Goal: Task Accomplishment & Management: Complete application form

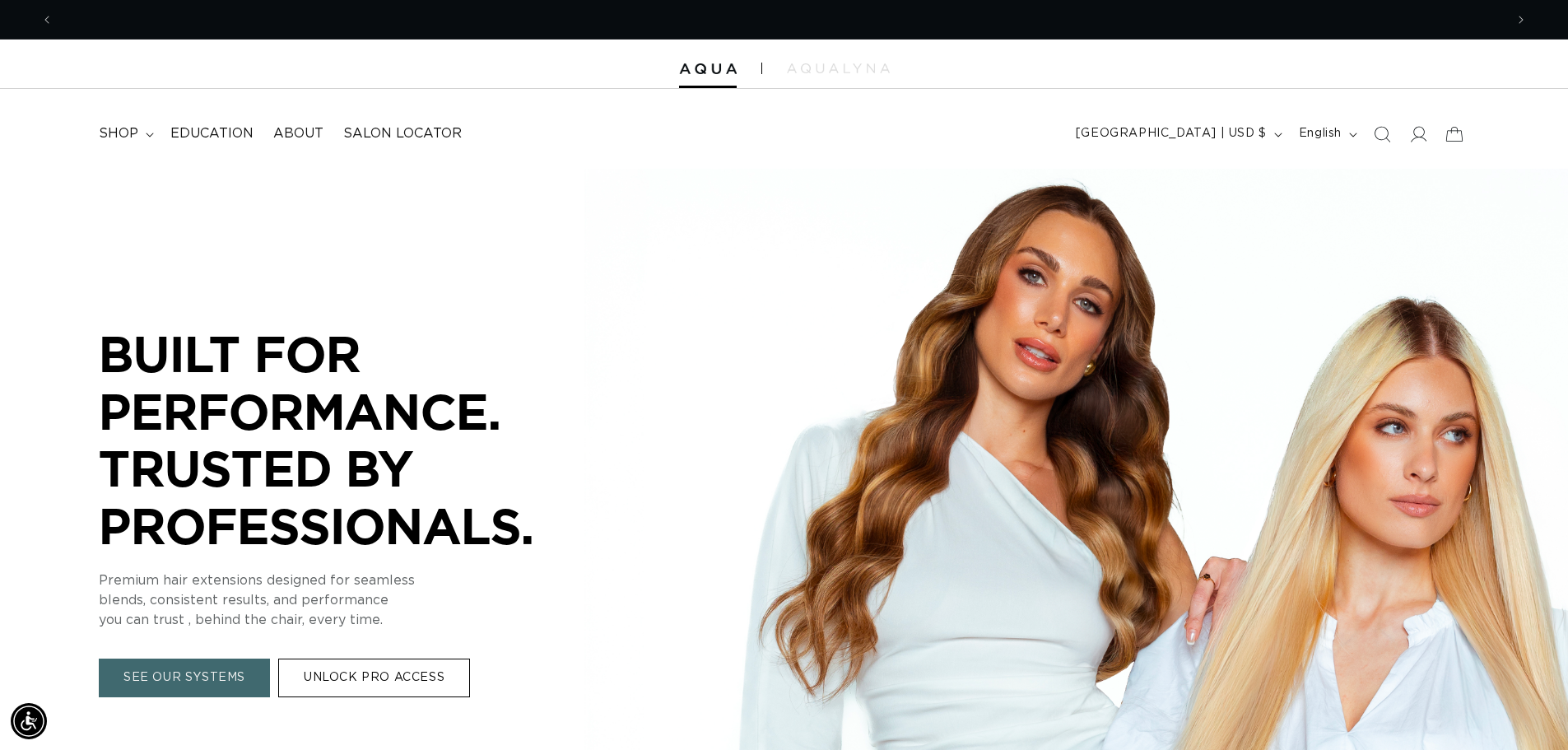
click at [389, 680] on link "UNLOCK PRO ACCESS" at bounding box center [374, 678] width 192 height 39
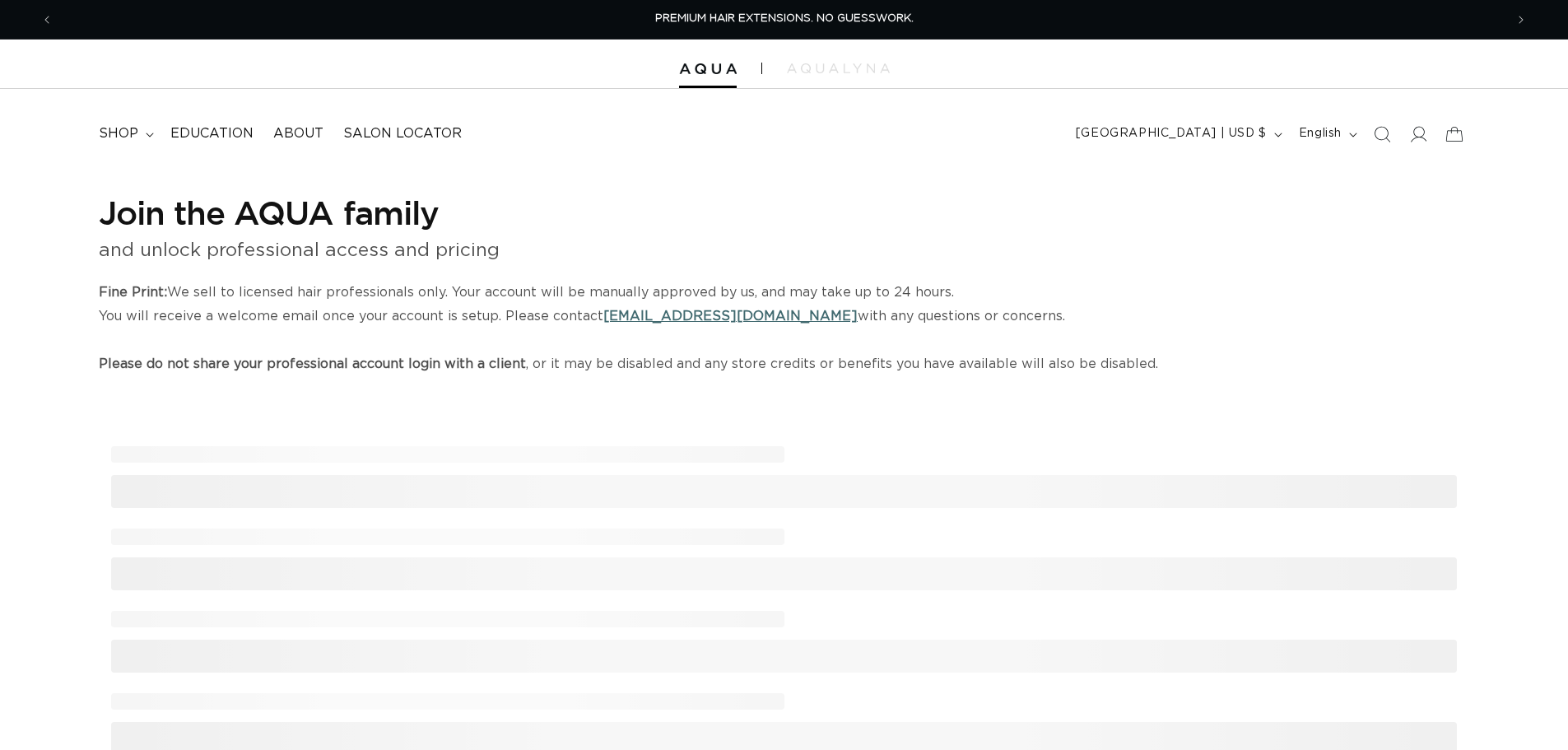
select select "US"
select select "[GEOGRAPHIC_DATA]"
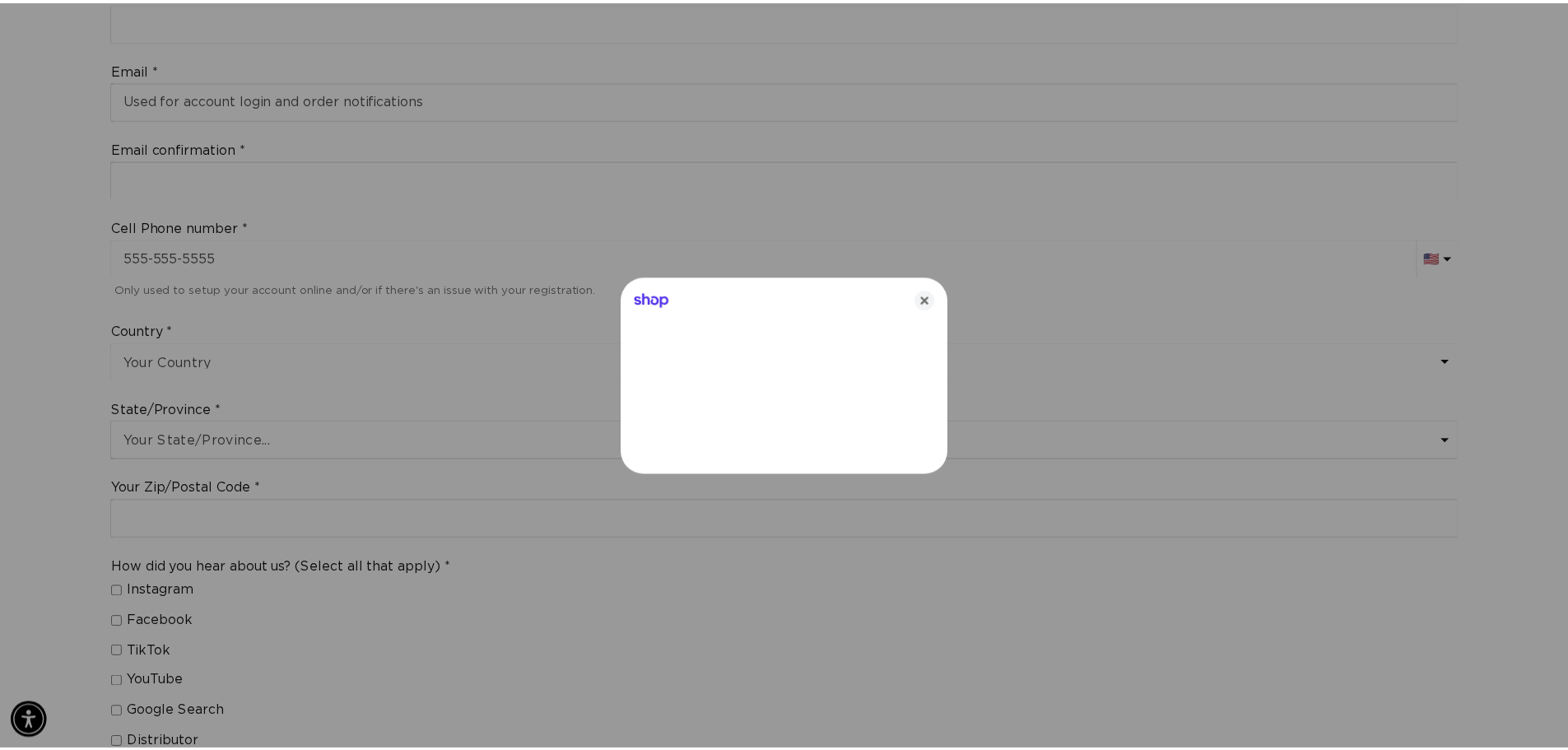
scroll to position [0, 1463]
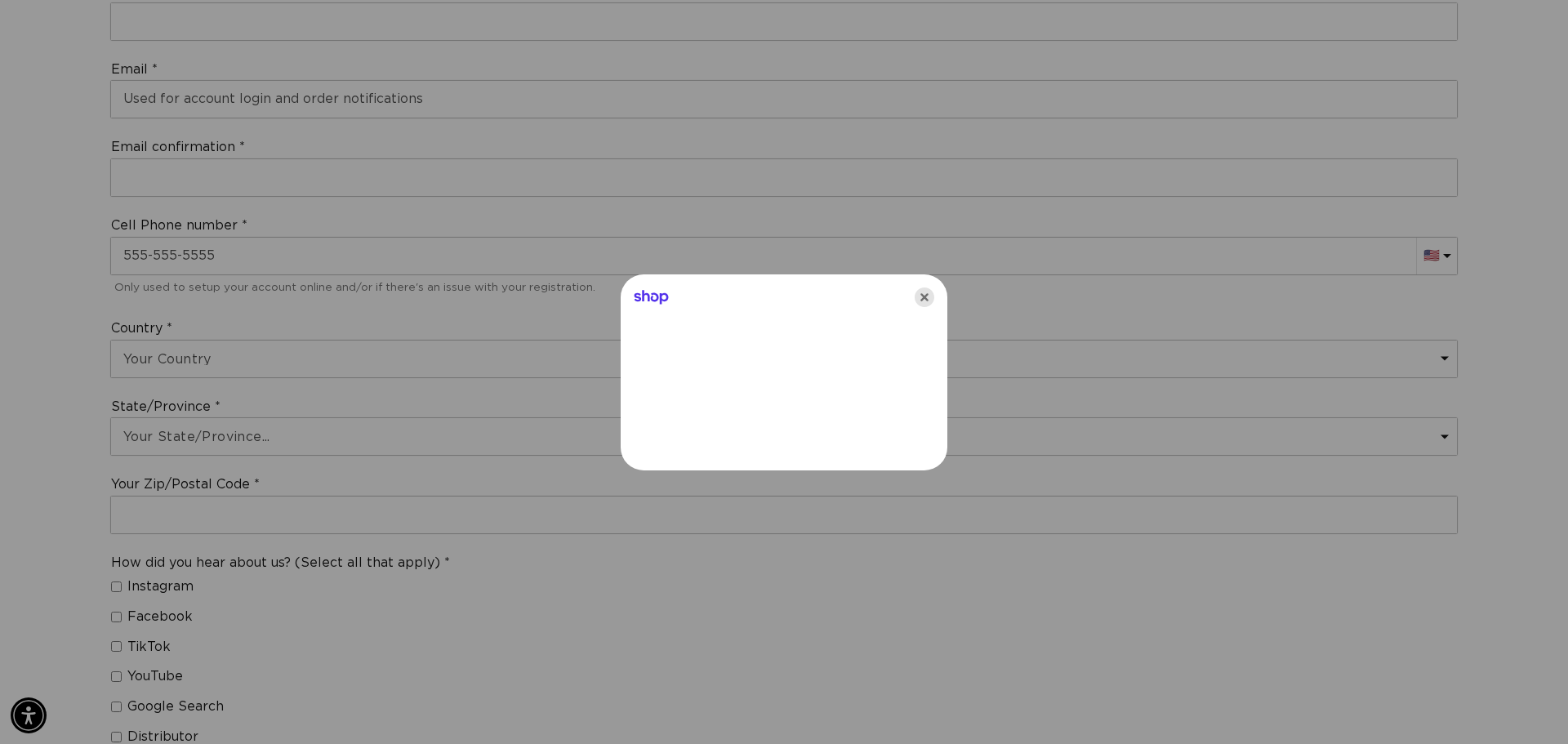
click at [920, 292] on icon "Close" at bounding box center [925, 297] width 20 height 20
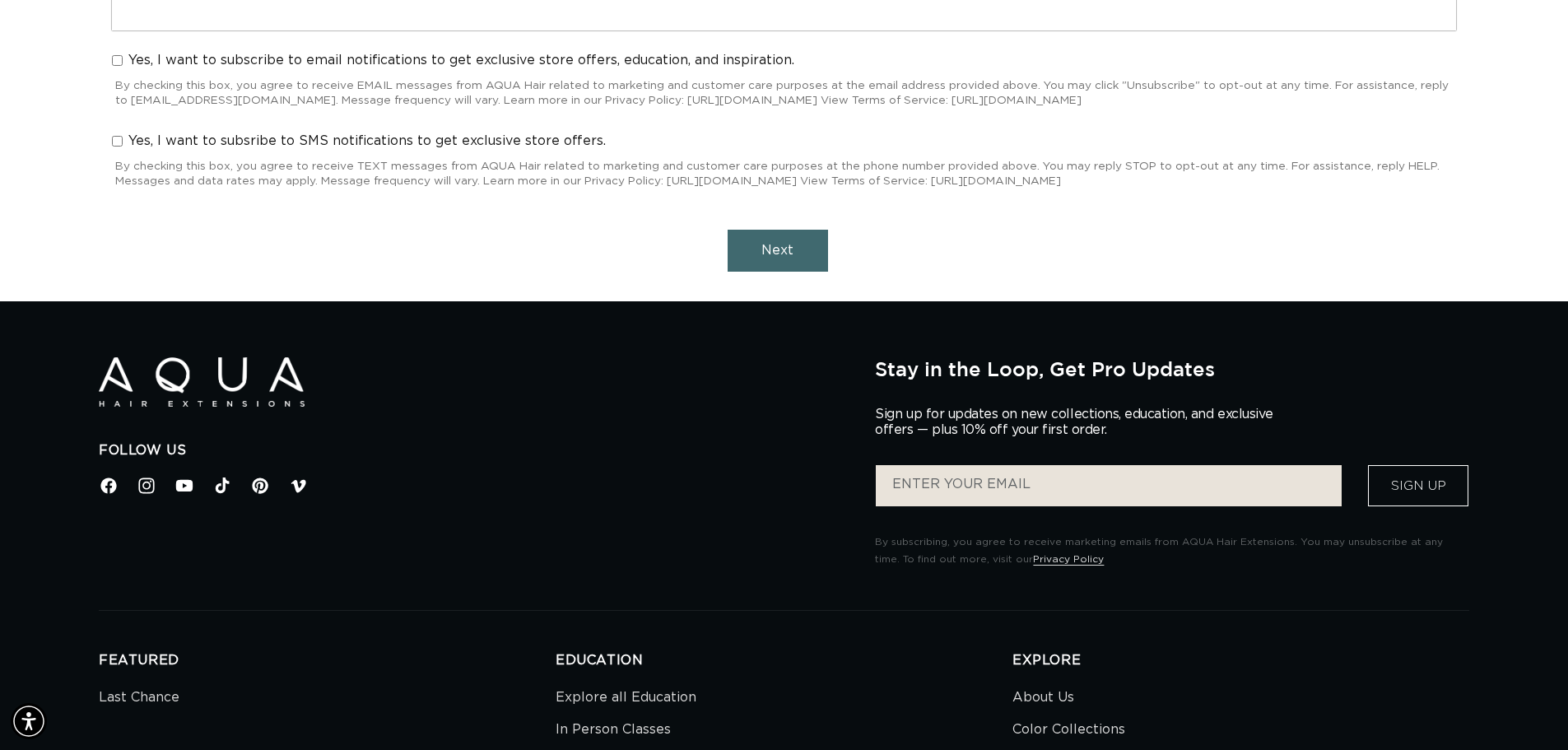
scroll to position [0, 0]
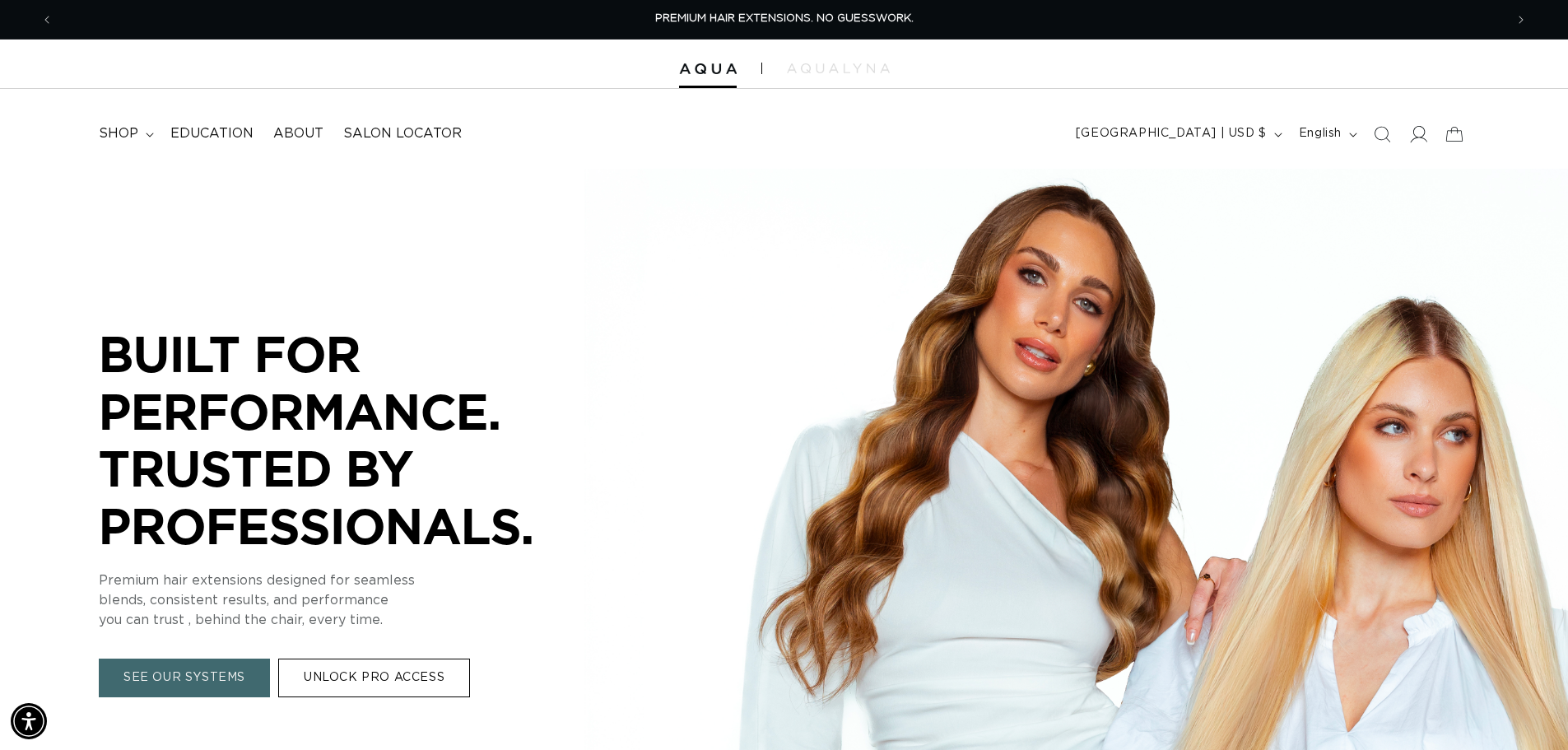
click at [1419, 135] on icon at bounding box center [1417, 133] width 17 height 17
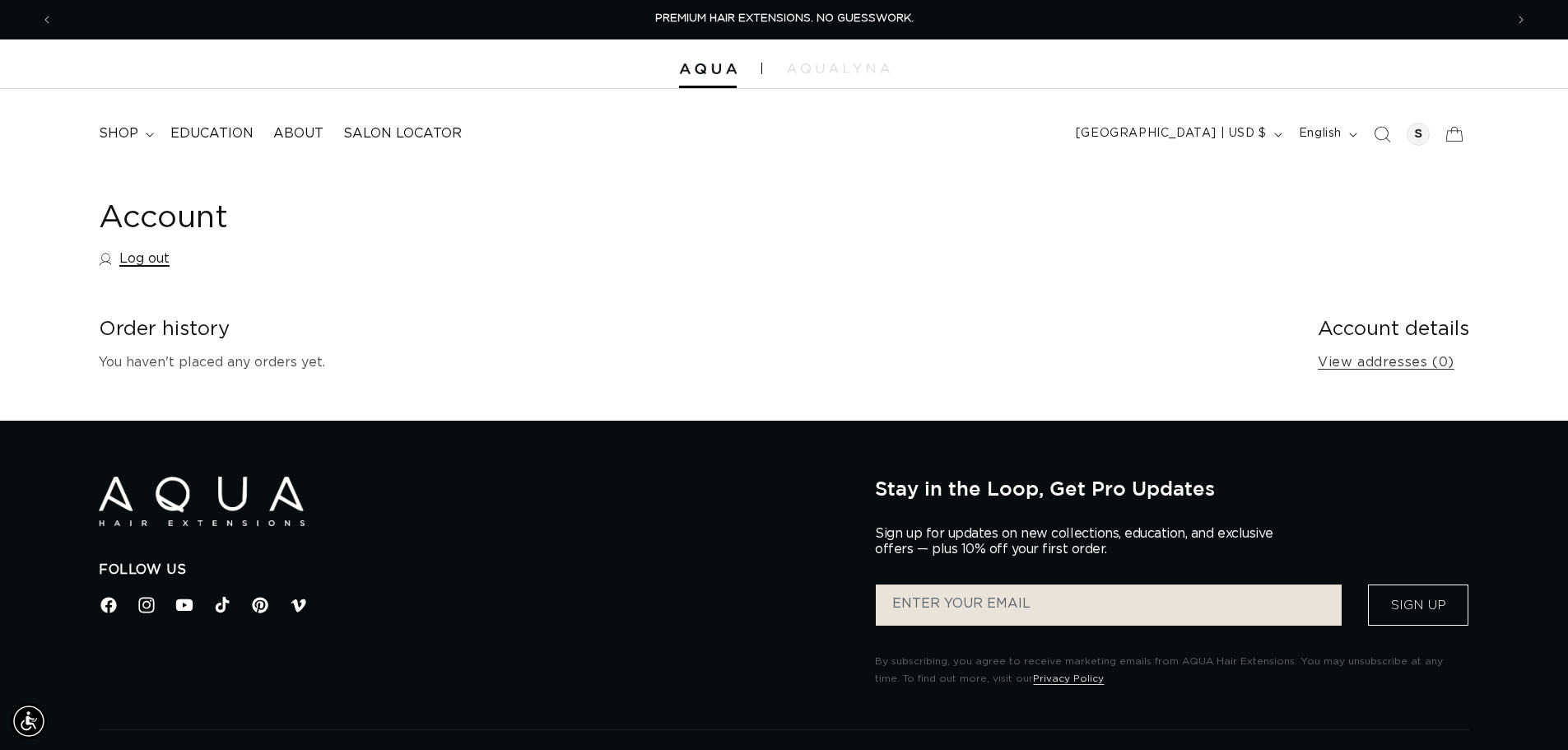
click at [151, 261] on link "Log out" at bounding box center [133, 259] width 71 height 24
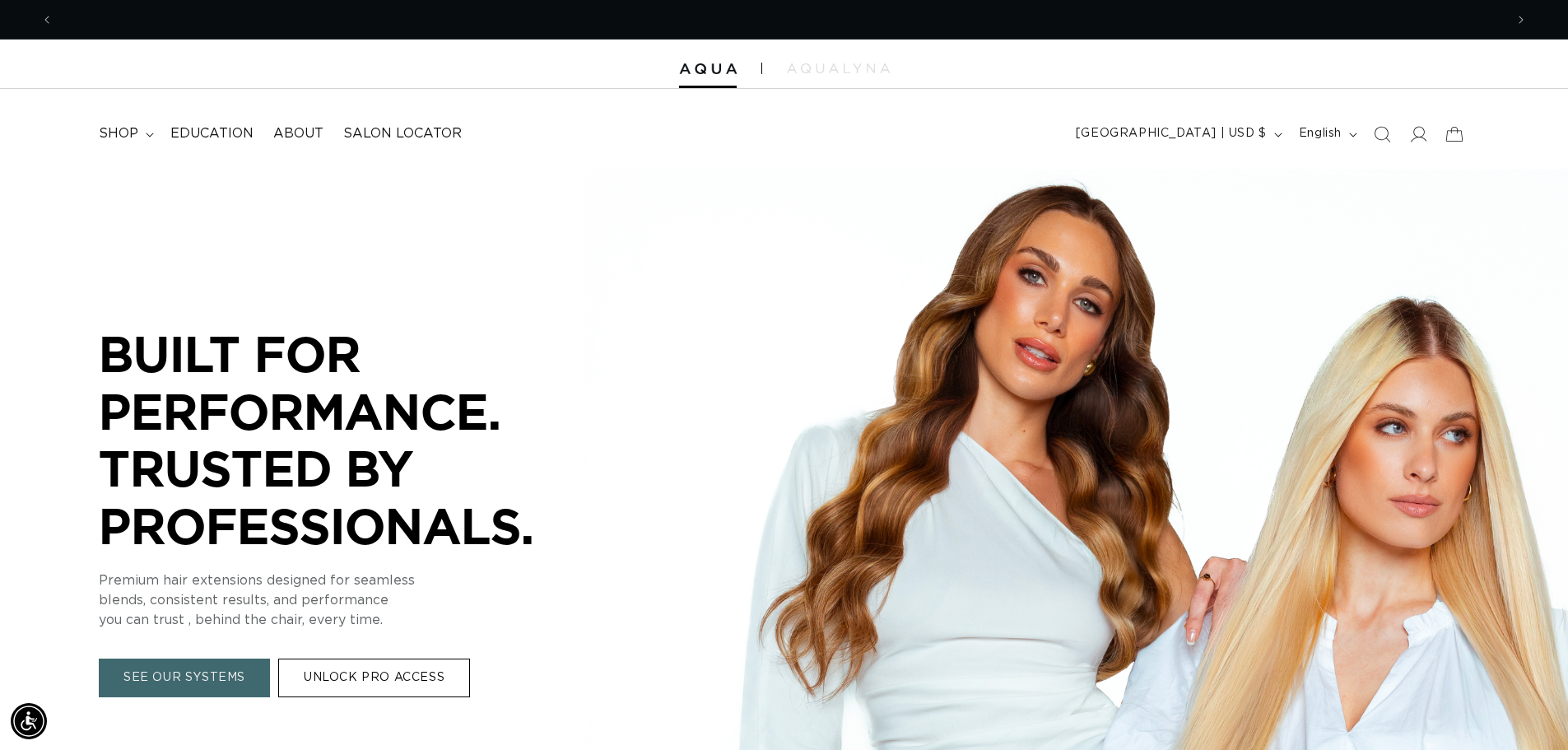
scroll to position [0, 1451]
click at [1416, 139] on icon at bounding box center [1417, 133] width 17 height 17
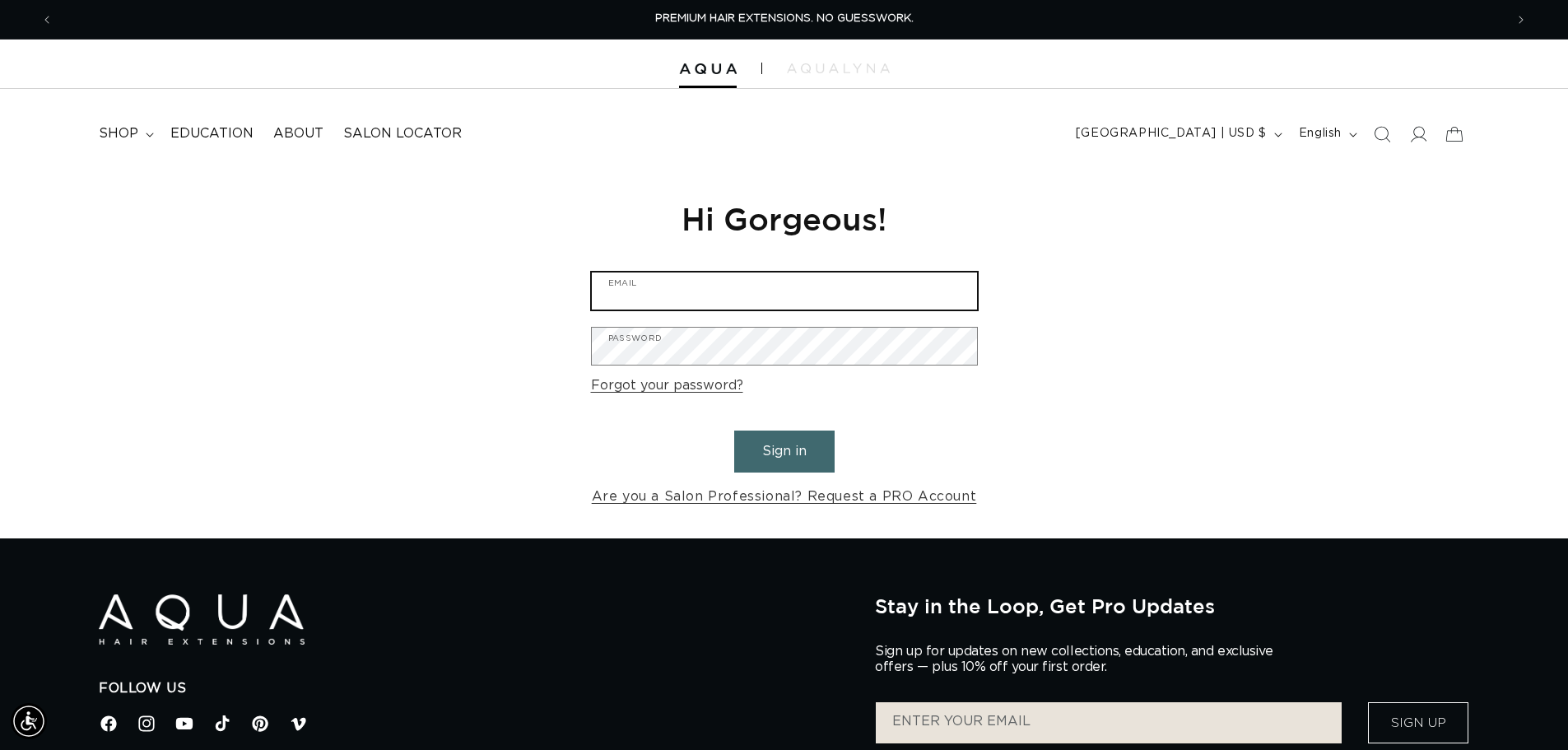
click at [733, 296] on input "Email" at bounding box center [784, 290] width 385 height 37
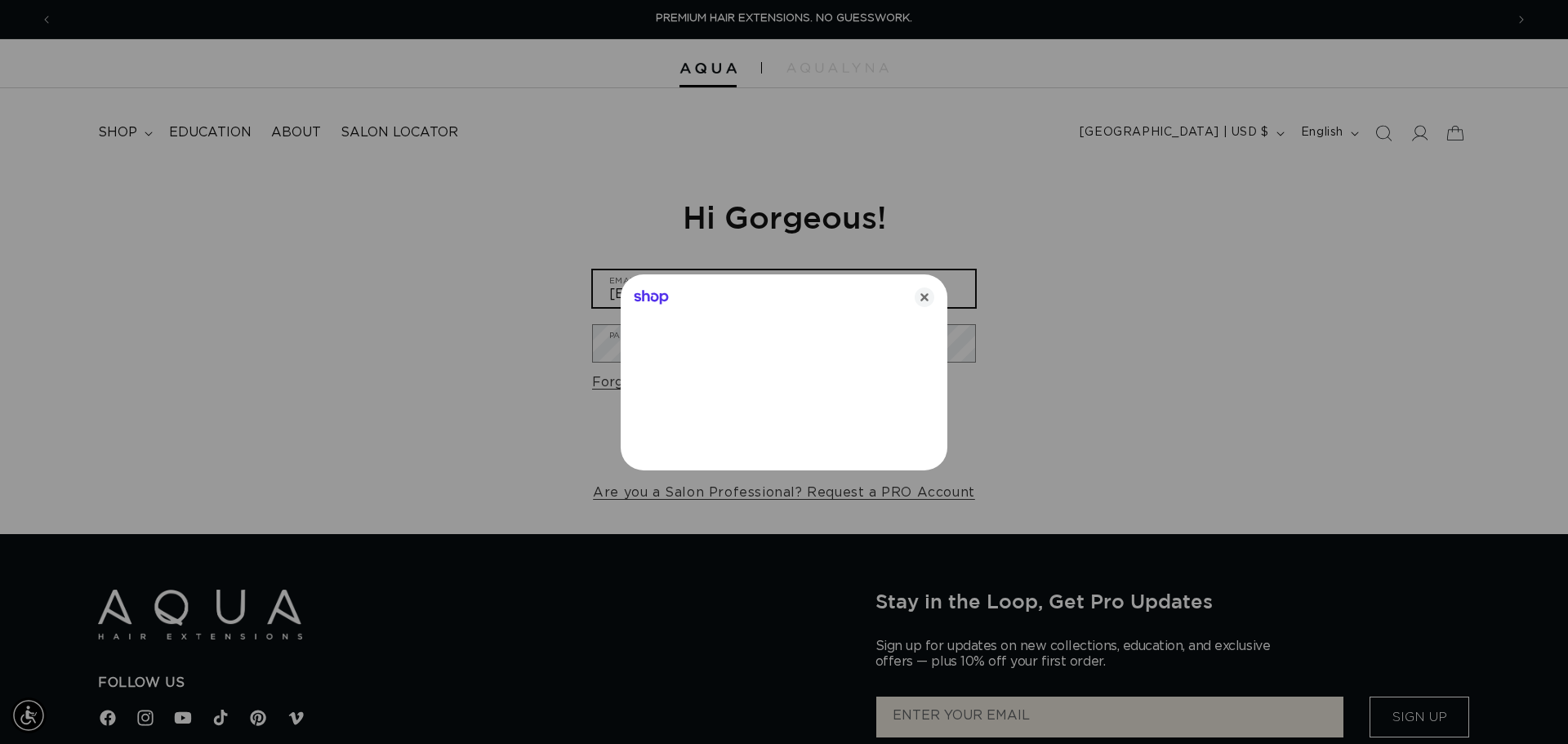
type input "[EMAIL_ADDRESS][DOMAIN_NAME]"
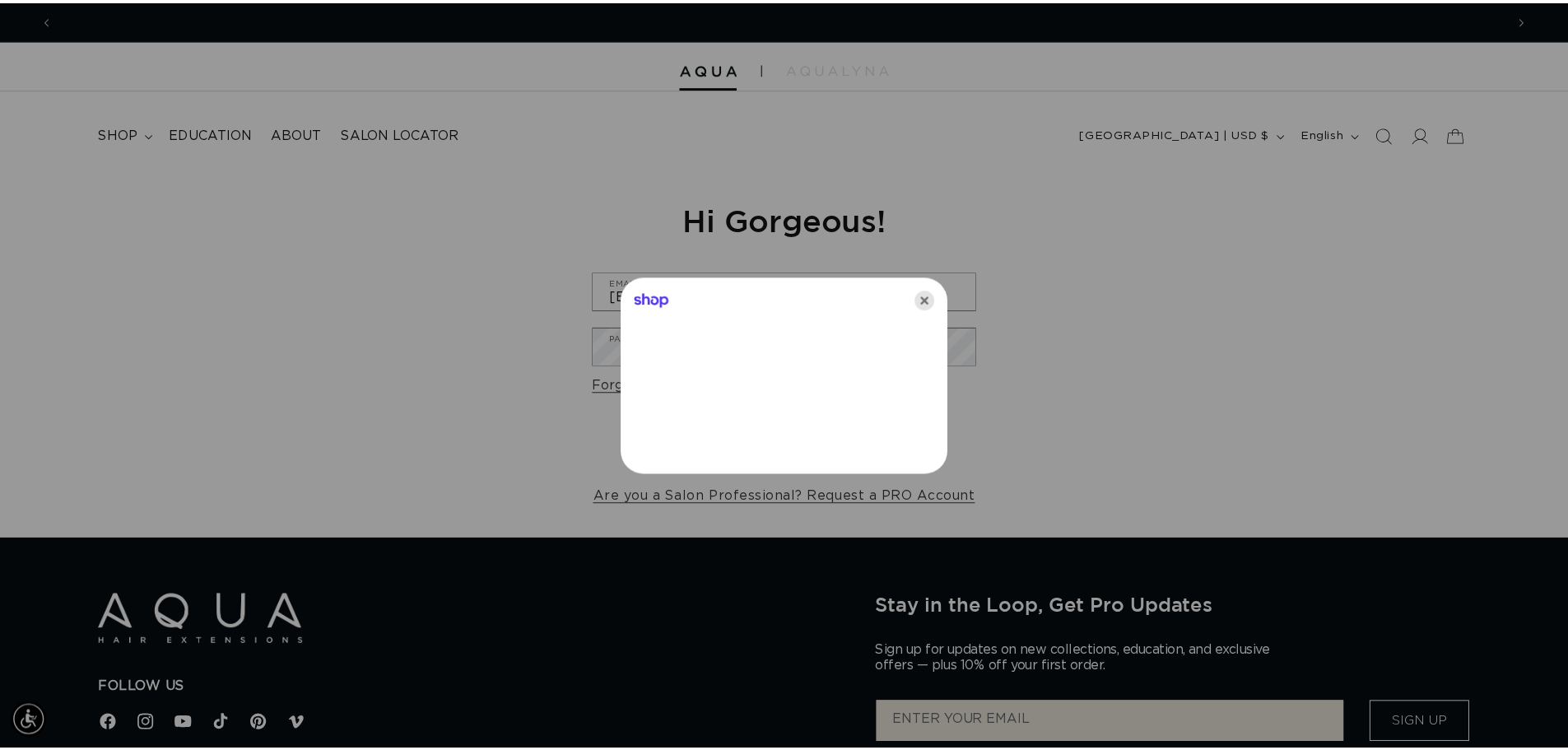
scroll to position [0, 2926]
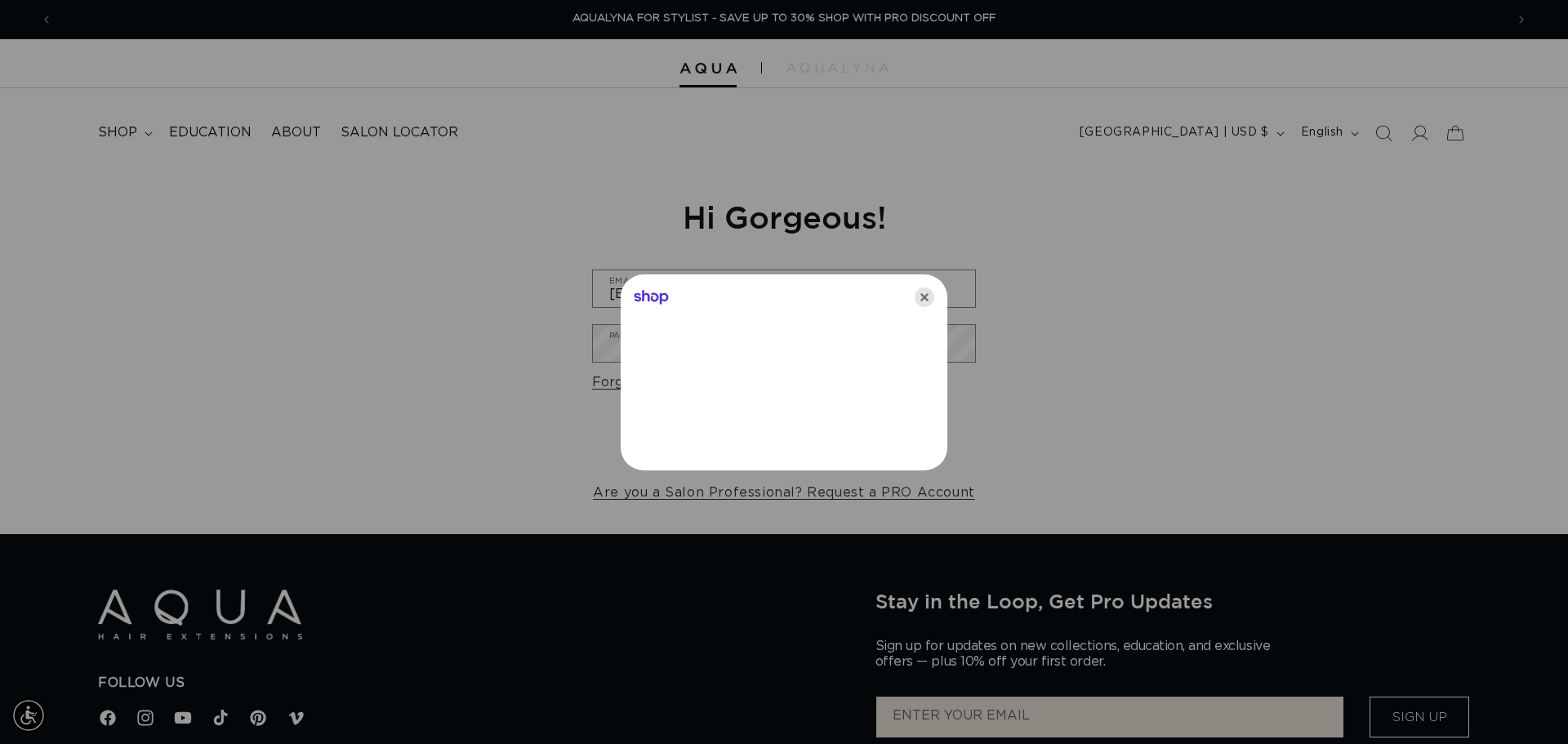
click at [926, 294] on icon "Close" at bounding box center [925, 297] width 20 height 20
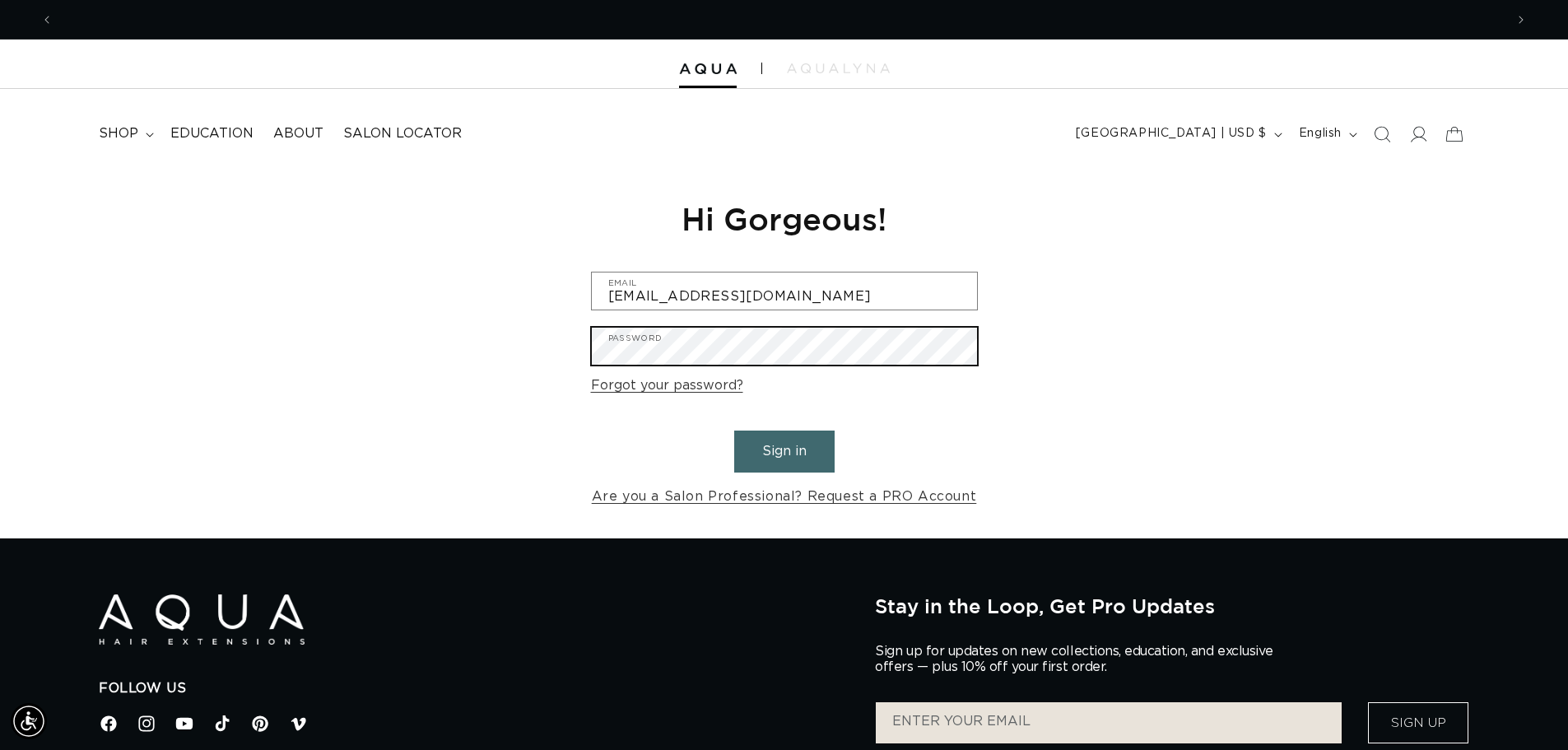
scroll to position [0, 2901]
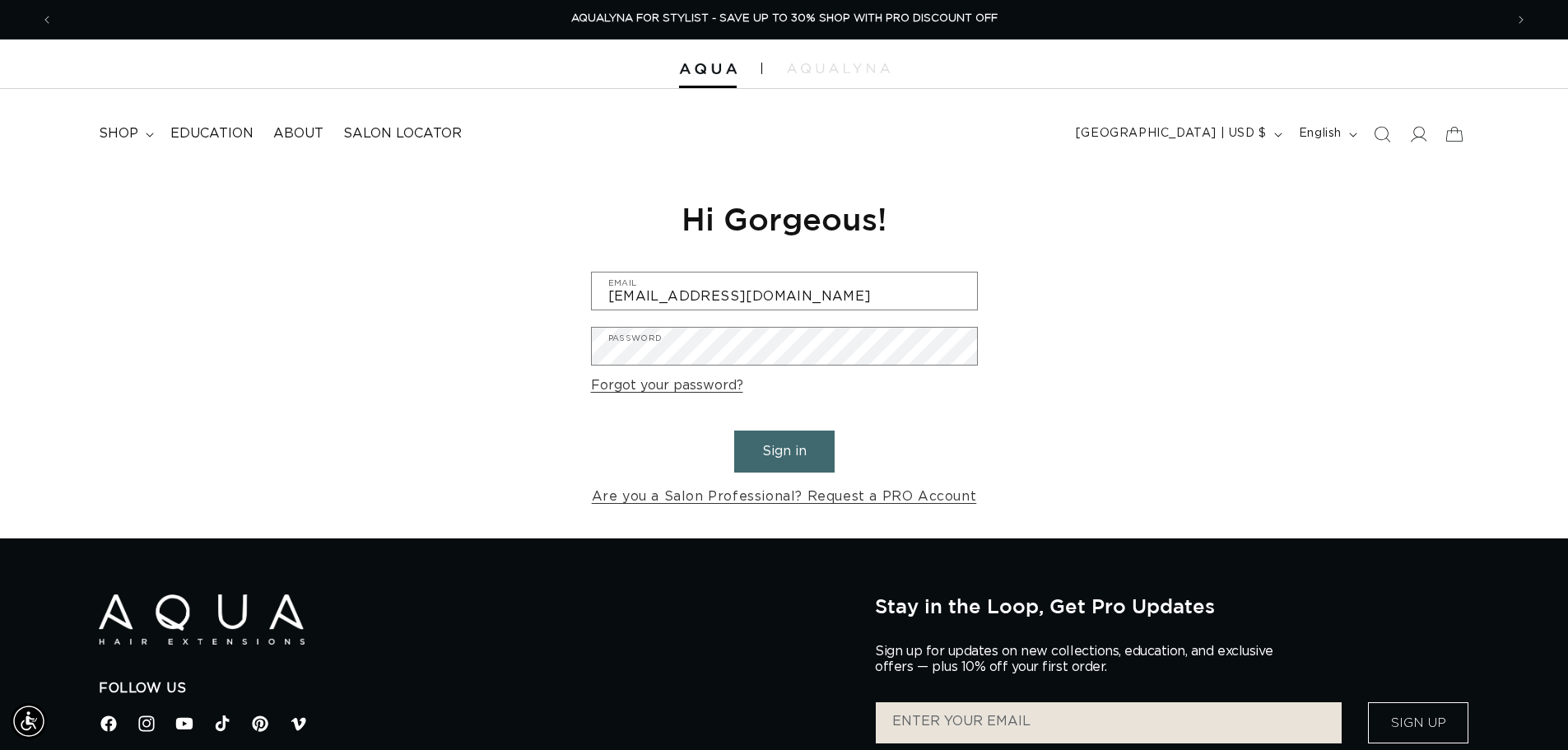
click at [797, 444] on button "Sign in" at bounding box center [784, 452] width 100 height 42
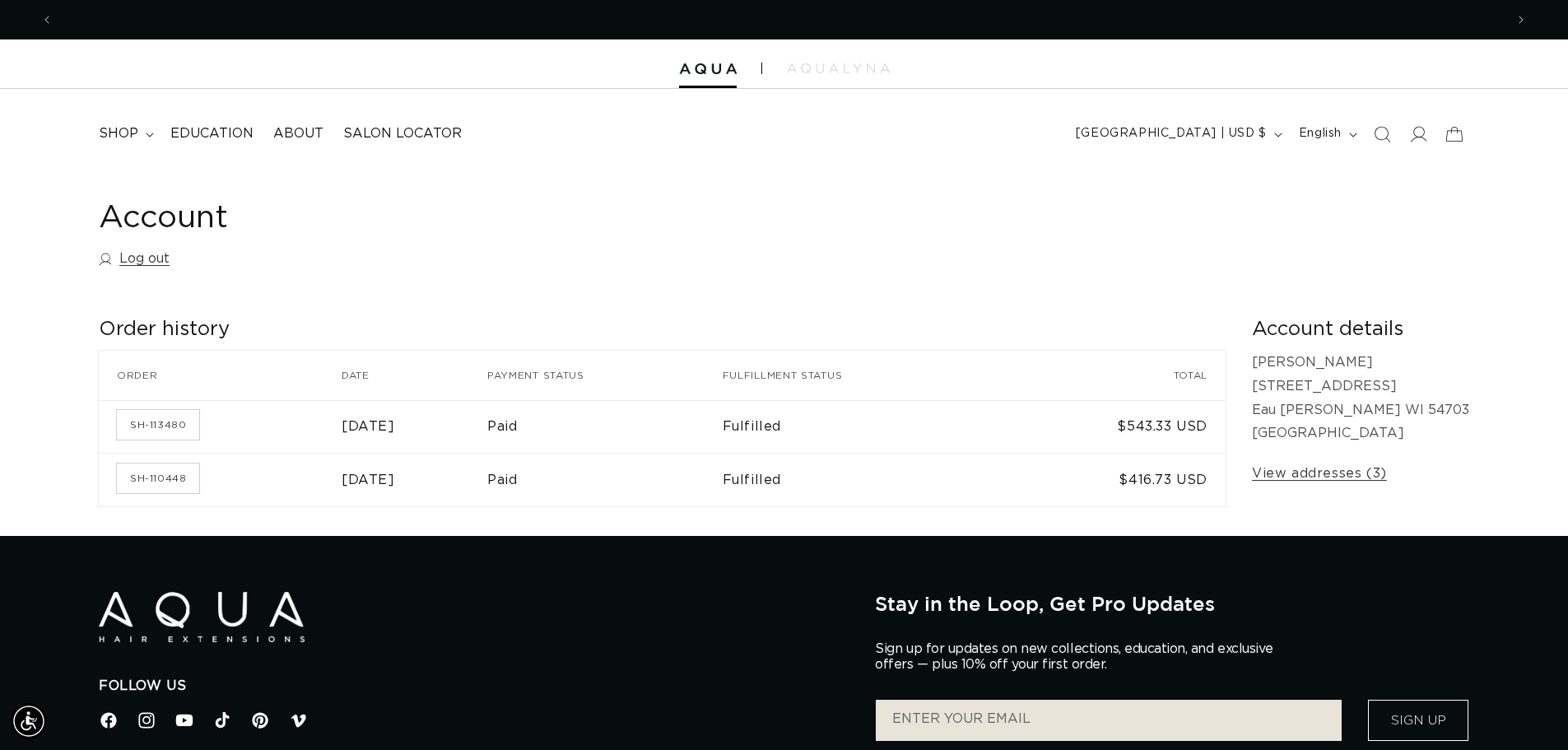
scroll to position [0, 1451]
click at [1381, 135] on icon "Search" at bounding box center [1380, 133] width 17 height 17
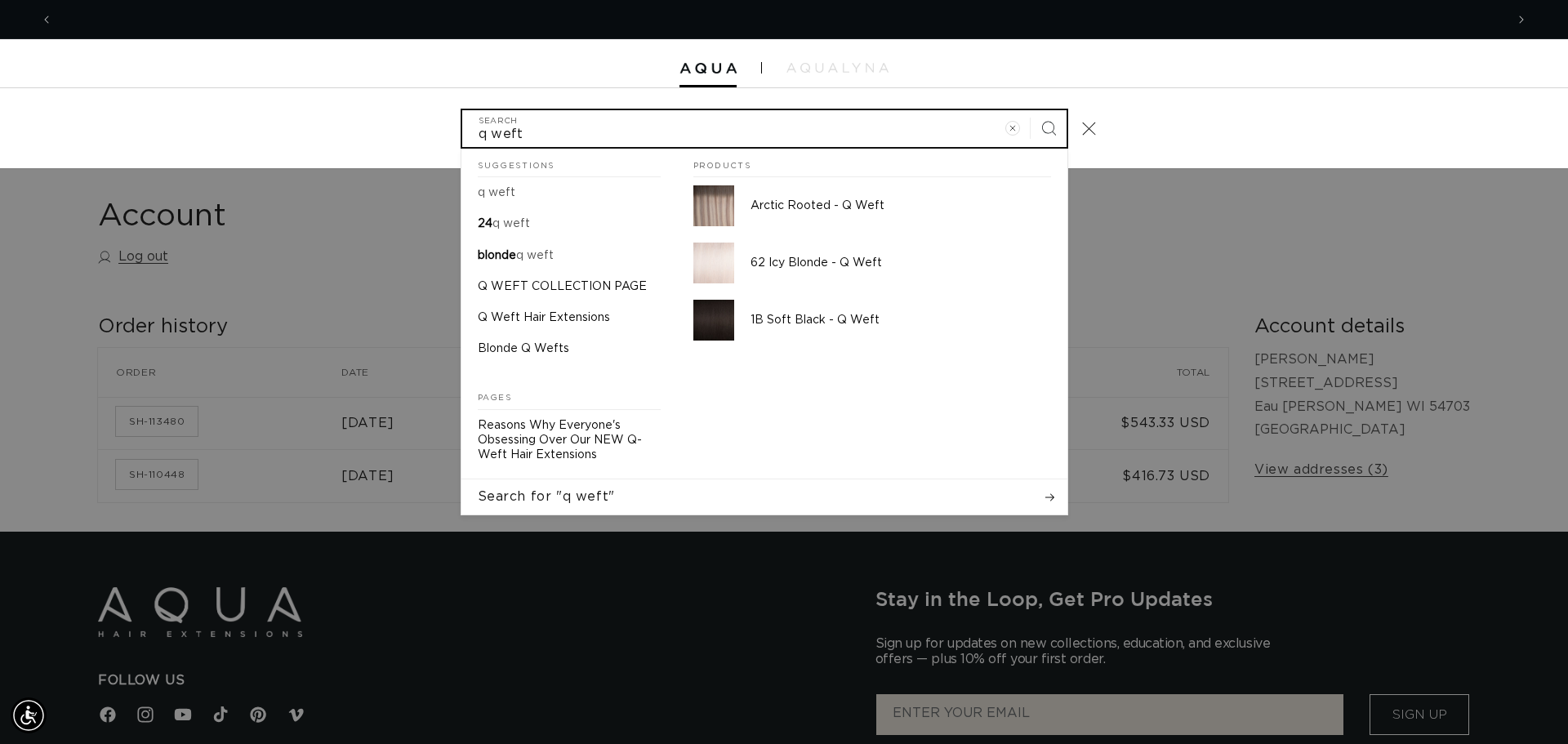
scroll to position [0, 1452]
type input "q weft"
click at [1030, 111] on button "Search" at bounding box center [1048, 128] width 36 height 36
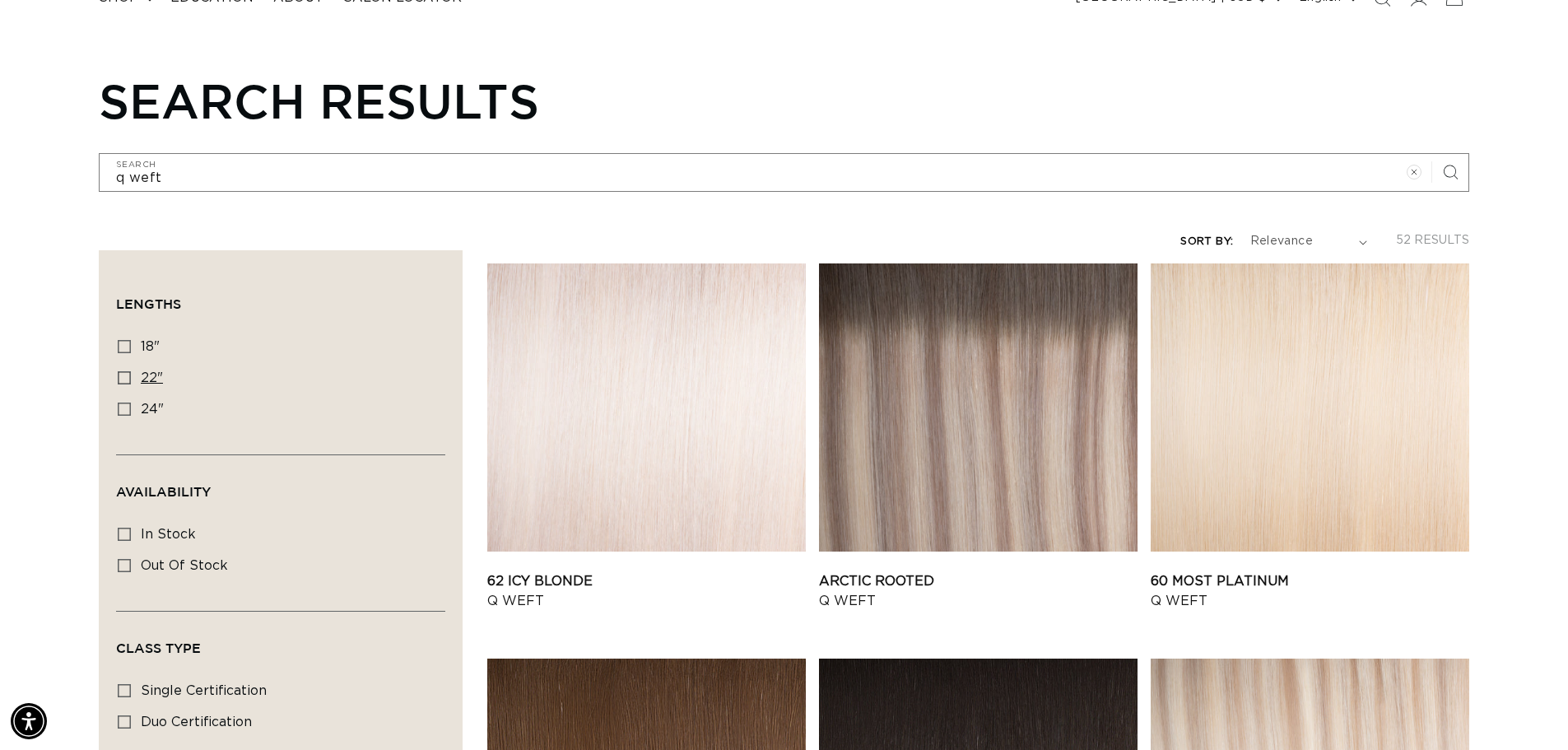
scroll to position [165, 0]
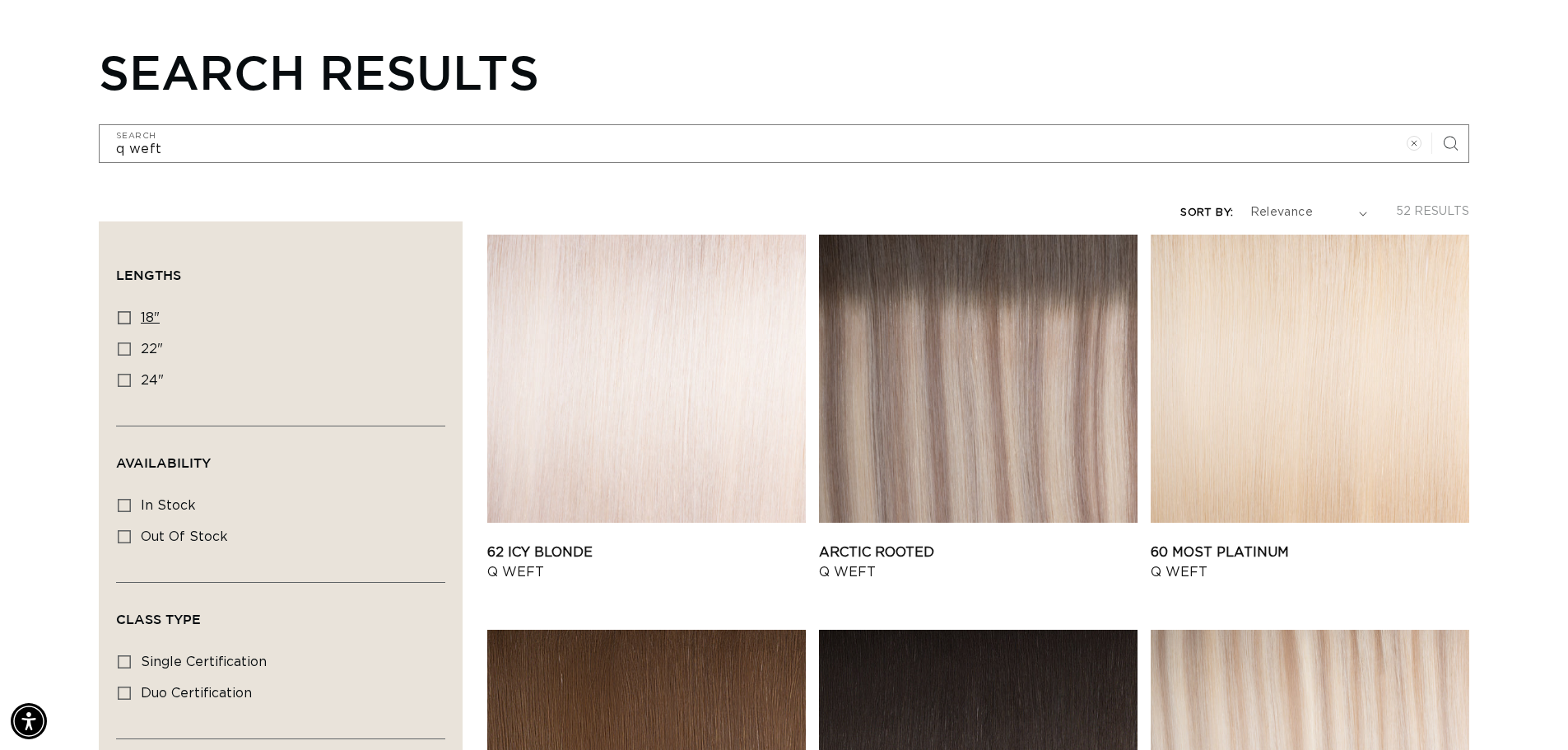
click at [130, 315] on icon at bounding box center [123, 317] width 13 height 13
click at [130, 315] on input "18" 18" (6 products)" at bounding box center [123, 317] width 13 height 13
checkbox input "true"
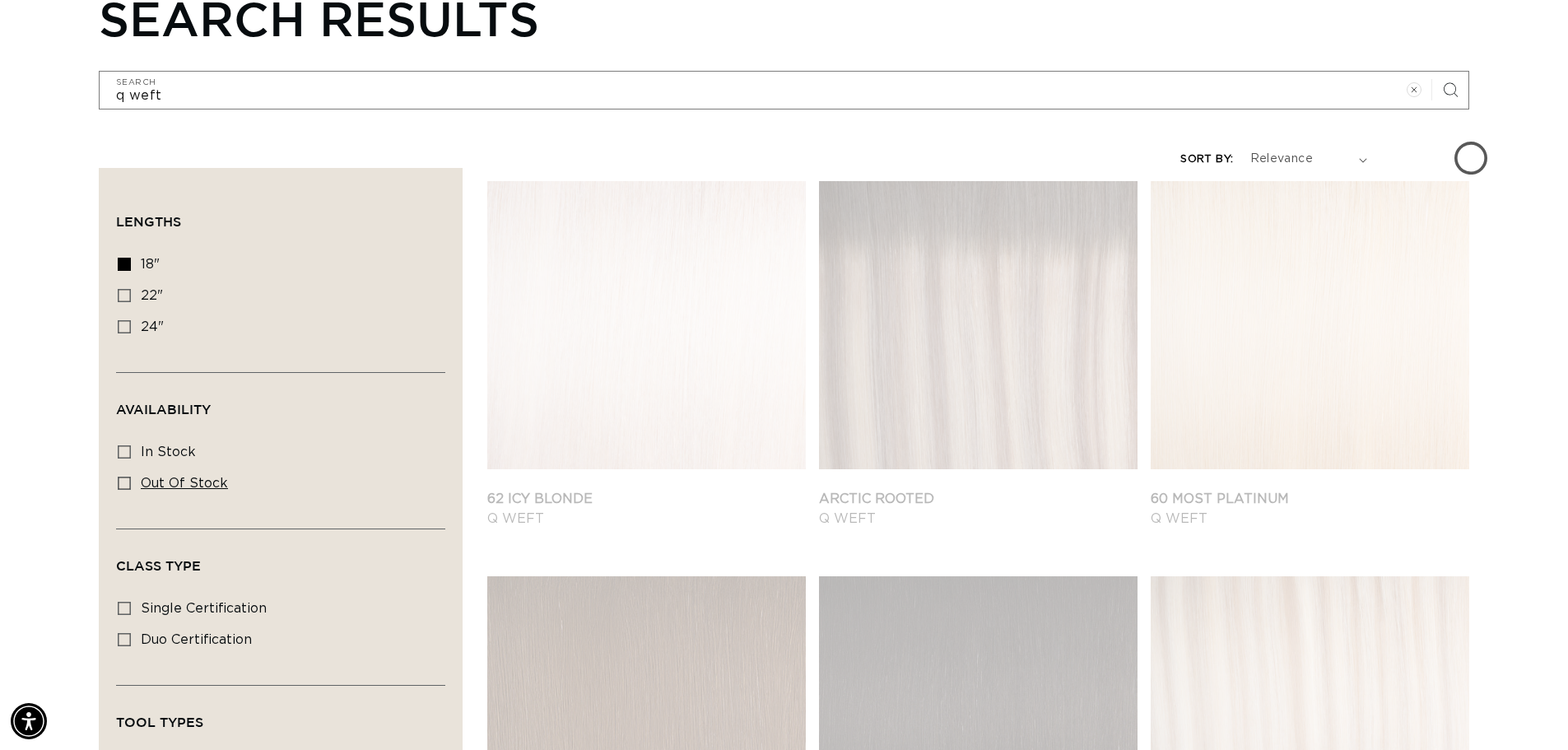
scroll to position [247, 0]
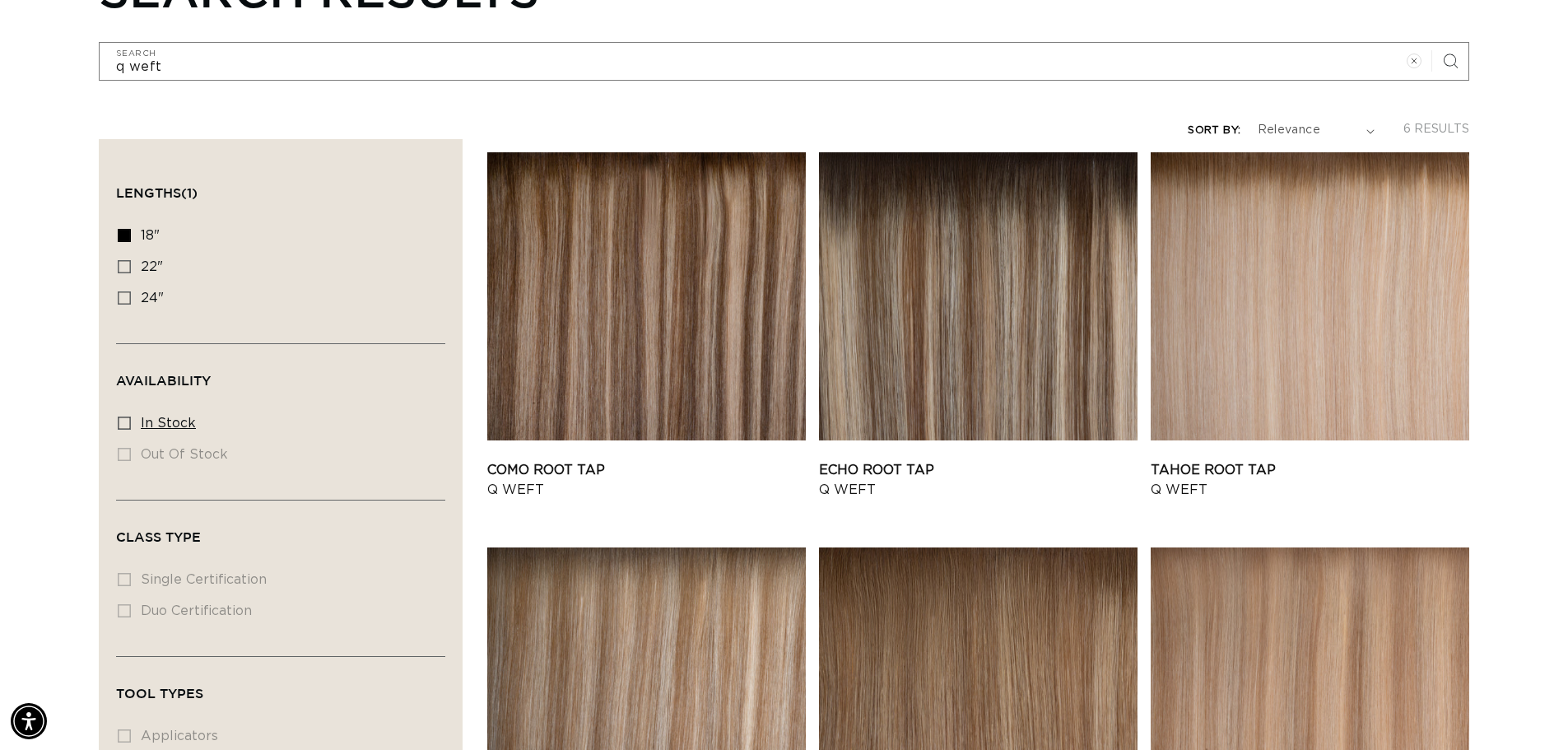
click at [121, 421] on icon at bounding box center [123, 423] width 13 height 13
click at [121, 421] on input "In stock In stock (6 products)" at bounding box center [123, 423] width 13 height 13
checkbox input "true"
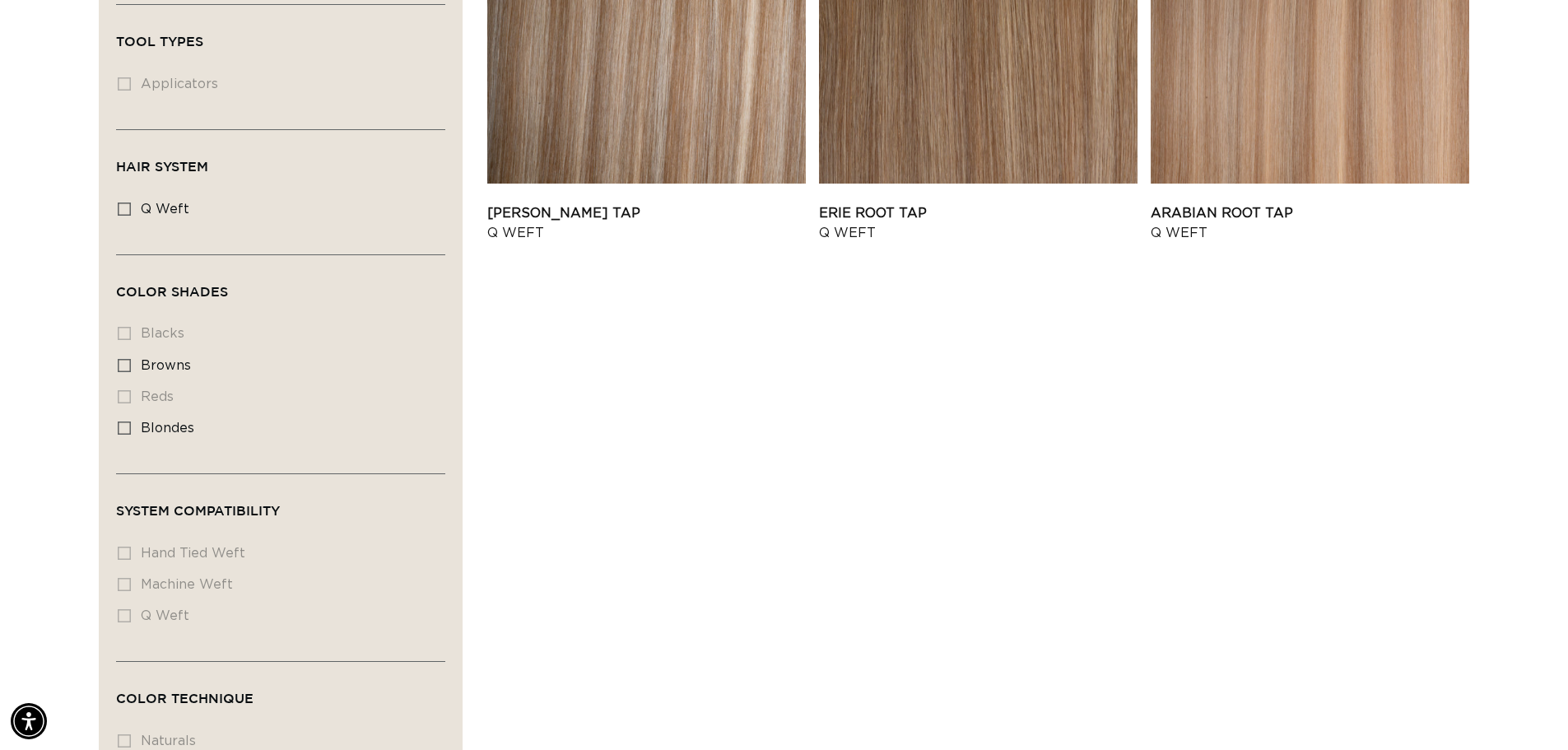
scroll to position [905, 0]
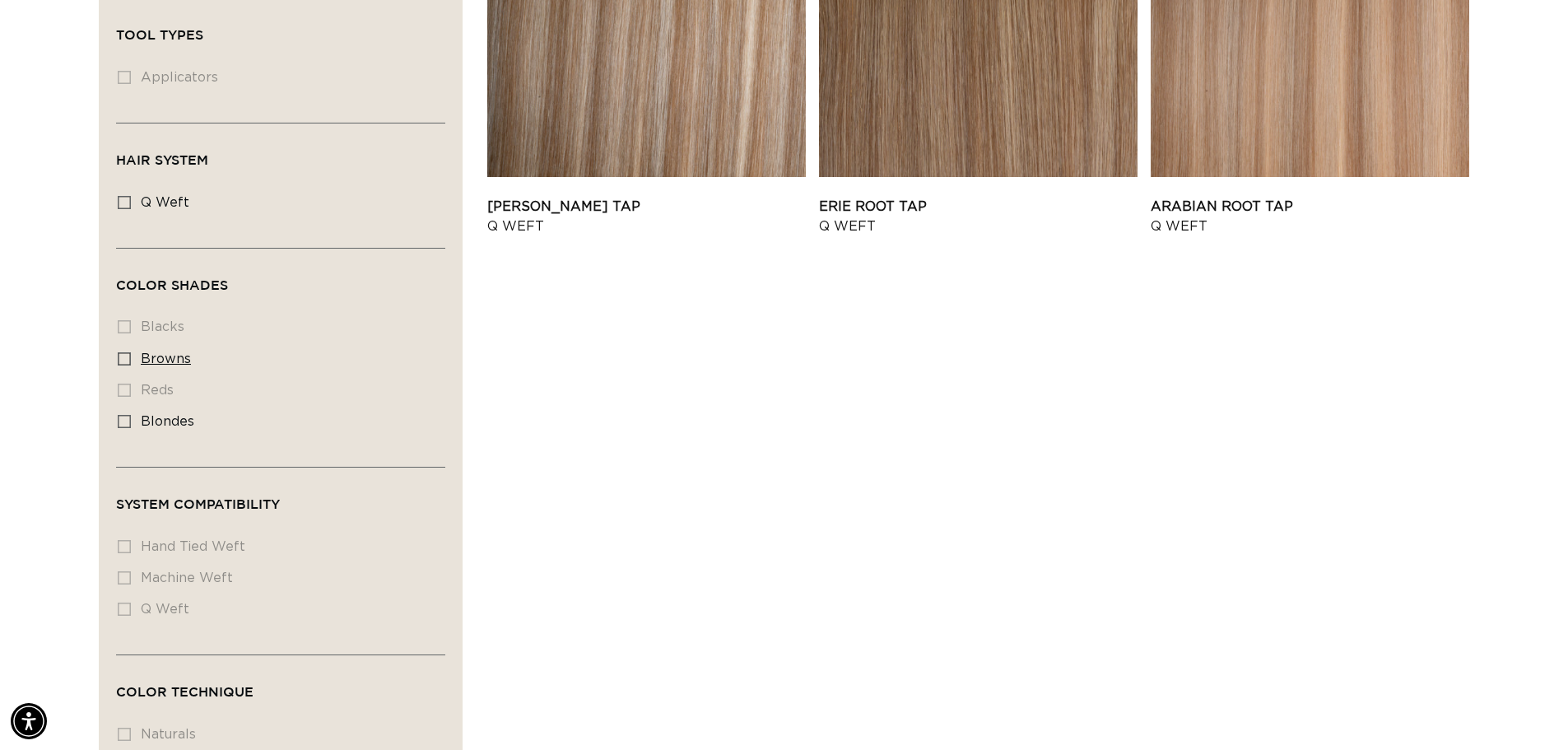
click at [124, 352] on icon at bounding box center [123, 358] width 13 height 13
click at [124, 352] on input "browns browns (6 products)" at bounding box center [123, 358] width 13 height 13
checkbox input "true"
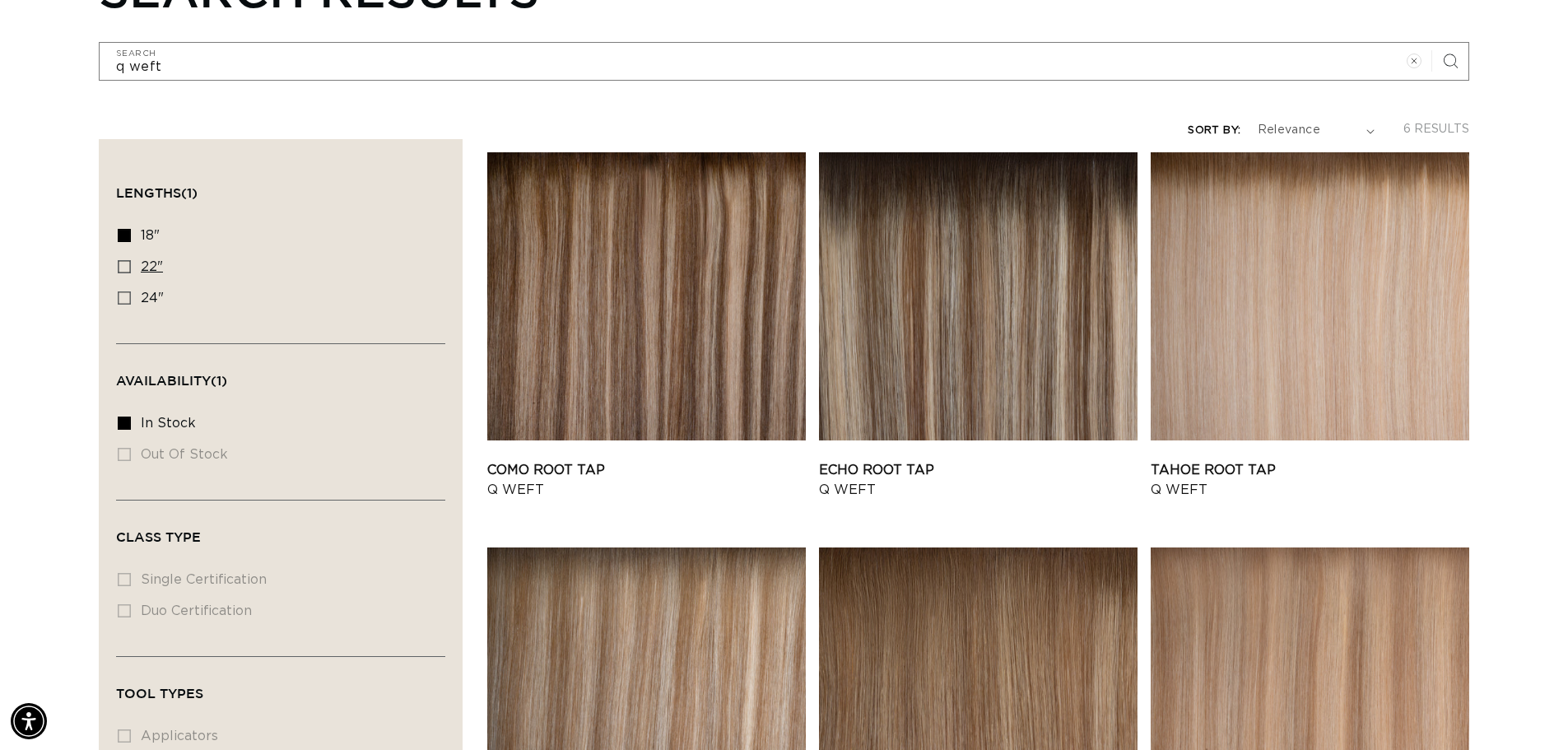
click at [121, 267] on icon at bounding box center [123, 267] width 13 height 13
click at [121, 267] on input "22" 22" (6 products)" at bounding box center [123, 267] width 13 height 13
checkbox input "true"
click at [121, 229] on icon at bounding box center [123, 235] width 13 height 13
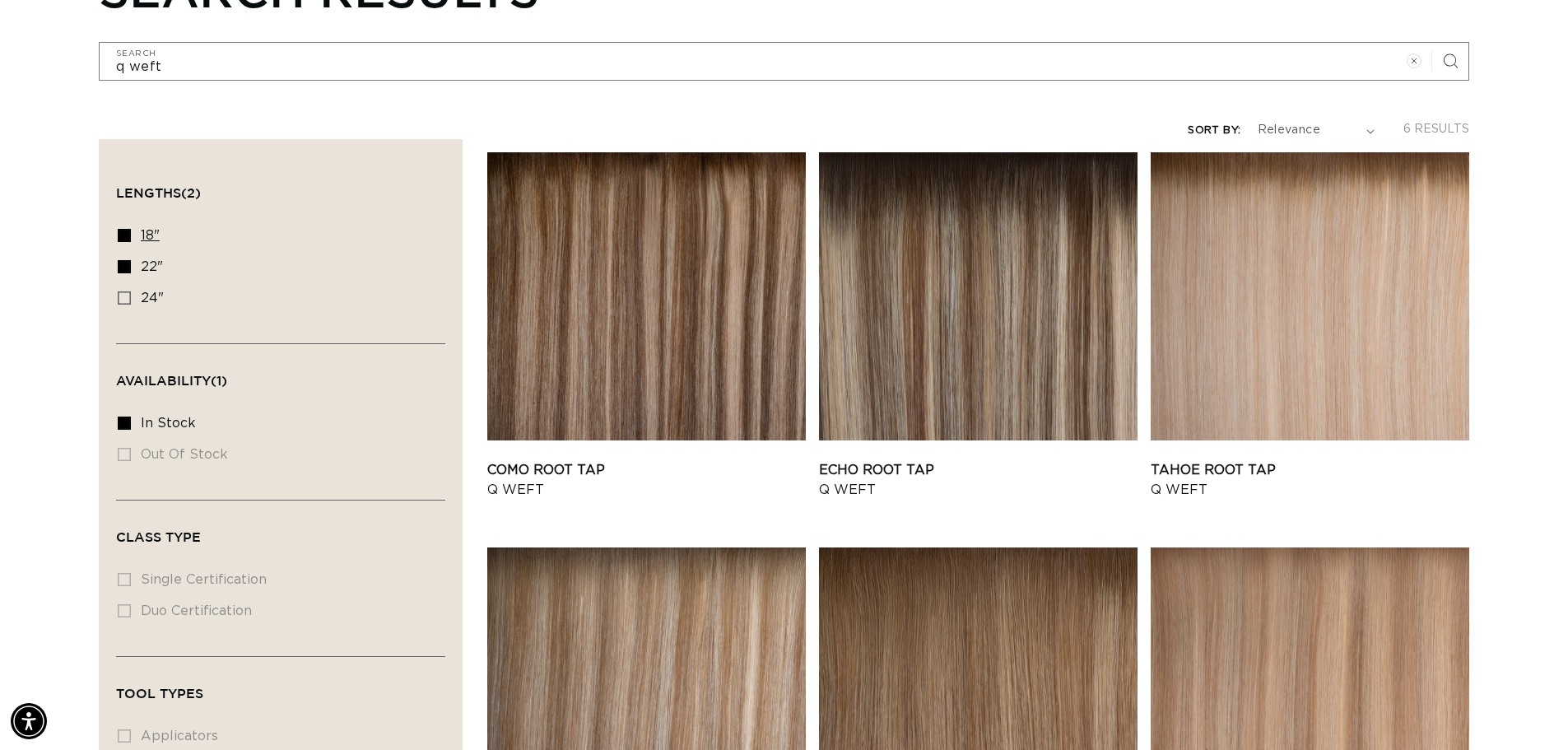
click at [121, 229] on input "18" 18" (6 products)" at bounding box center [123, 235] width 13 height 13
checkbox input "false"
click at [121, 274] on label "22" 22" (6 products)" at bounding box center [275, 267] width 316 height 31
click at [121, 274] on input "22" 22" (6 products)" at bounding box center [123, 267] width 13 height 13
checkbox input "false"
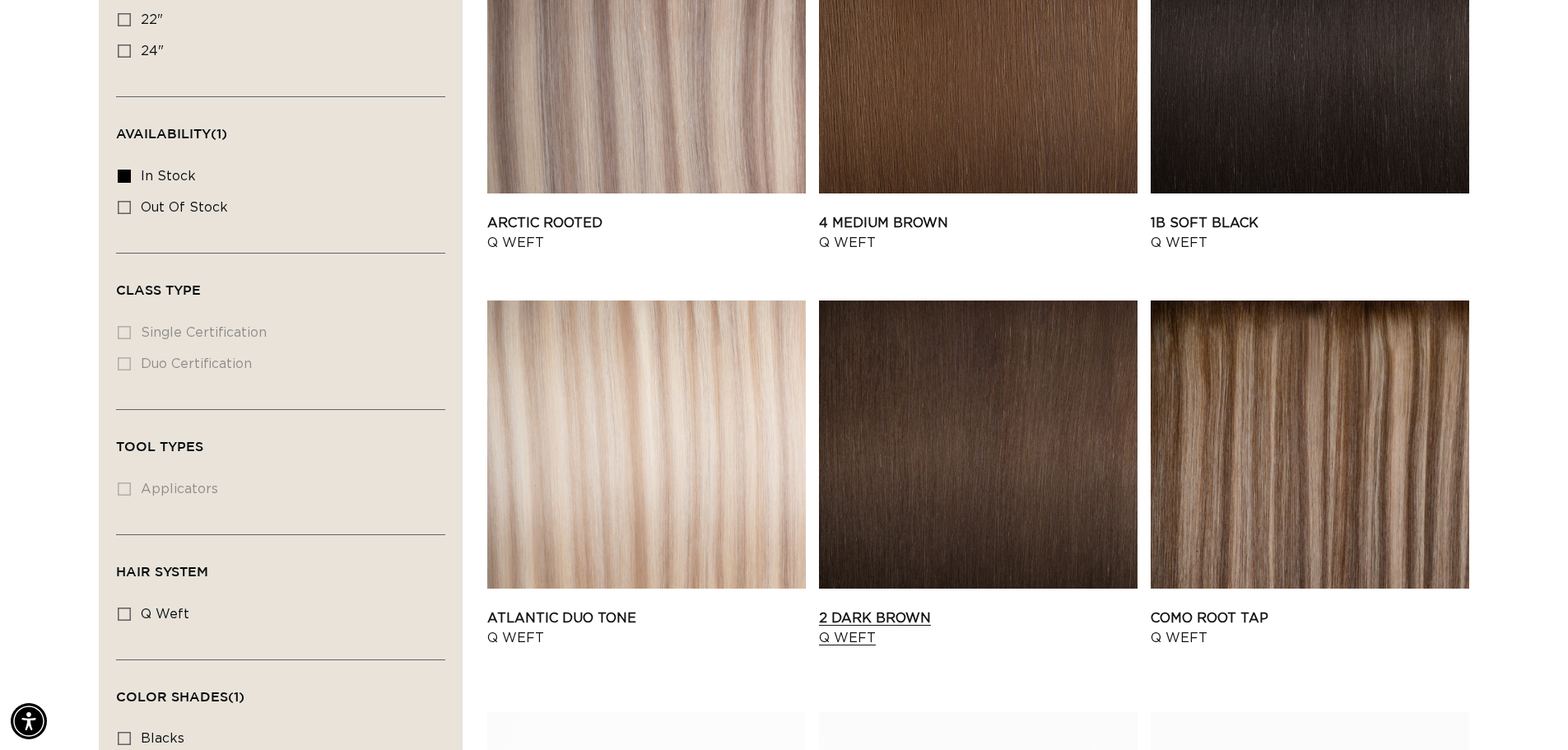
scroll to position [0, 2901]
click at [985, 609] on link "2 Dark Brown Q Weft" at bounding box center [977, 629] width 318 height 40
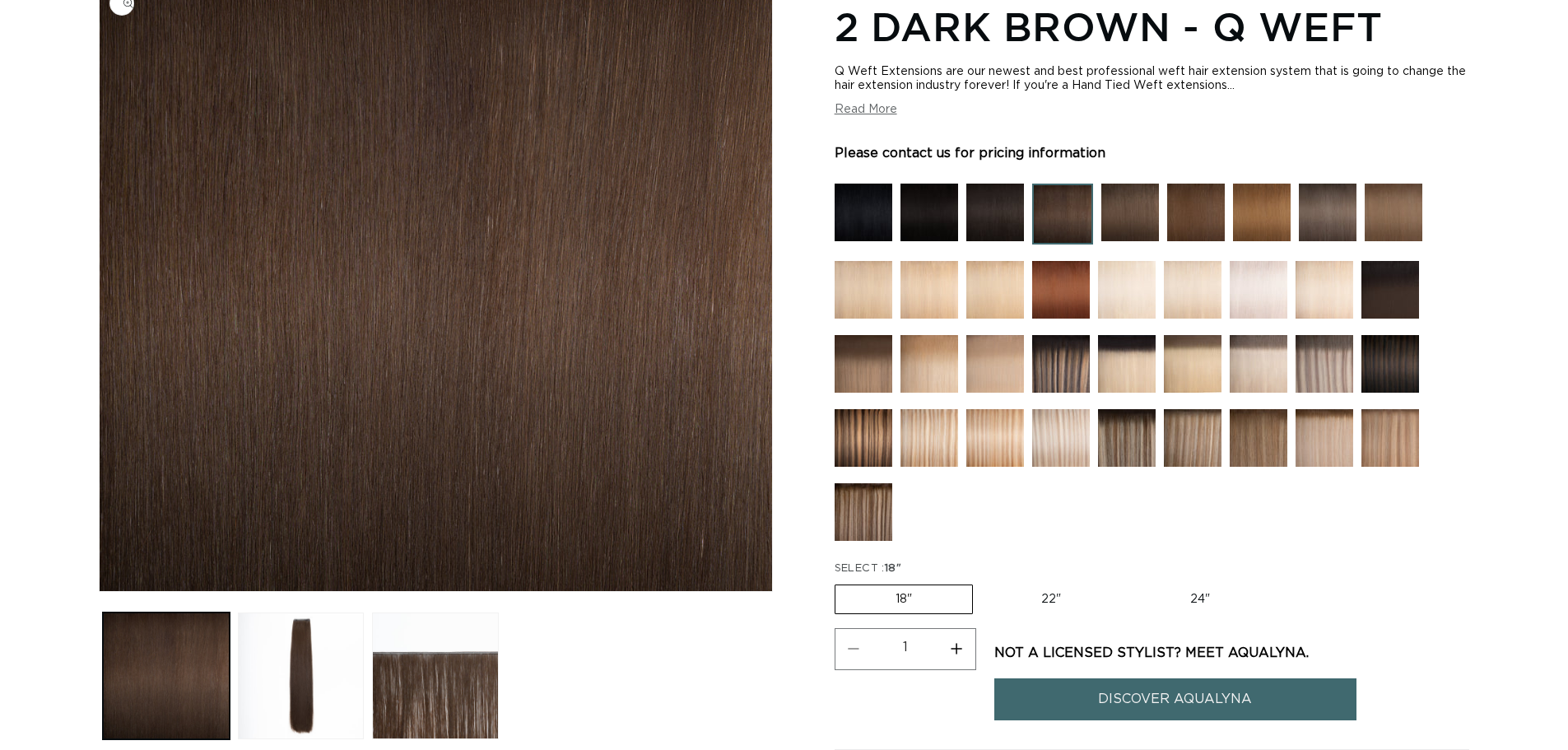
scroll to position [329, 0]
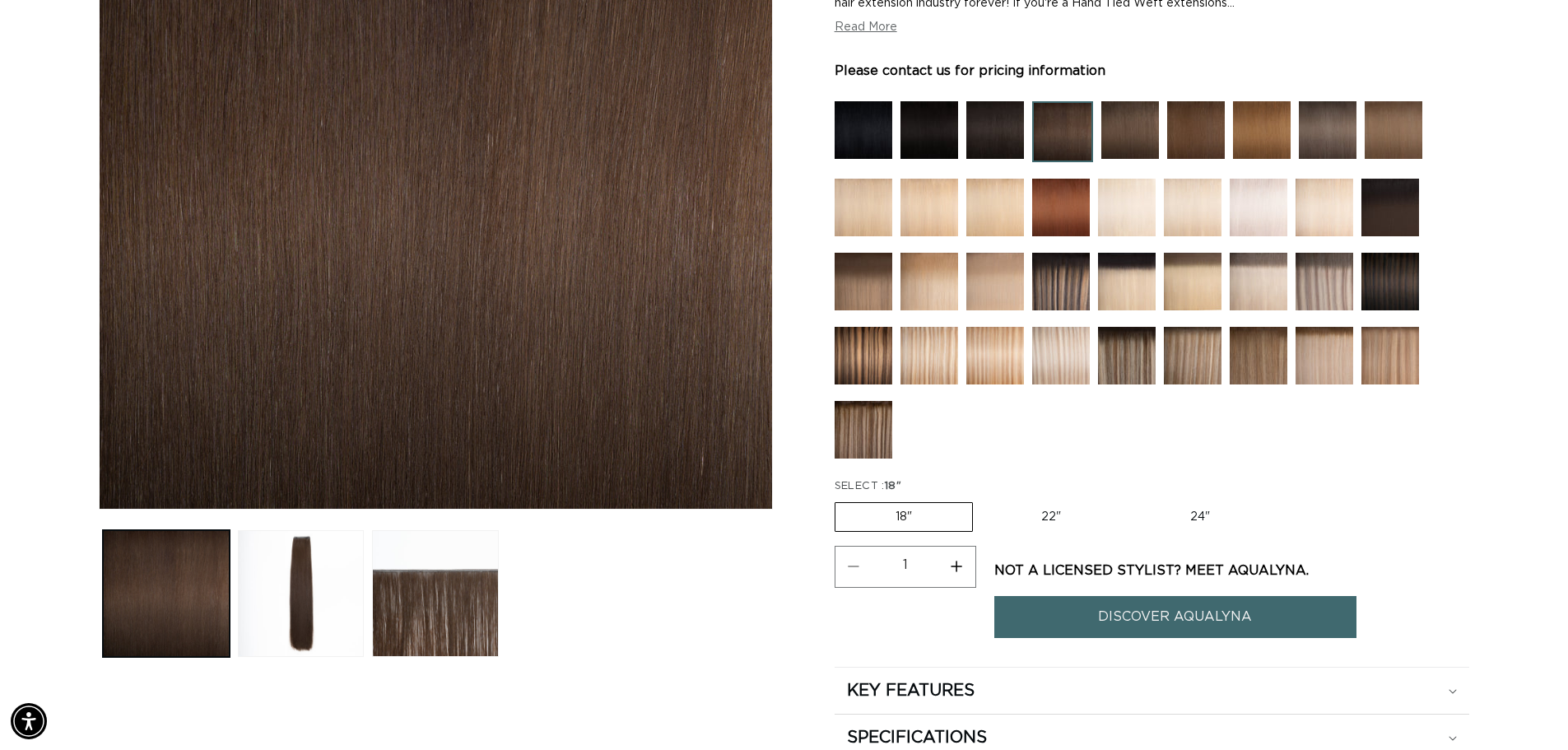
click at [911, 512] on label "18" Variant sold out or unavailable" at bounding box center [903, 517] width 138 height 30
click at [839, 499] on input "18" Variant sold out or unavailable" at bounding box center [838, 499] width 1 height 1
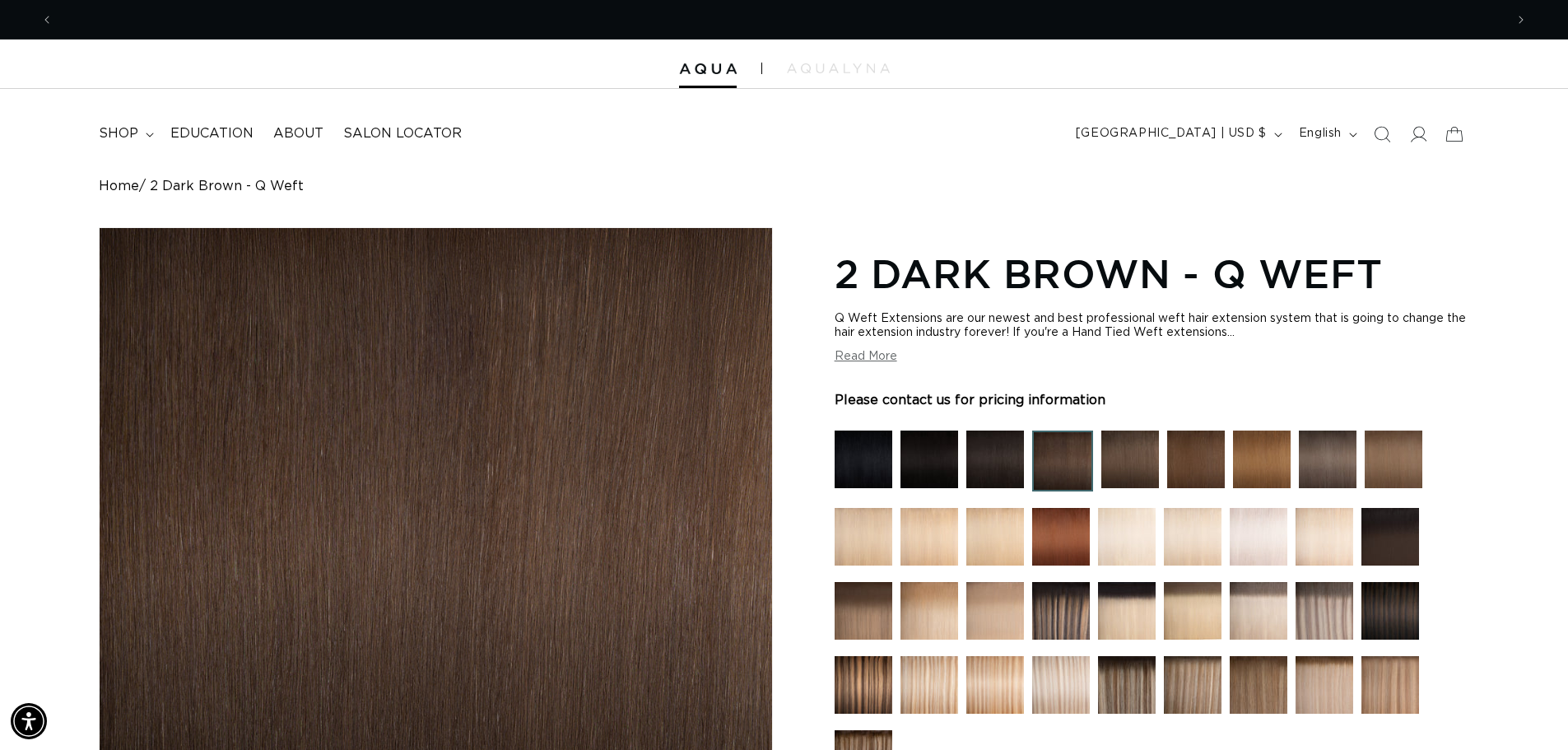
scroll to position [0, 2901]
click at [40, 18] on span "Previous announcement" at bounding box center [47, 20] width 17 height 17
click at [1381, 137] on icon "Search" at bounding box center [1381, 134] width 17 height 17
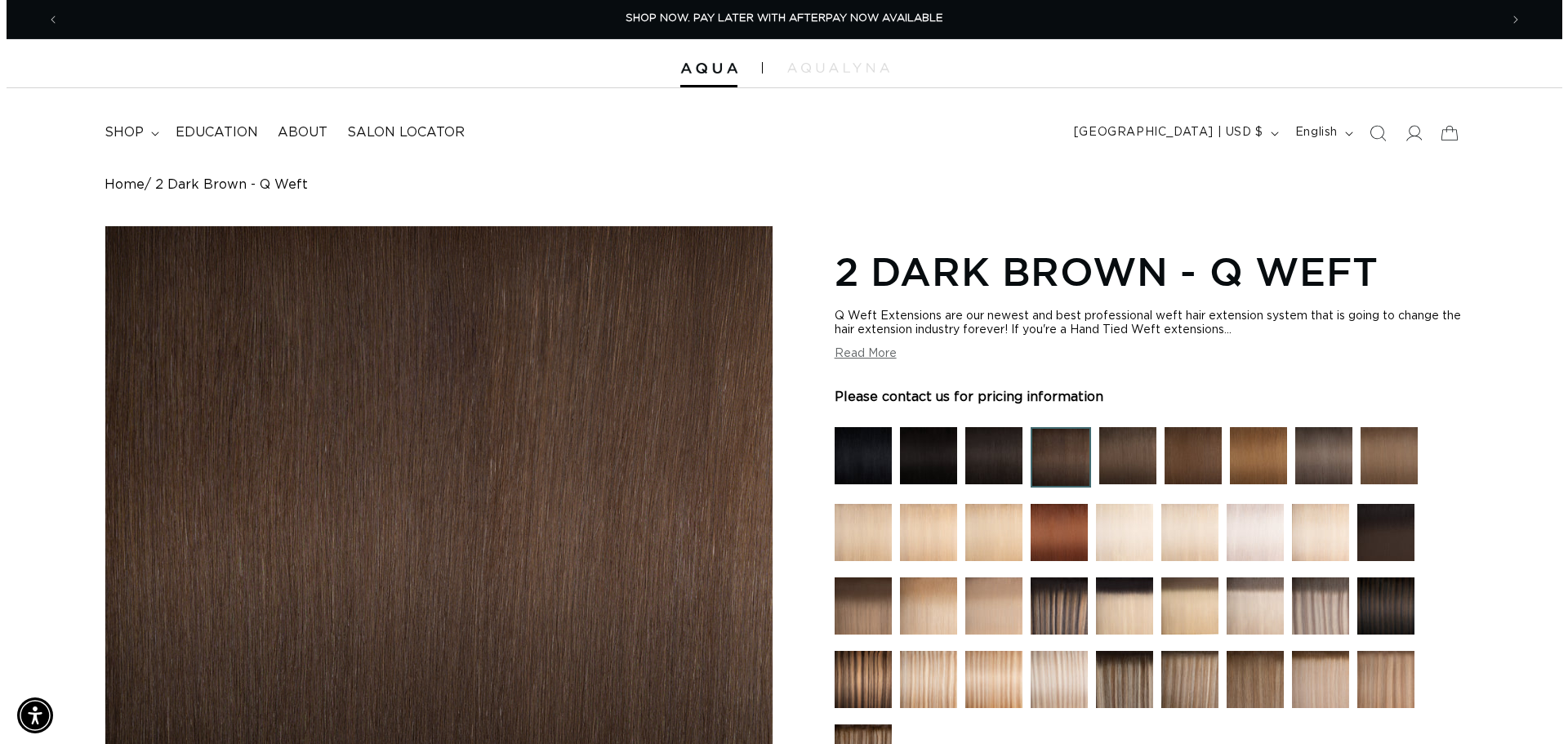
scroll to position [0, 1452]
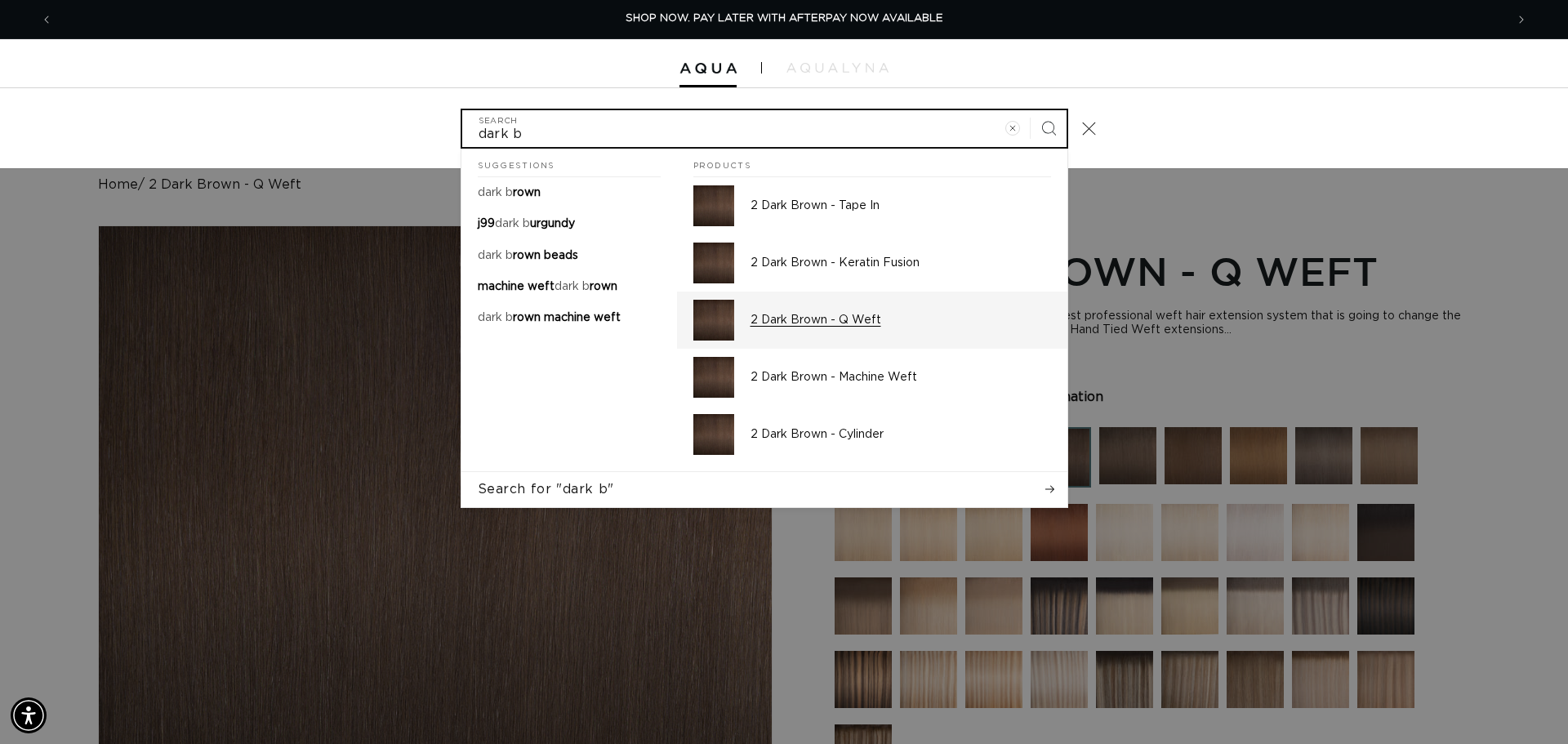
type input "dark b"
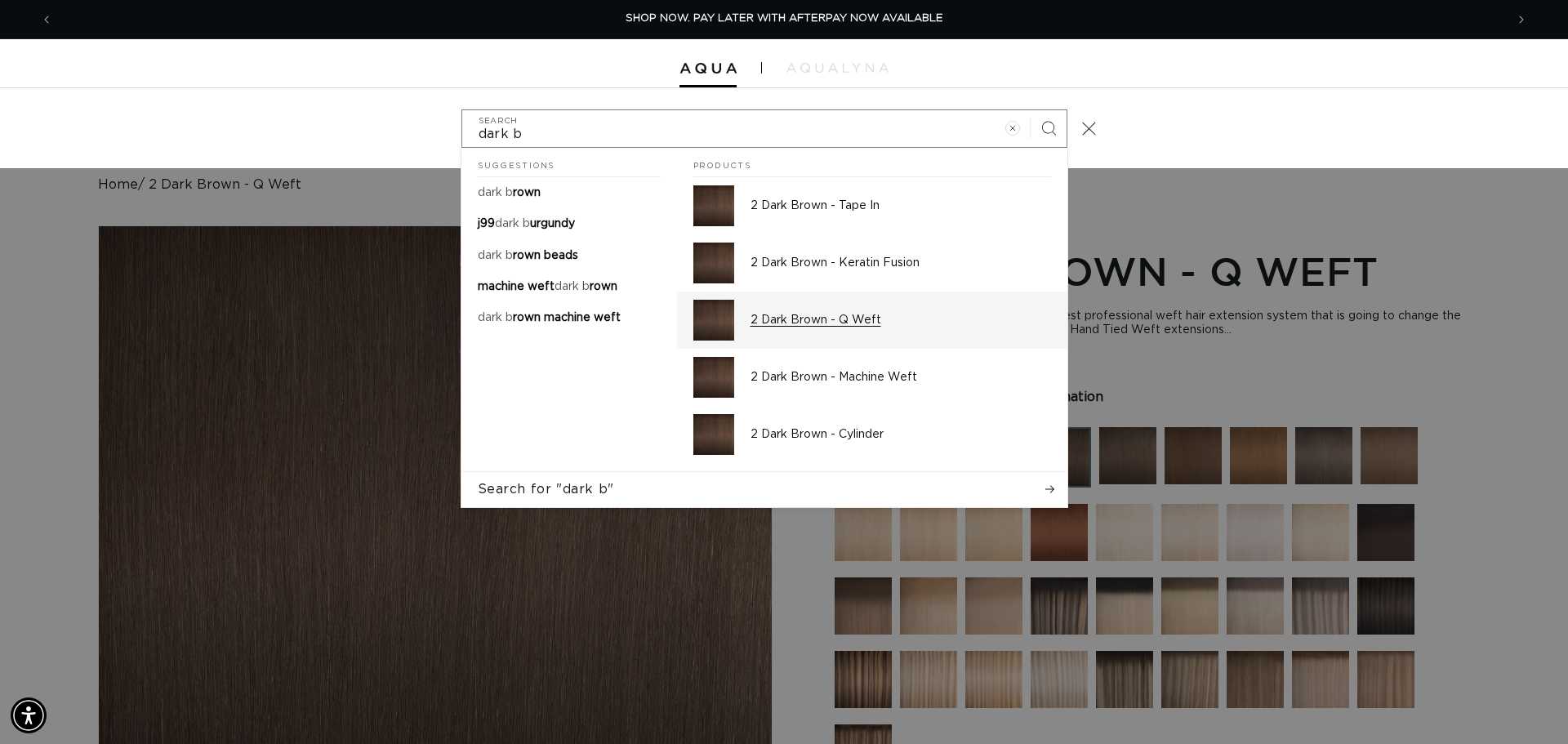
click at [812, 320] on p "2 Dark Brown - Q Weft" at bounding box center [901, 320] width 301 height 15
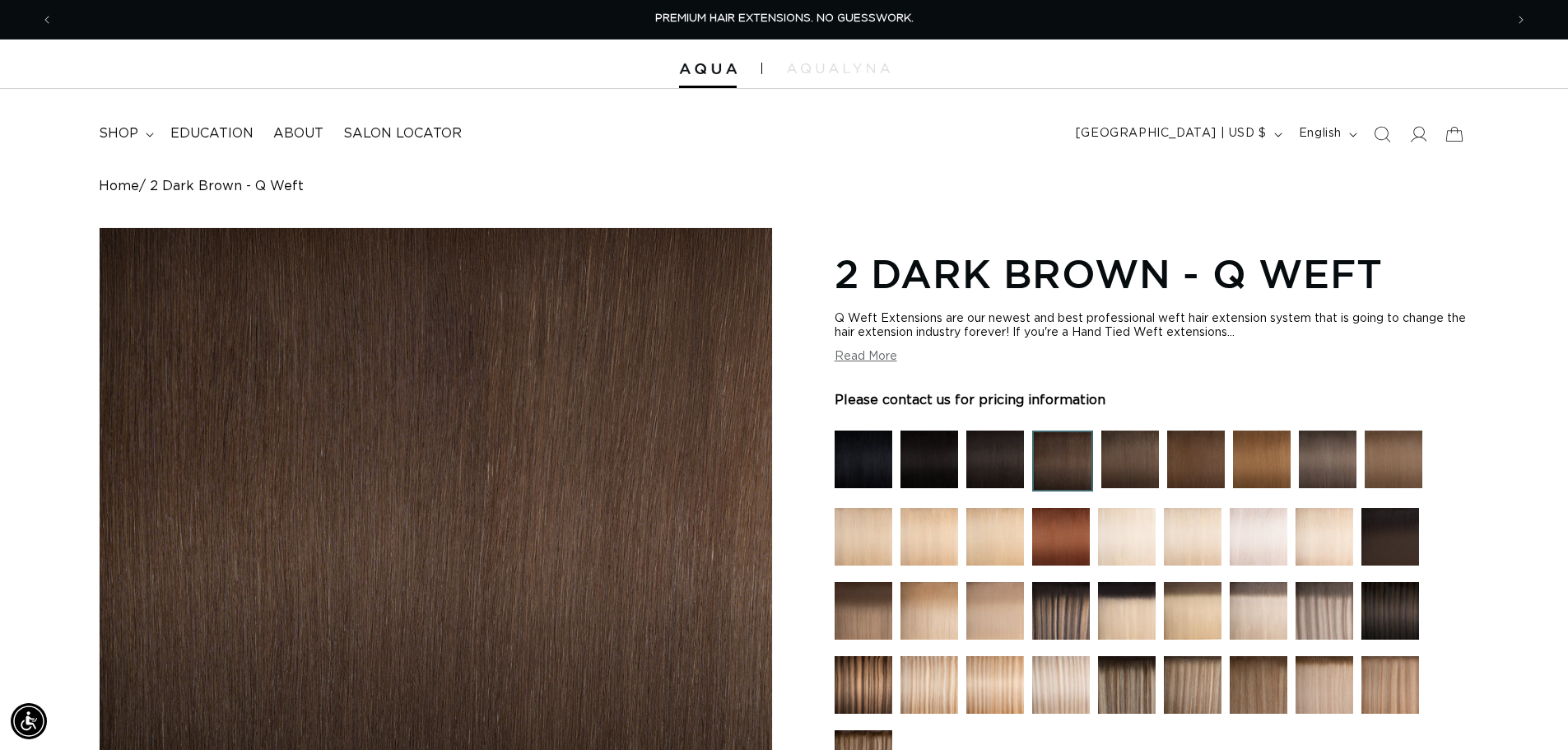
click at [876, 363] on button "Read More" at bounding box center [865, 357] width 63 height 14
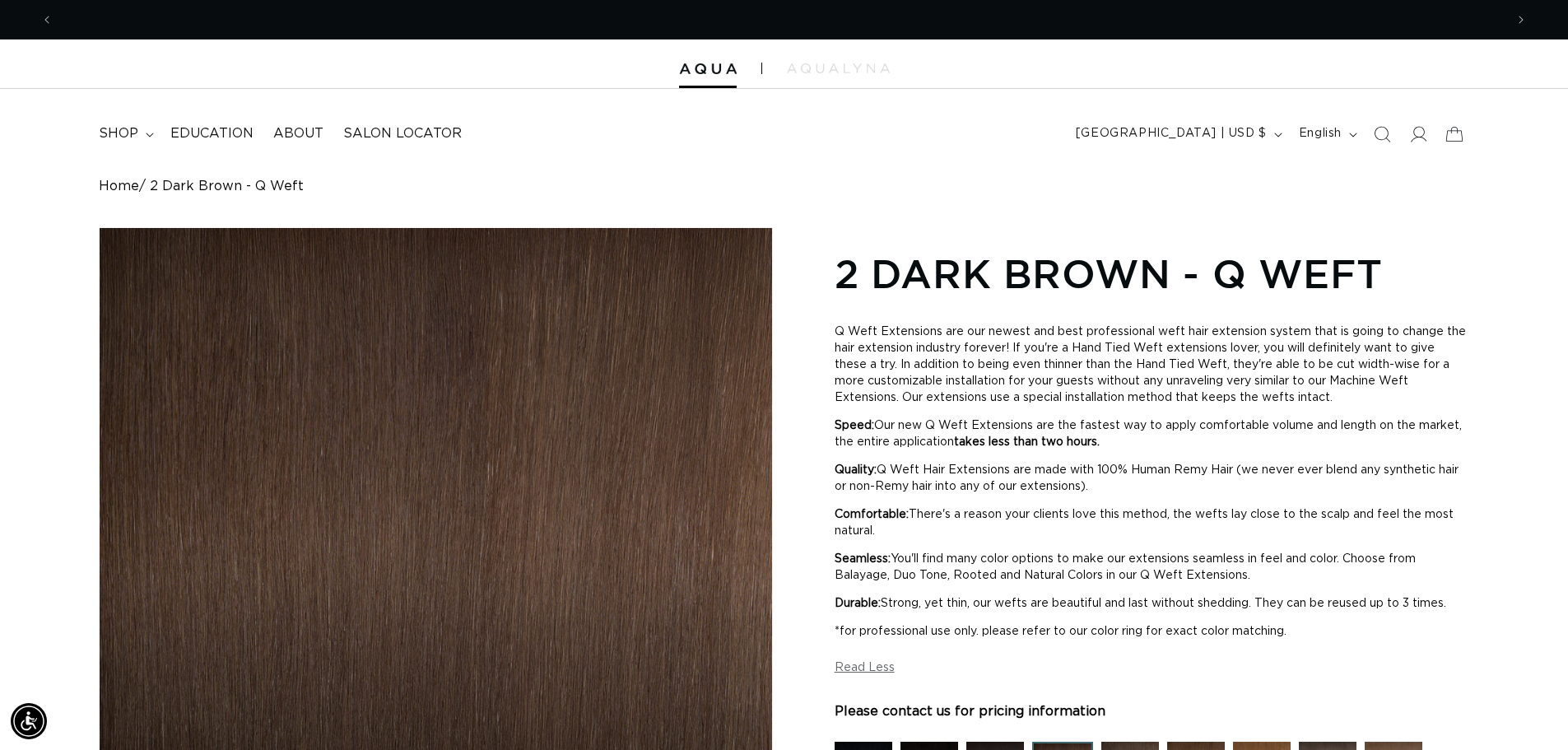
scroll to position [0, 1451]
click at [41, 22] on span "Previous announcement" at bounding box center [47, 20] width 17 height 17
click at [51, 15] on span "Previous announcement" at bounding box center [47, 20] width 17 height 17
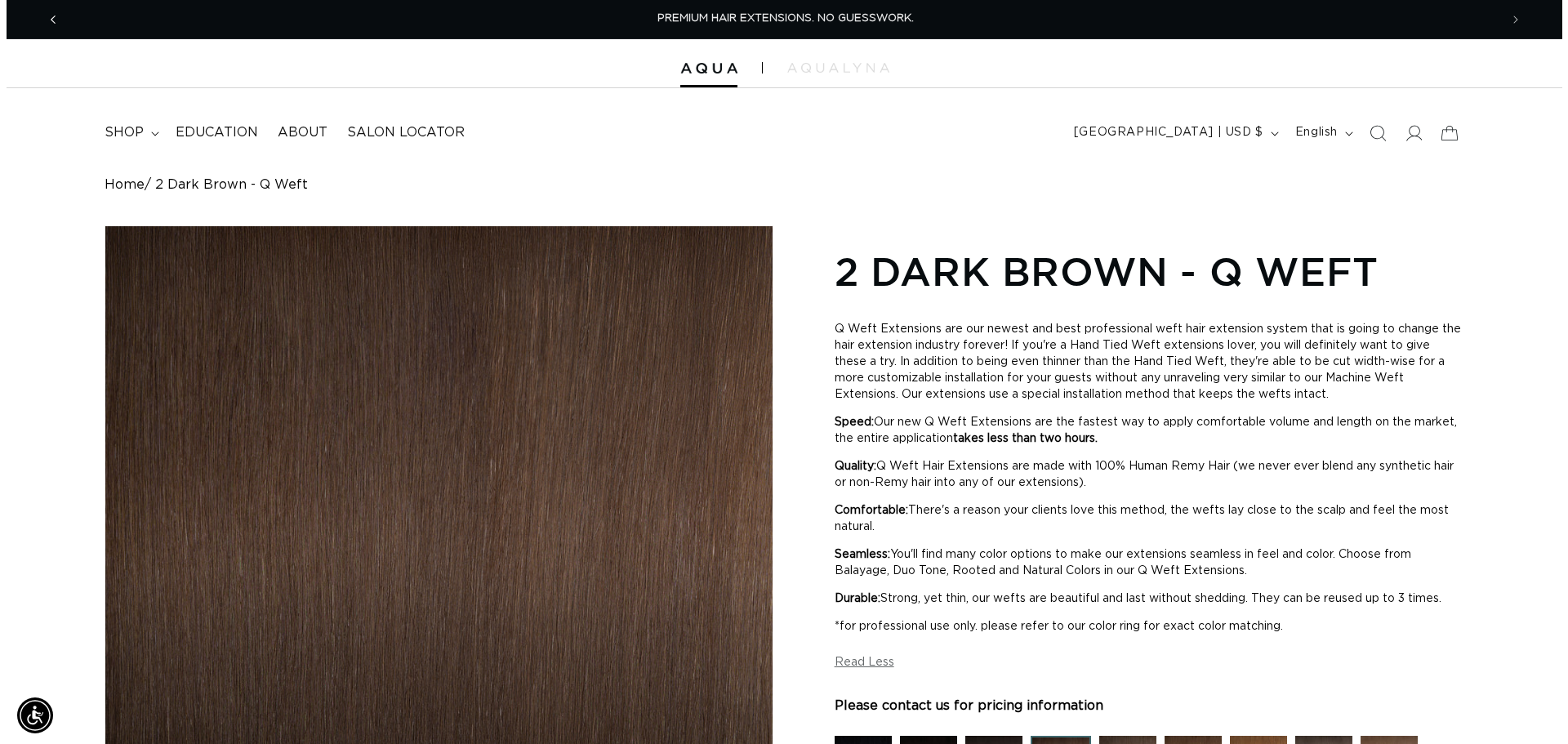
scroll to position [0, 2879]
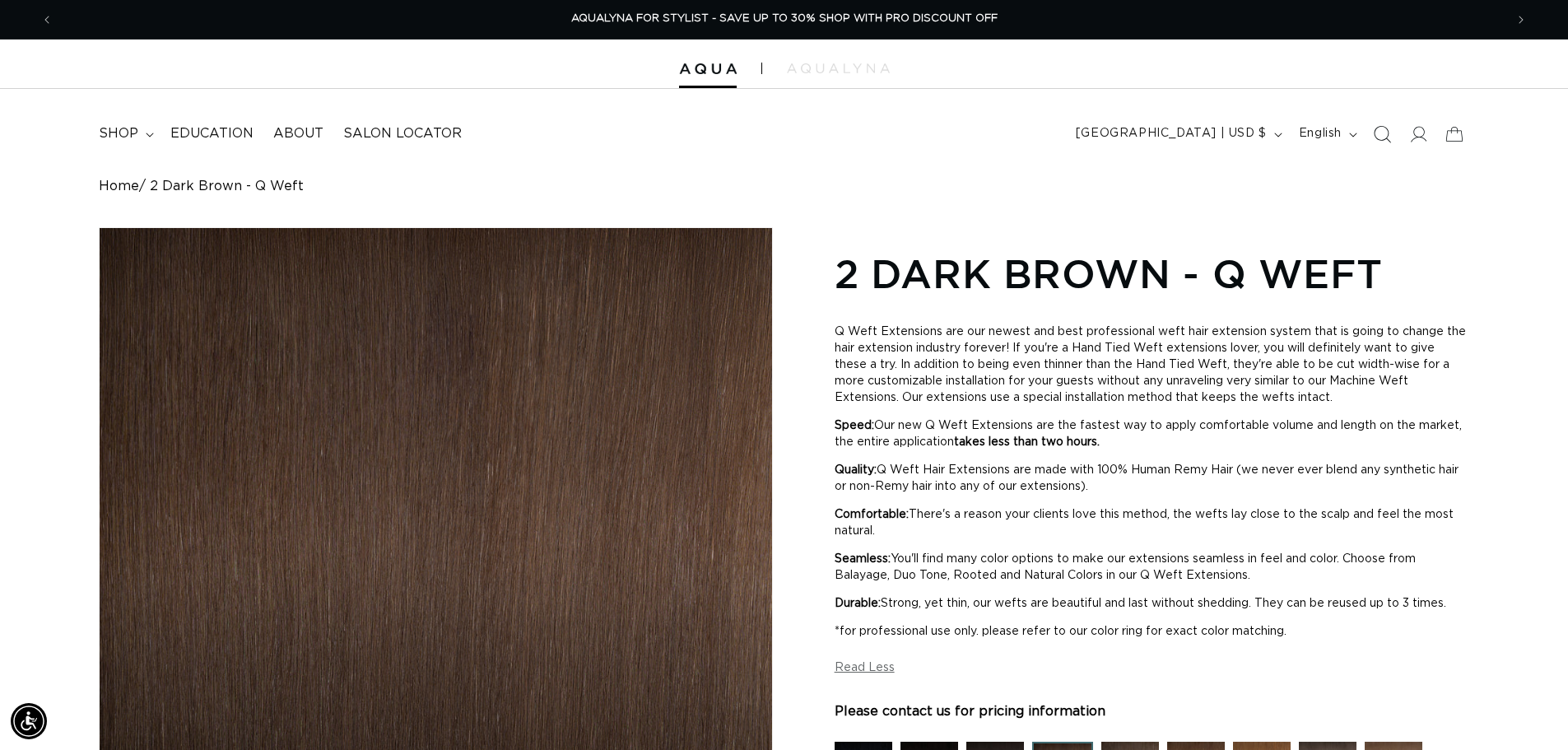
click at [1385, 137] on icon "Search" at bounding box center [1380, 133] width 17 height 17
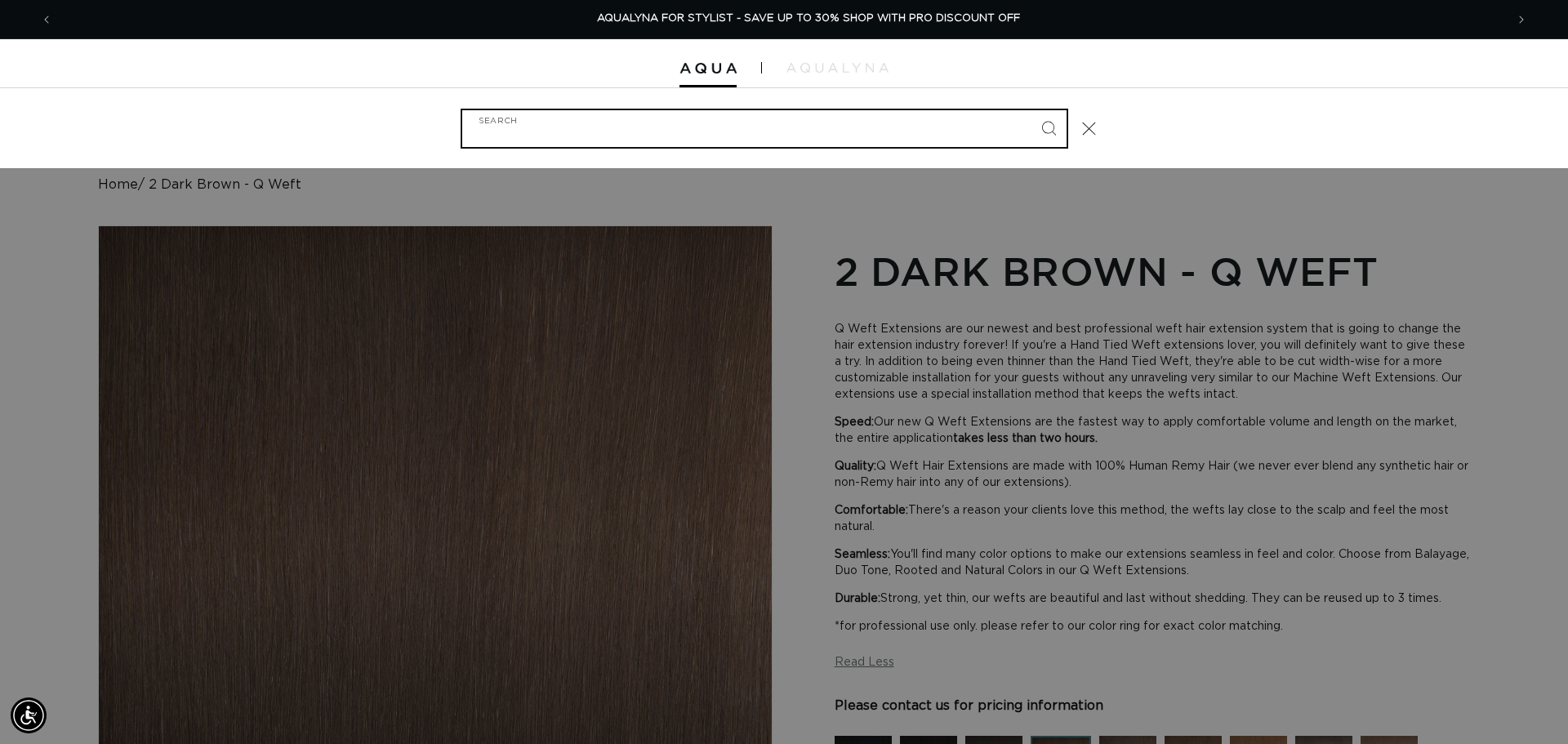
scroll to position [0, 2904]
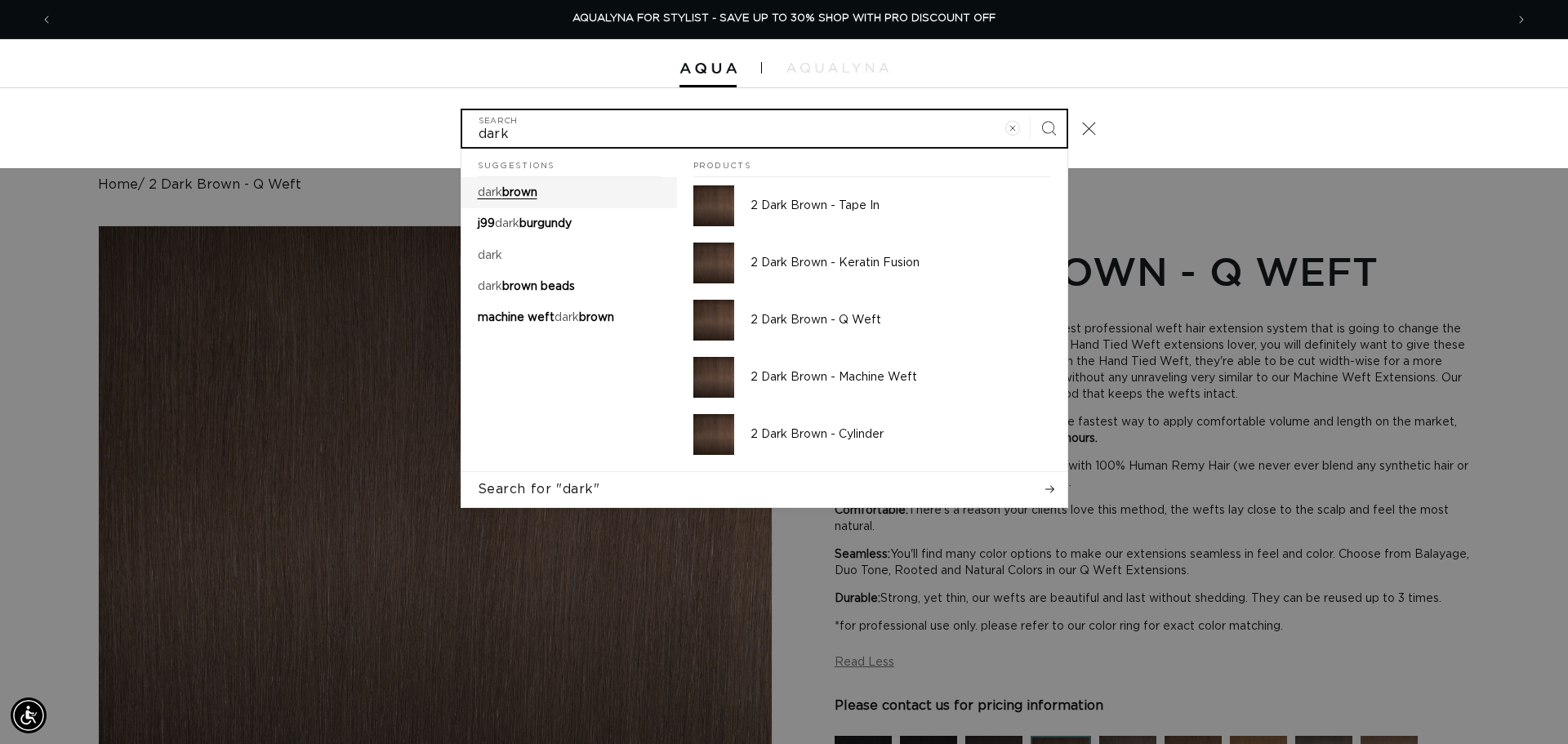
type input "dark"
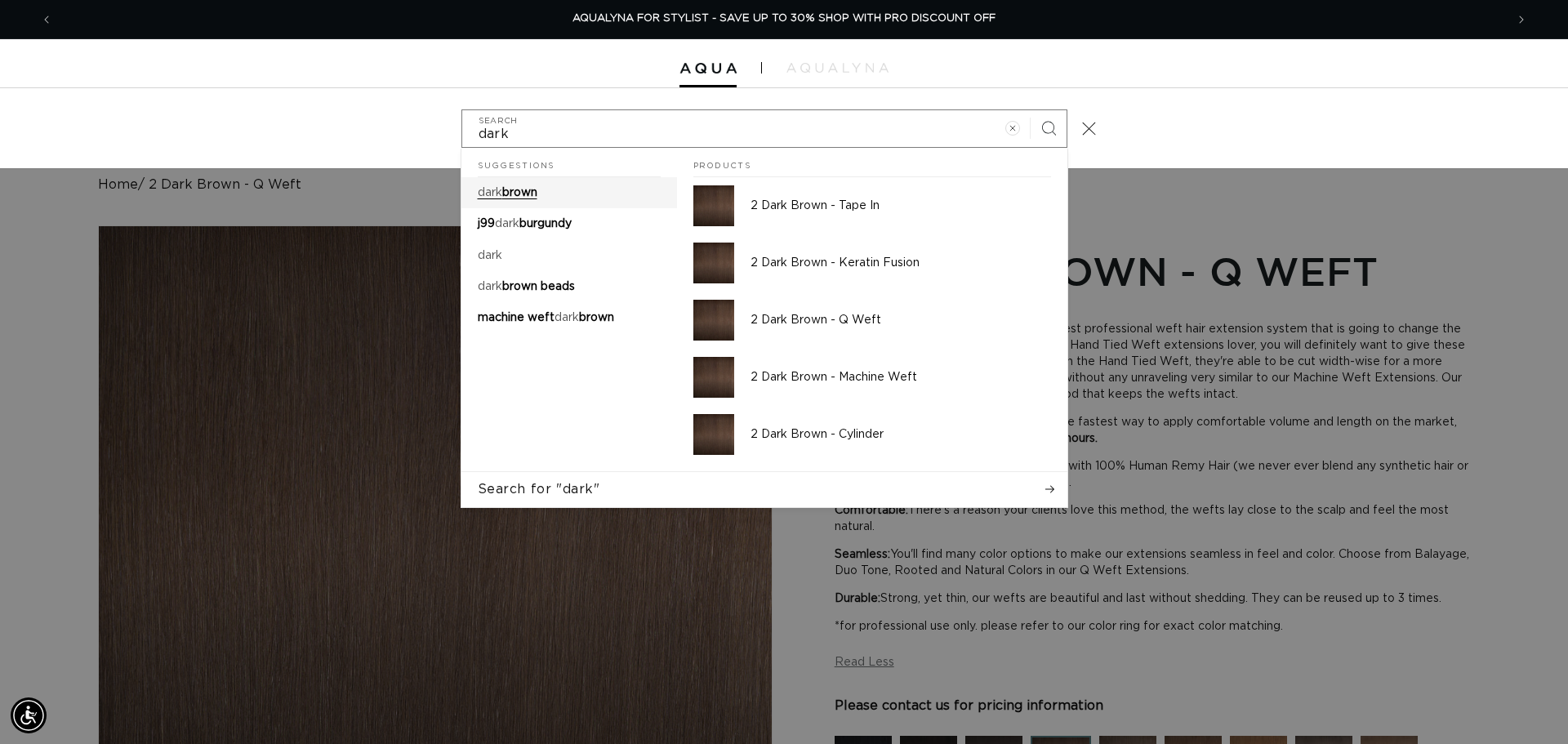
click at [513, 201] on link "dark brown" at bounding box center [569, 192] width 215 height 31
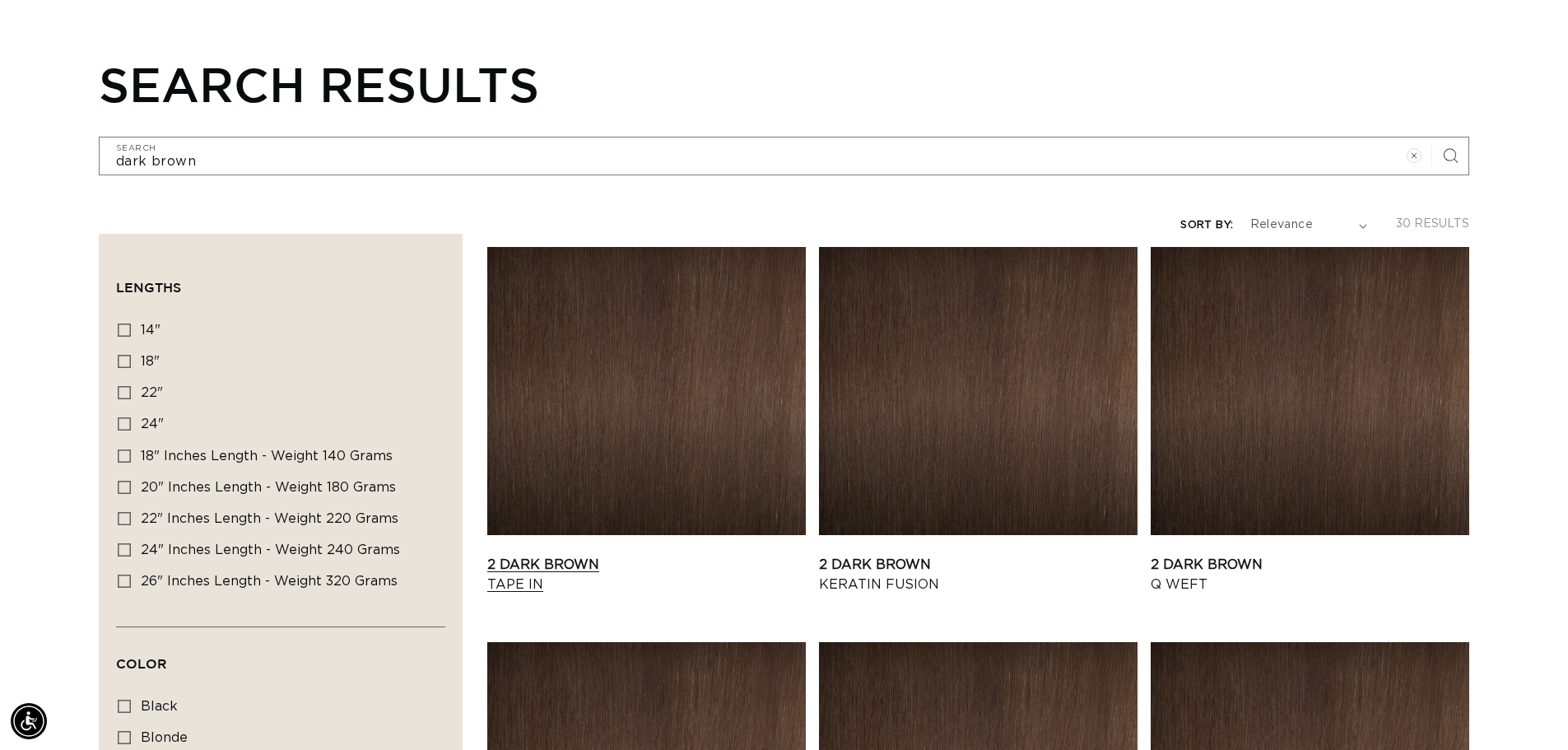
scroll to position [165, 0]
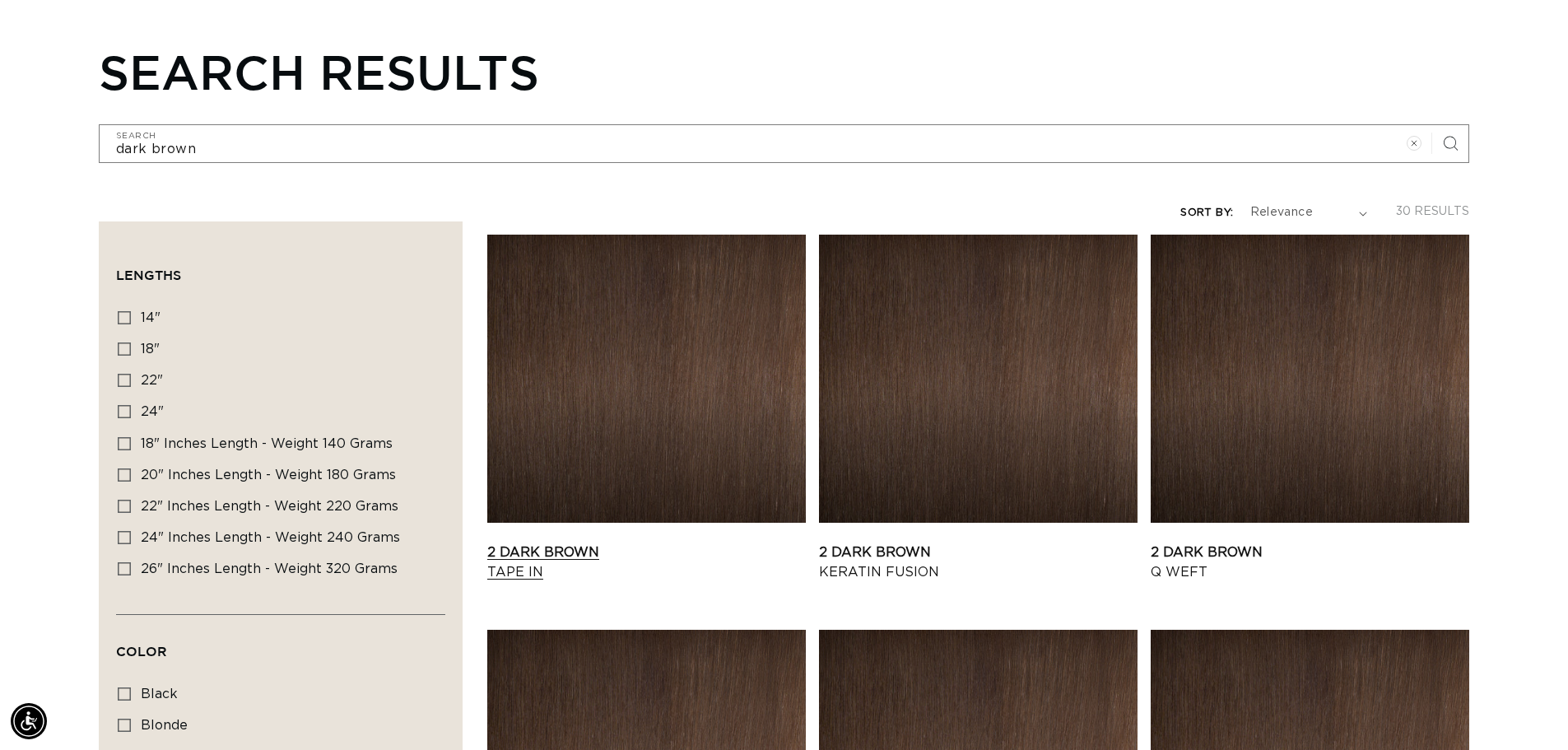
click at [641, 542] on link "2 Dark Brown Tape In" at bounding box center [646, 562] width 318 height 40
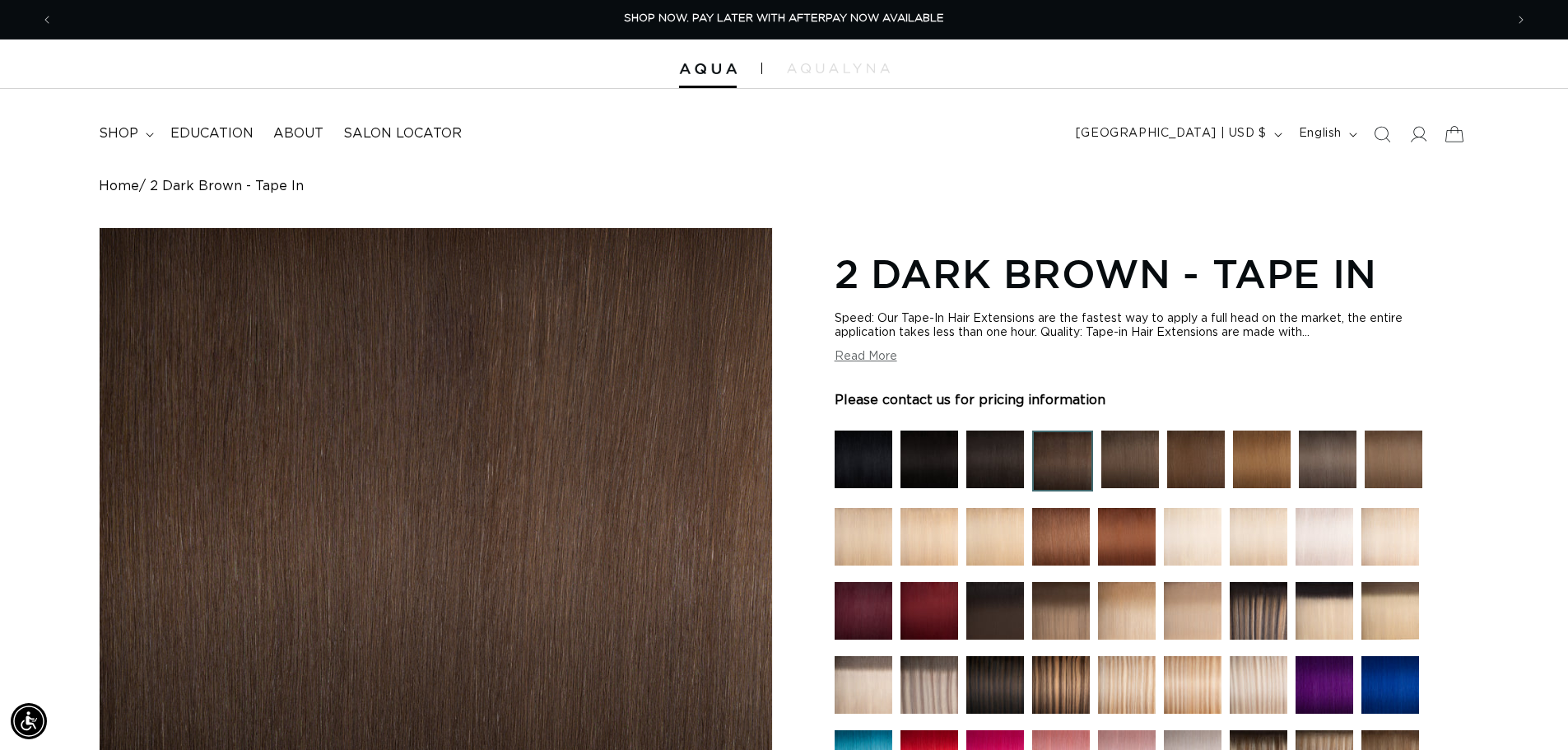
click at [1464, 135] on icon at bounding box center [1453, 133] width 39 height 39
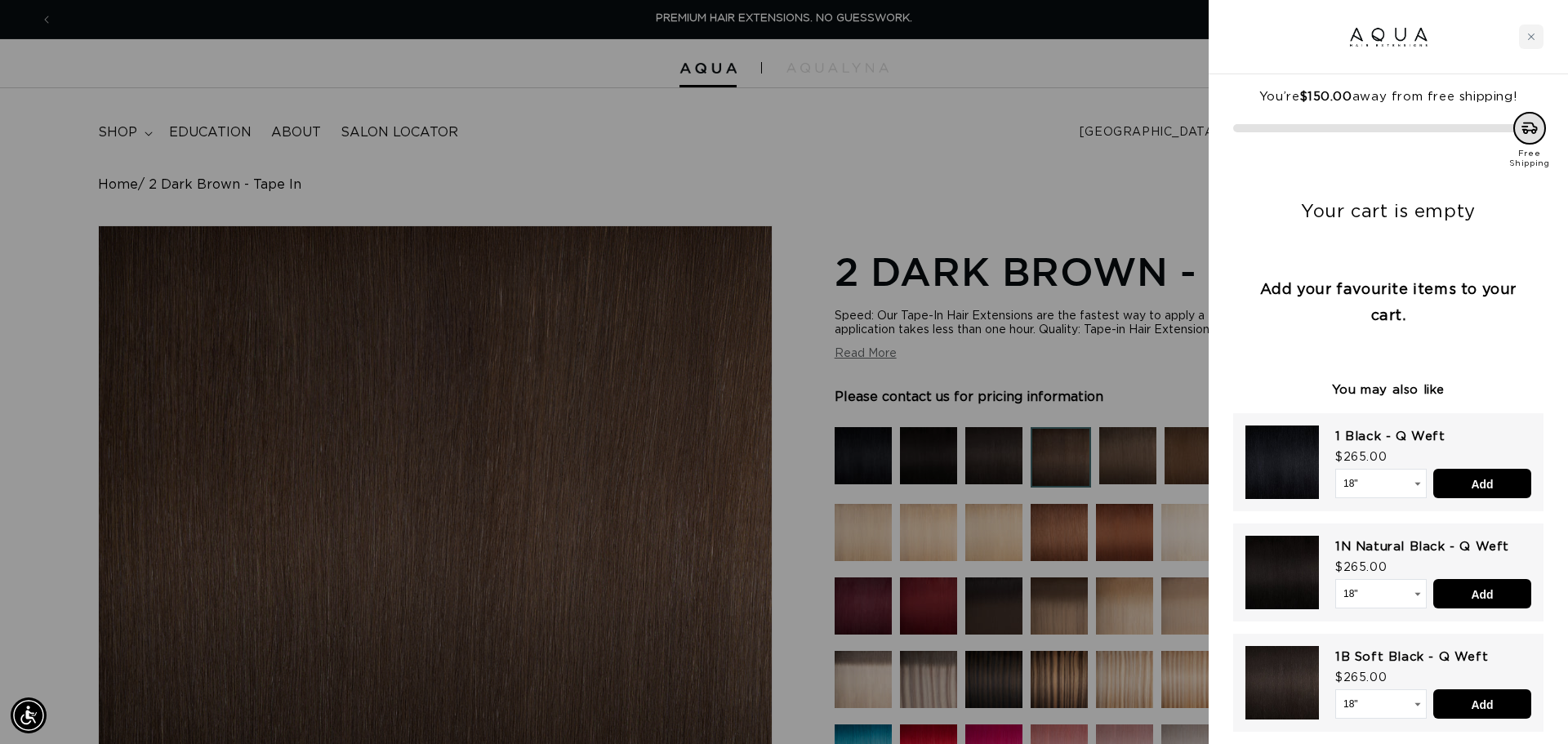
click at [933, 154] on div at bounding box center [784, 372] width 1568 height 744
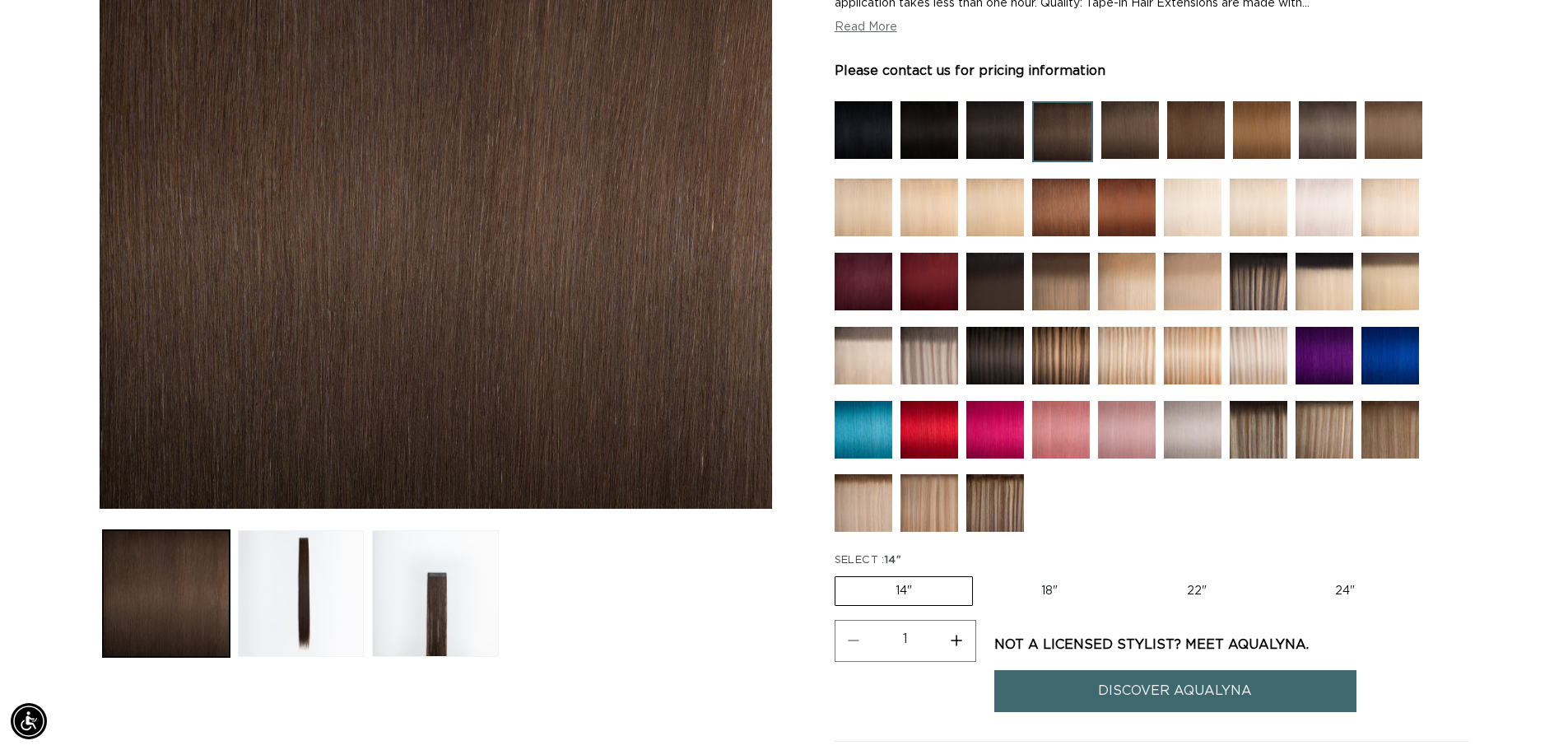
scroll to position [412, 0]
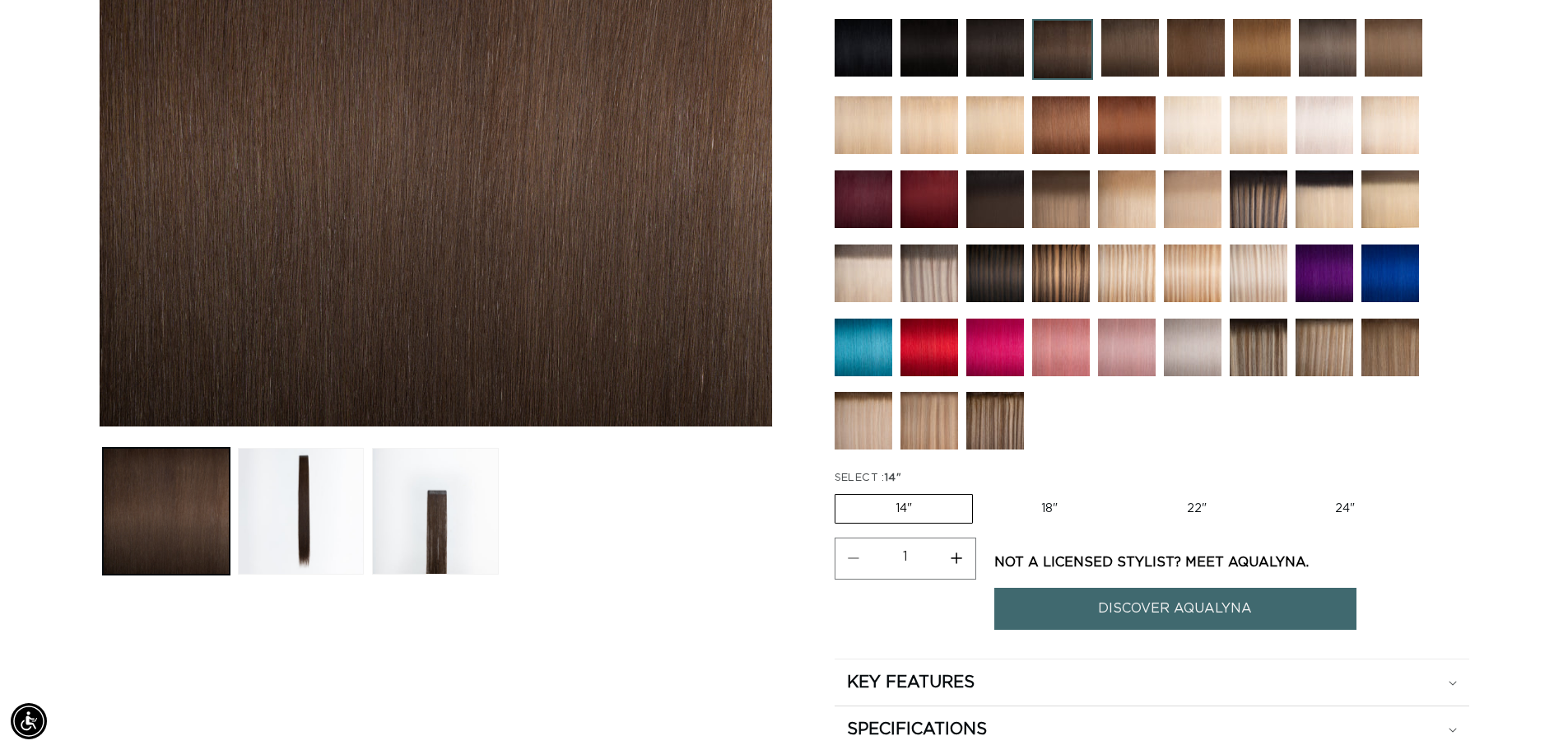
click at [967, 332] on img at bounding box center [995, 347] width 58 height 58
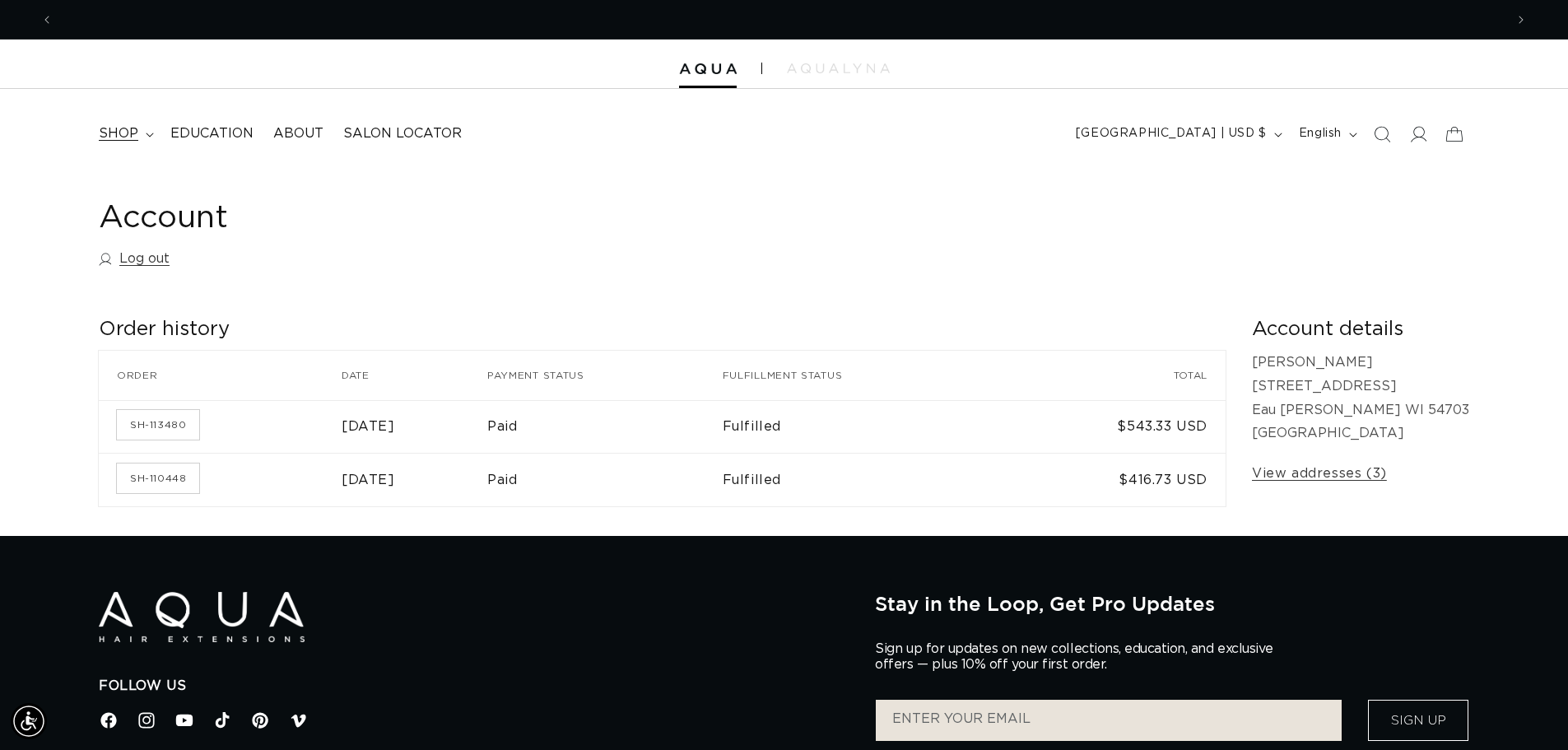
click at [117, 125] on span "shop" at bounding box center [118, 133] width 40 height 17
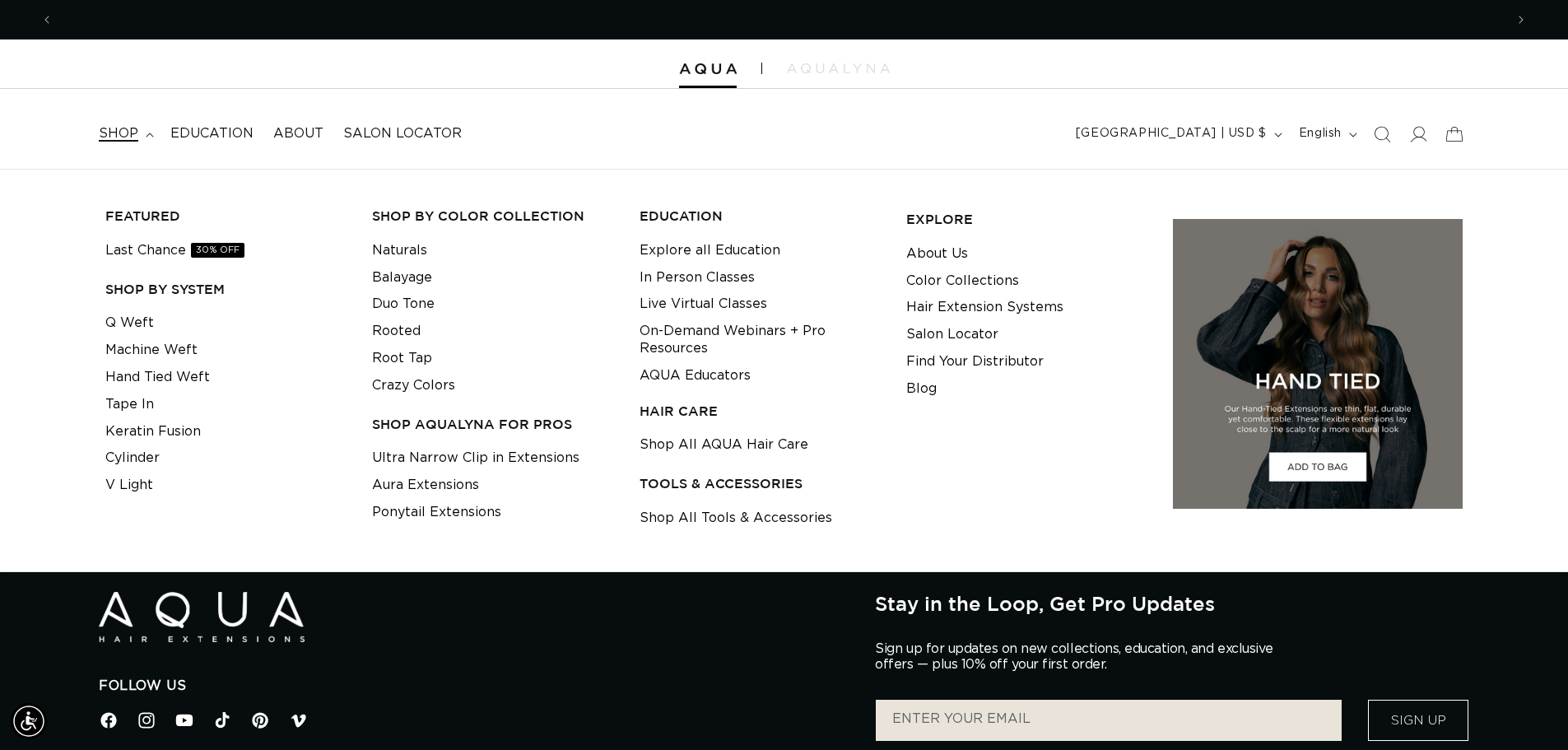
scroll to position [0, 2901]
click at [409, 245] on link "Naturals" at bounding box center [399, 250] width 55 height 27
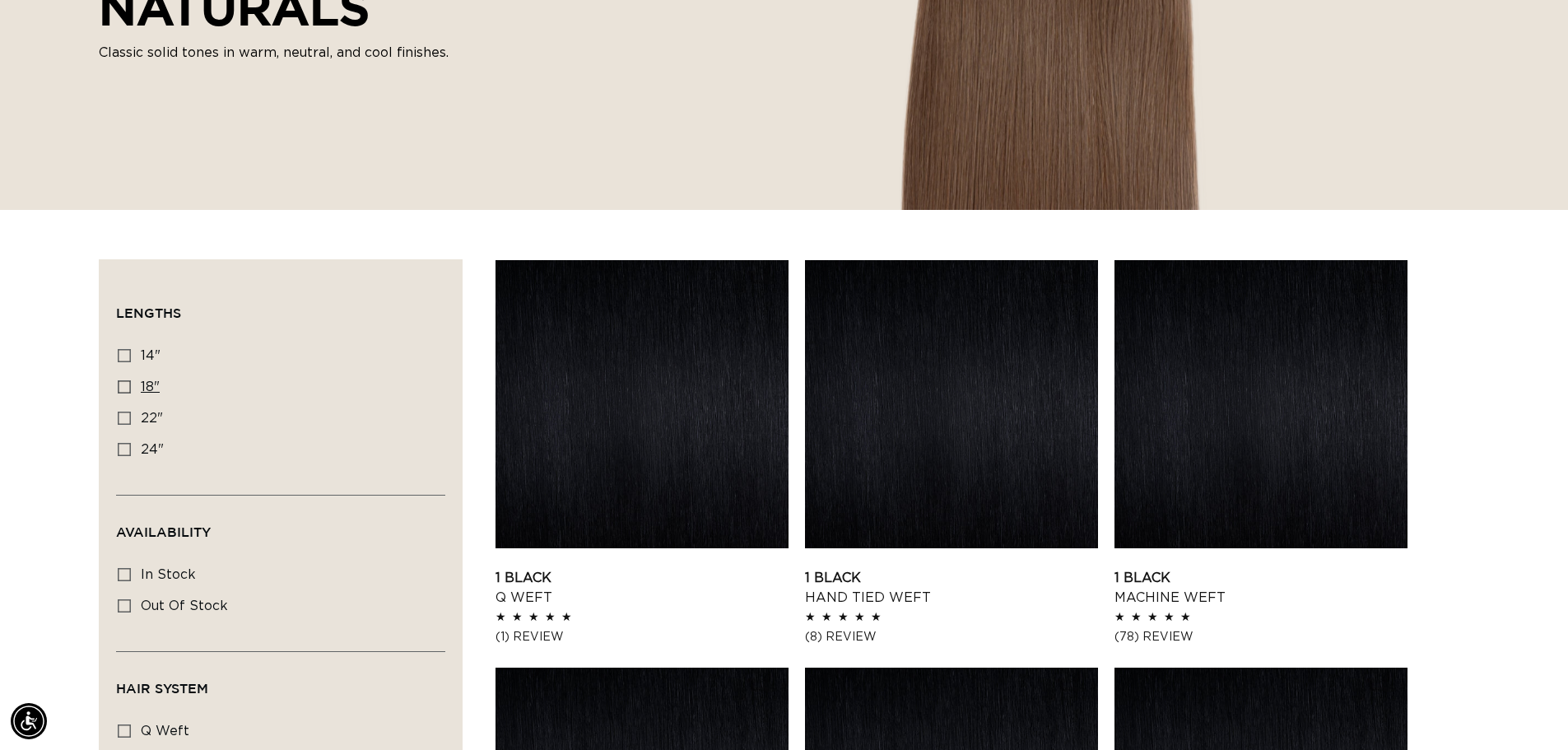
scroll to position [0, 1451]
click at [121, 390] on icon at bounding box center [123, 386] width 13 height 13
click at [121, 390] on input "18" 18" (99 products)" at bounding box center [123, 386] width 13 height 13
checkbox input "true"
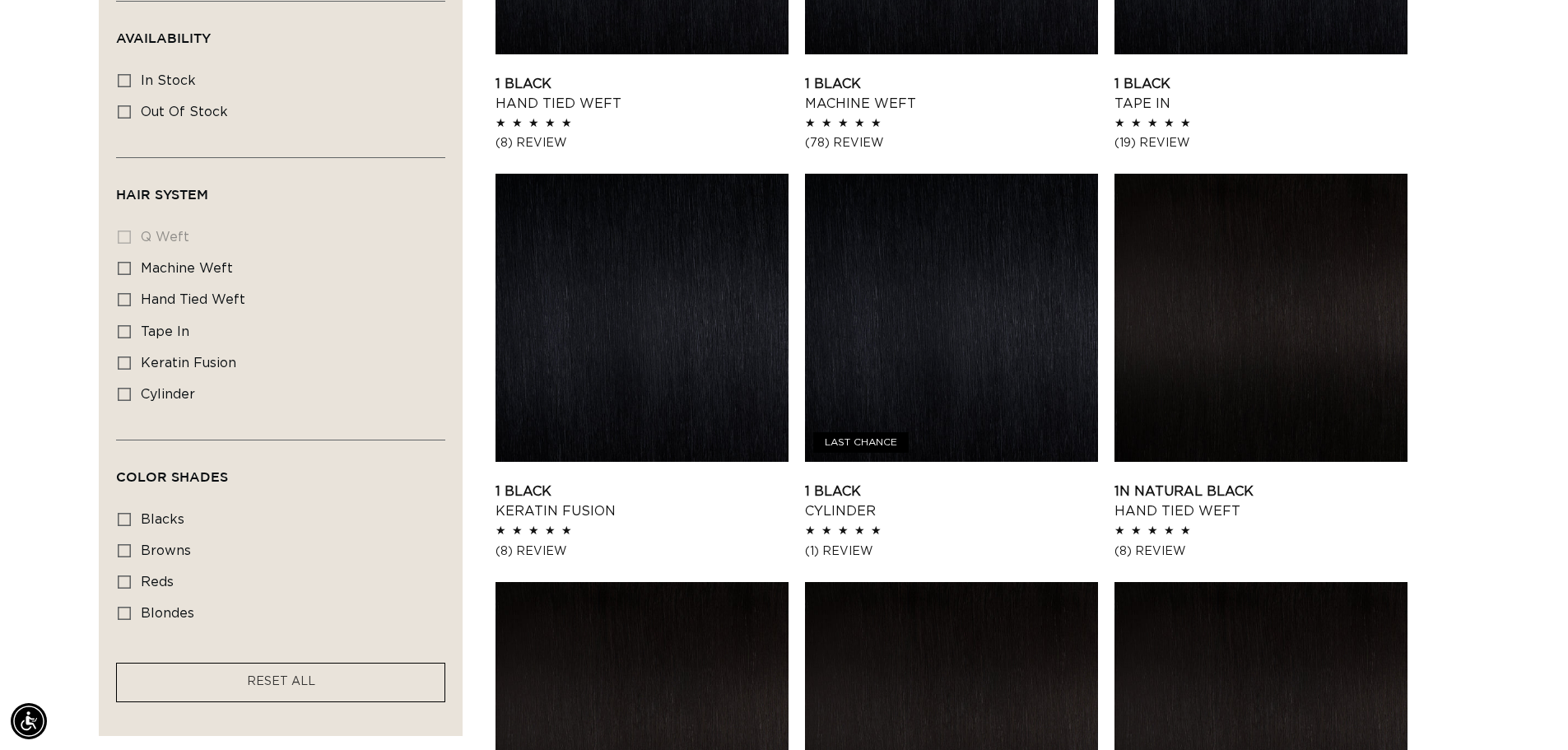
scroll to position [0, 1451]
click at [124, 544] on icon at bounding box center [123, 550] width 13 height 13
click at [124, 544] on input "browns browns (34 products)" at bounding box center [123, 550] width 13 height 13
checkbox input "true"
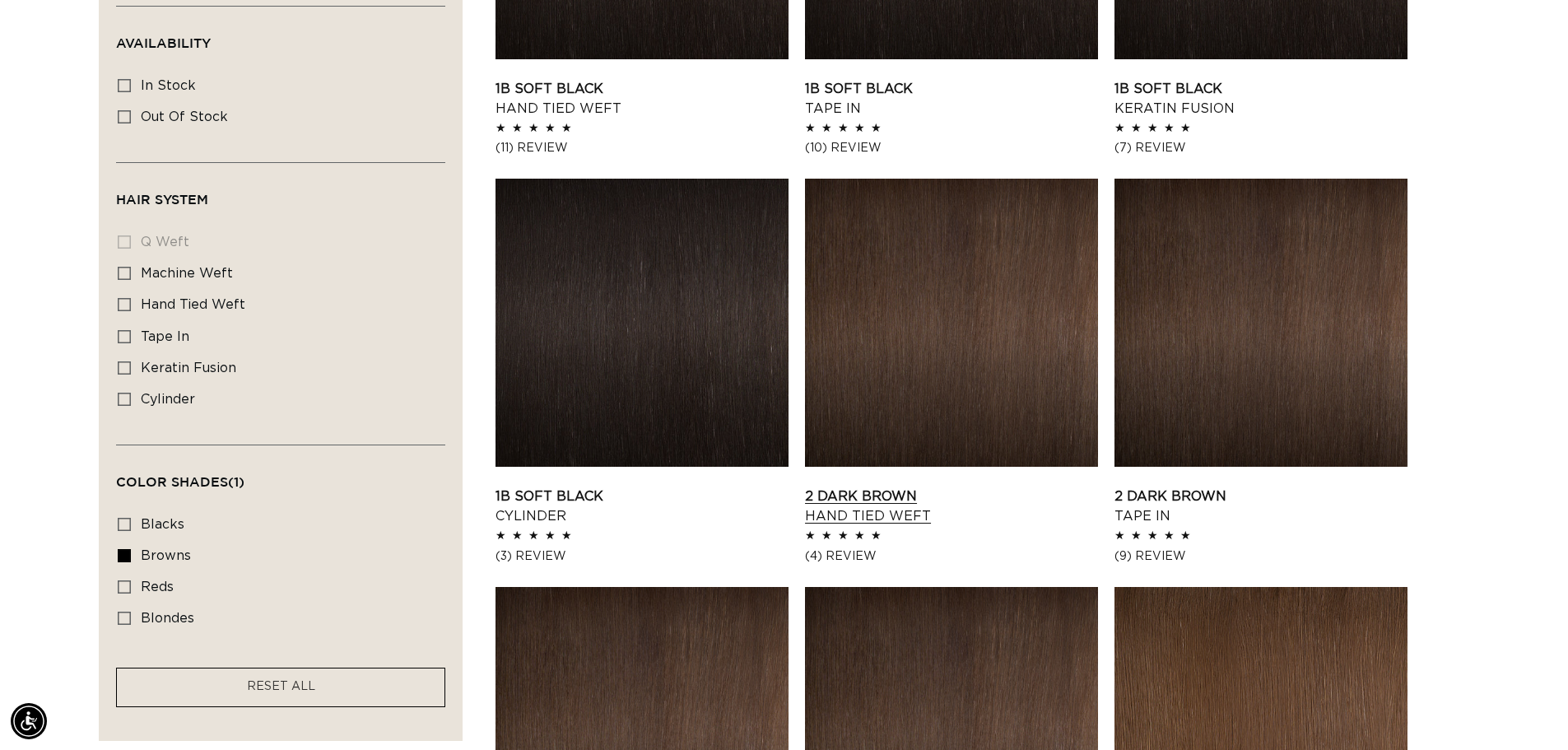
scroll to position [824, 0]
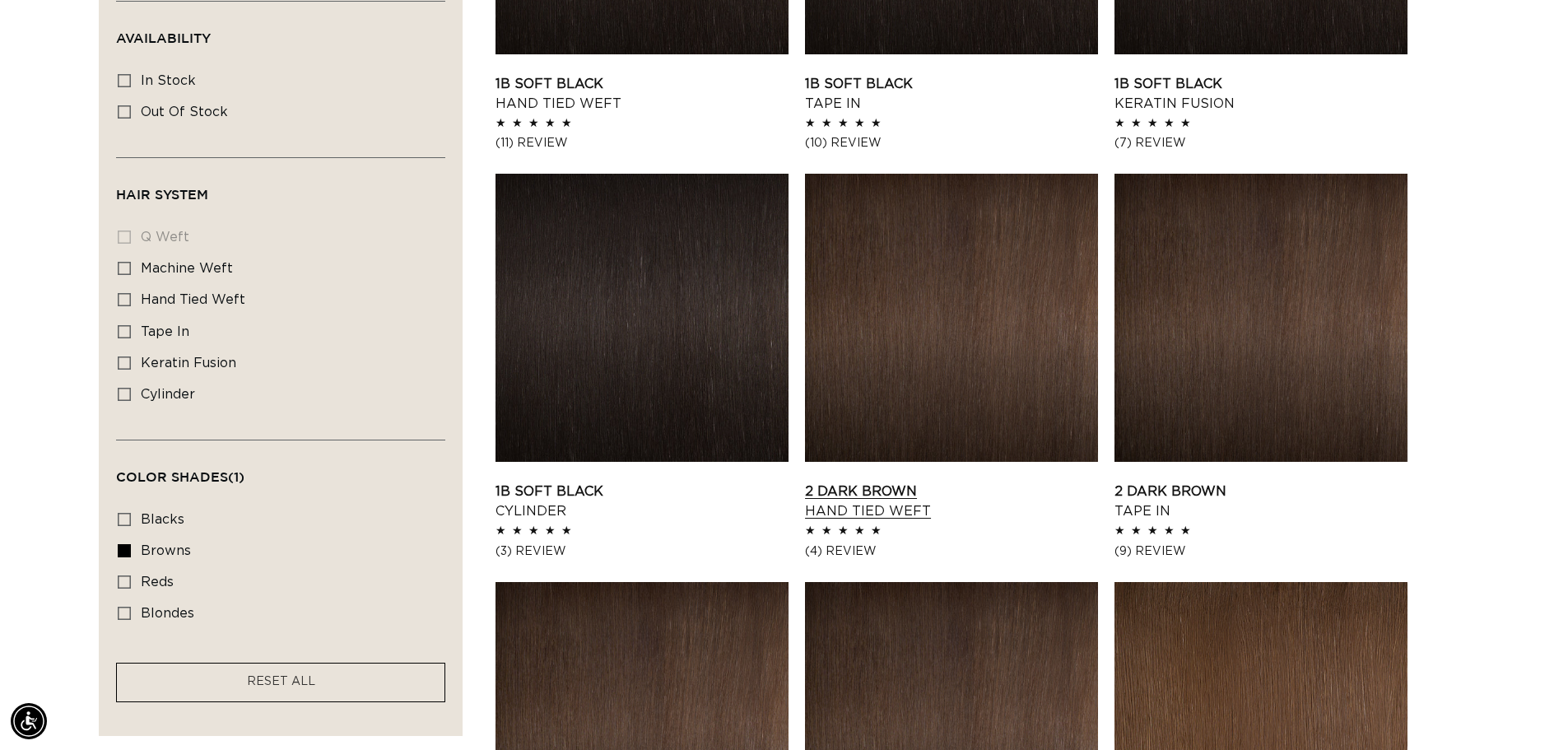
click at [870, 492] on link "2 Dark Brown Hand Tied Weft" at bounding box center [951, 501] width 293 height 40
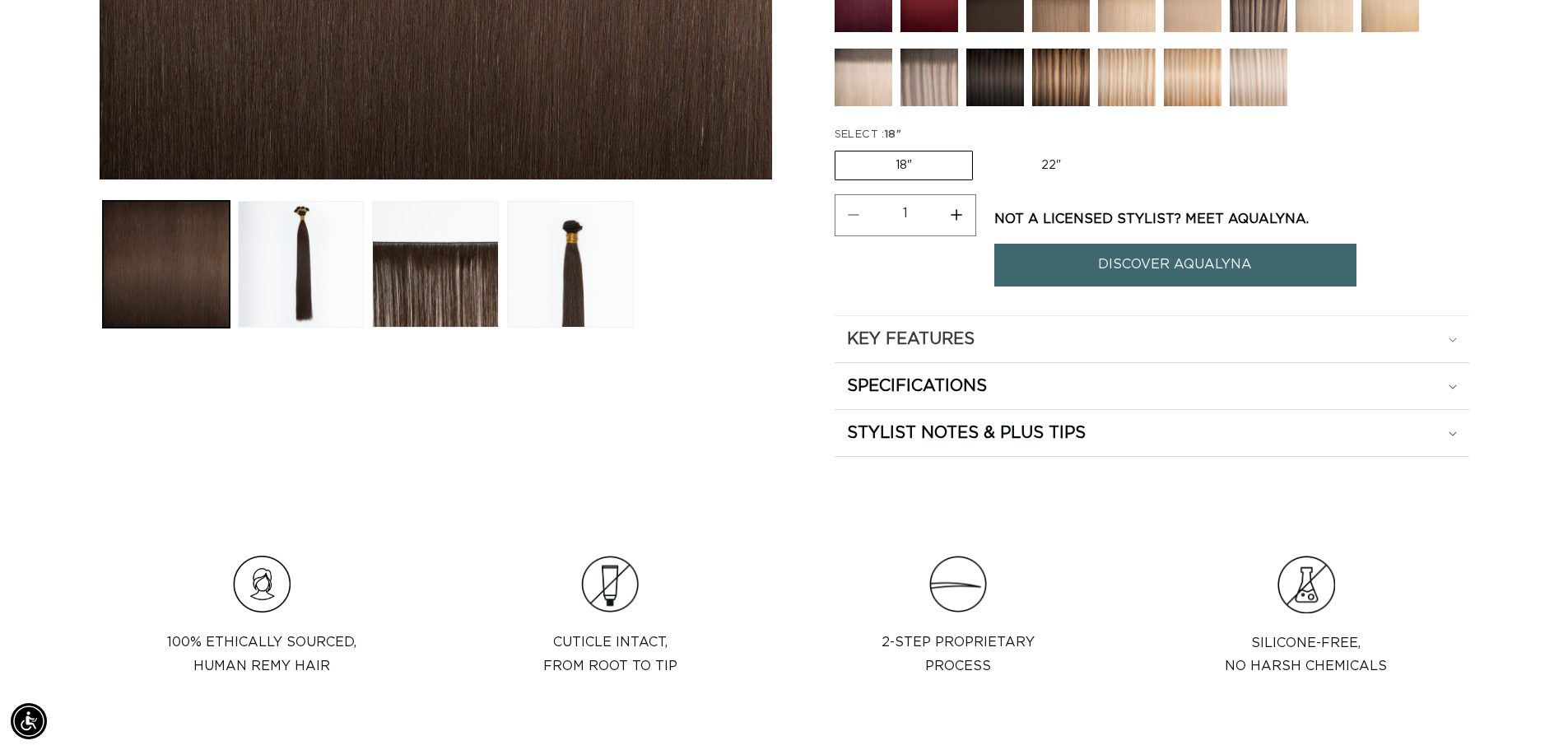
scroll to position [0, 2901]
click at [999, 339] on div "KEY FEATURES" at bounding box center [1151, 339] width 610 height 22
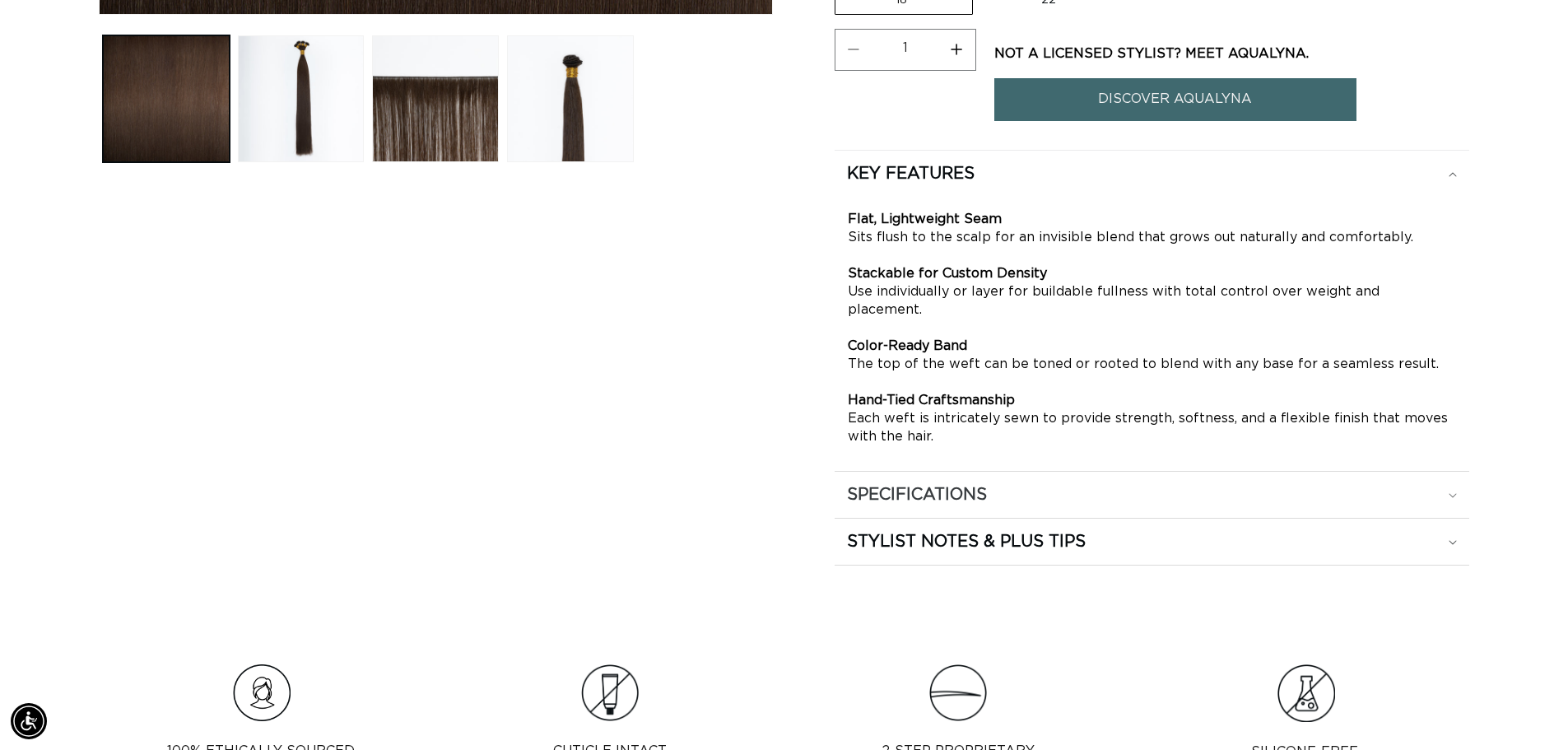
scroll to position [905, 0]
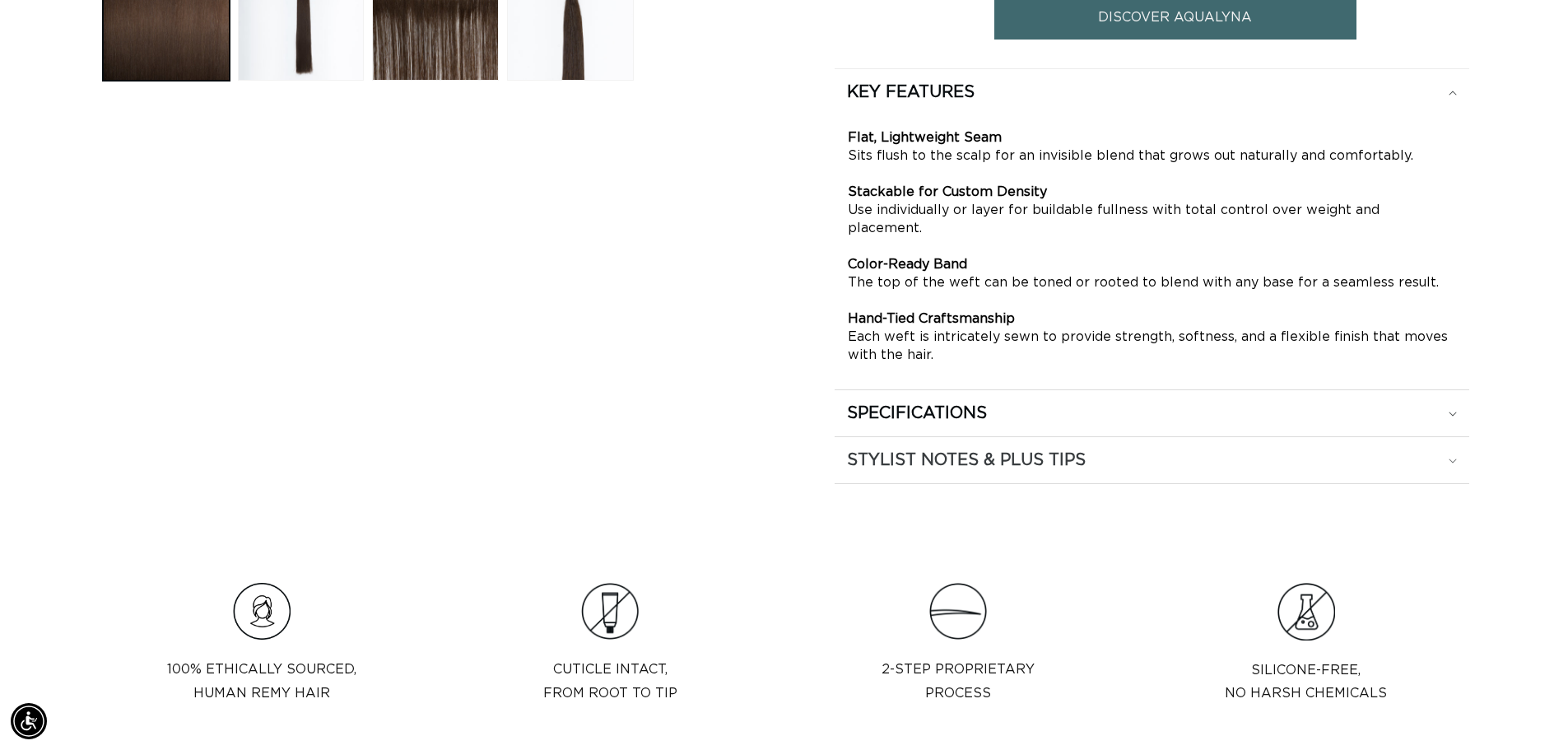
click at [974, 102] on h2 "STYLIST NOTES & PLUS TIPS" at bounding box center [911, 93] width 127 height 22
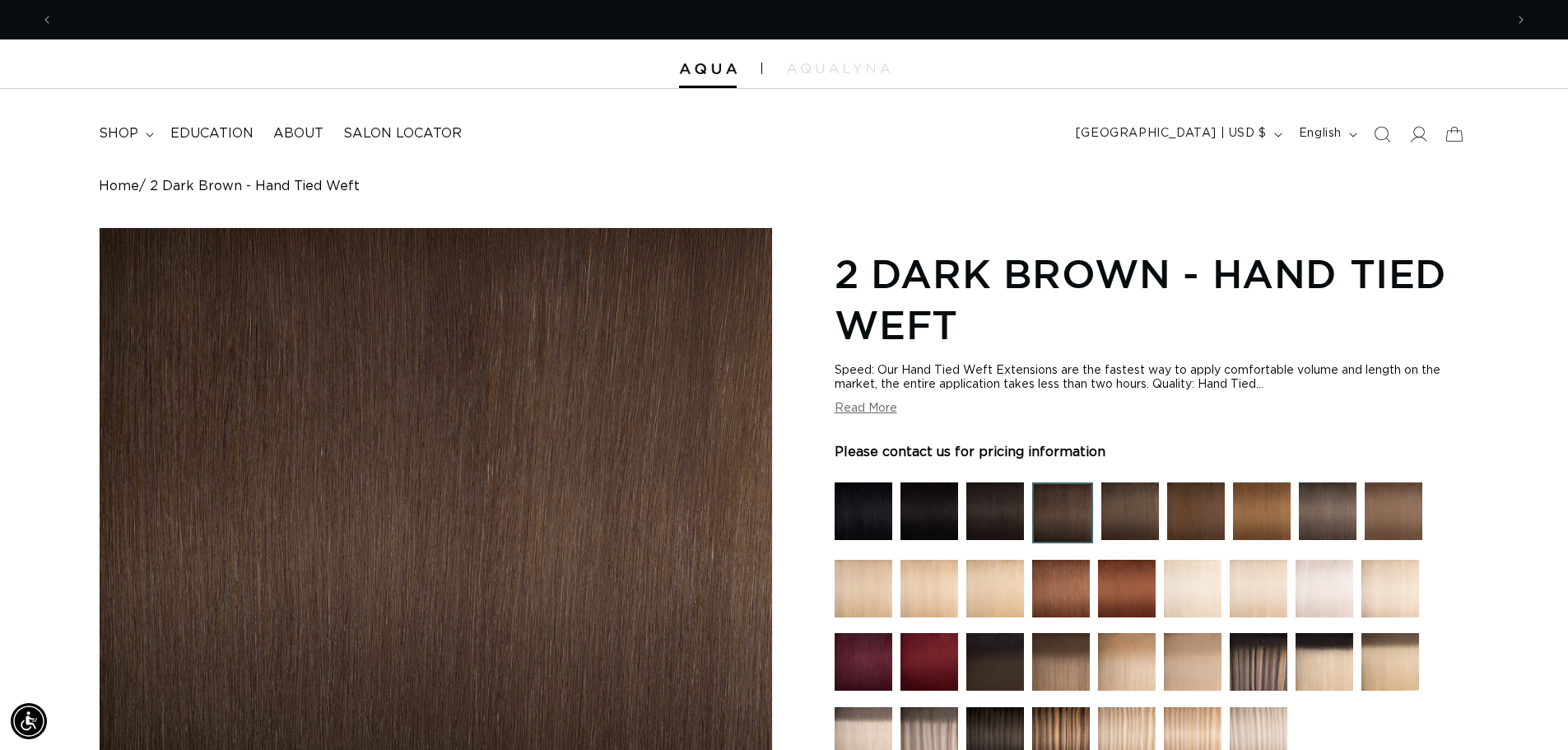
scroll to position [0, 1451]
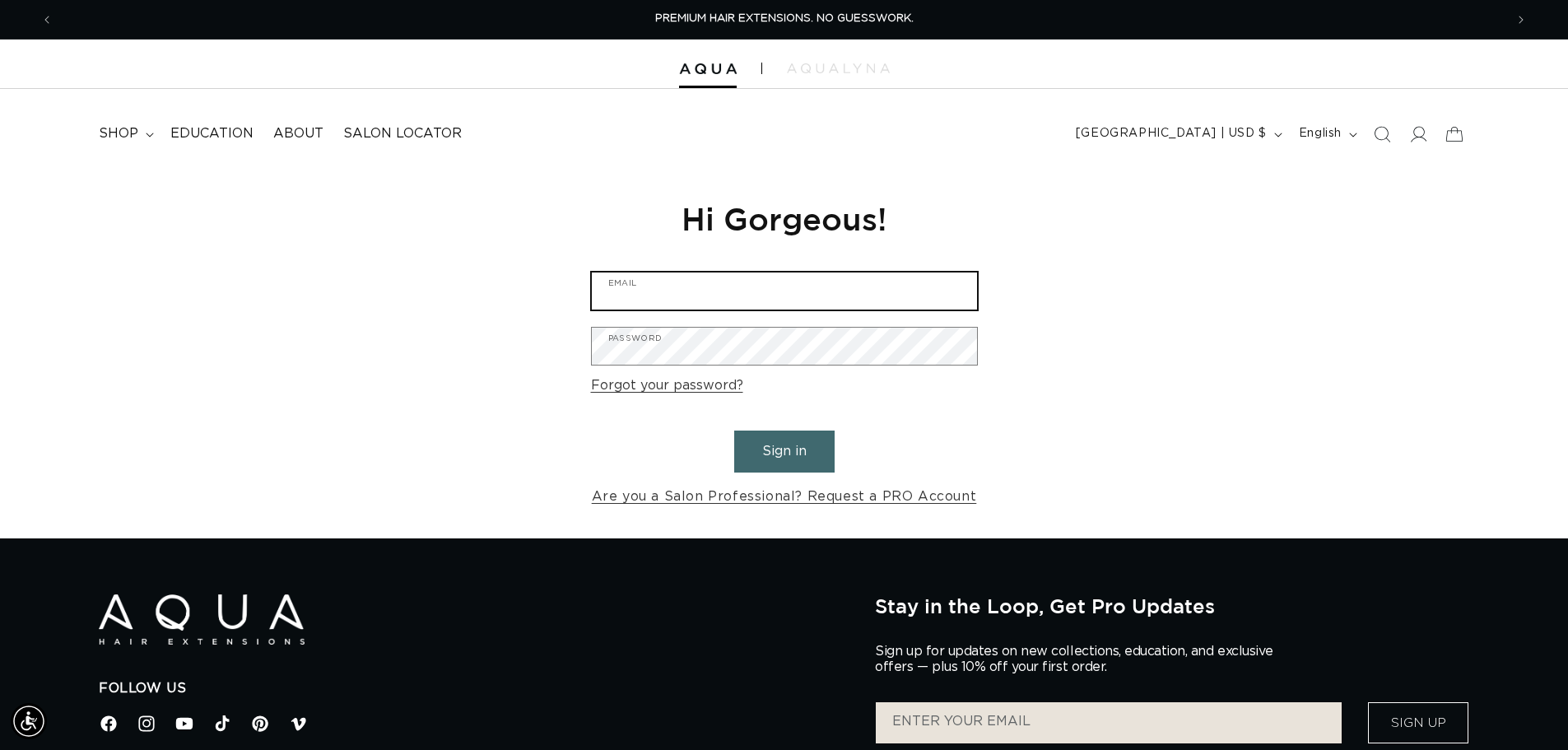
click at [761, 284] on input "Email" at bounding box center [784, 290] width 385 height 37
type input "info@saylonseven.com"
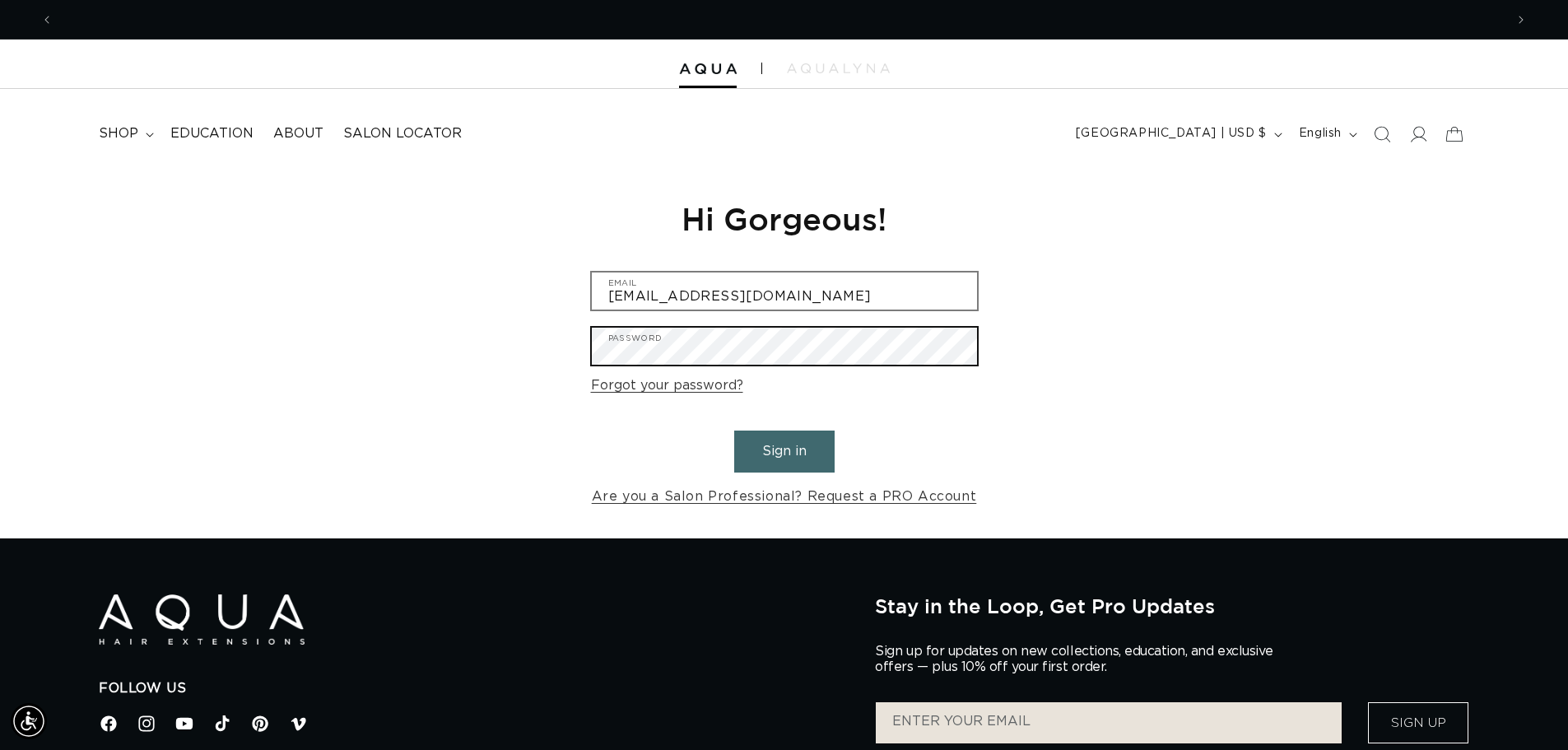
scroll to position [0, 2901]
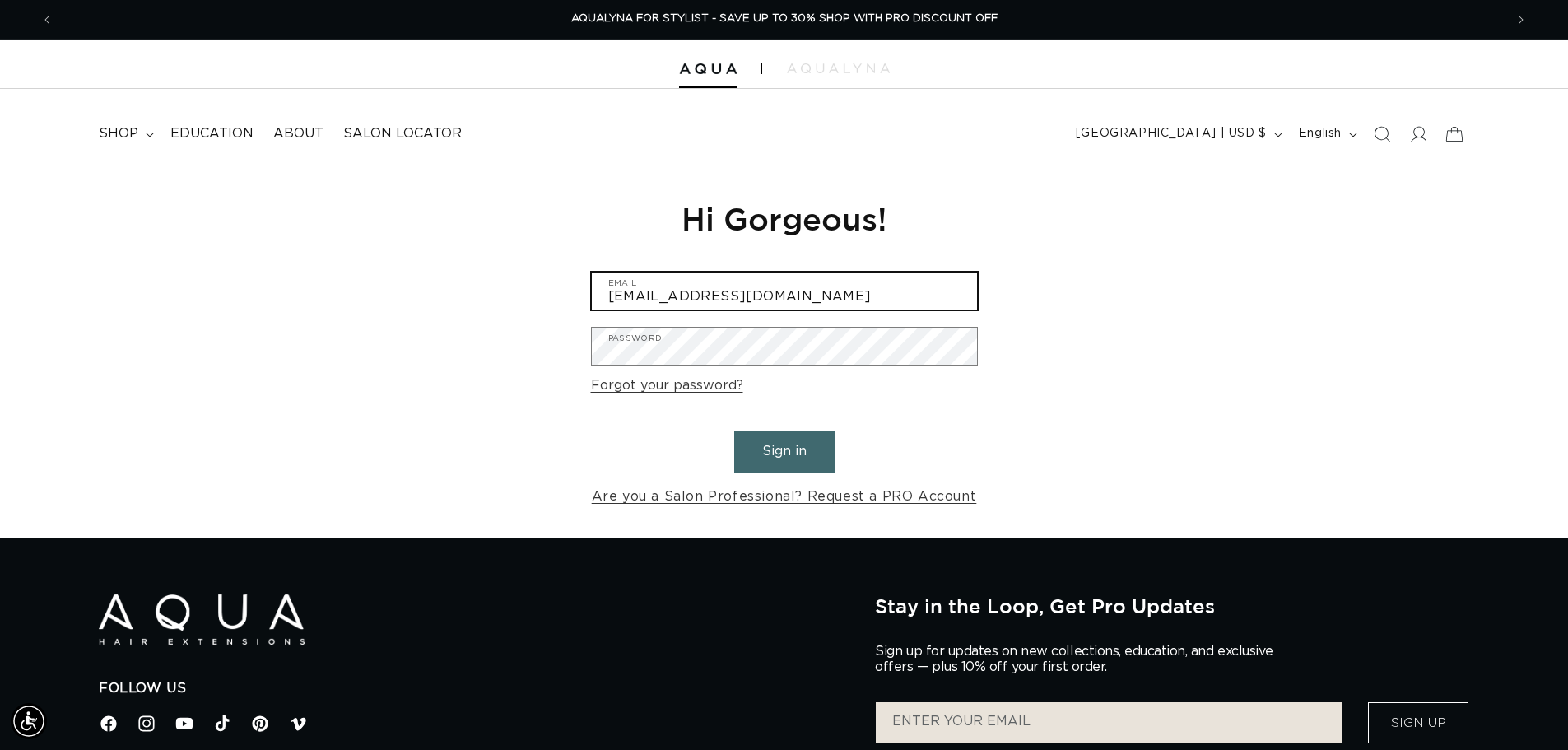
click at [754, 288] on input "info@saylonseven.com" at bounding box center [784, 290] width 385 height 37
drag, startPoint x: 778, startPoint y: 288, endPoint x: 587, endPoint y: 286, distance: 191.0
click at [587, 286] on div "Reset your password We will send you an email to reset your password Email Subm…" at bounding box center [784, 354] width 412 height 370
click at [804, 303] on input "amberwachsmuth" at bounding box center [784, 290] width 385 height 37
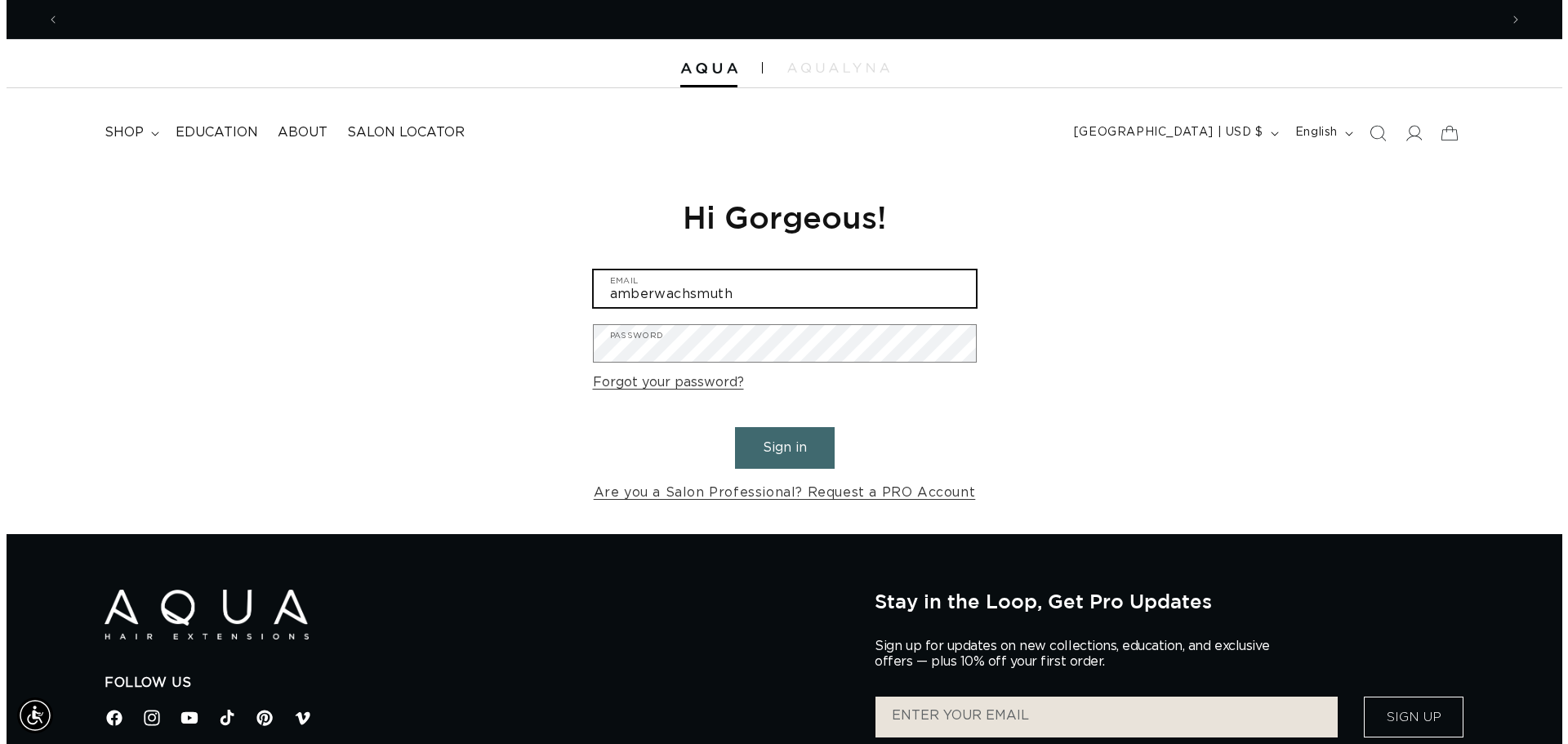
scroll to position [0, 0]
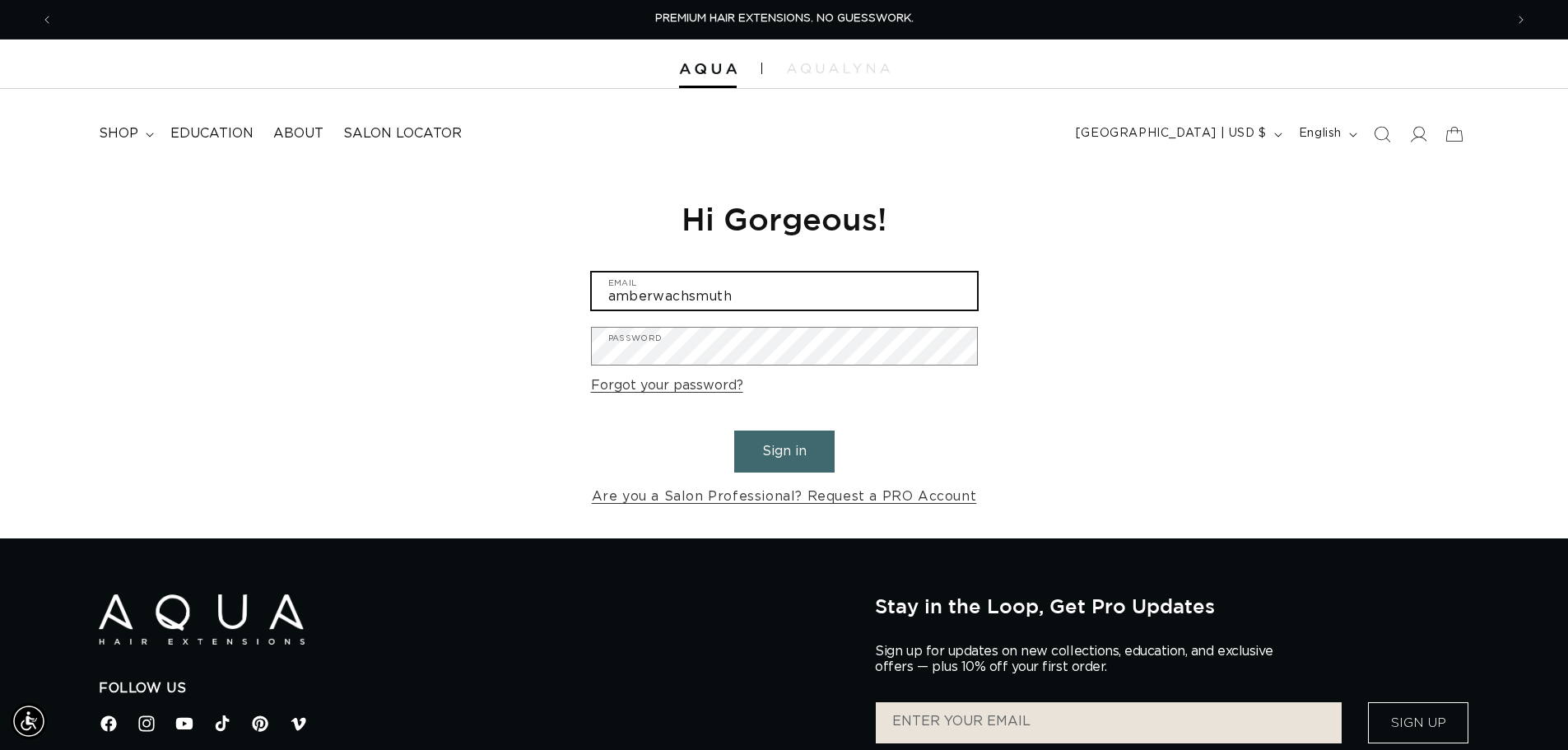
type input "[EMAIL_ADDRESS][DOMAIN_NAME]"
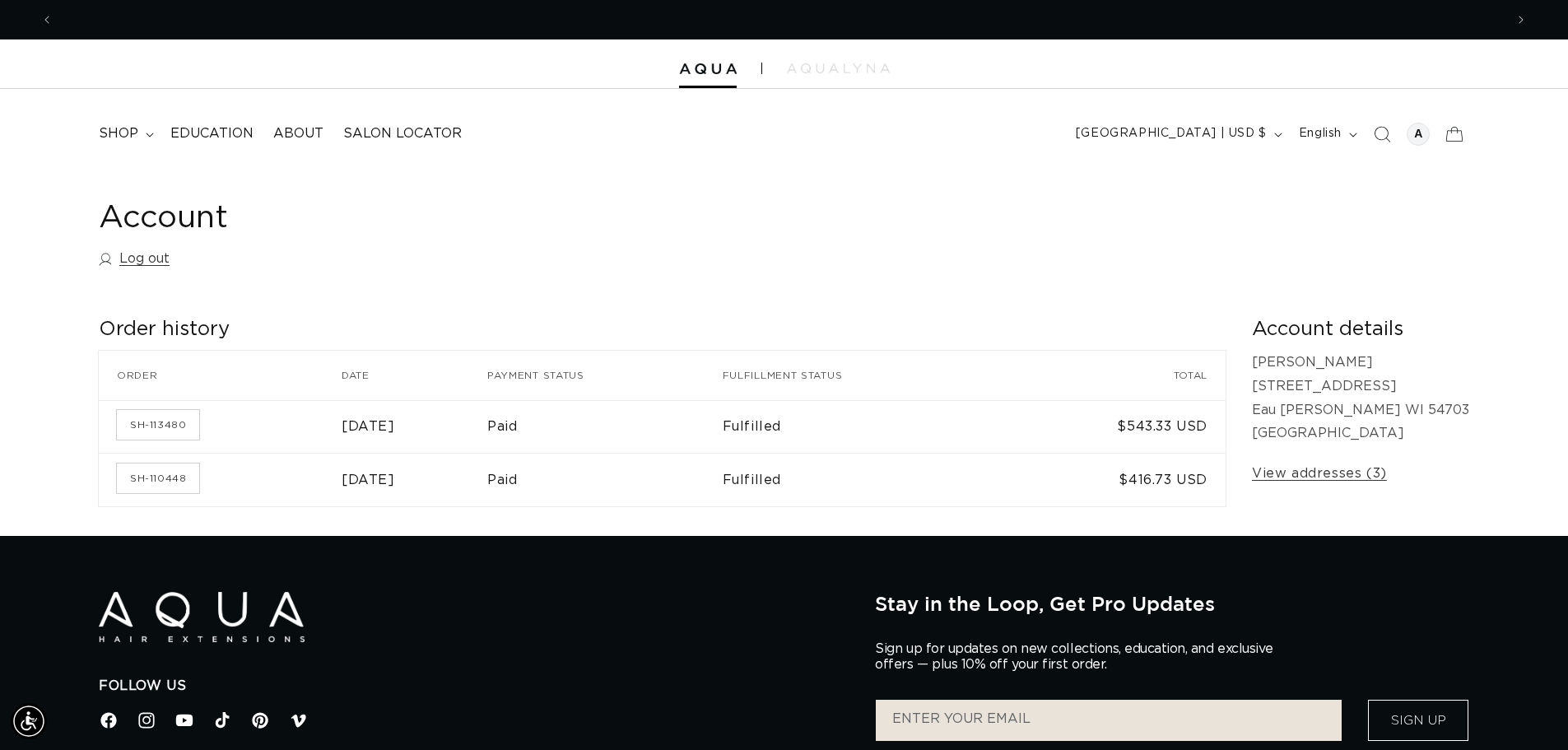
scroll to position [0, 2901]
click at [122, 134] on span "shop" at bounding box center [118, 133] width 40 height 17
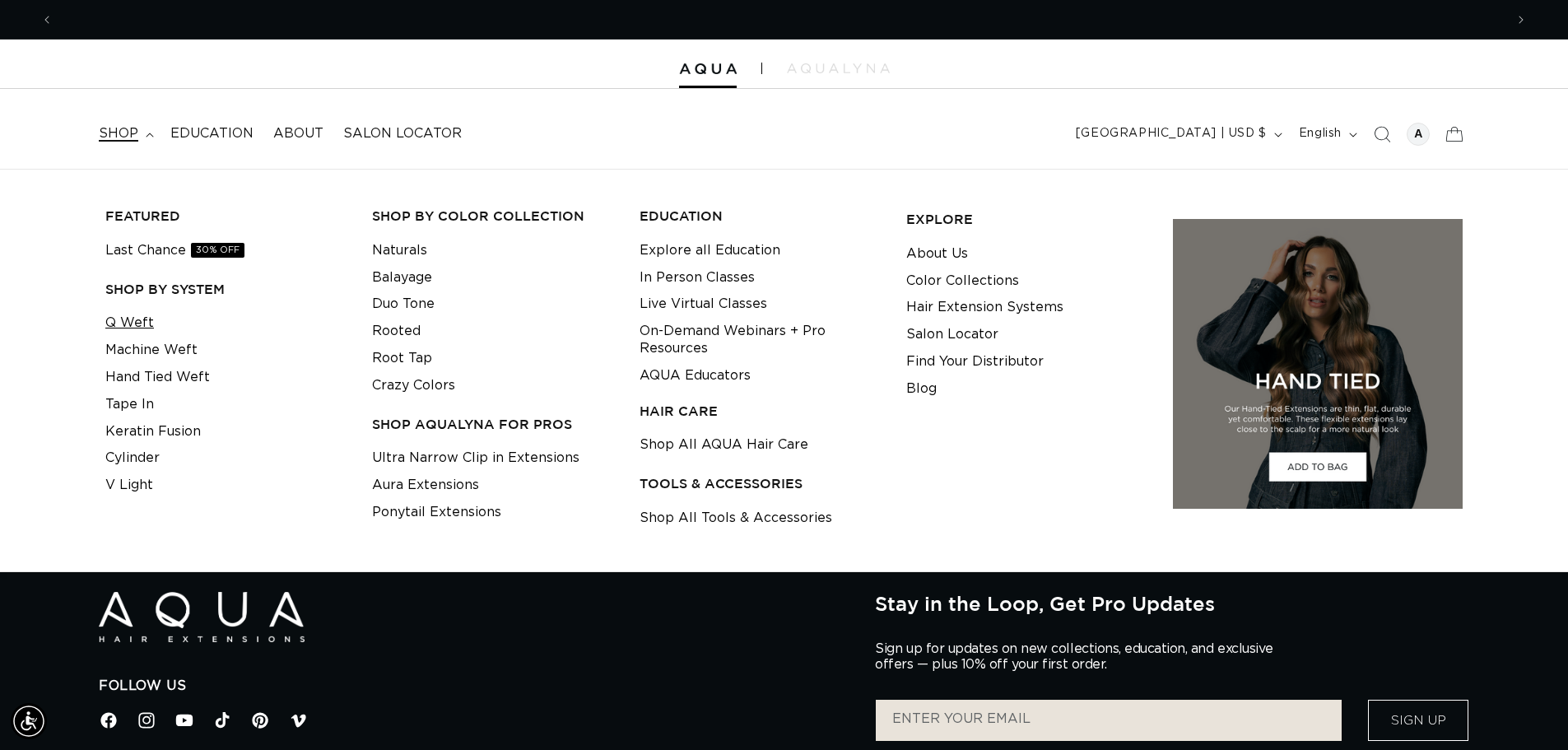
scroll to position [0, 0]
click at [136, 317] on link "Q Weft" at bounding box center [129, 322] width 49 height 27
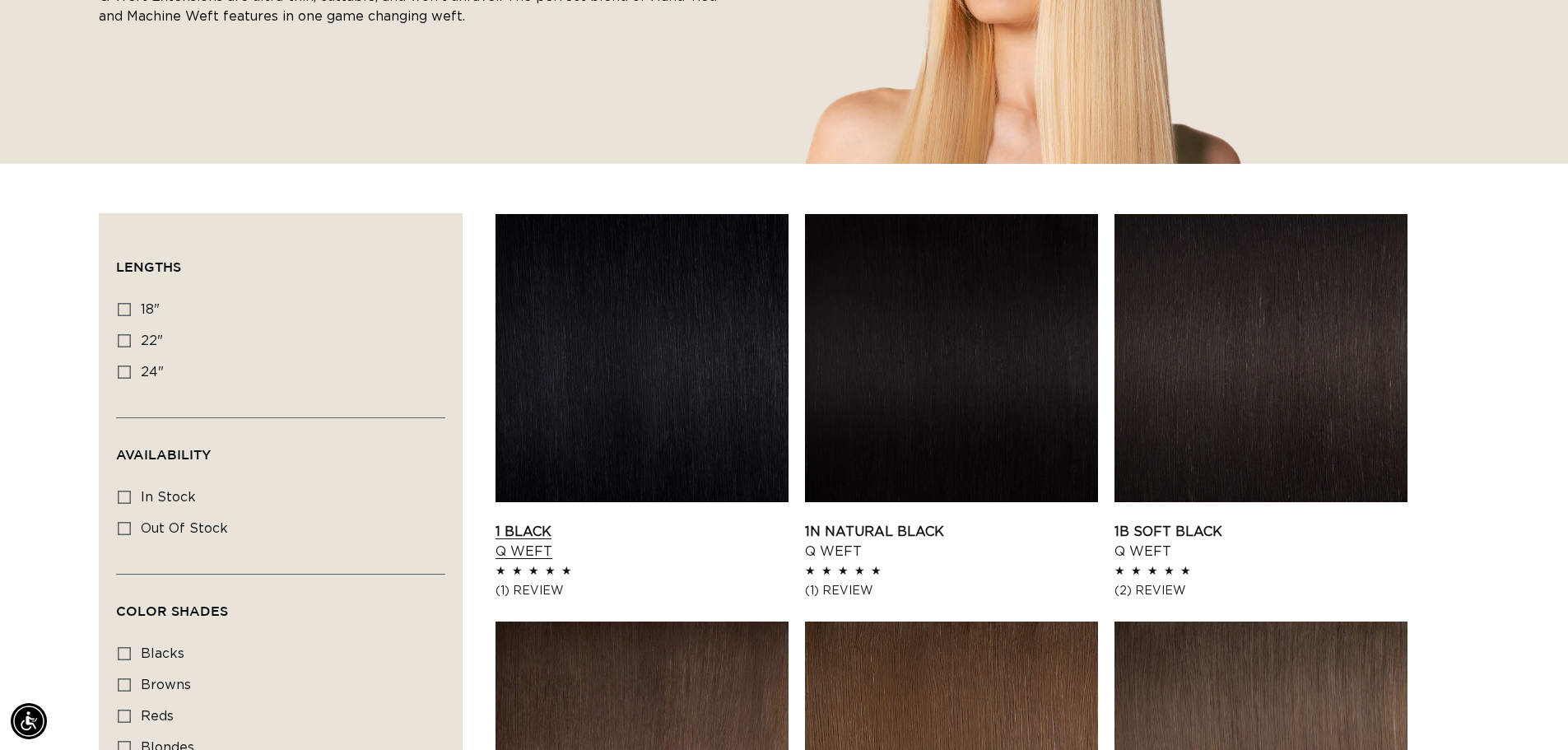
scroll to position [412, 0]
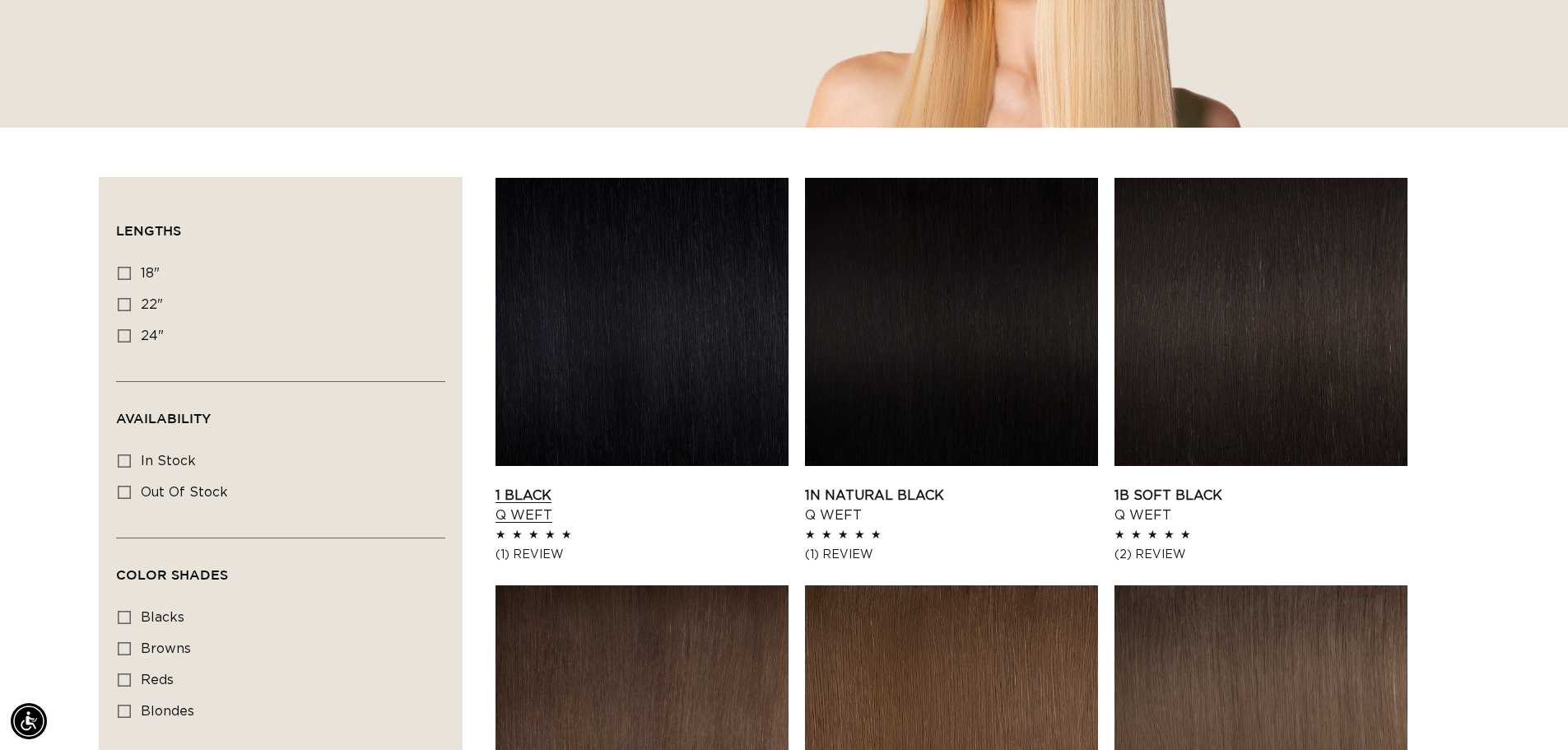
click at [622, 485] on link "1 Black Q Weft" at bounding box center [641, 505] width 293 height 40
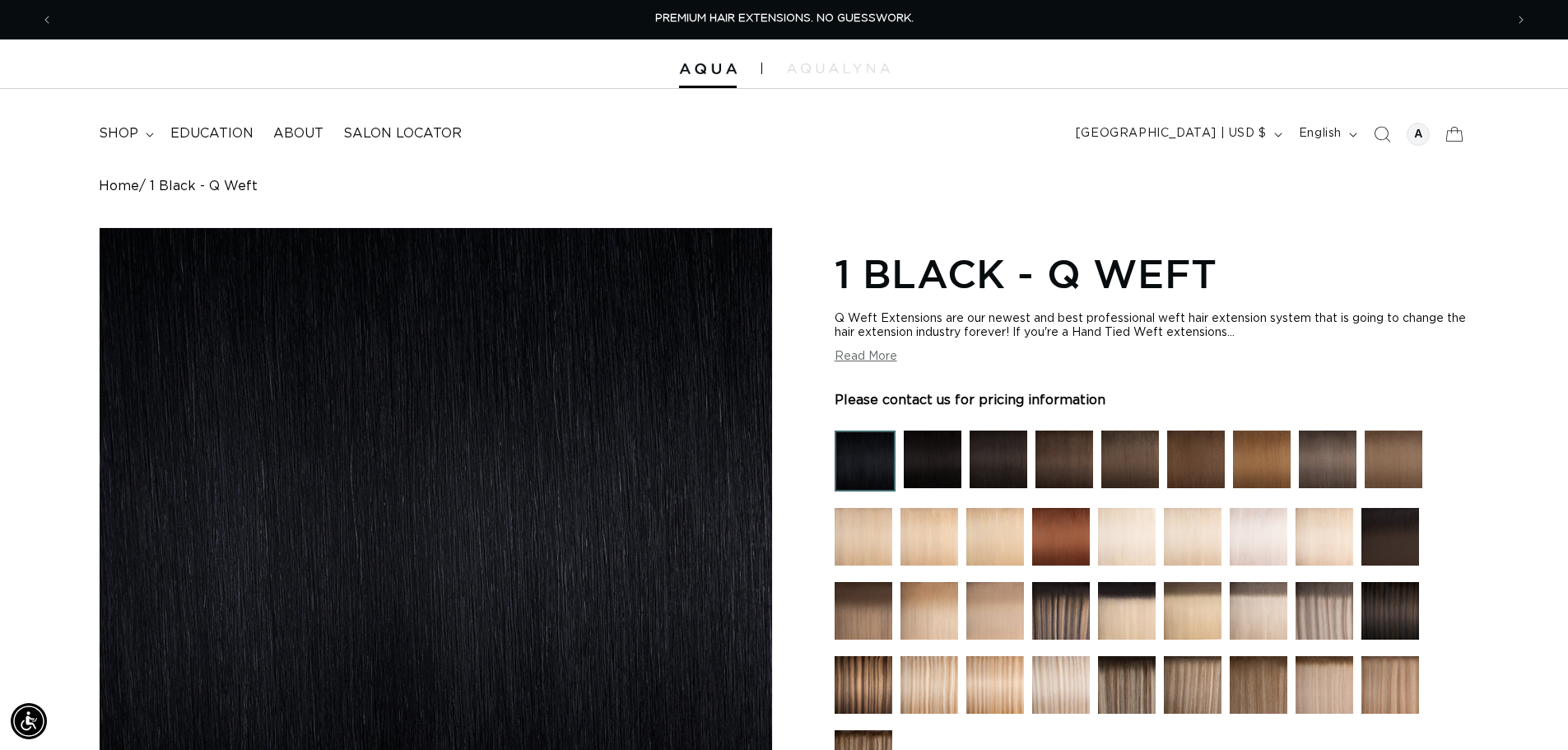
click at [869, 360] on button "Read More" at bounding box center [865, 357] width 63 height 14
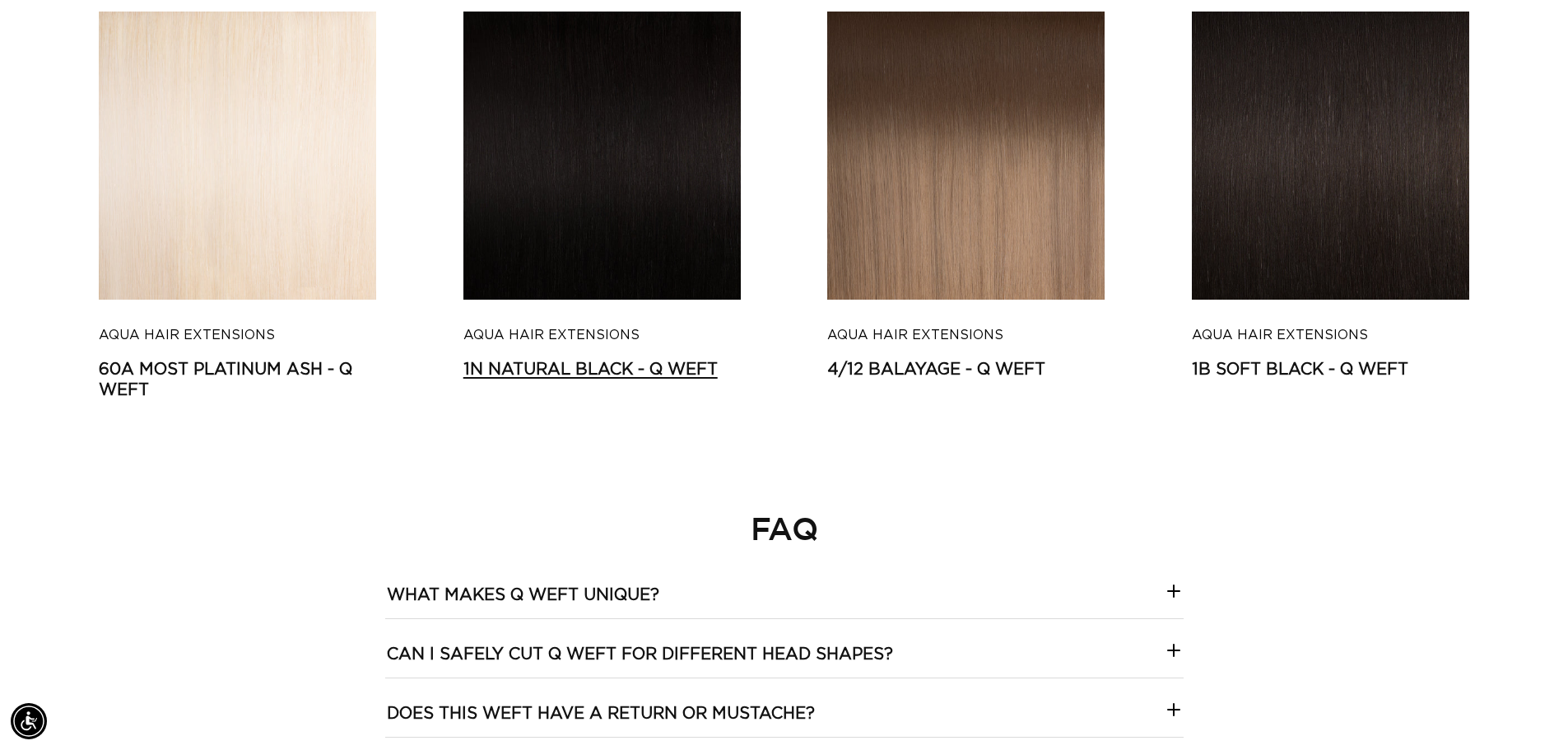
click at [609, 360] on link "1N Natural Black - Q Weft" at bounding box center [602, 370] width 277 height 21
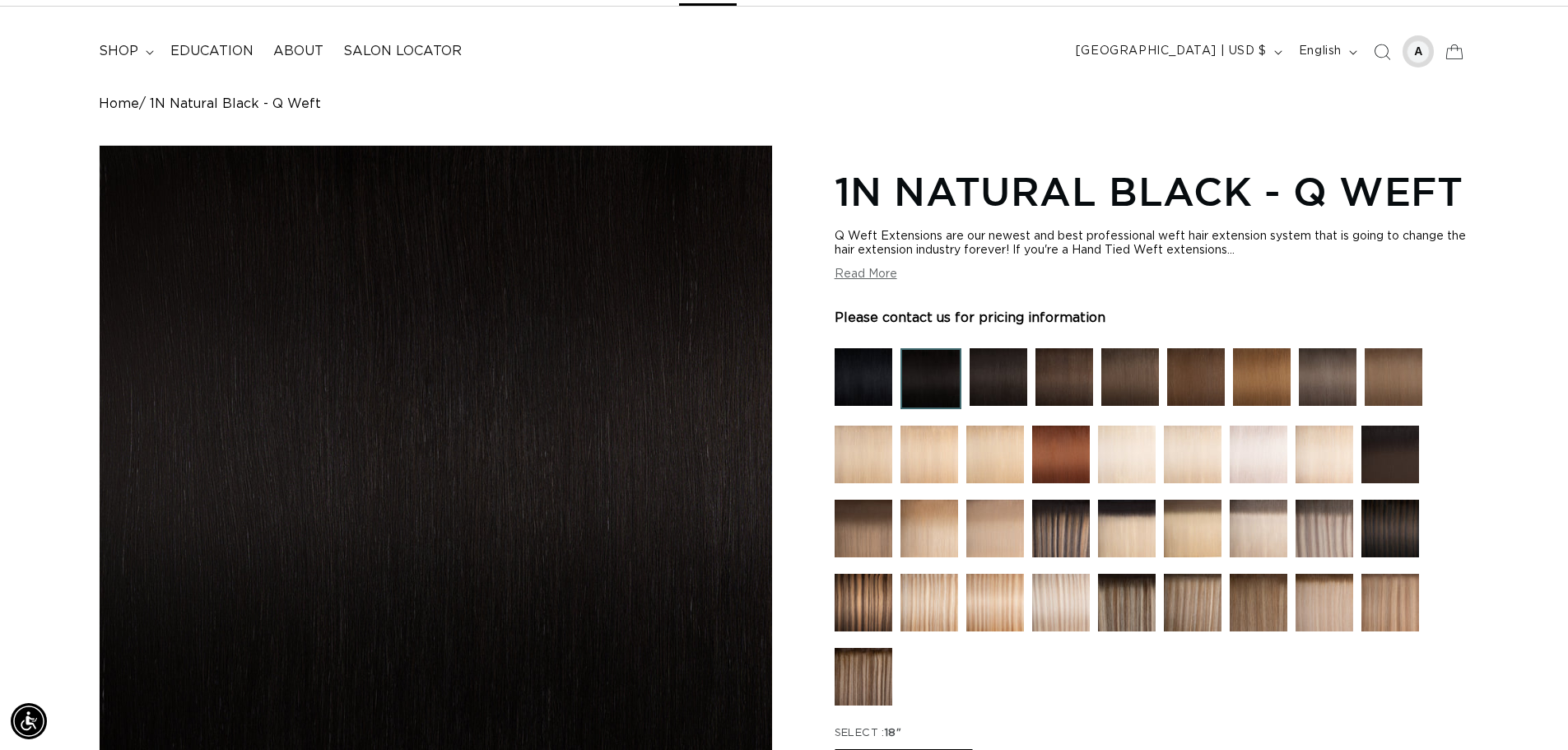
click at [1423, 50] on div at bounding box center [1417, 52] width 23 height 23
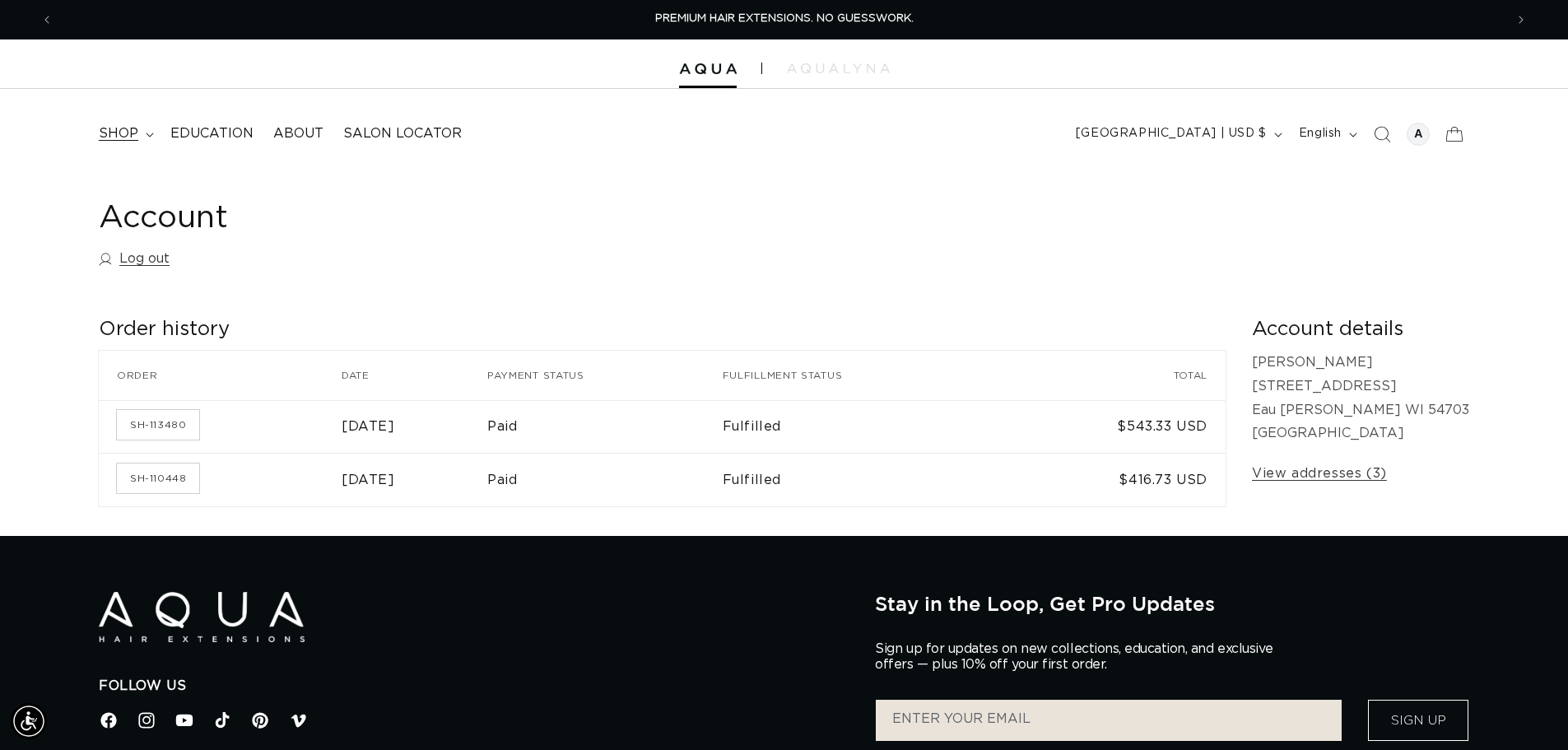
click at [122, 136] on span "shop" at bounding box center [118, 133] width 40 height 17
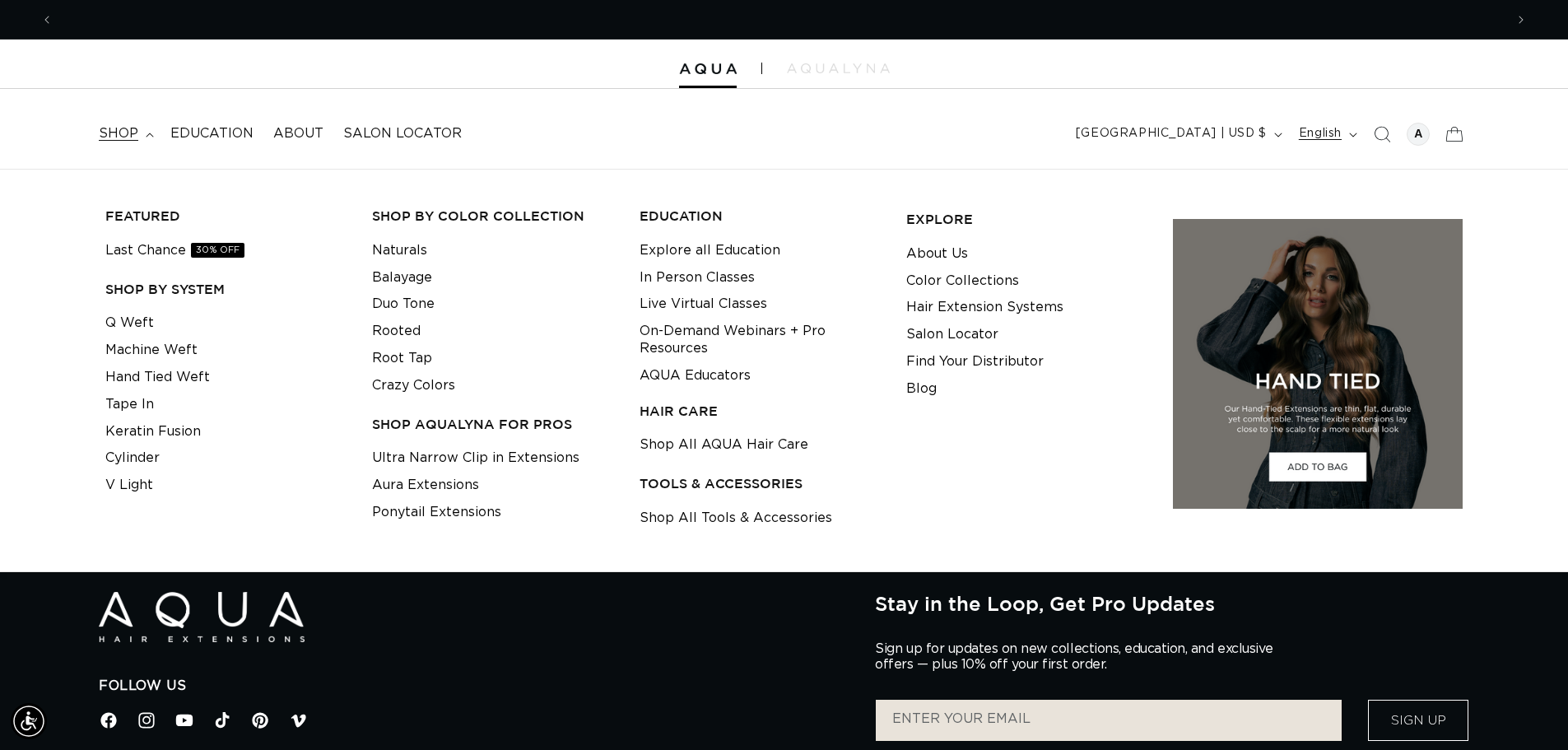
scroll to position [0, 1451]
click at [1427, 133] on div at bounding box center [1417, 133] width 23 height 23
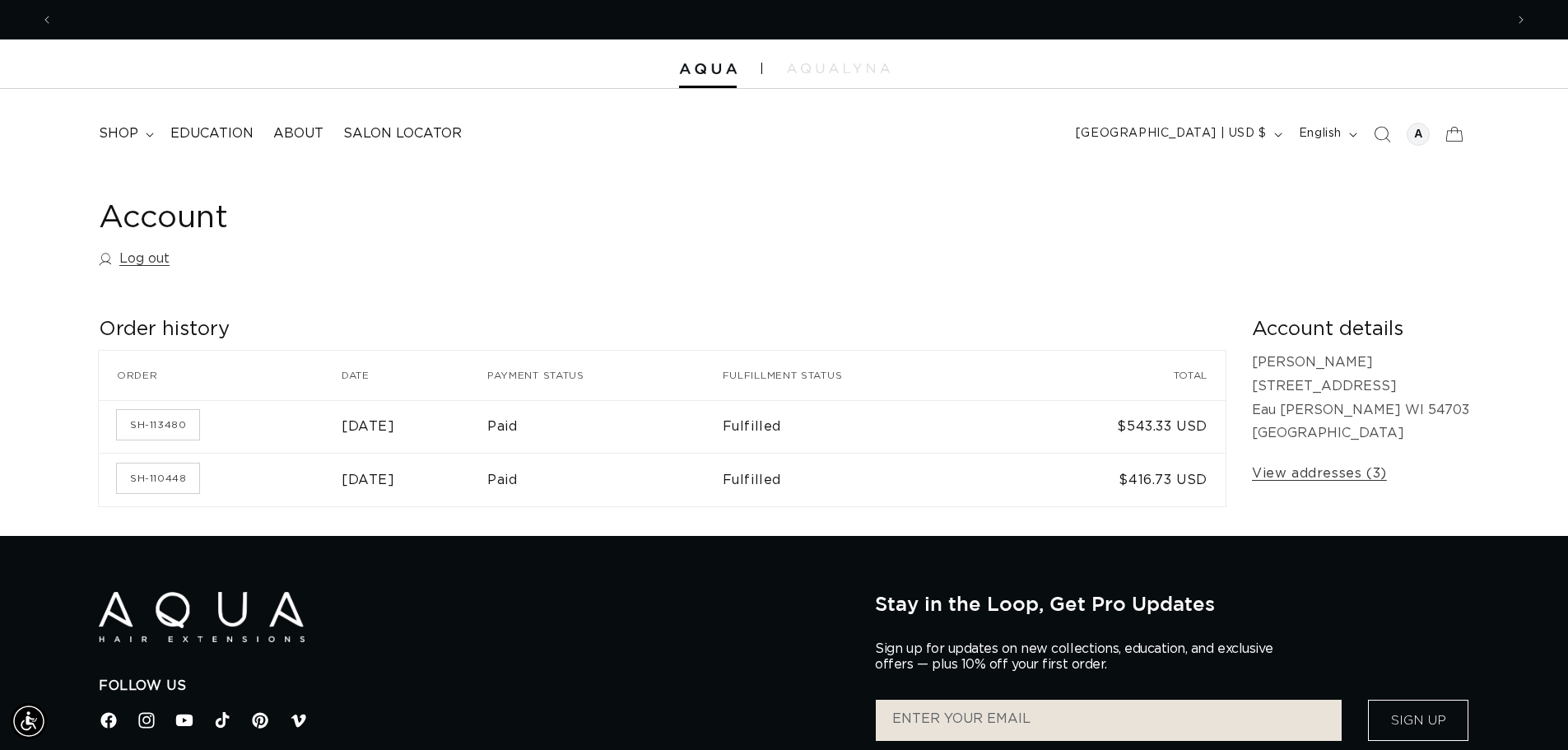
scroll to position [0, 2901]
click at [117, 131] on span "shop" at bounding box center [118, 133] width 40 height 17
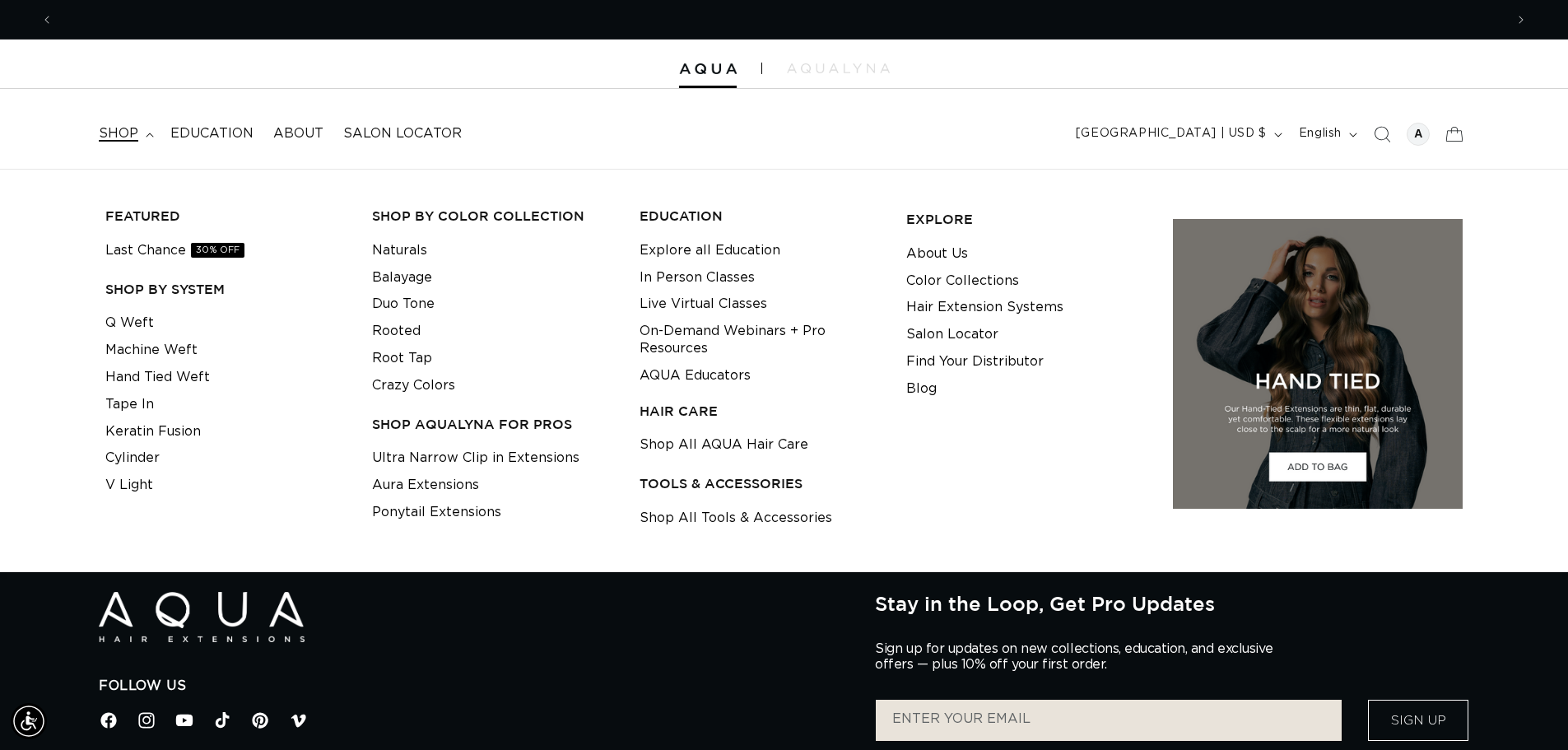
scroll to position [0, 0]
click at [117, 130] on span "shop" at bounding box center [118, 133] width 40 height 17
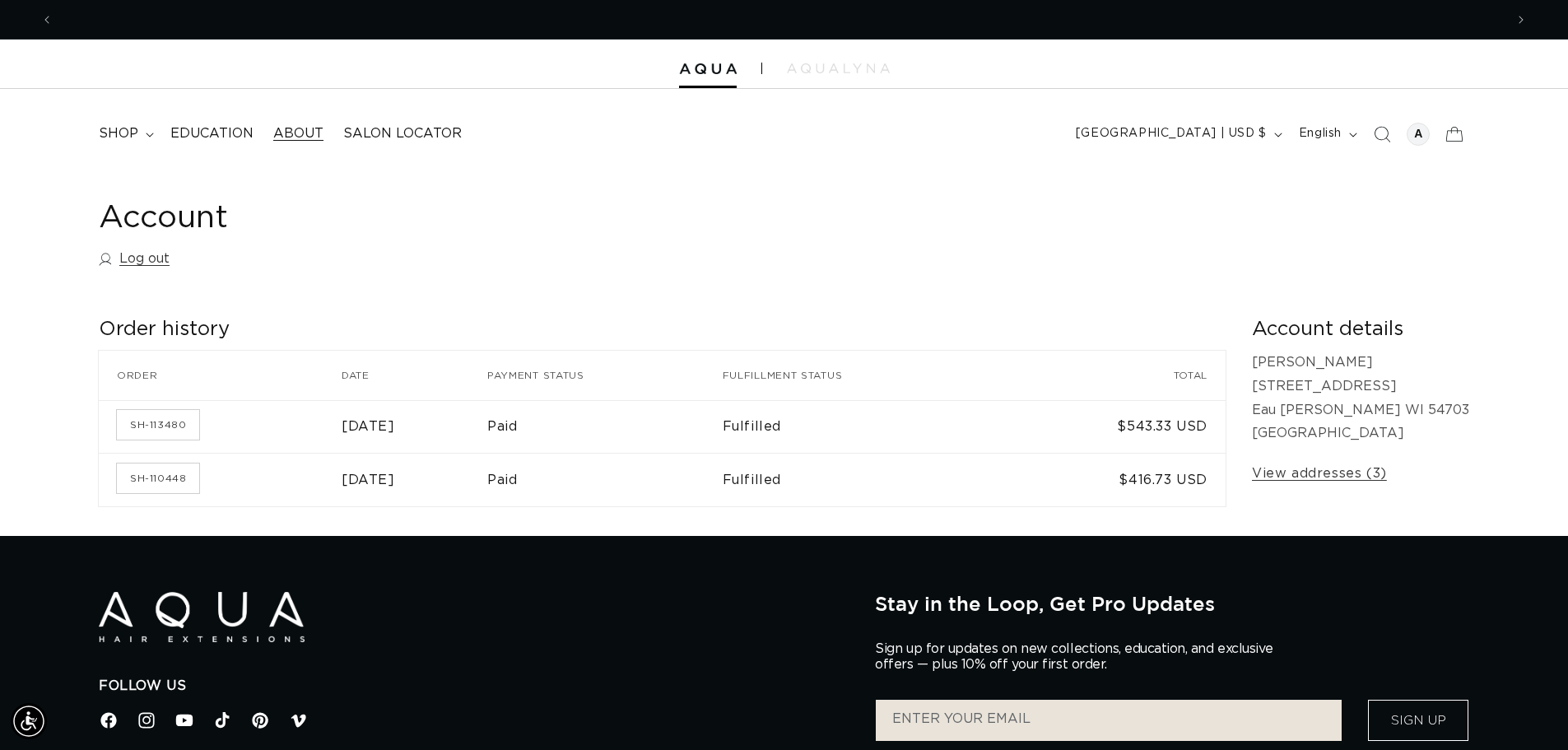
scroll to position [0, 1451]
click at [1266, 131] on button "[GEOGRAPHIC_DATA] | USD $" at bounding box center [1177, 133] width 223 height 31
drag, startPoint x: 141, startPoint y: 250, endPoint x: 142, endPoint y: 260, distance: 10.0
click at [141, 251] on link "Log out" at bounding box center [133, 259] width 71 height 24
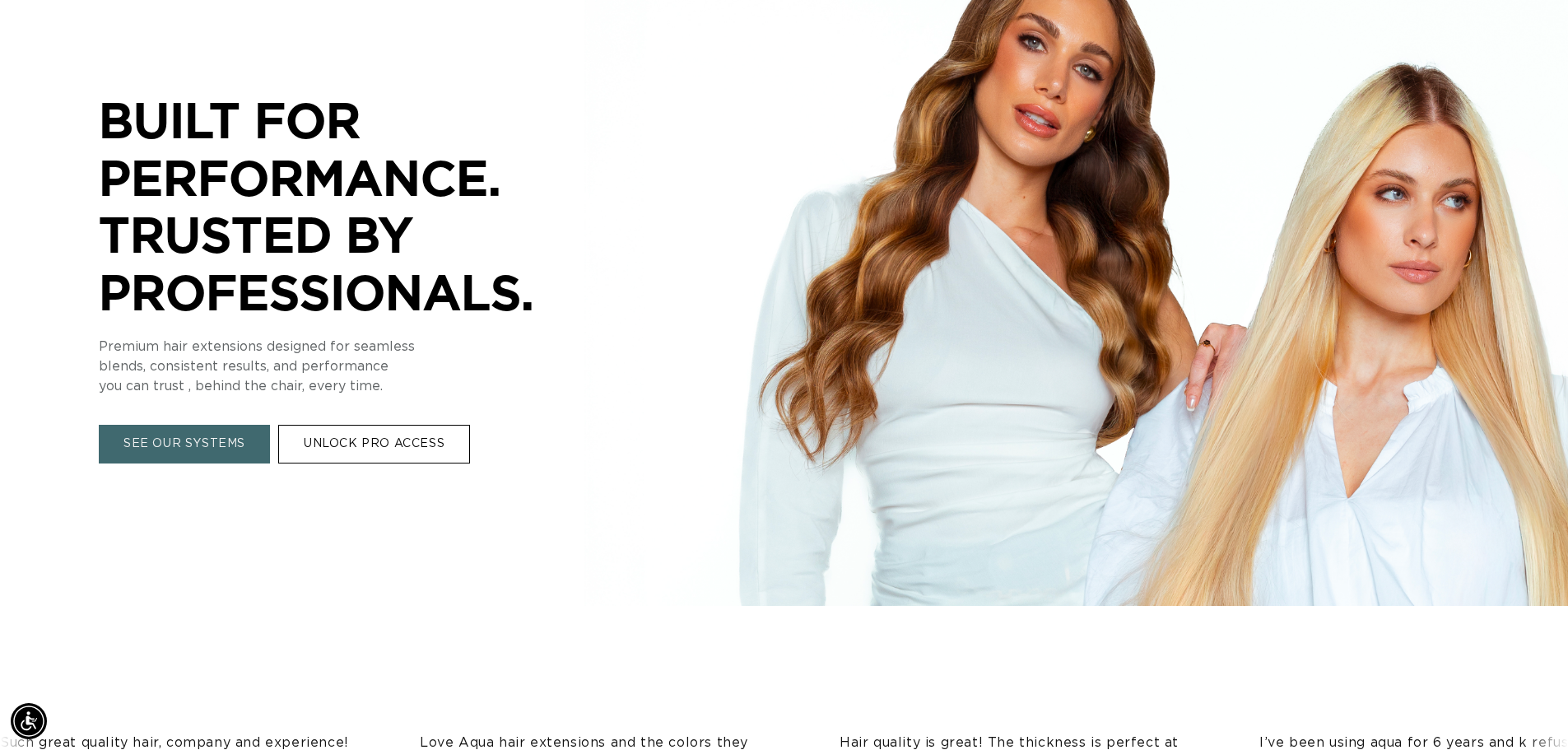
scroll to position [247, 0]
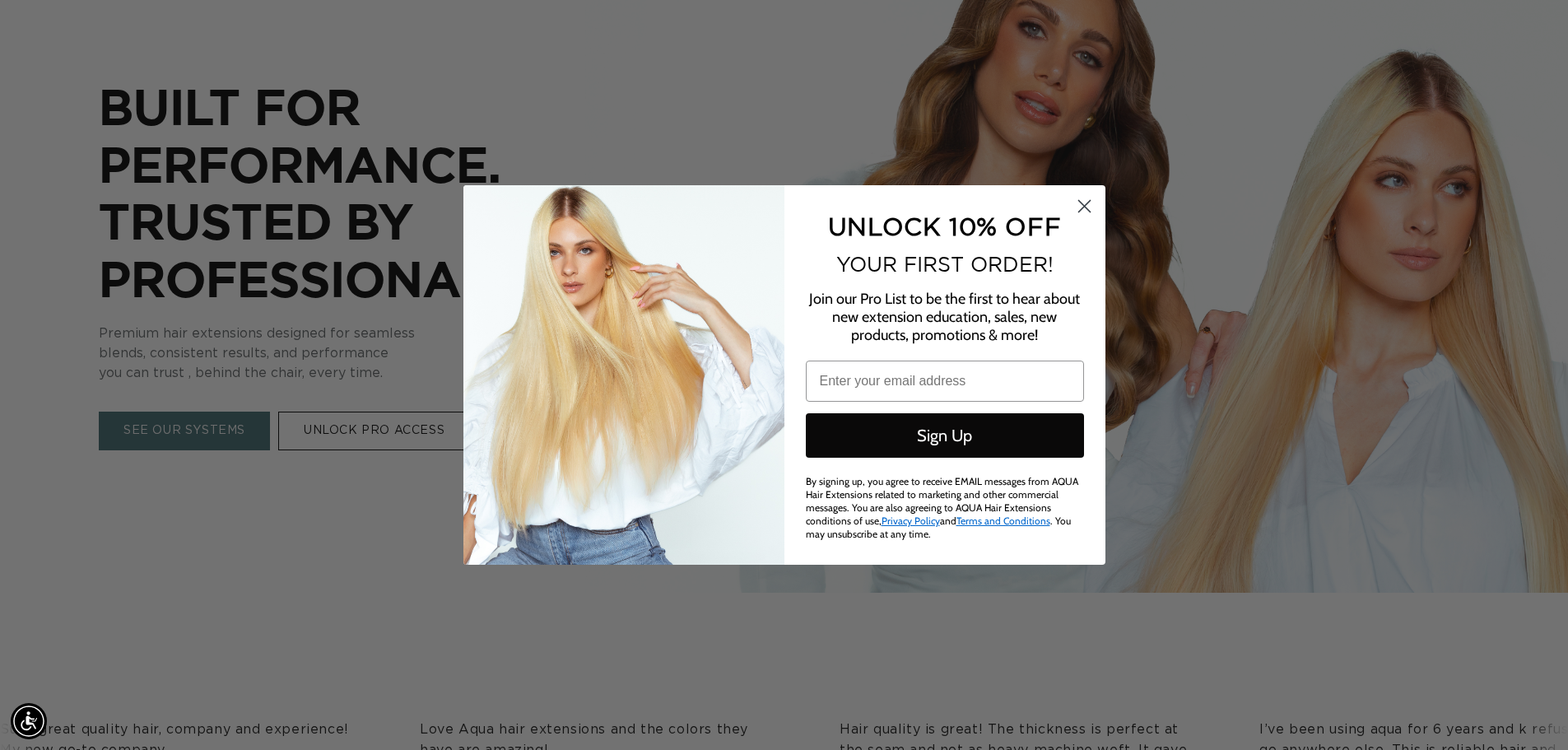
click at [393, 437] on div "Close dialog UNLOCK 10% OFF YOUR FIRST ORDER! Join our Pro List to be the first…" at bounding box center [784, 375] width 1568 height 750
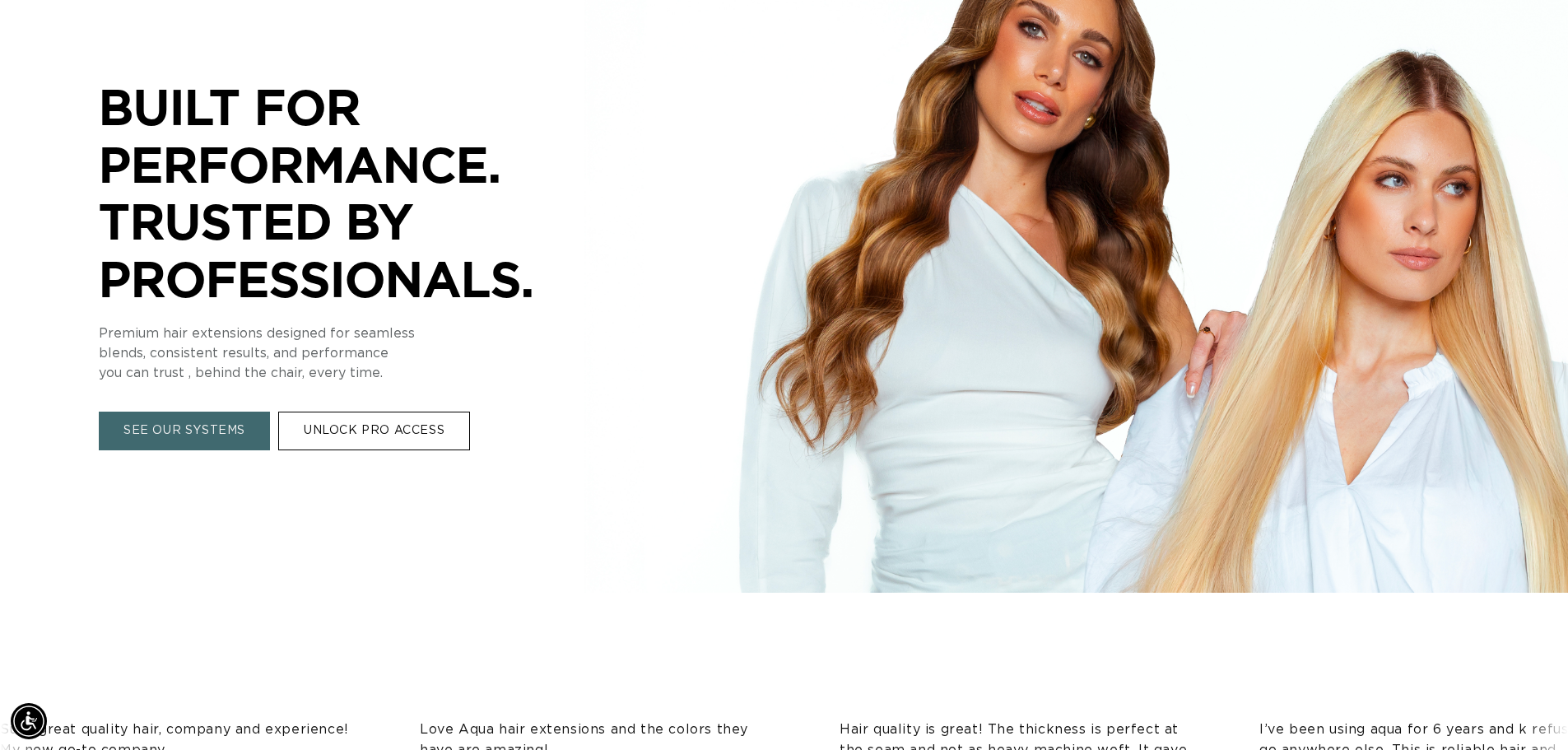
scroll to position [0, 2901]
click at [393, 432] on link "UNLOCK PRO ACCESS" at bounding box center [374, 432] width 192 height 39
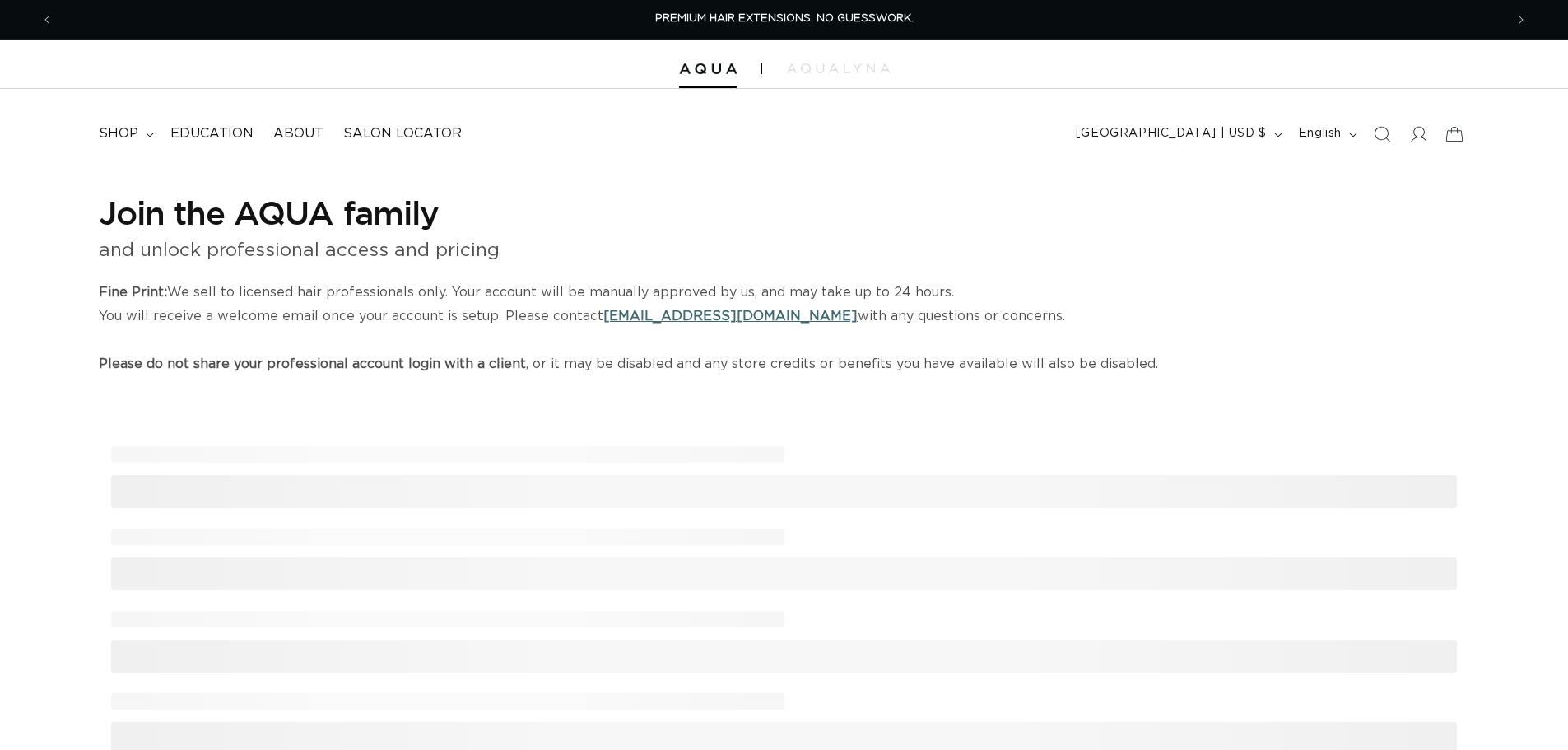
select select "US"
select select "[GEOGRAPHIC_DATA]"
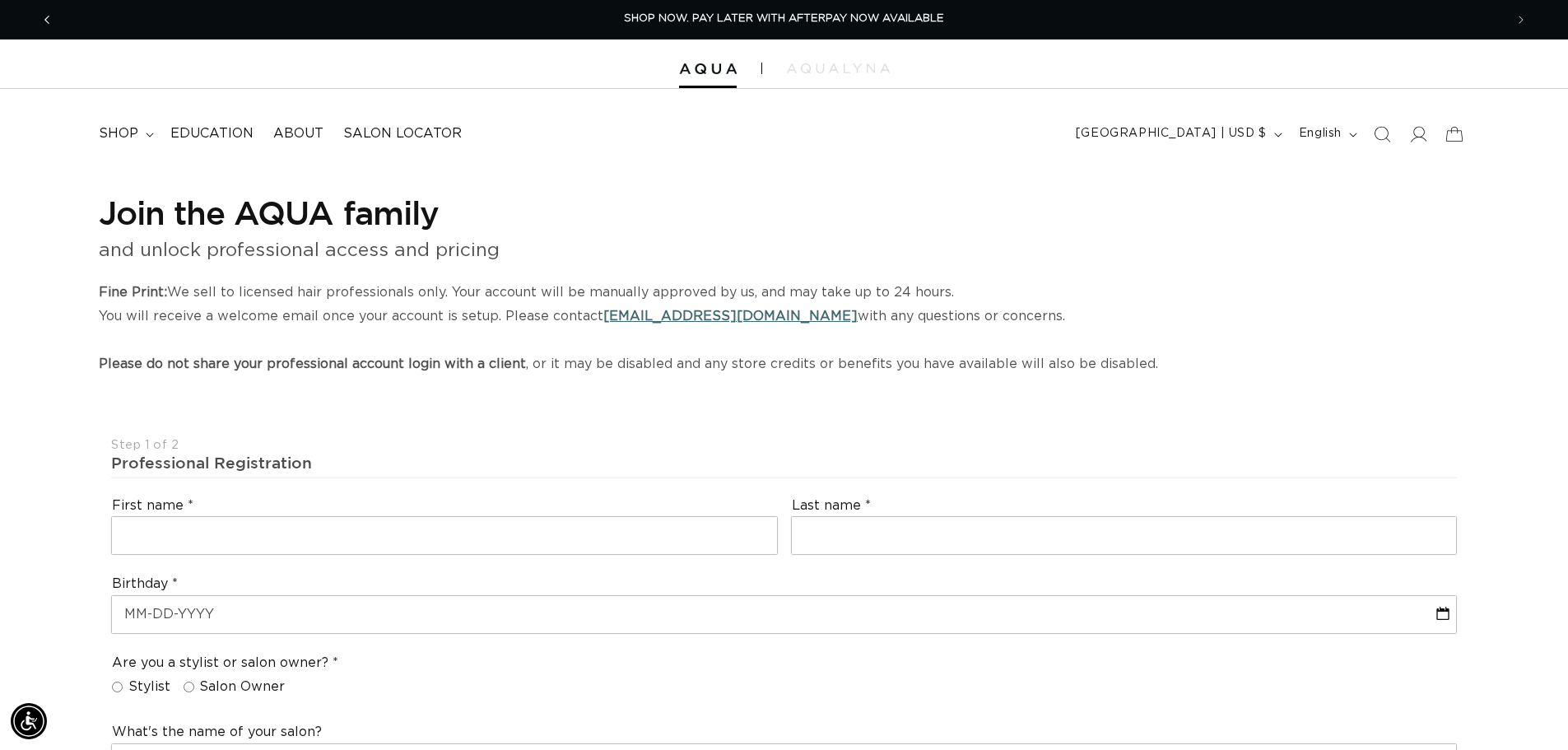
click at [46, 17] on icon "Previous announcement" at bounding box center [48, 20] width 6 height 18
click at [46, 18] on icon "Previous announcement" at bounding box center [48, 20] width 6 height 18
click at [50, 21] on icon "Previous announcement" at bounding box center [48, 20] width 6 height 18
click at [1422, 131] on icon at bounding box center [1417, 133] width 17 height 17
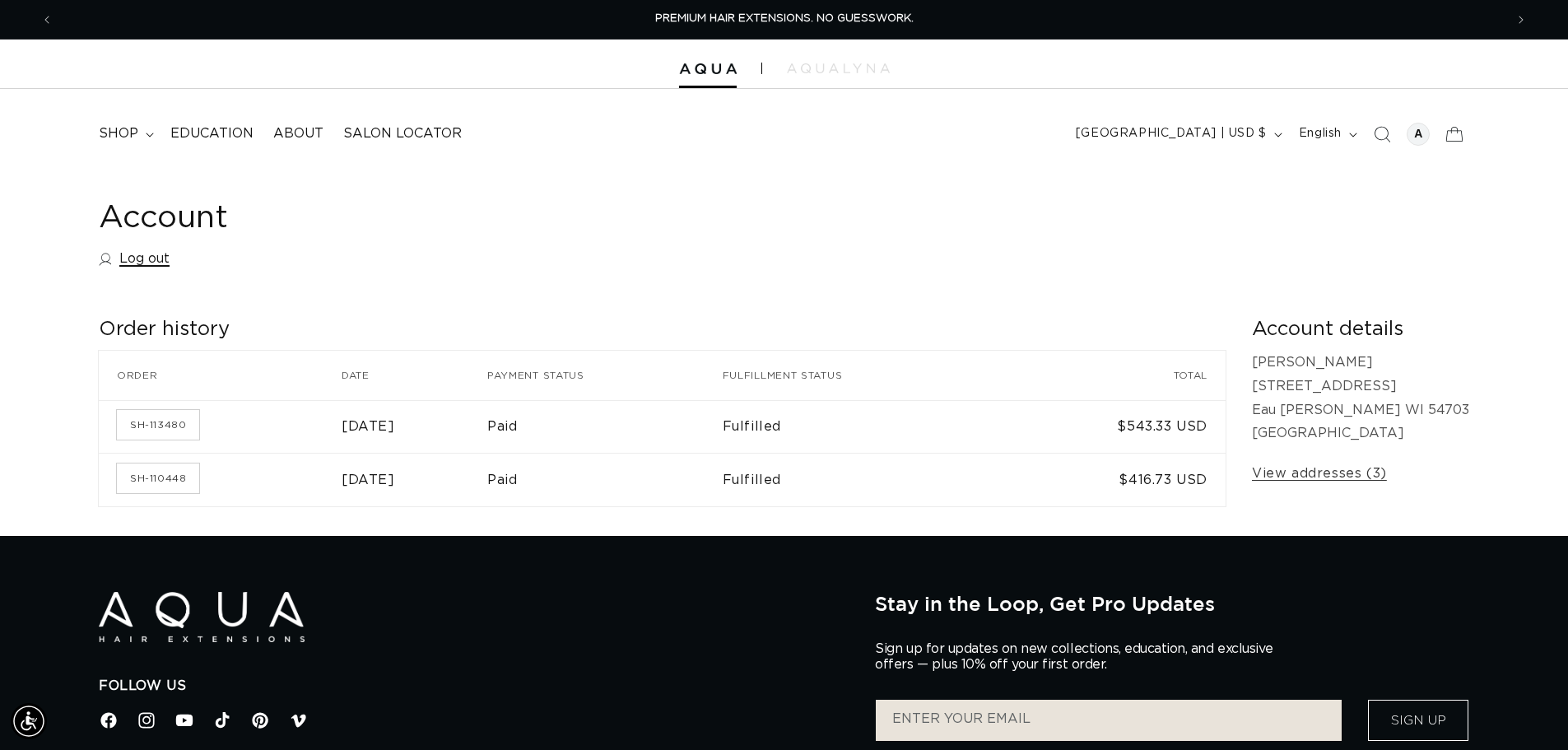
click at [157, 254] on link "Log out" at bounding box center [133, 259] width 71 height 24
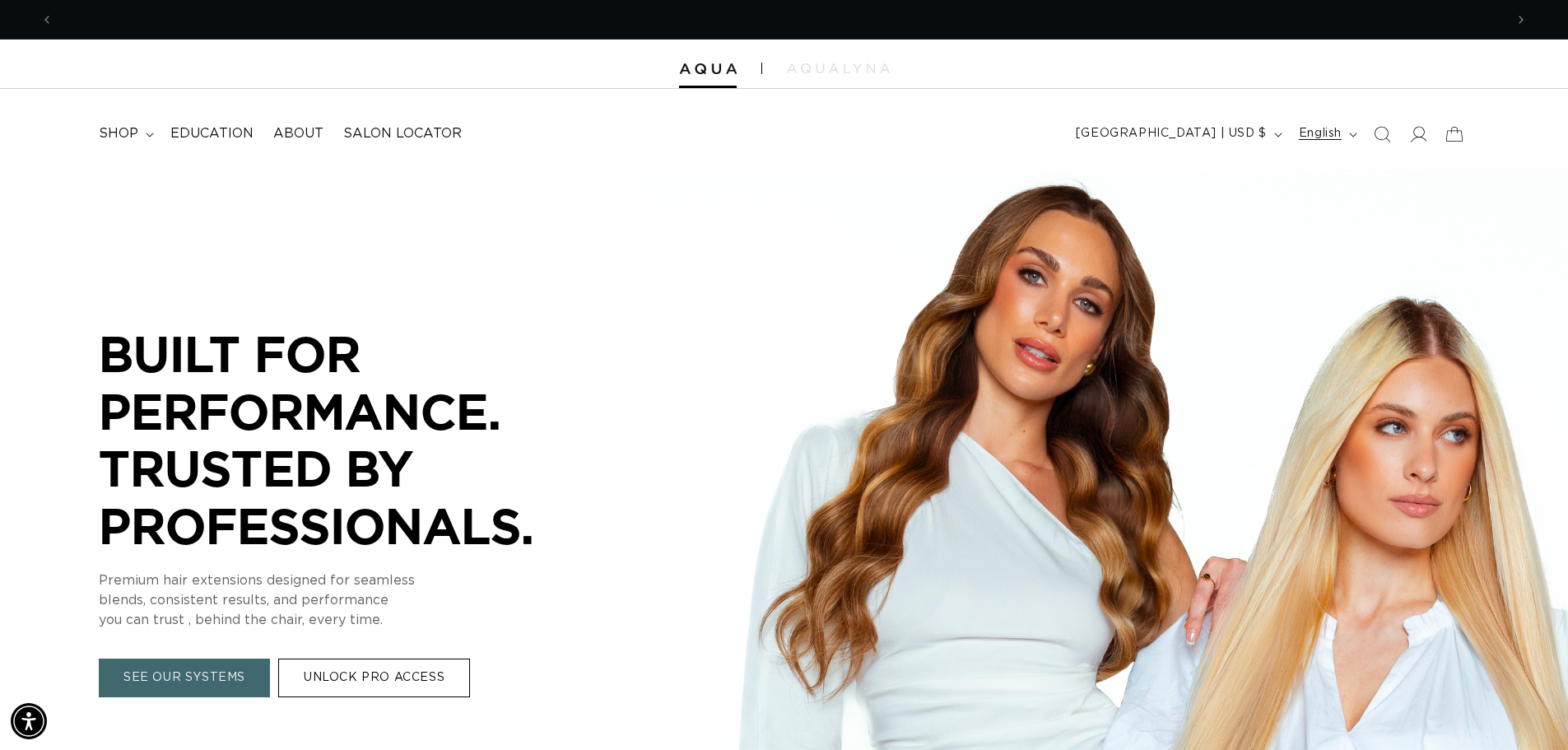
scroll to position [0, 1451]
click at [1426, 135] on icon at bounding box center [1417, 133] width 17 height 17
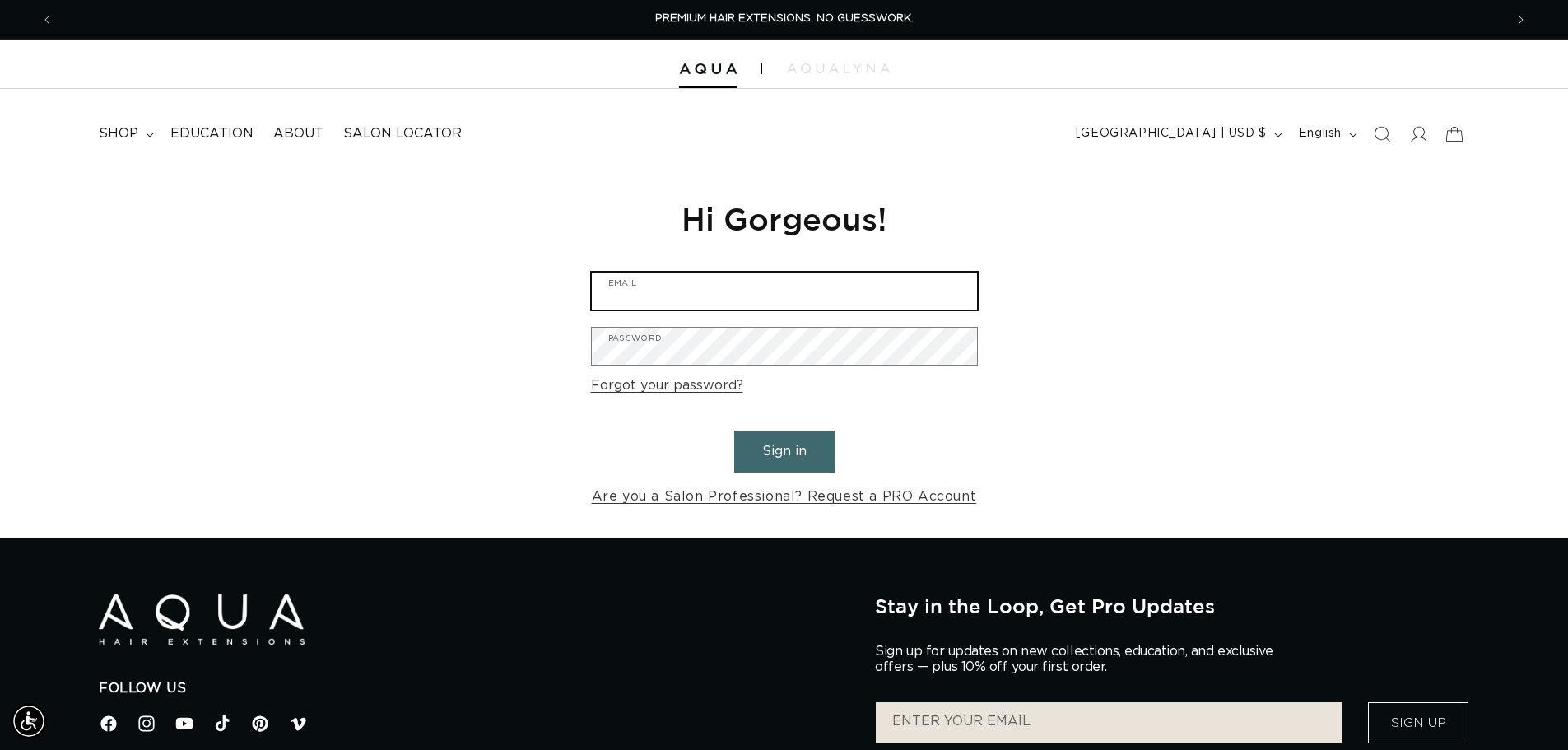
click at [672, 293] on input "Email" at bounding box center [784, 290] width 385 height 37
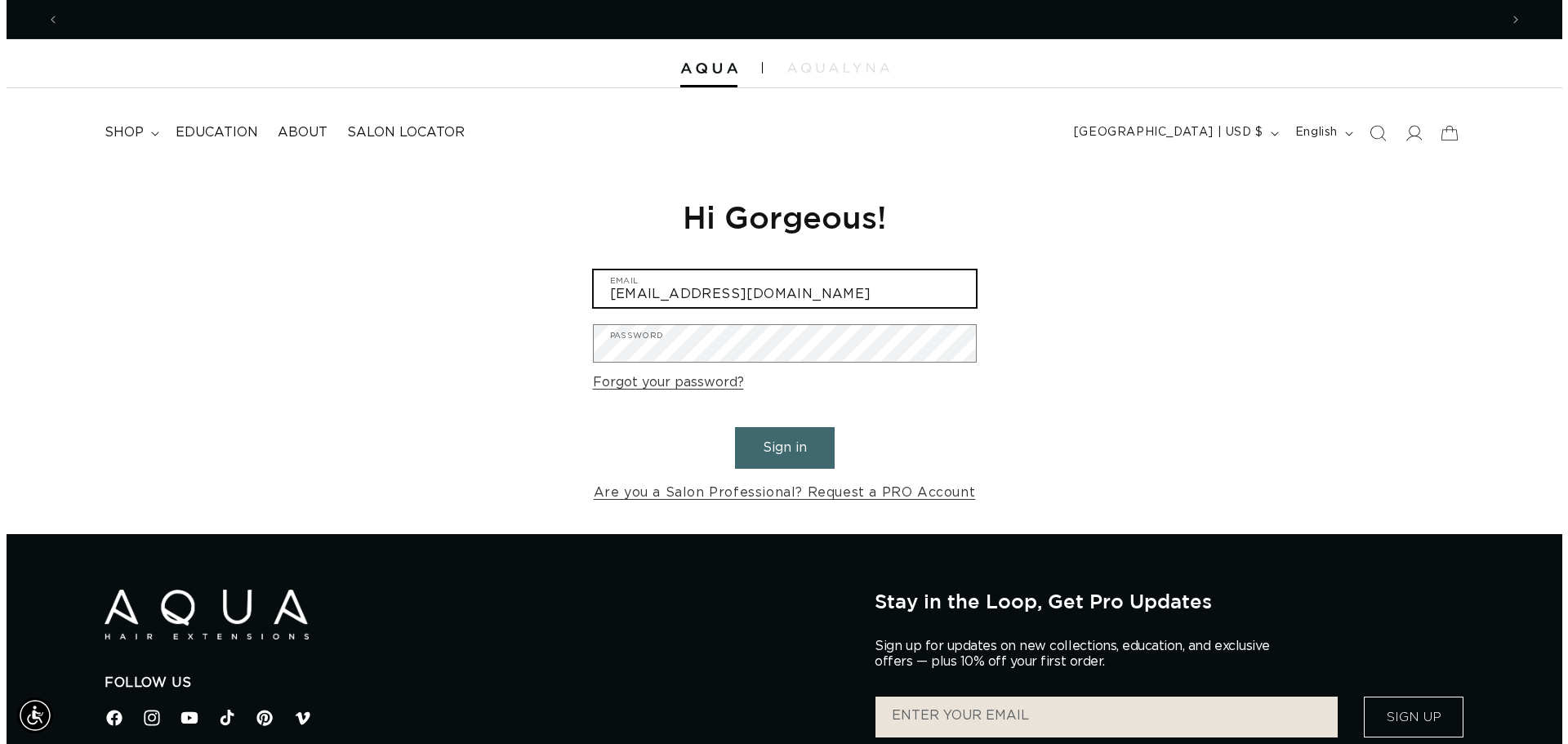
scroll to position [0, 2904]
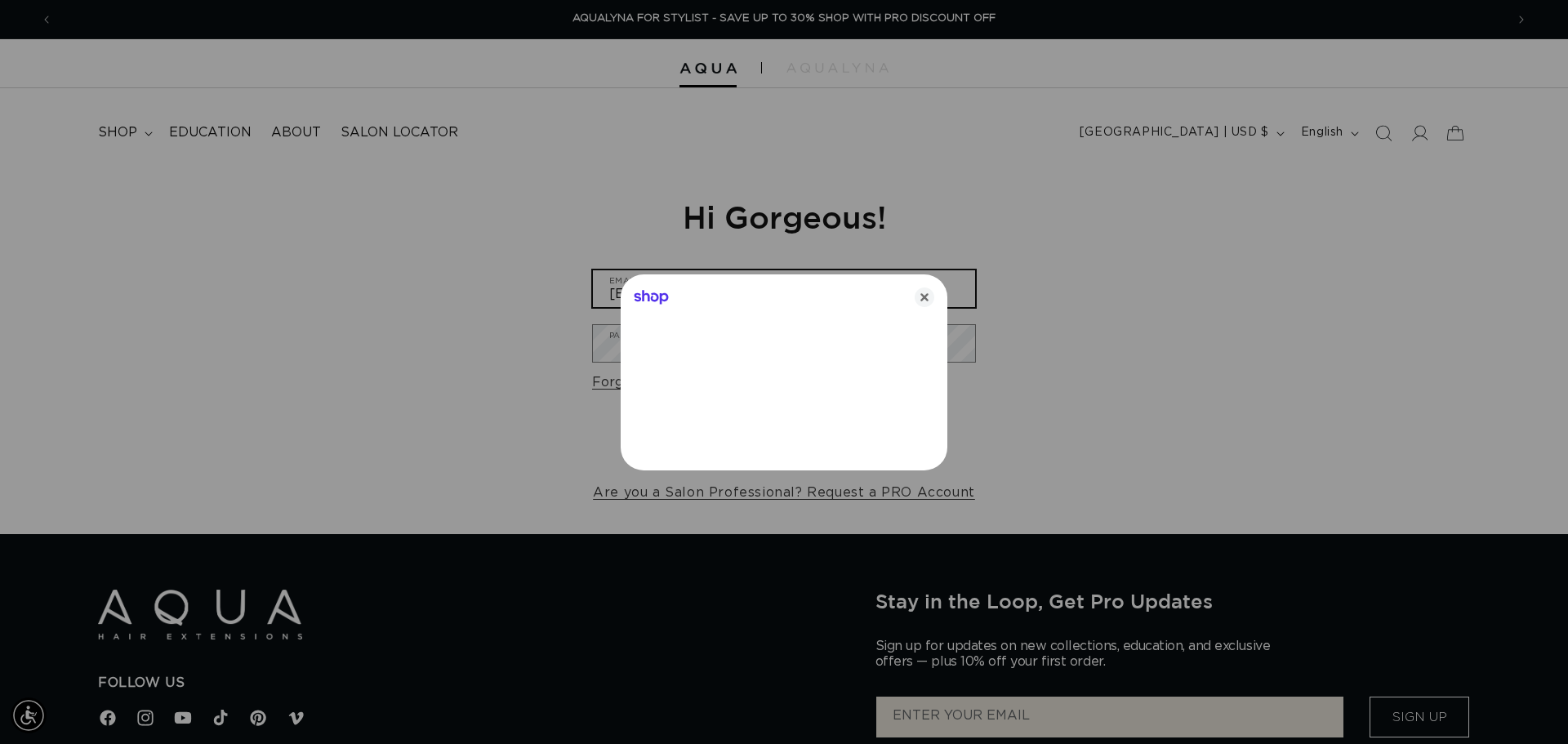
type input "[EMAIL_ADDRESS][DOMAIN_NAME]"
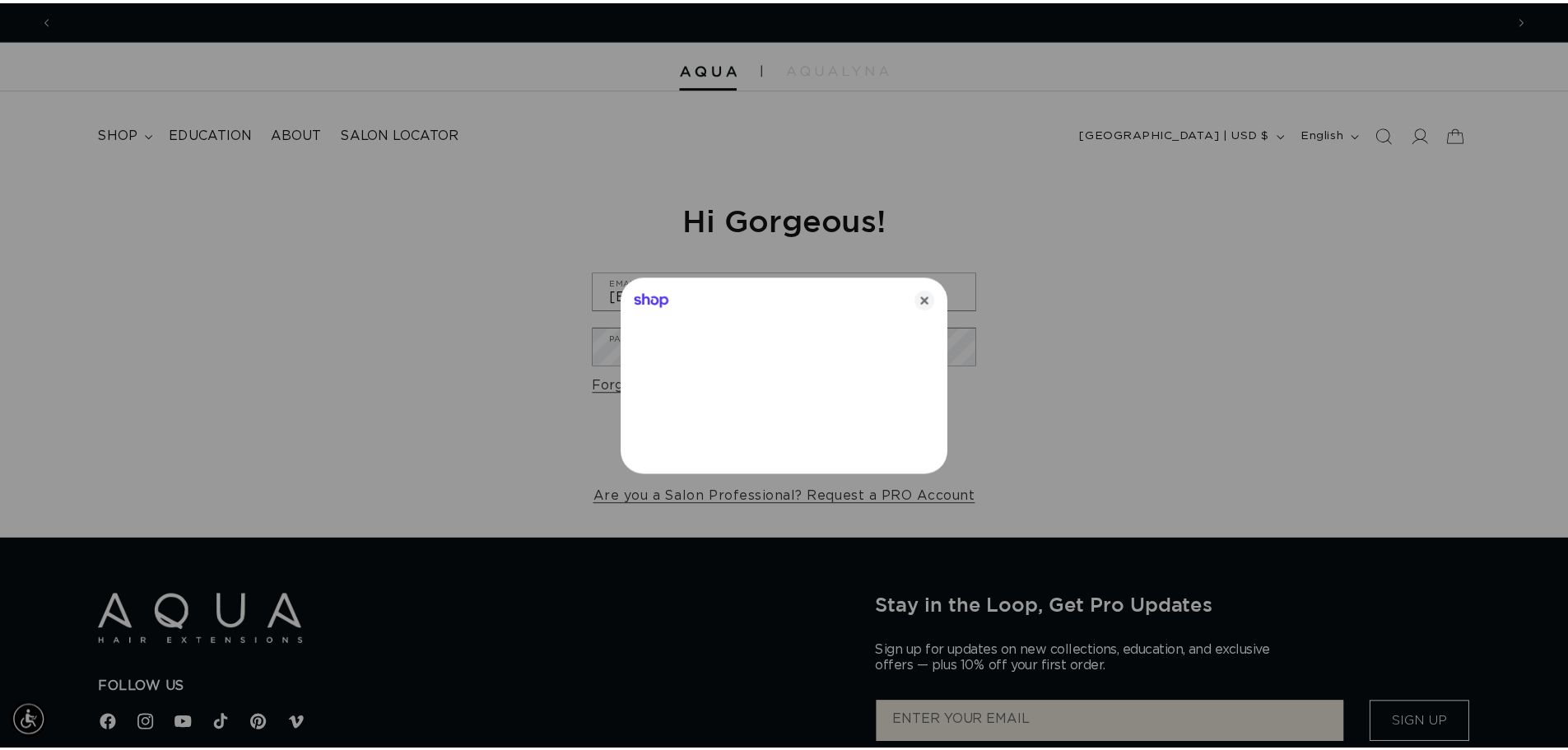
scroll to position [0, 0]
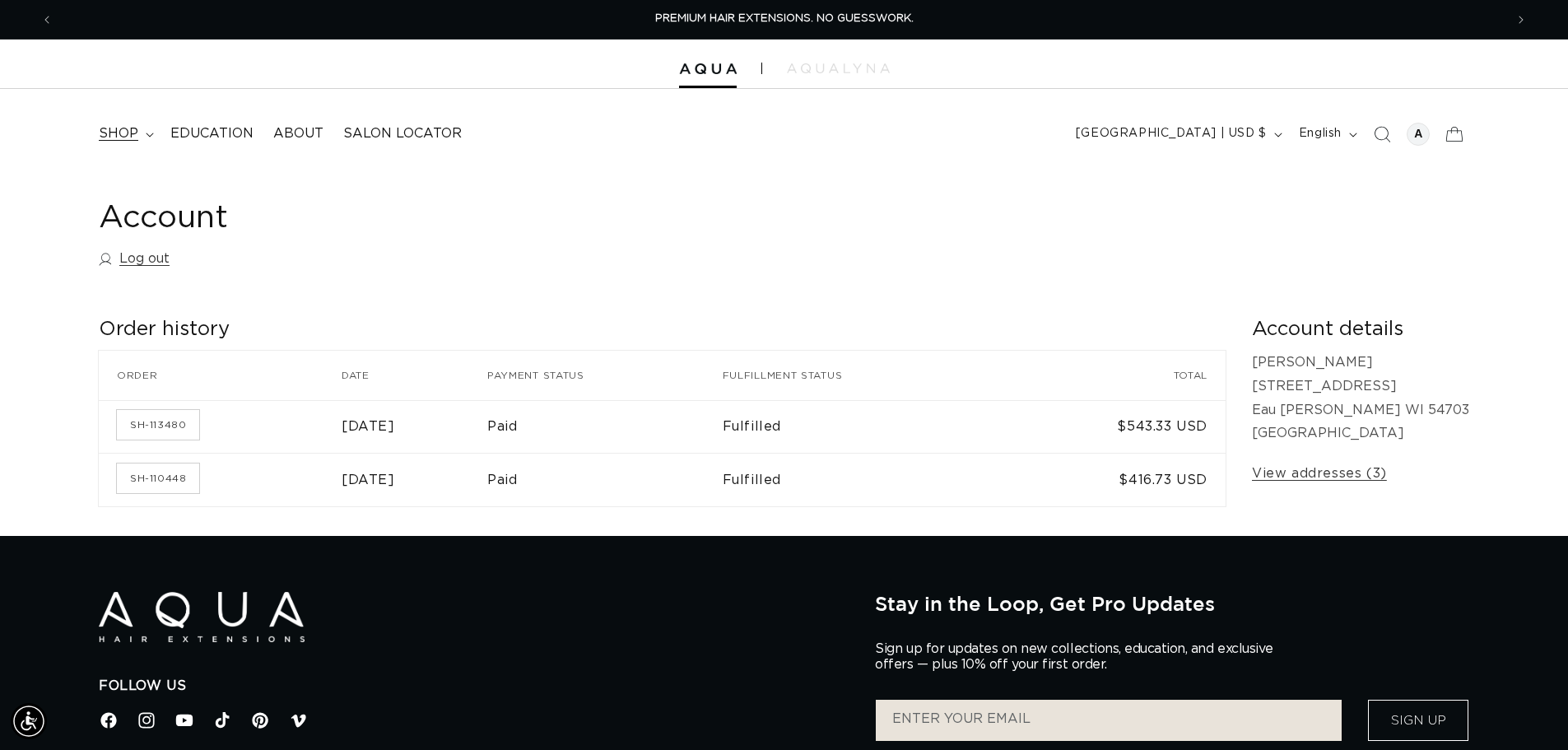
click at [123, 134] on span "shop" at bounding box center [118, 133] width 40 height 17
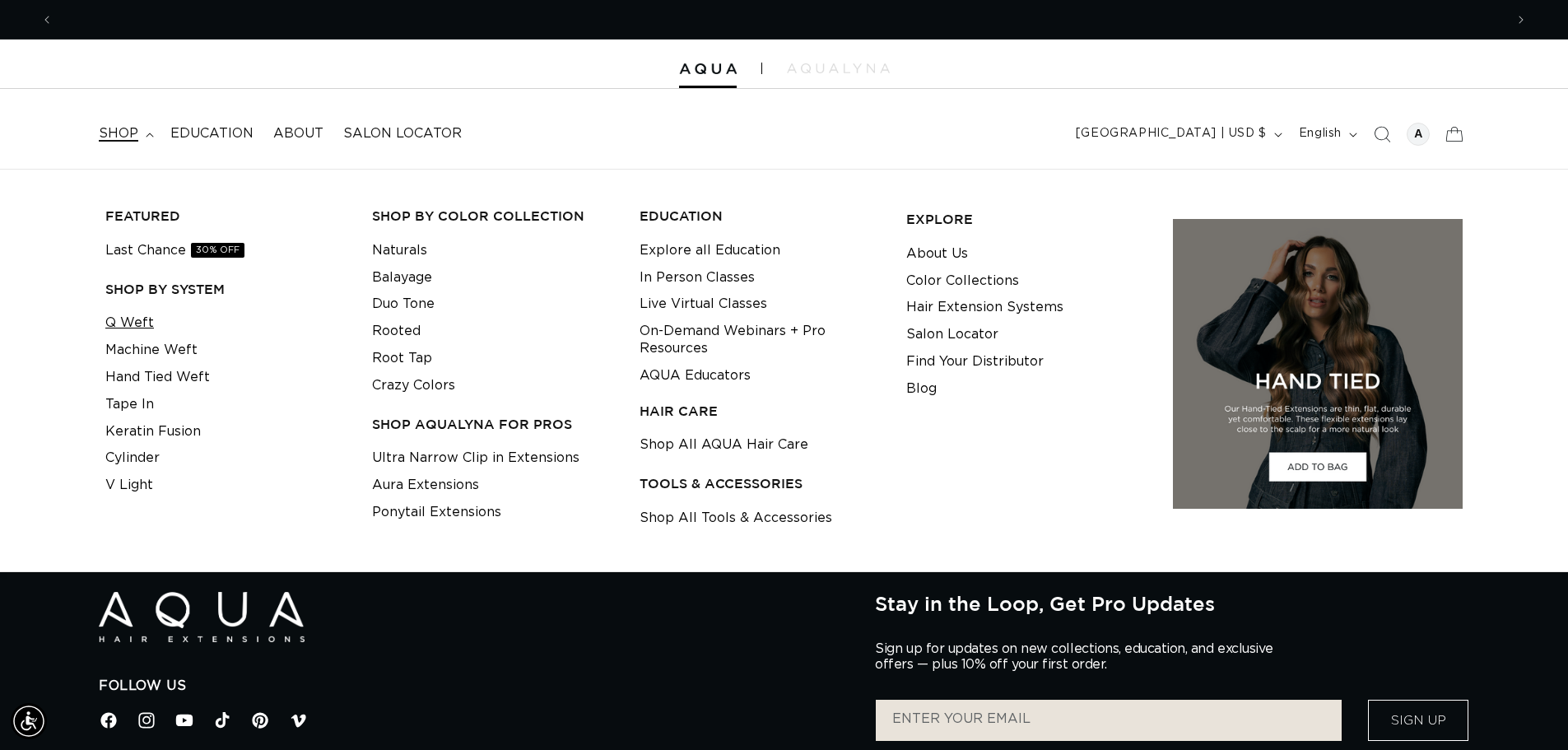
click at [135, 323] on link "Q Weft" at bounding box center [129, 322] width 49 height 27
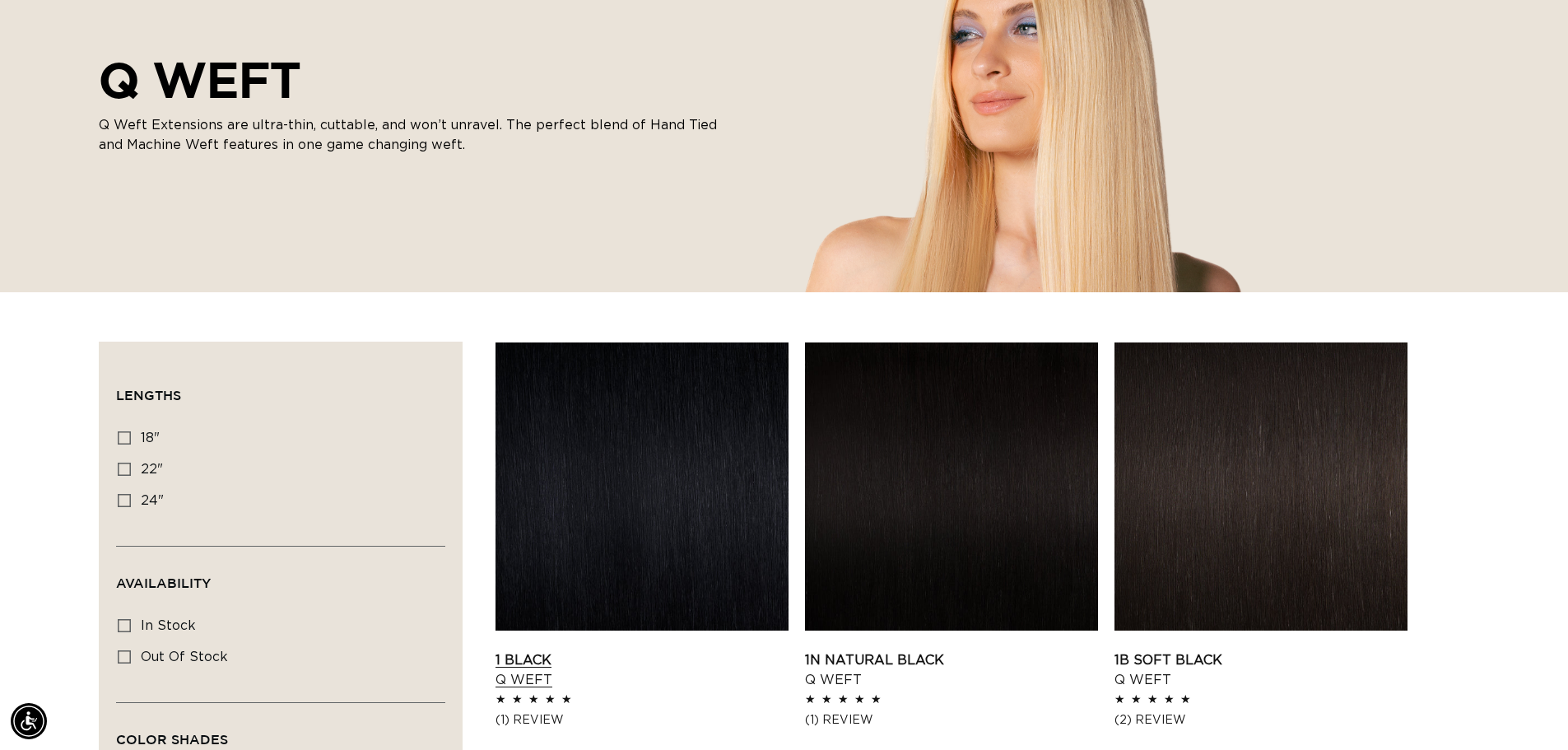
scroll to position [329, 0]
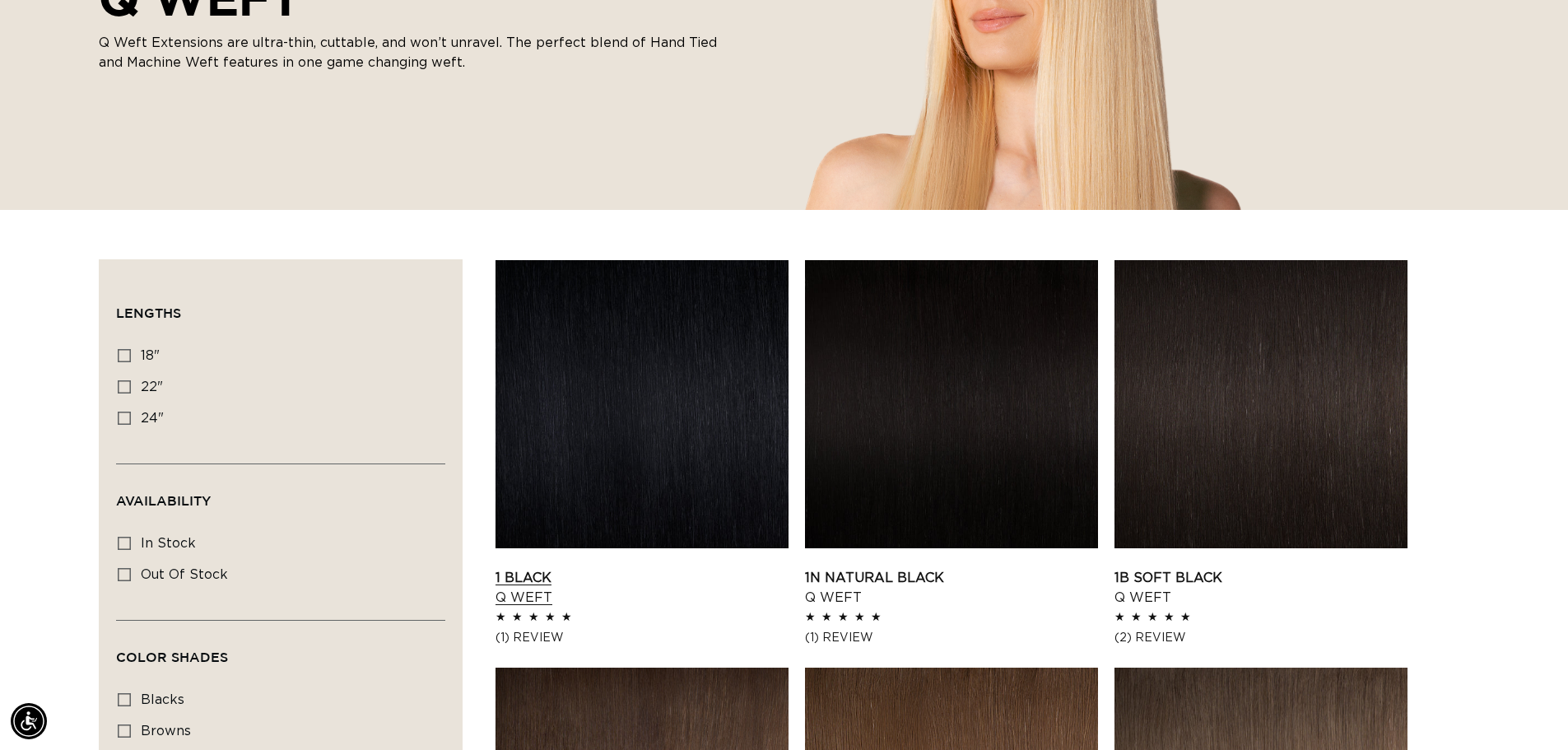
click at [572, 568] on link "1 Black Q Weft" at bounding box center [641, 588] width 293 height 40
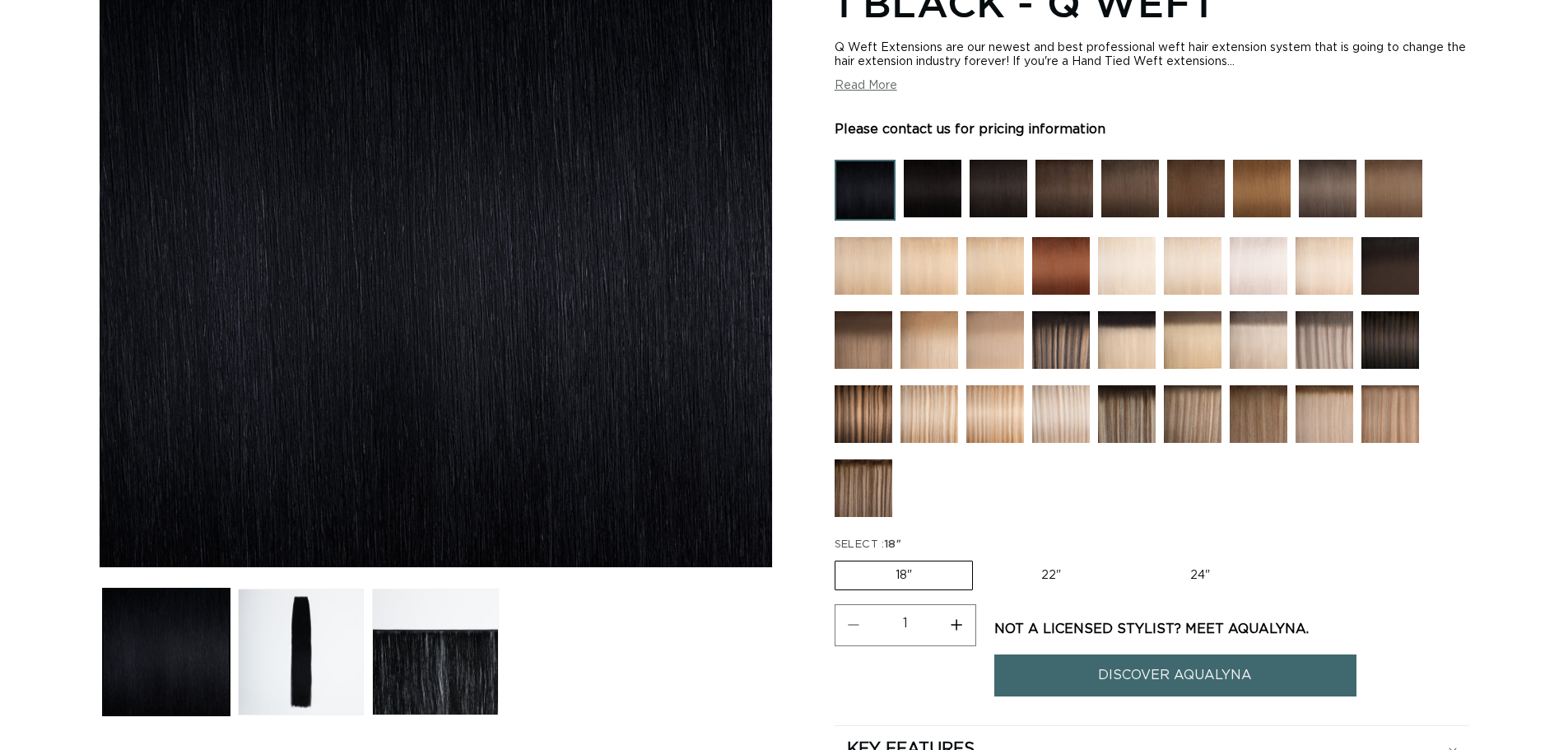
scroll to position [329, 0]
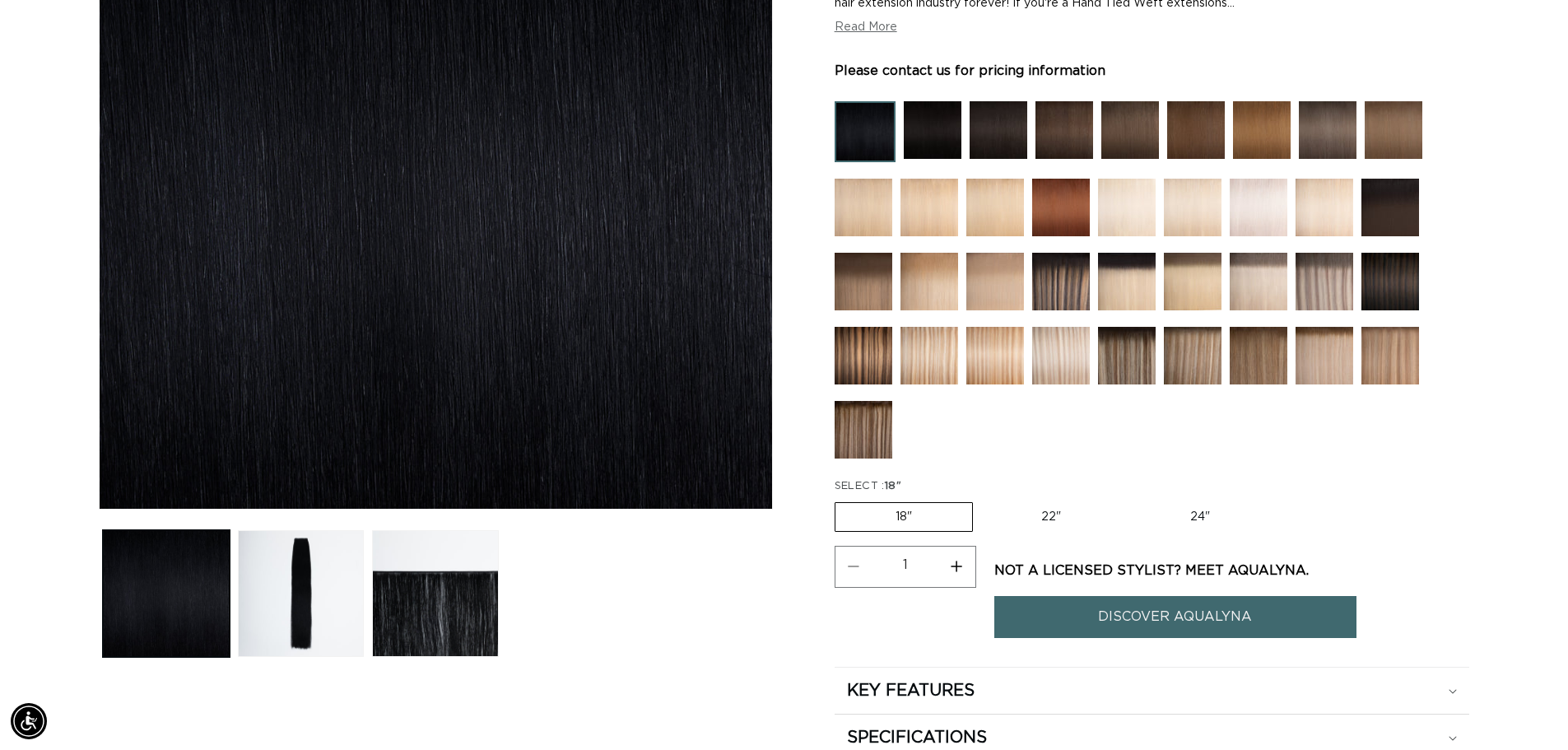
click at [939, 354] on img at bounding box center [929, 356] width 58 height 58
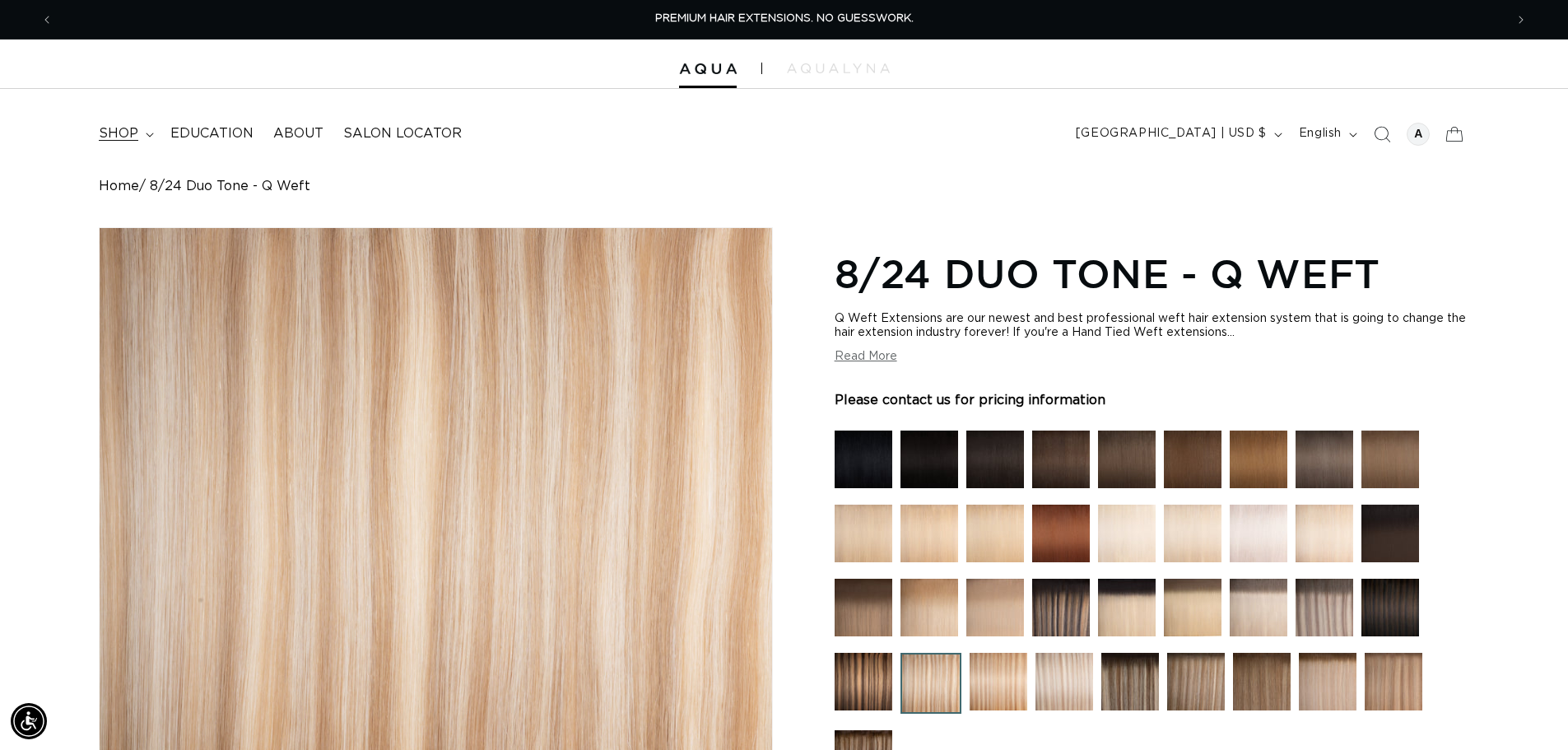
click at [114, 135] on span "shop" at bounding box center [118, 133] width 40 height 17
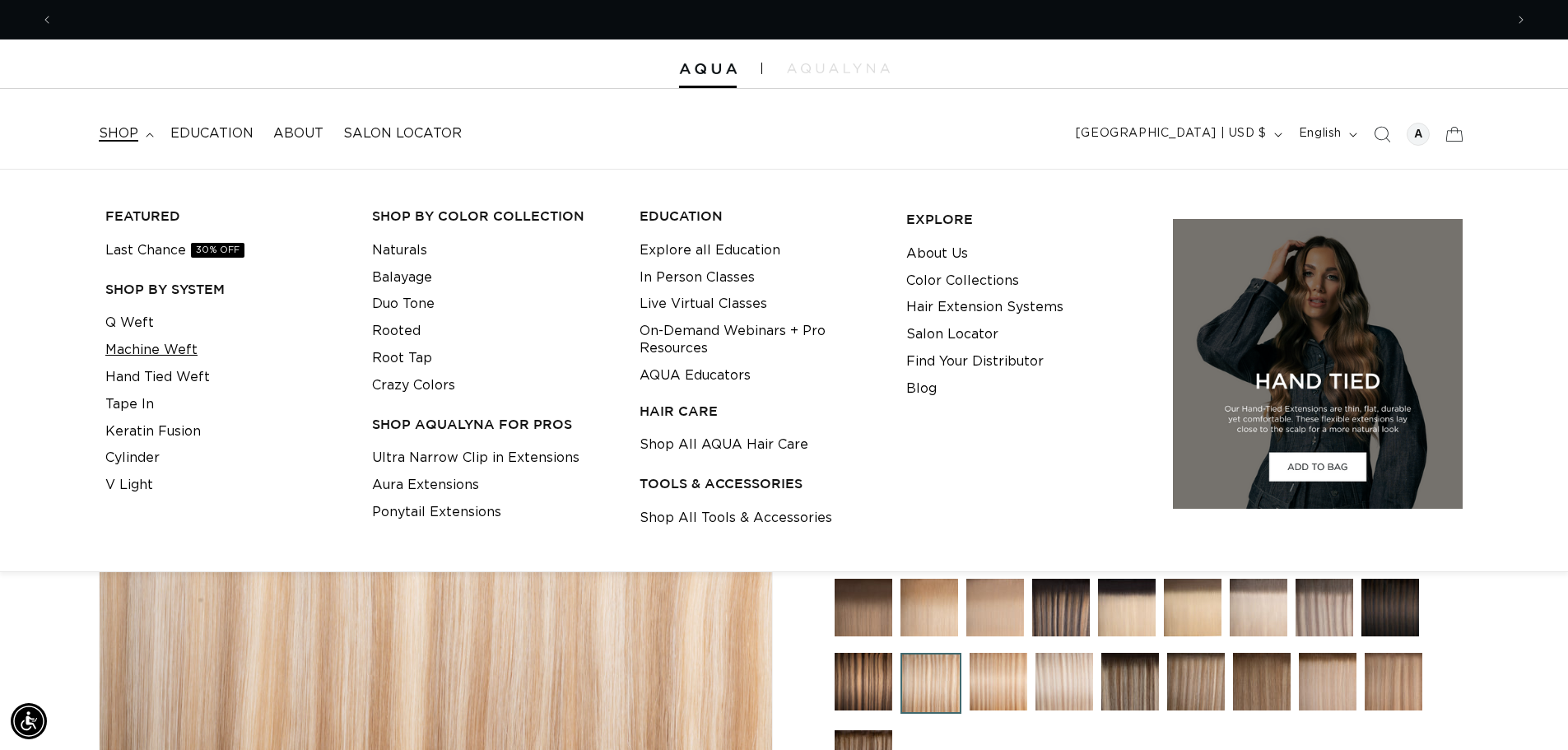
click at [163, 347] on link "Machine Weft" at bounding box center [151, 349] width 92 height 27
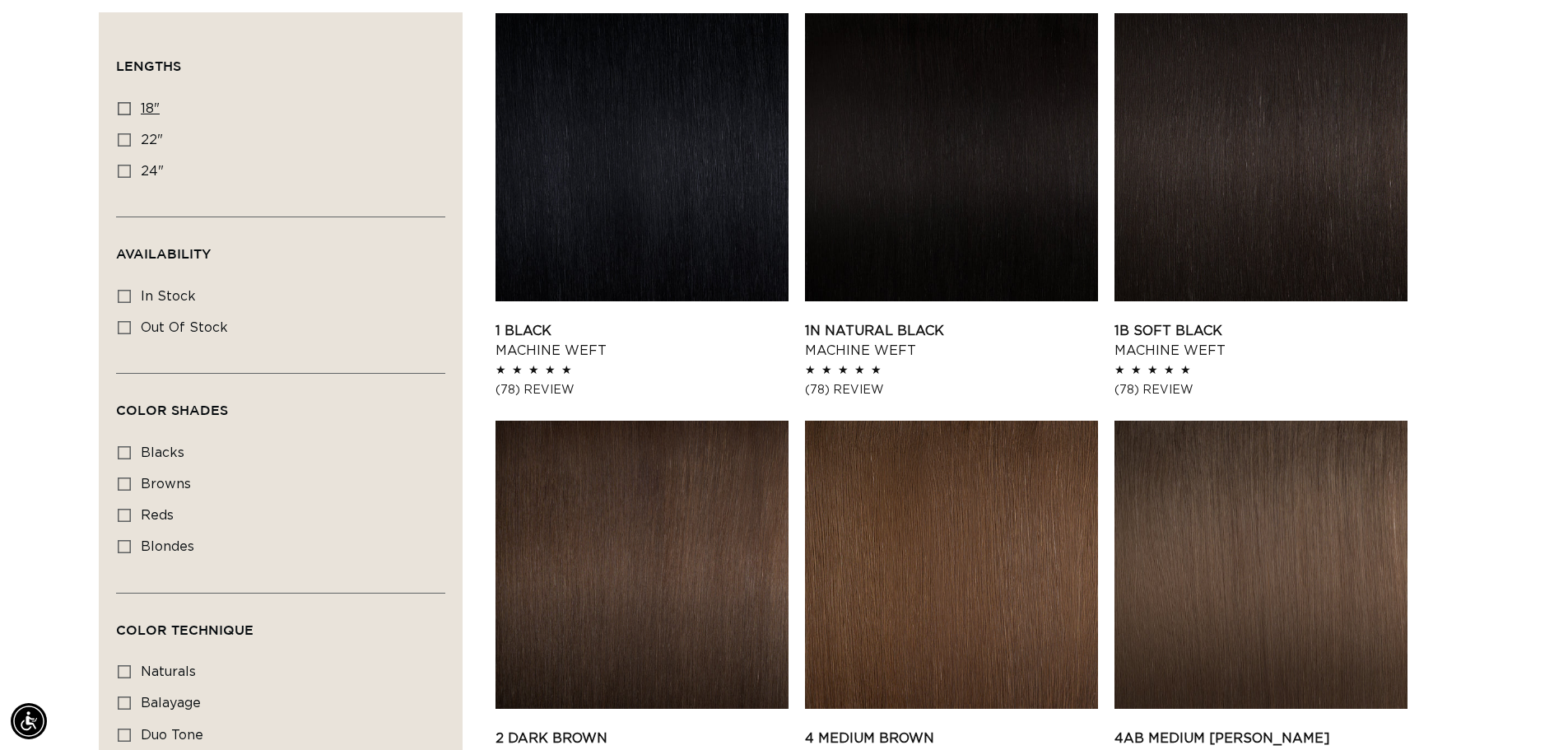
scroll to position [0, 1451]
click at [118, 107] on rect at bounding box center [124, 108] width 12 height 12
click at [118, 107] on input "18" 18" (41 products)" at bounding box center [123, 108] width 13 height 13
checkbox input "true"
click at [711, 321] on link "1 Black Machine Weft" at bounding box center [641, 341] width 293 height 40
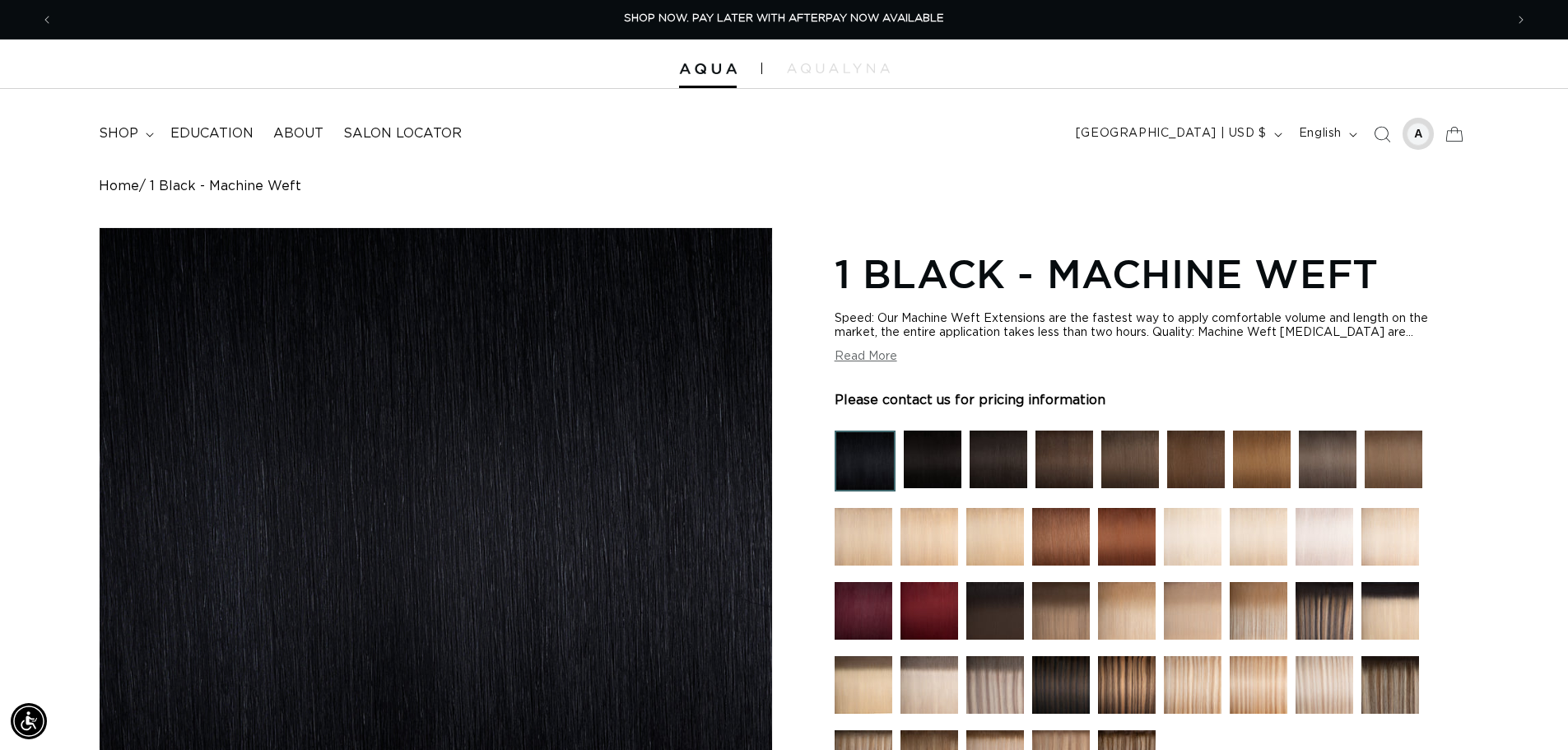
click at [1411, 130] on div at bounding box center [1417, 133] width 23 height 23
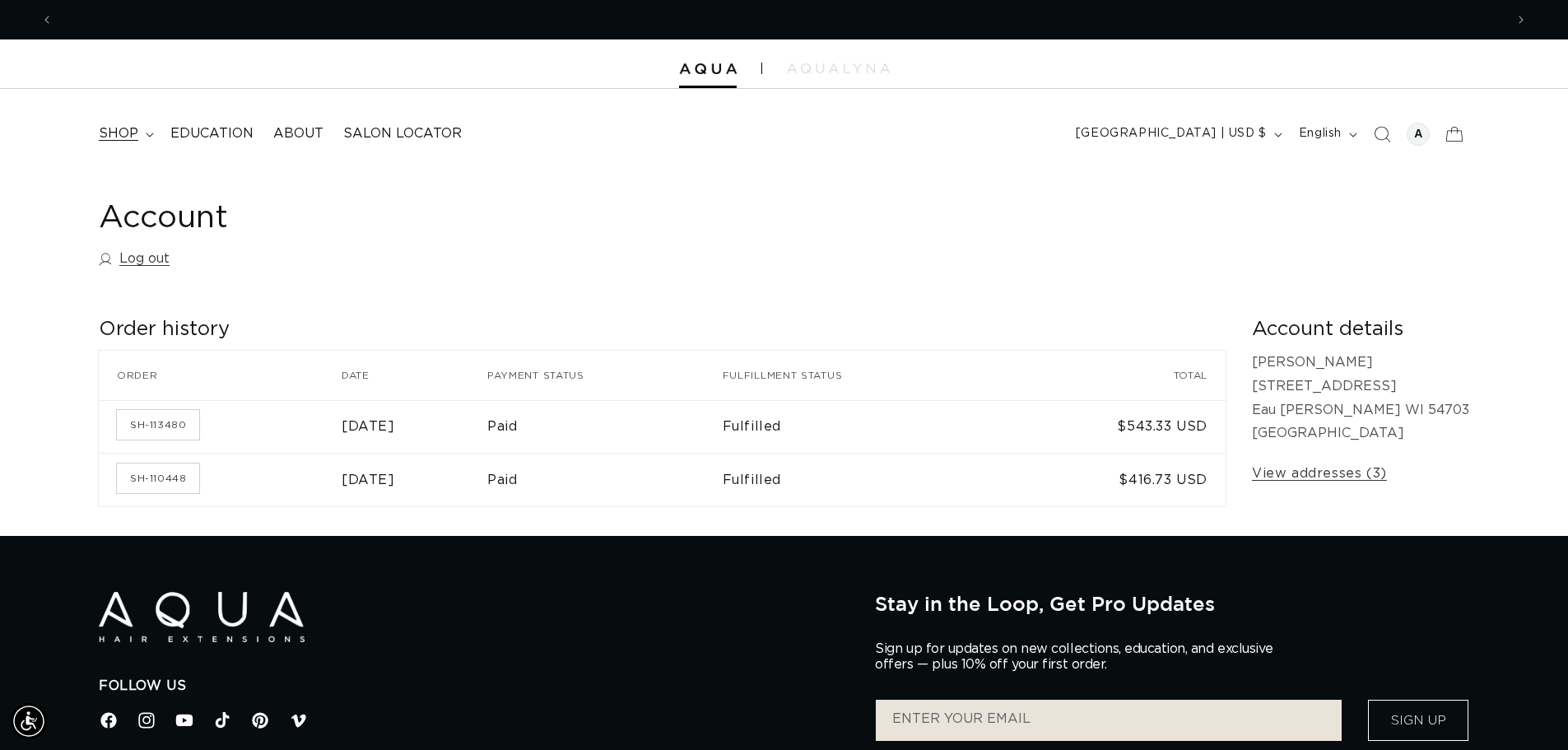
scroll to position [0, 1451]
click at [110, 140] on span "shop" at bounding box center [118, 133] width 40 height 17
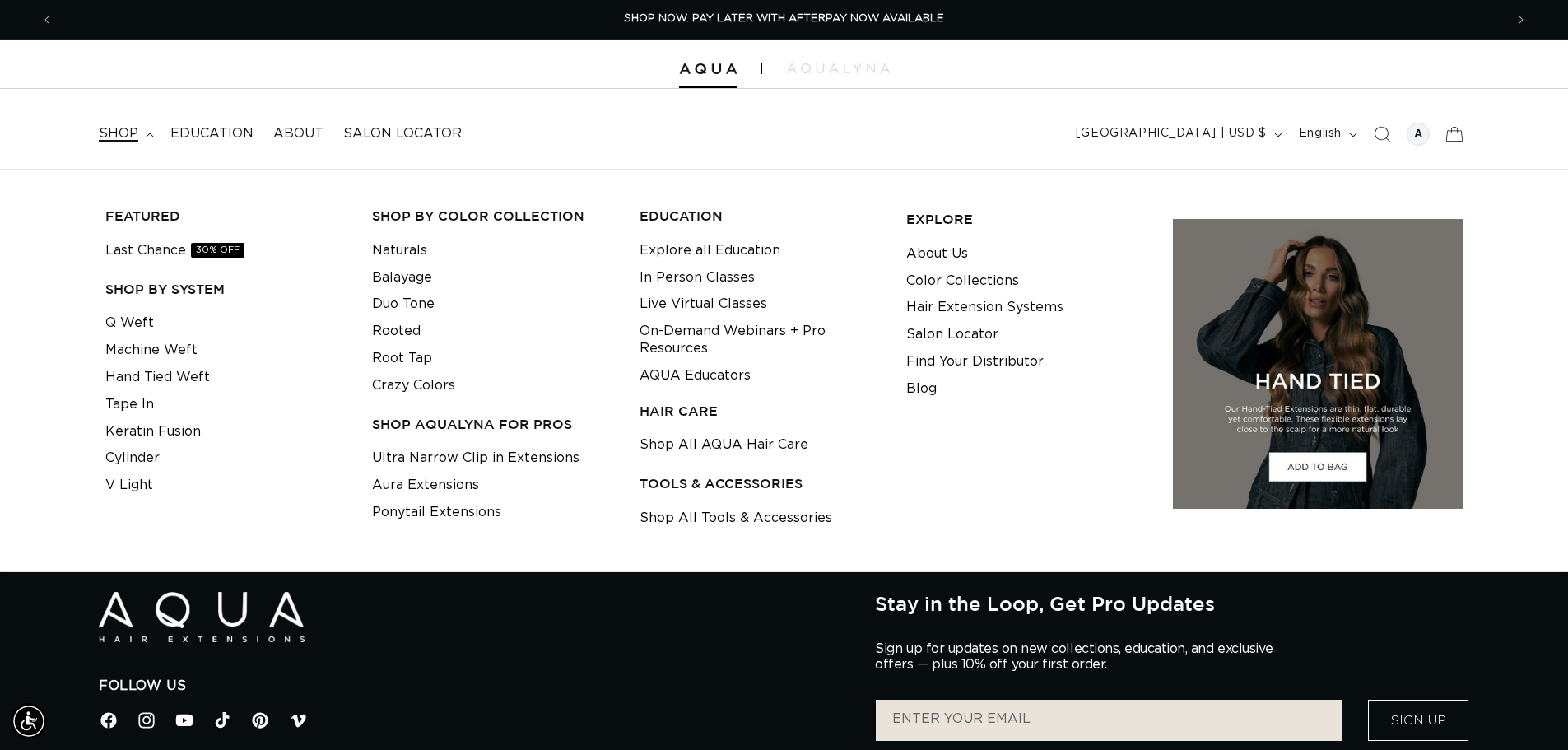
click at [128, 326] on link "Q Weft" at bounding box center [129, 322] width 49 height 27
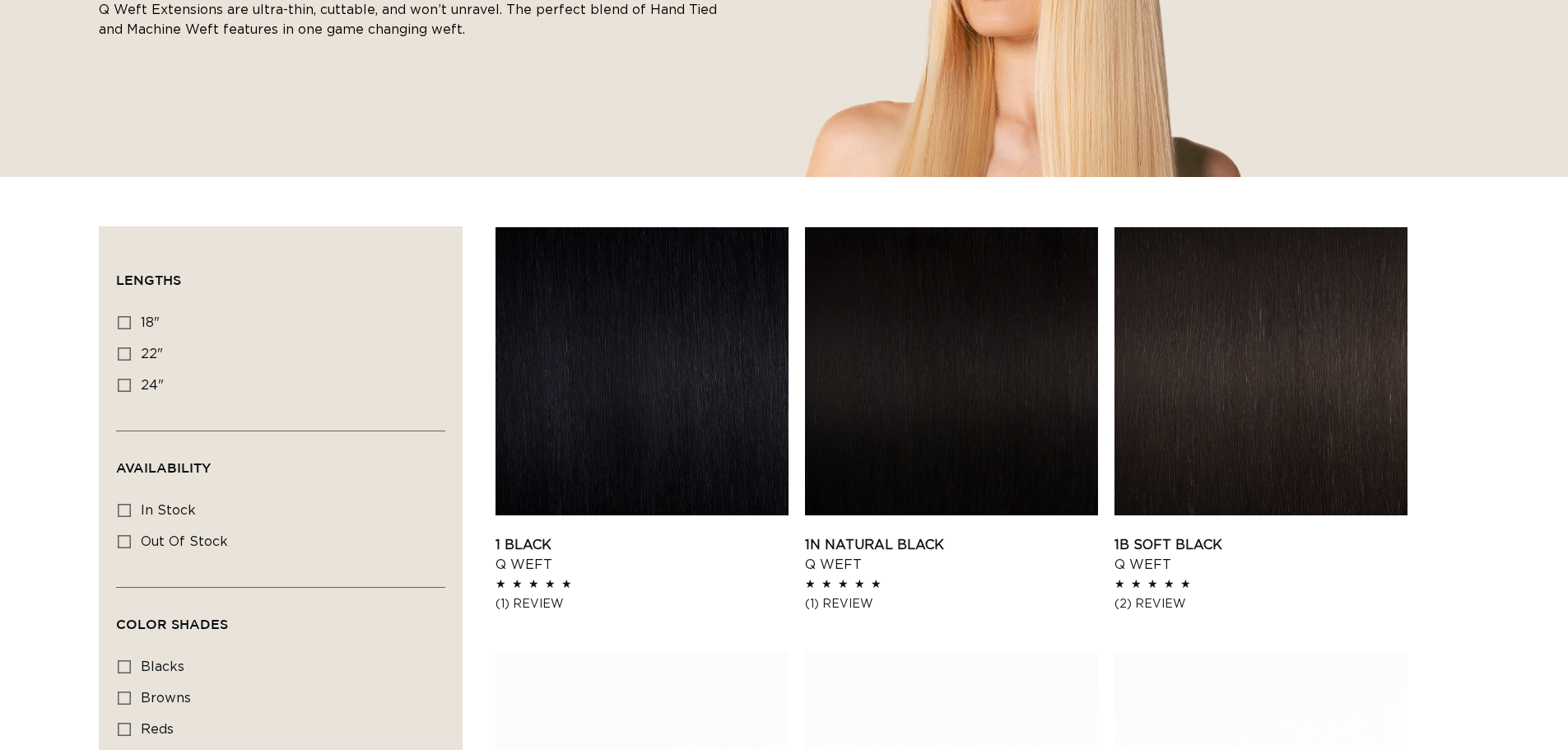
scroll to position [412, 0]
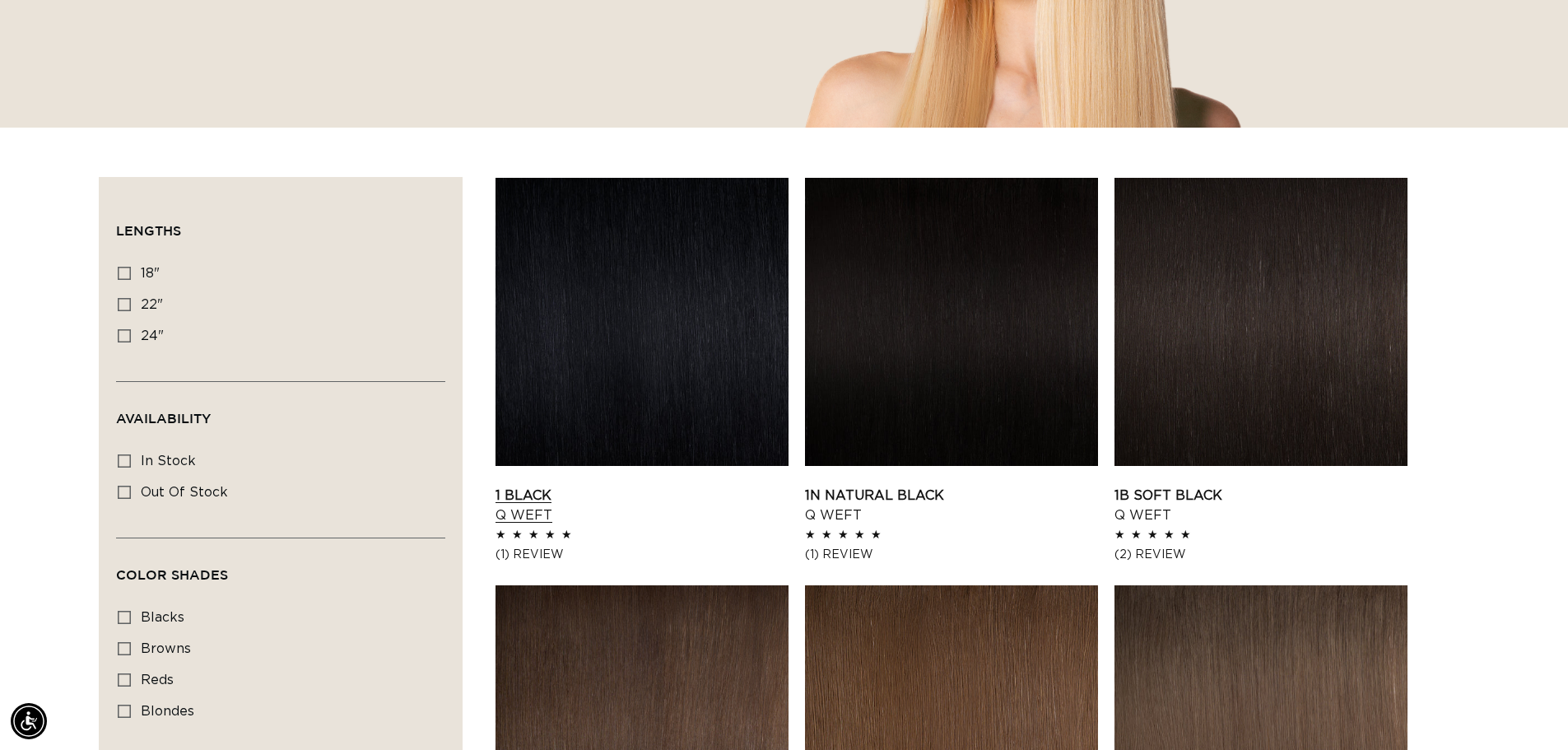
click at [676, 485] on link "1 Black Q Weft" at bounding box center [641, 505] width 293 height 40
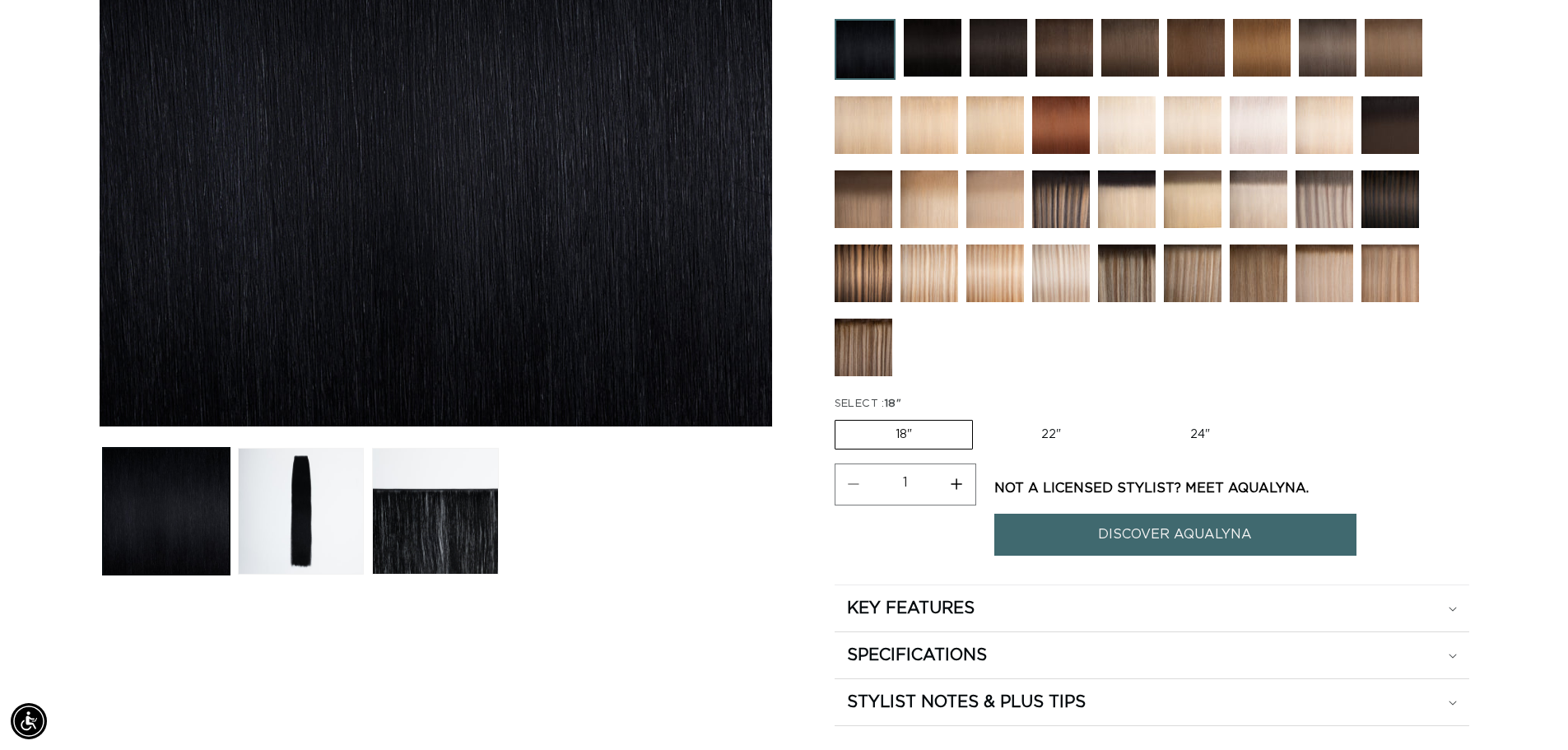
click at [1183, 487] on p "Not a Licensed stylist? Meet Aqualyna." at bounding box center [1175, 488] width 362 height 24
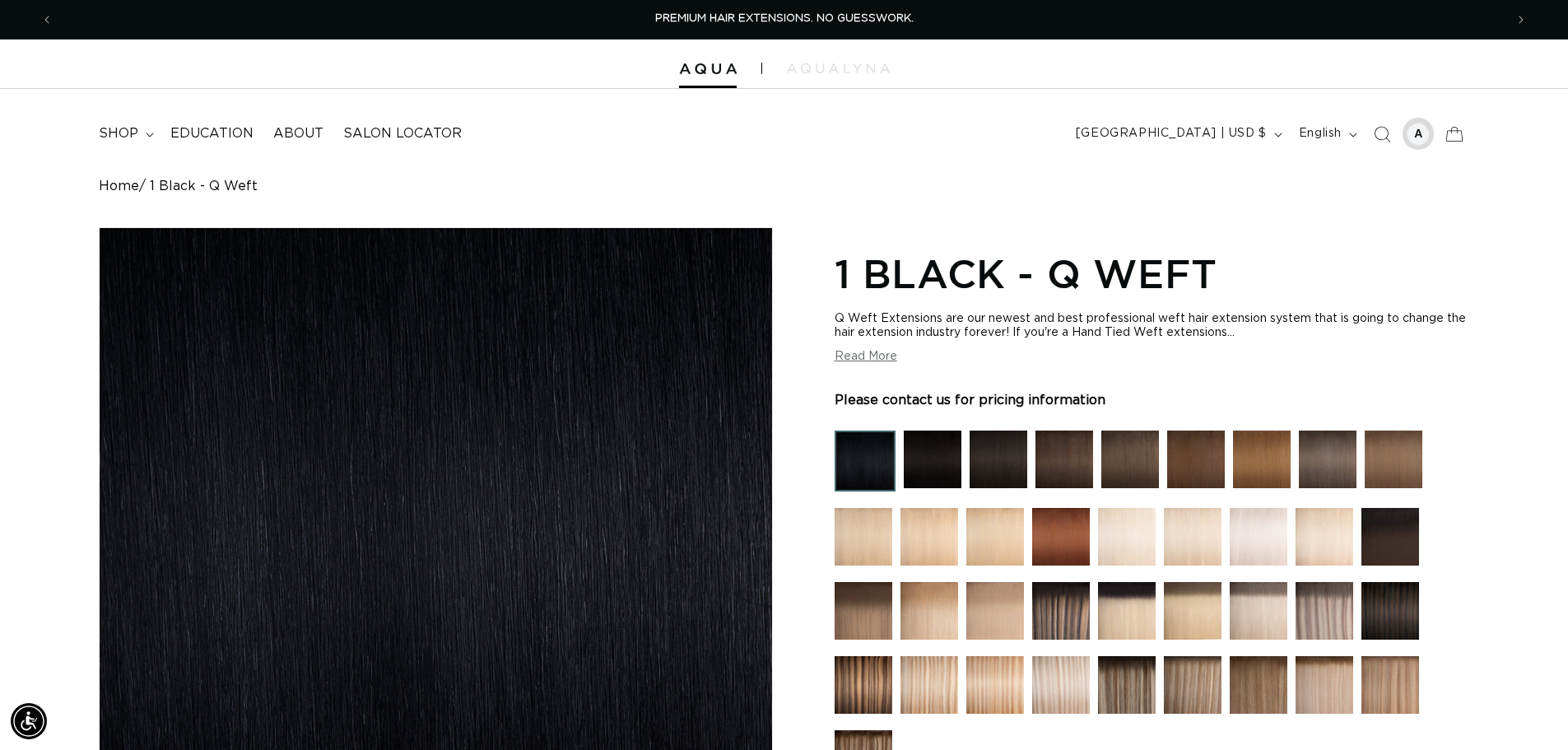
click at [1418, 130] on div at bounding box center [1417, 133] width 23 height 23
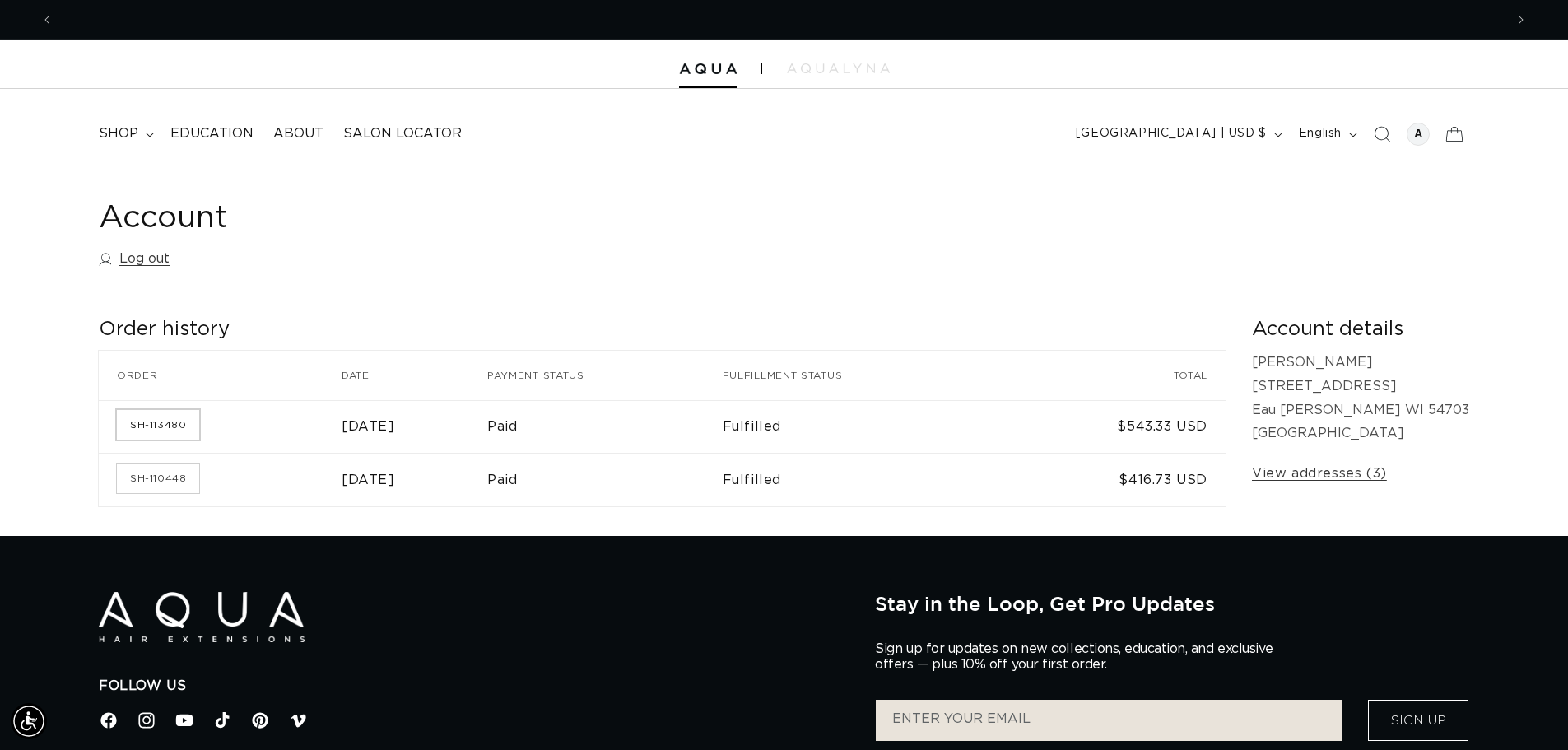
scroll to position [0, 2901]
click at [1386, 477] on link "View addresses (3)" at bounding box center [1319, 473] width 135 height 24
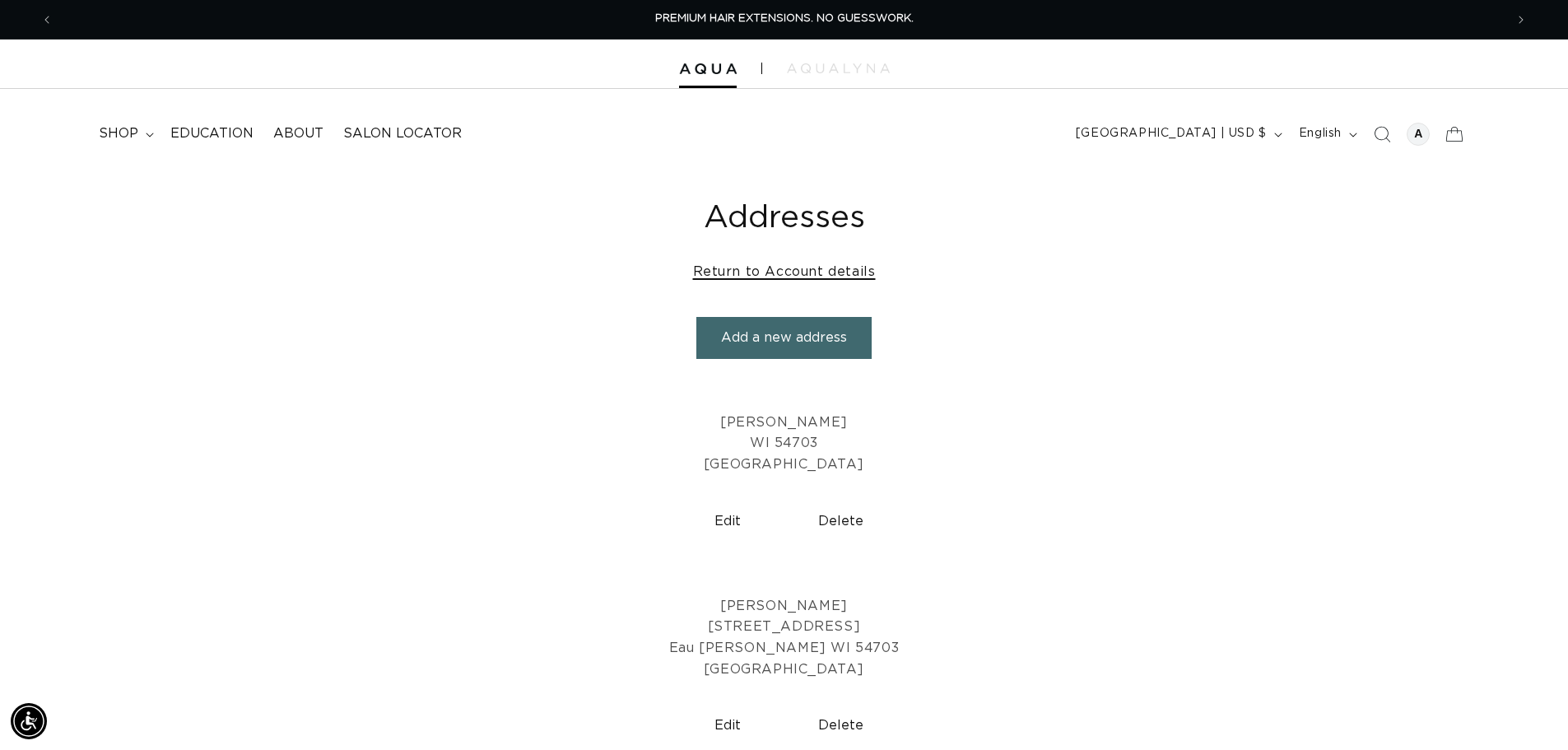
click at [809, 273] on link "Return to Account details" at bounding box center [784, 273] width 183 height 24
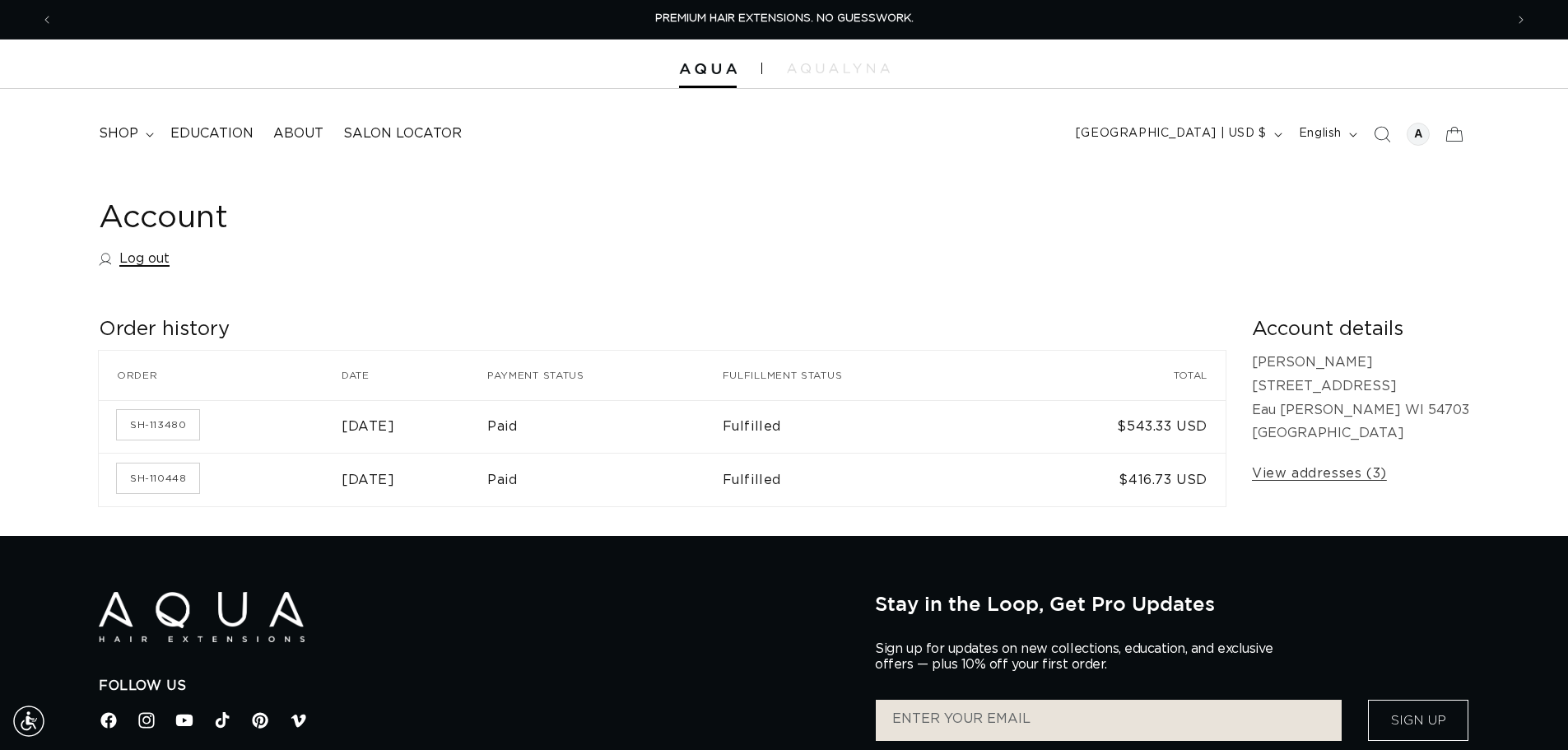
click at [141, 259] on link "Log out" at bounding box center [133, 259] width 71 height 24
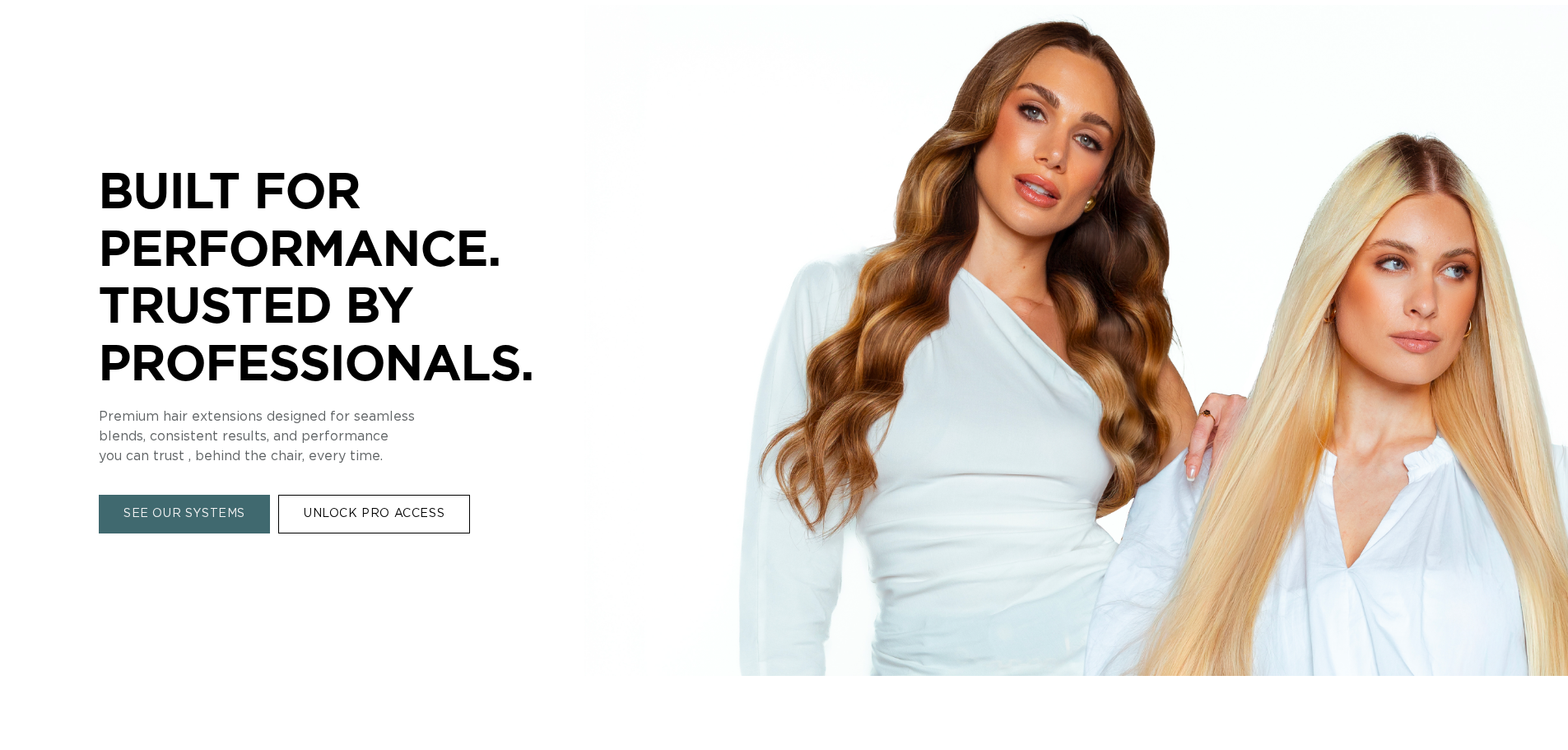
scroll to position [165, 0]
click at [354, 523] on link "UNLOCK PRO ACCESS" at bounding box center [374, 513] width 192 height 39
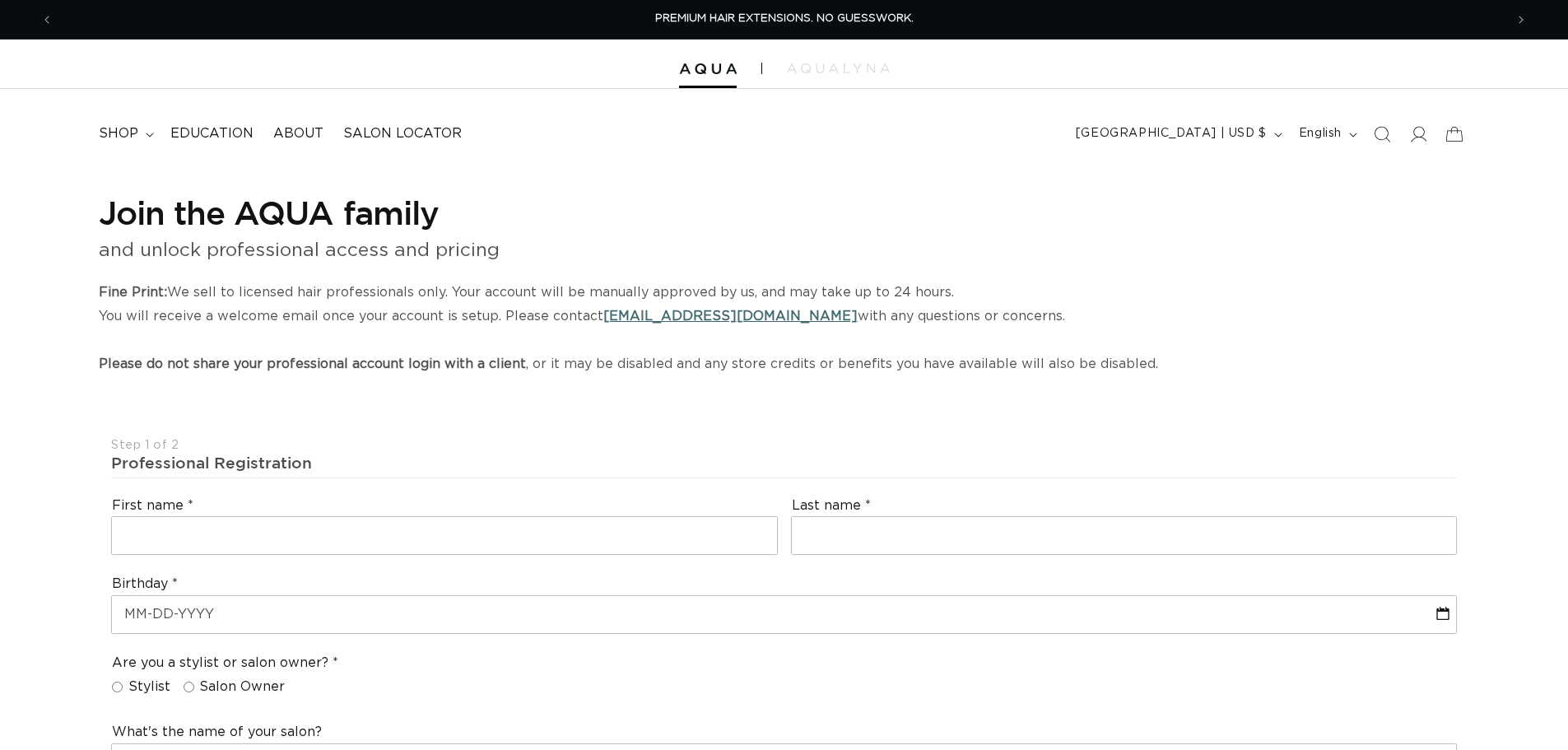
select select "US"
select select "[GEOGRAPHIC_DATA]"
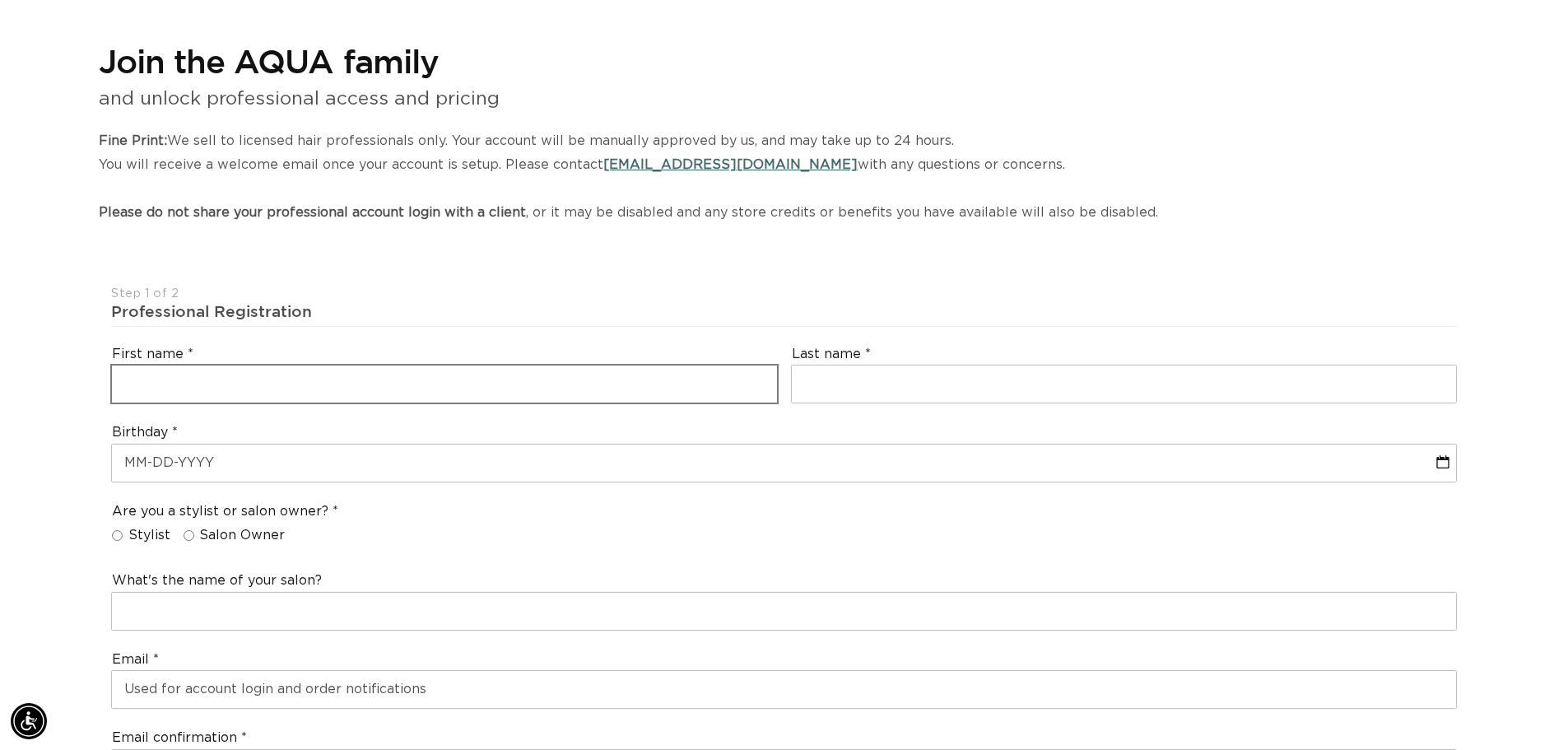
scroll to position [165, 0]
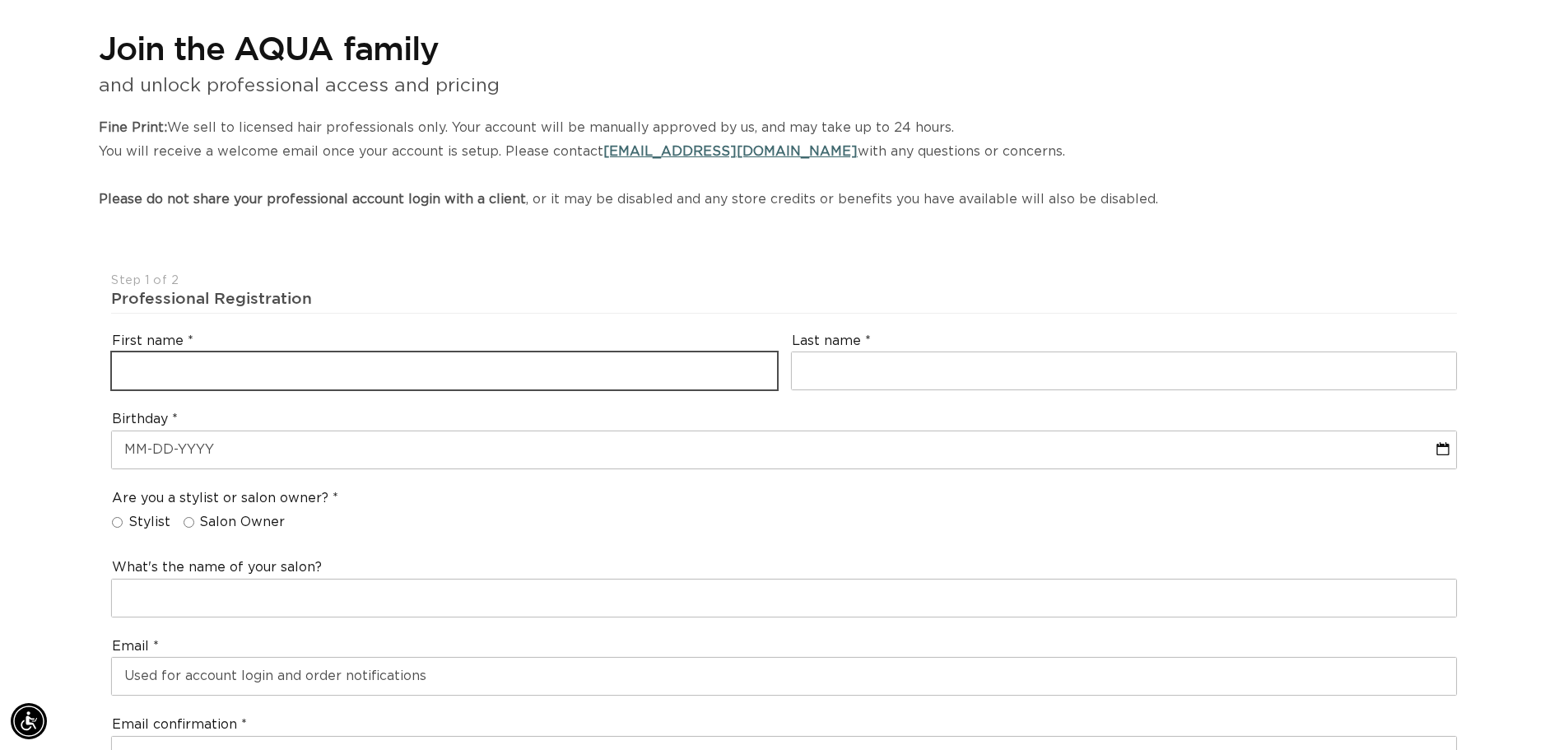
click at [237, 364] on input "text" at bounding box center [444, 370] width 665 height 37
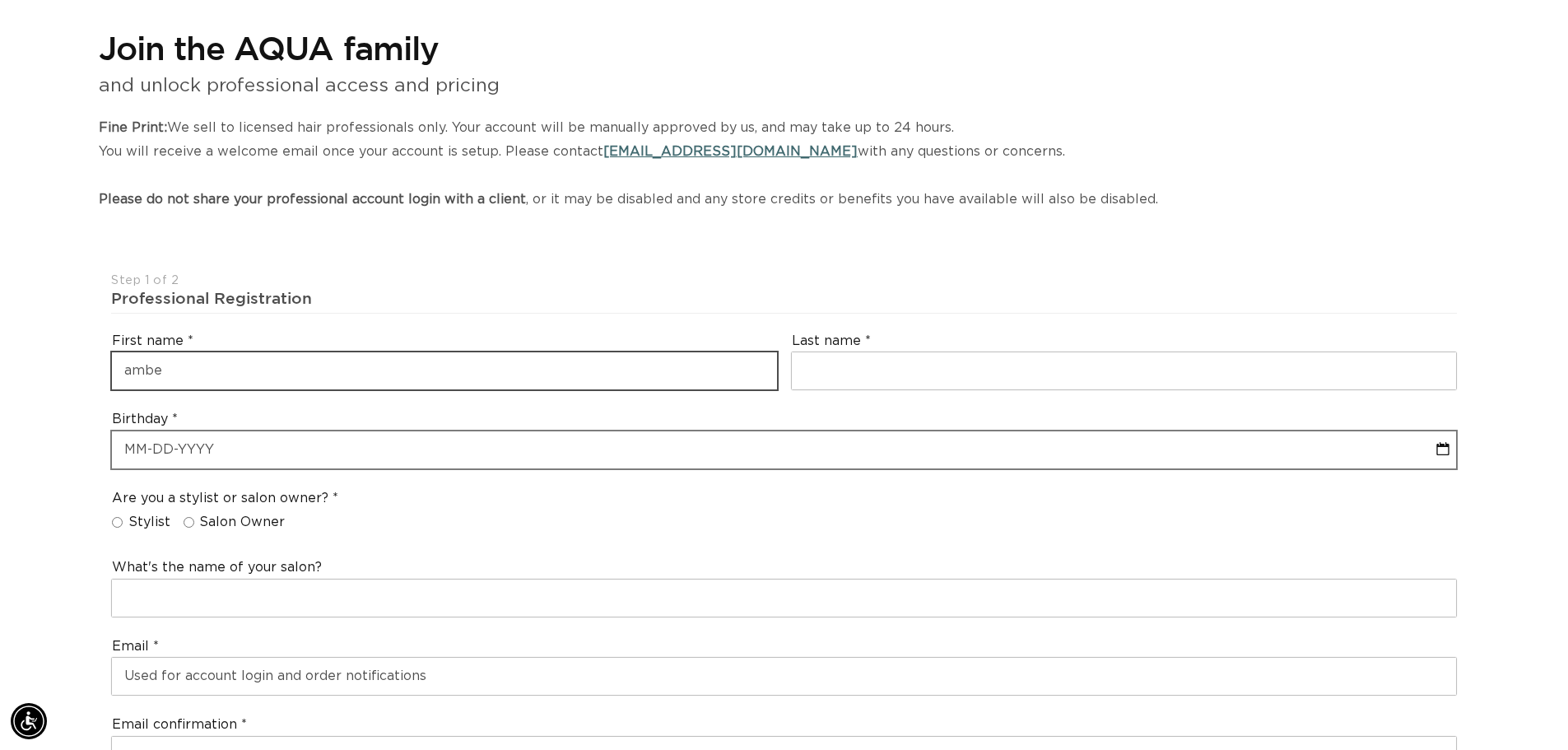
scroll to position [0, 2901]
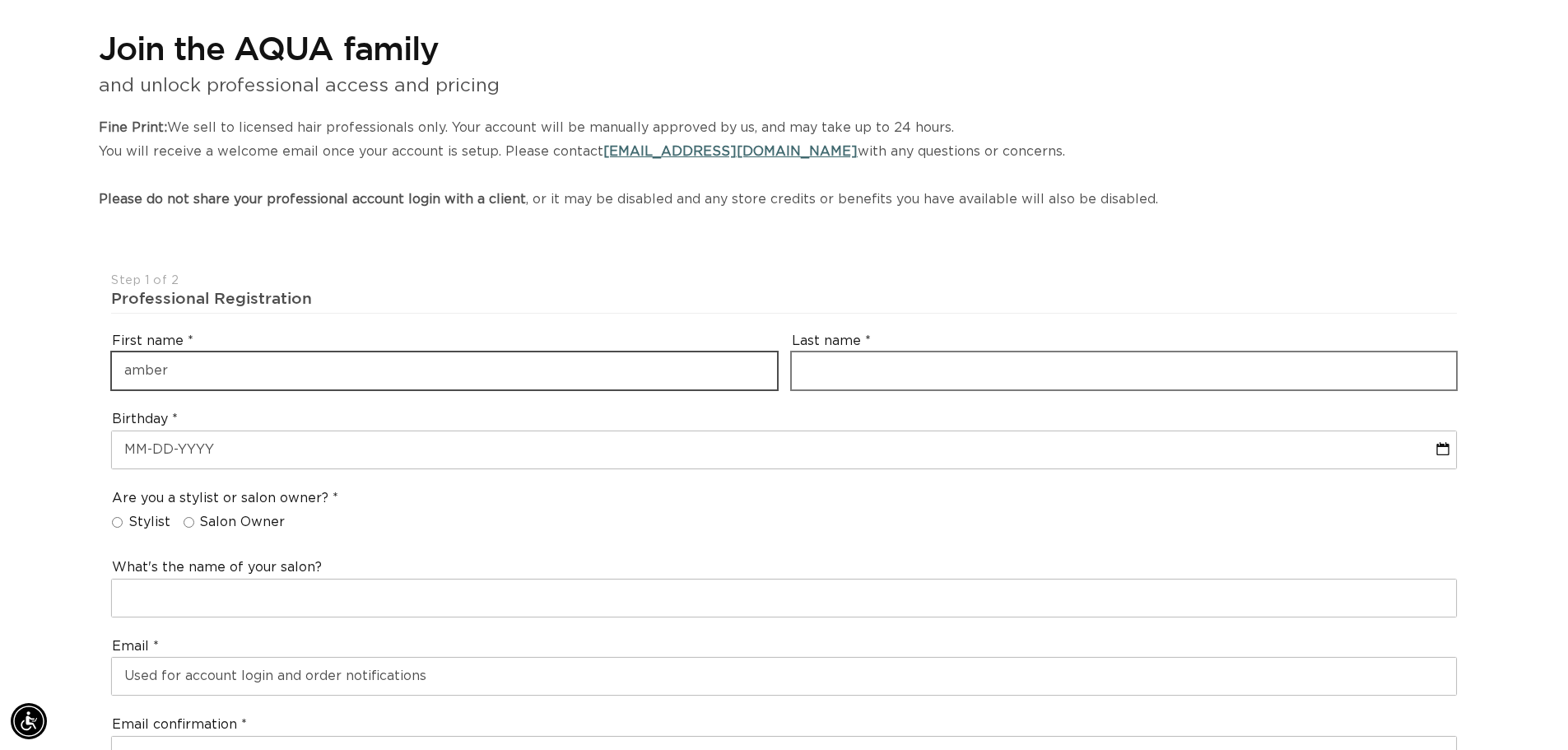
type input "amber"
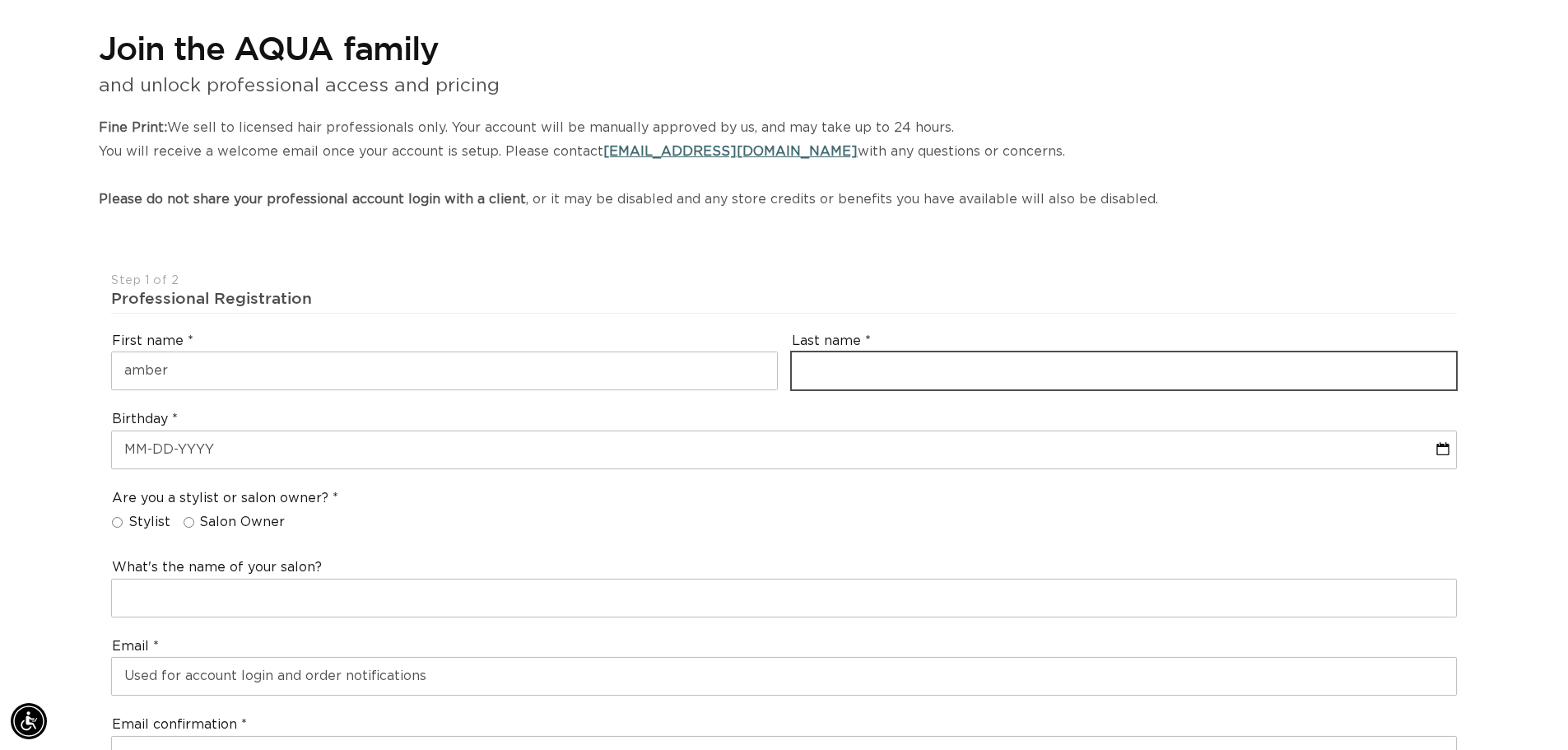
click at [908, 370] on input "text" at bounding box center [1124, 370] width 665 height 37
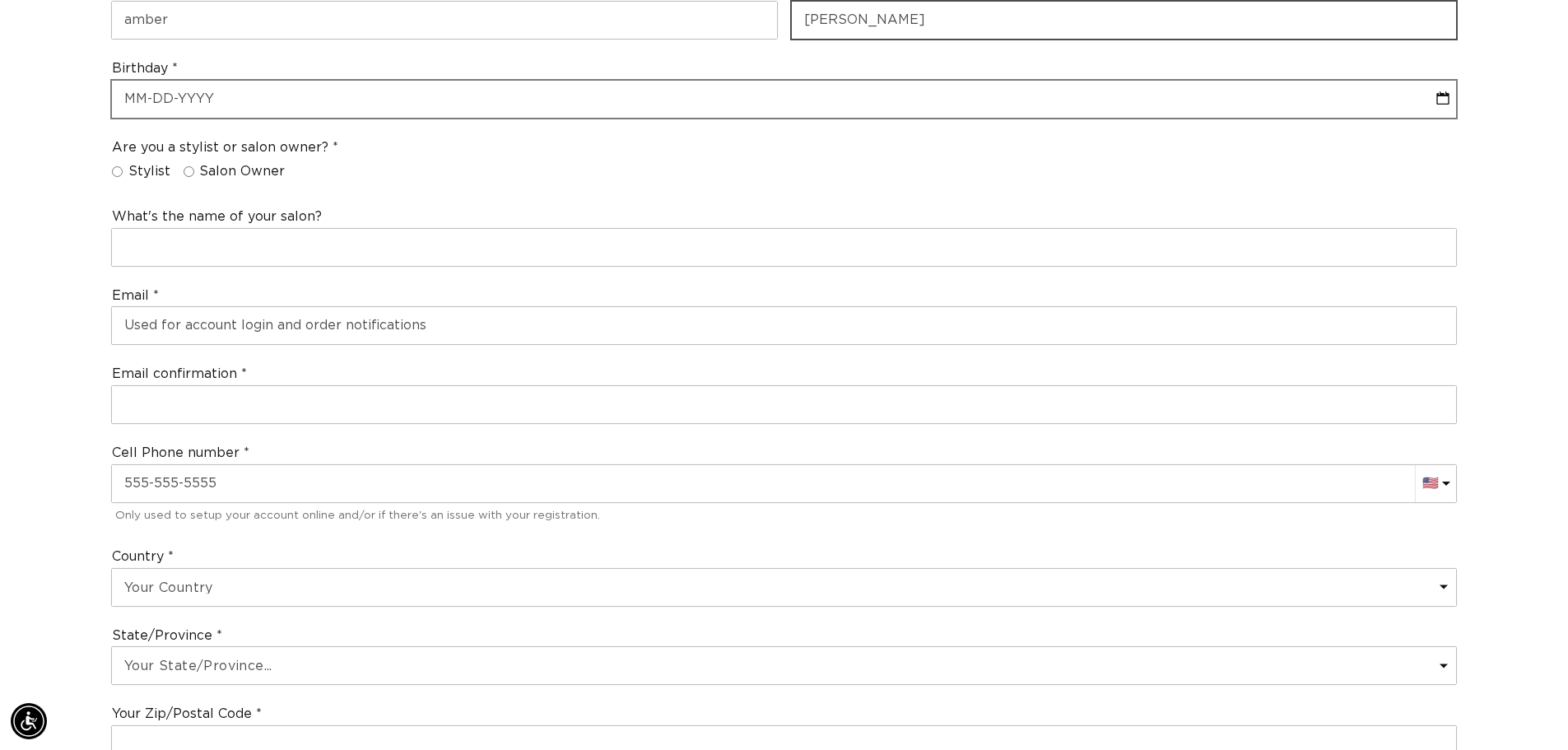
scroll to position [412, 0]
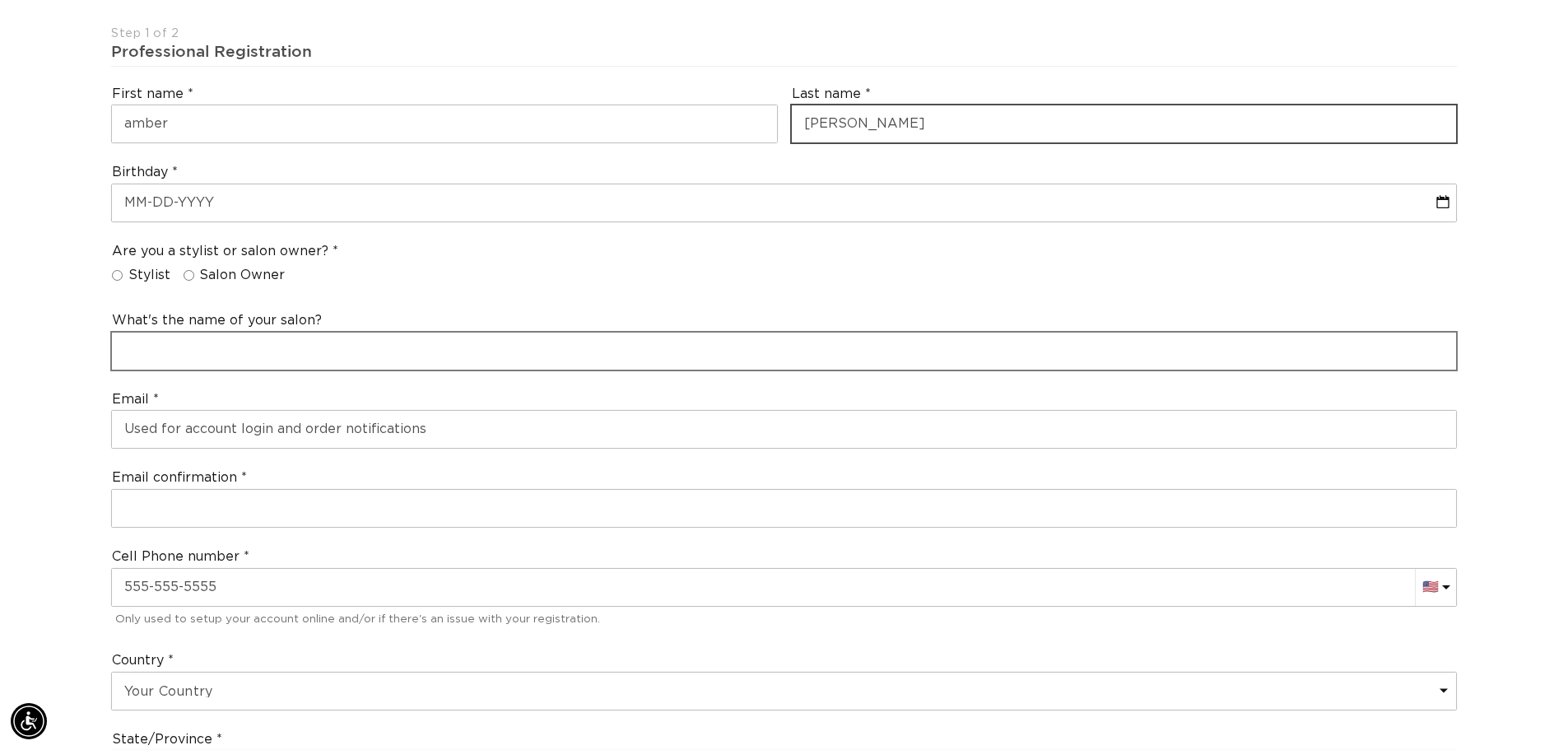
type input "[PERSON_NAME]"
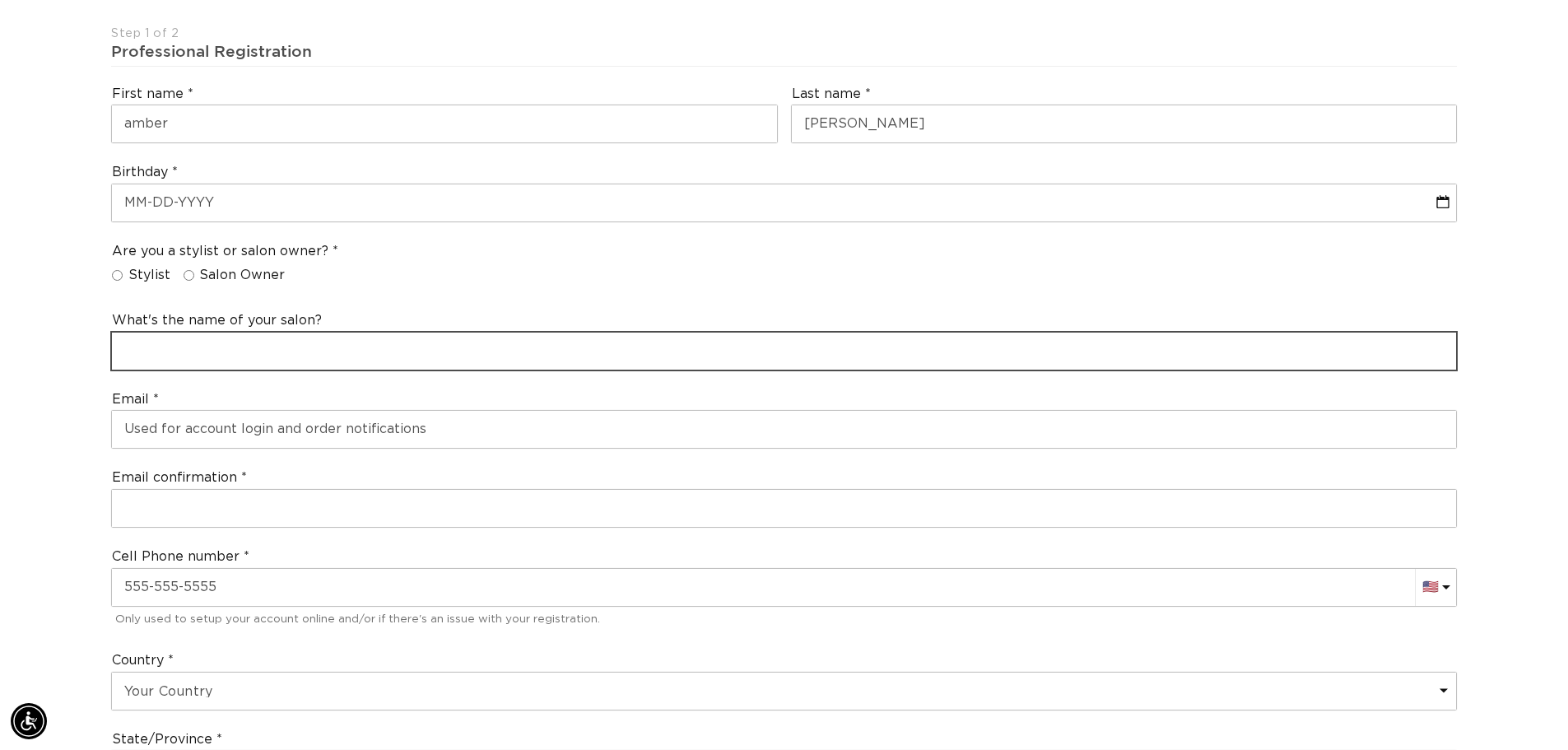
click at [197, 346] on input "text" at bounding box center [784, 350] width 1343 height 37
type input "Saylon Seven"
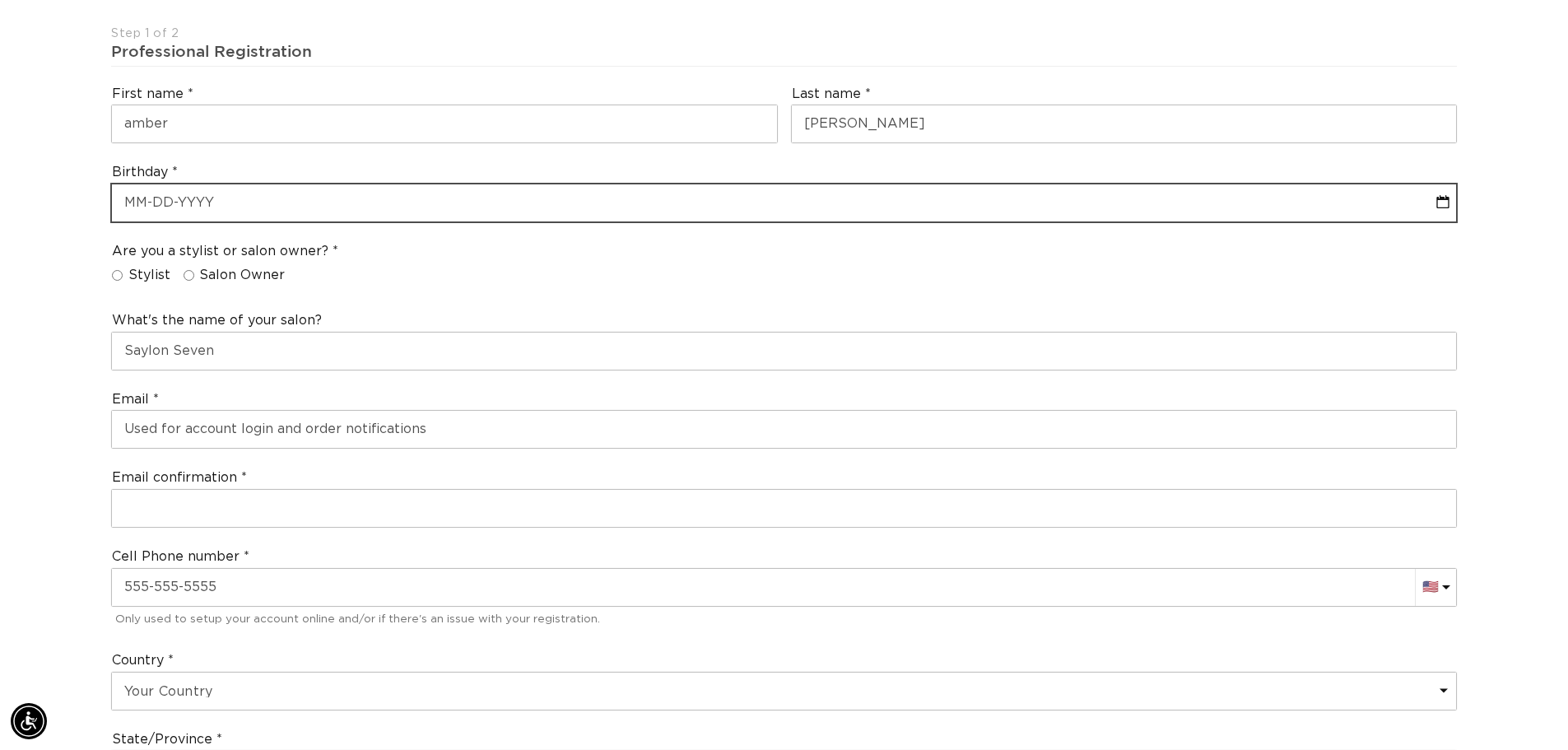
click at [194, 207] on input "text" at bounding box center [784, 202] width 1343 height 37
select select "7"
select select "2025"
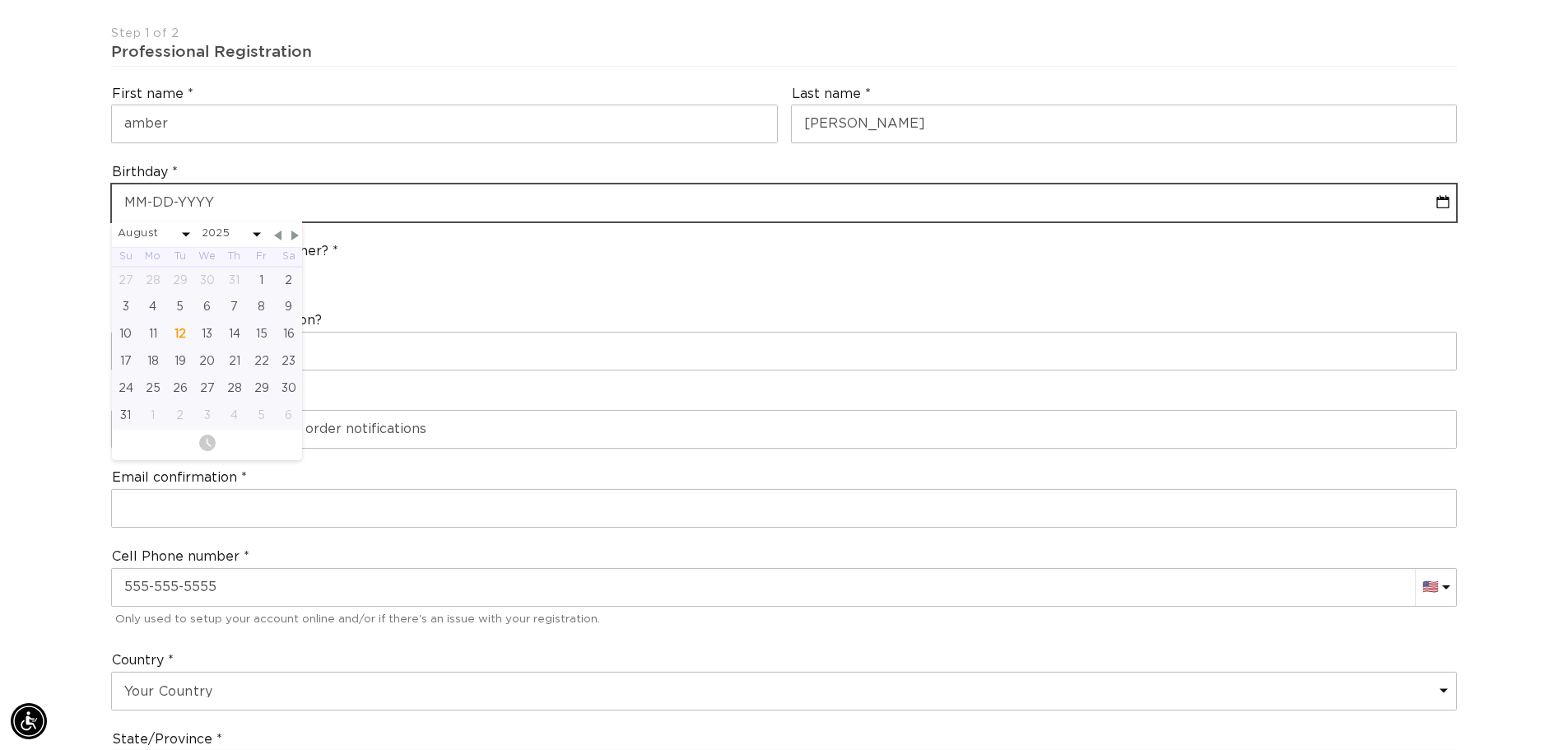
type input "1"
select select "7"
select select "2025"
type input "10"
select select "7"
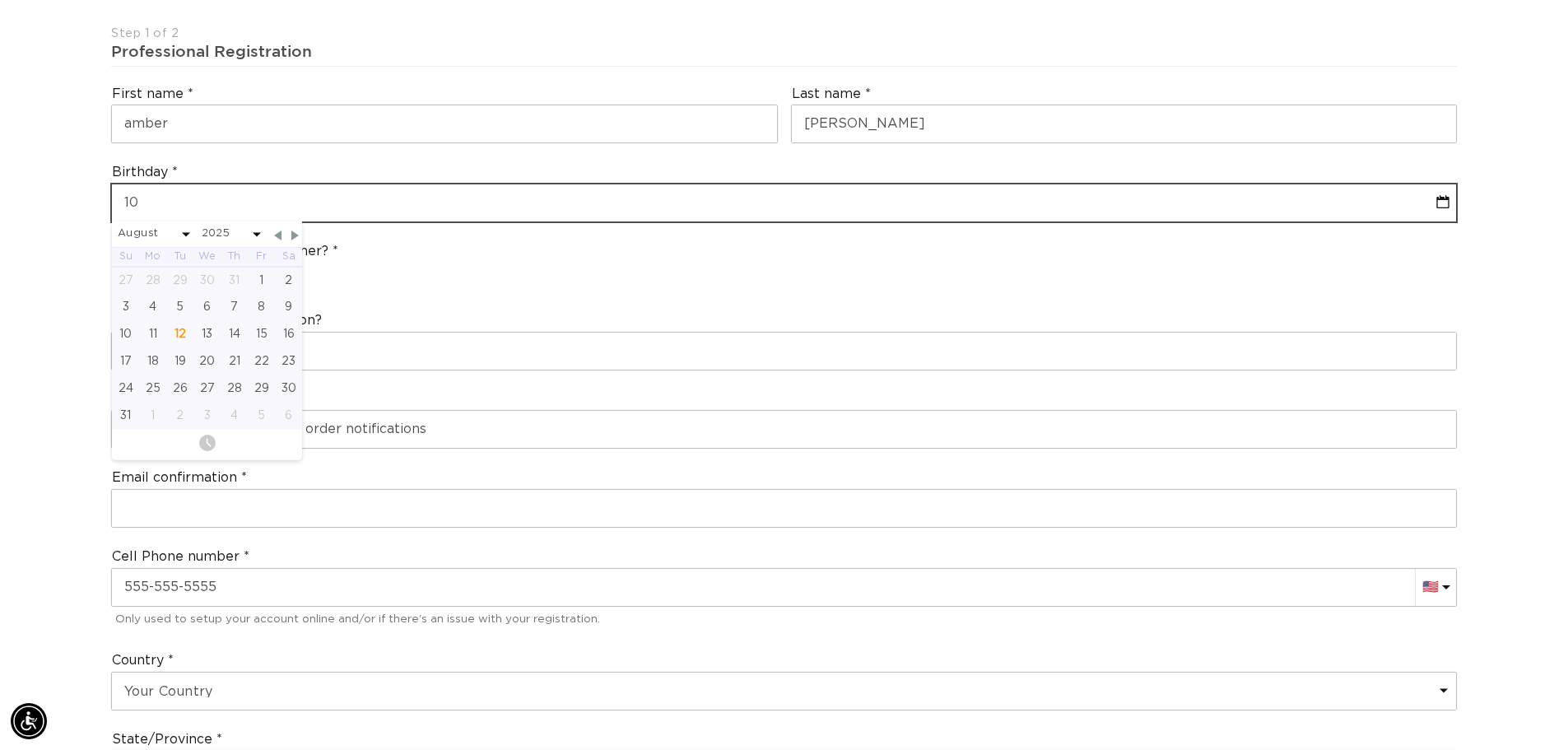
select select "2025"
type input "10-0"
select select "7"
select select "2025"
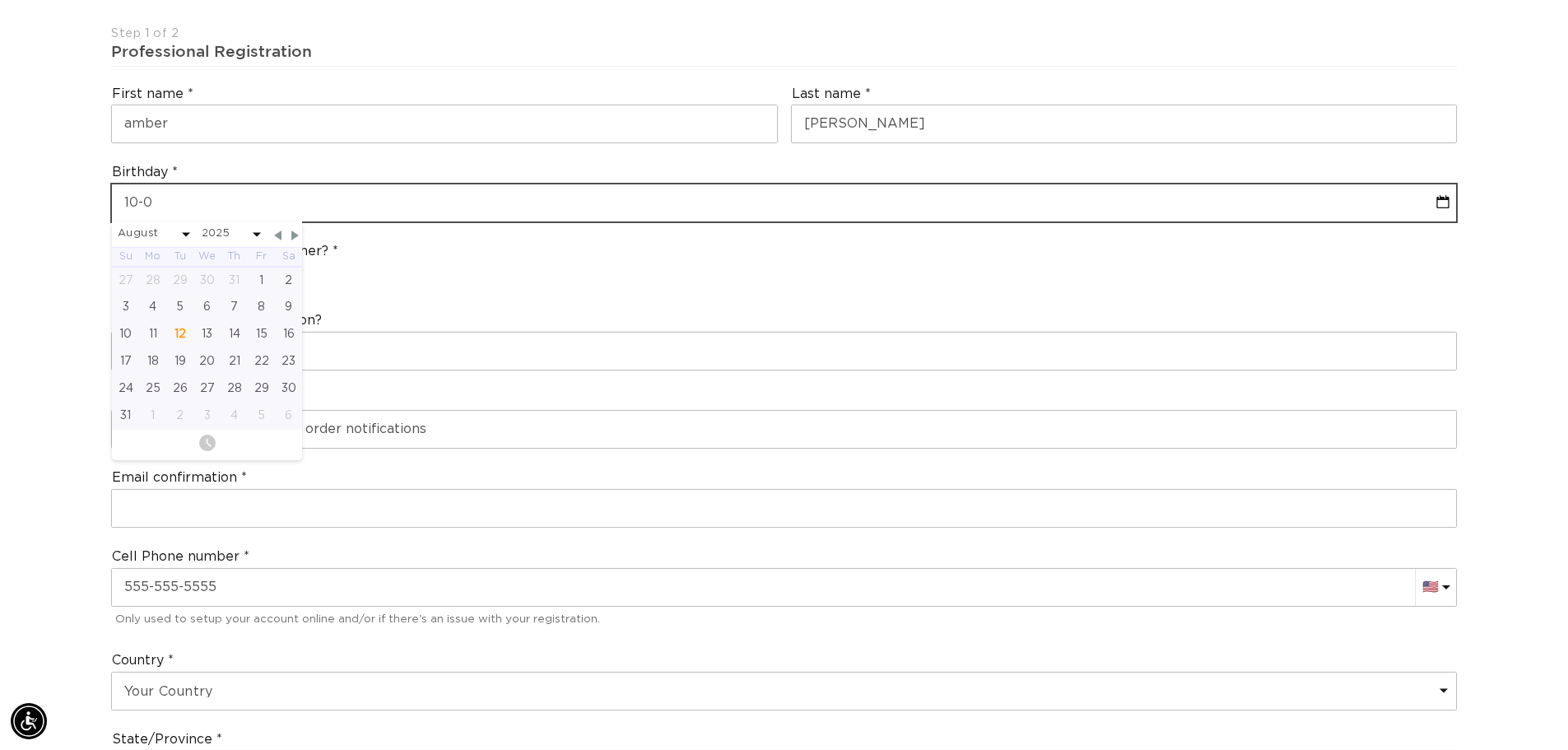
type input "10-09"
select select "7"
select select "2025"
type input "[PHONE_NUMBER]"
select select "7"
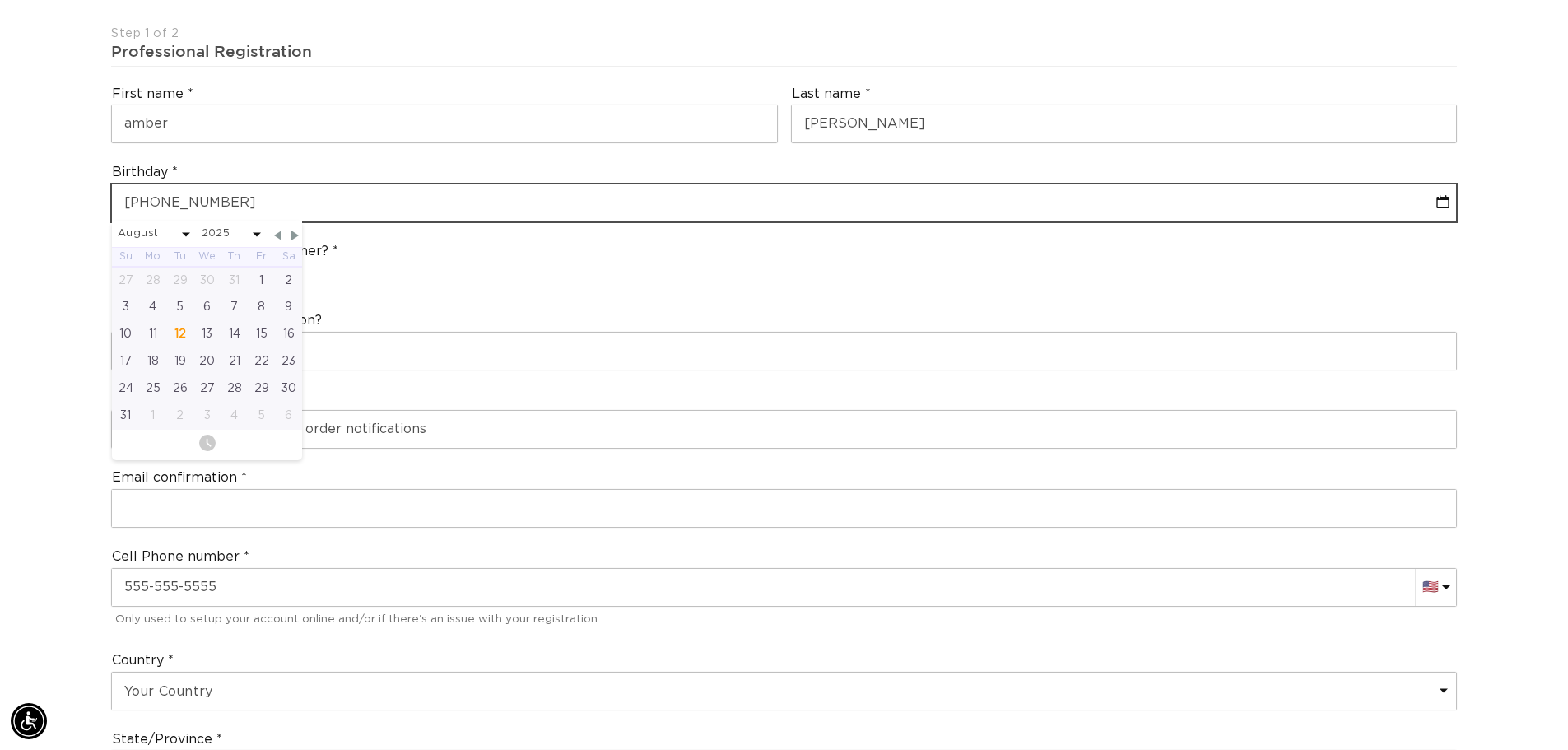
select select "2025"
type input "[DATE]"
select select "9"
select select "2002"
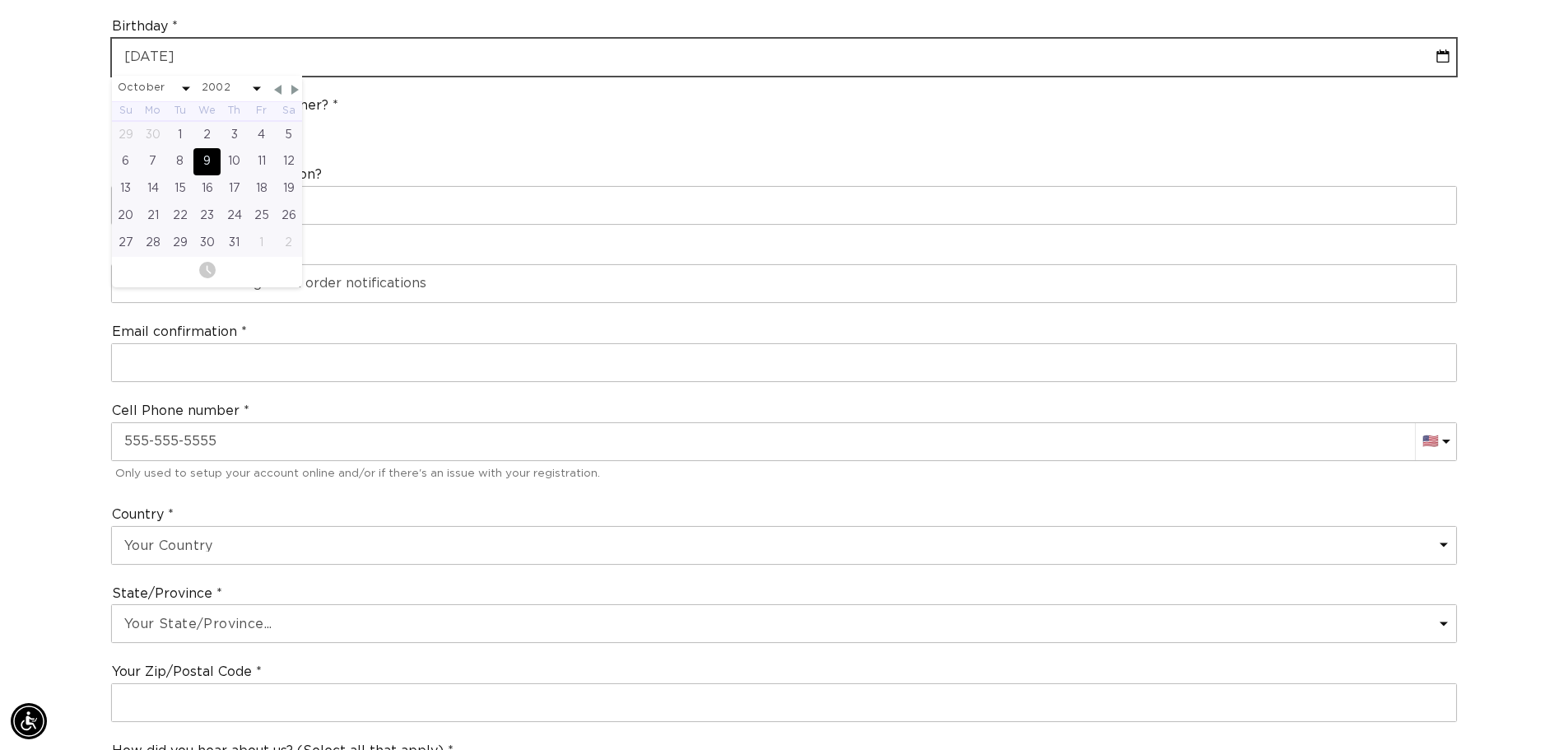
scroll to position [576, 0]
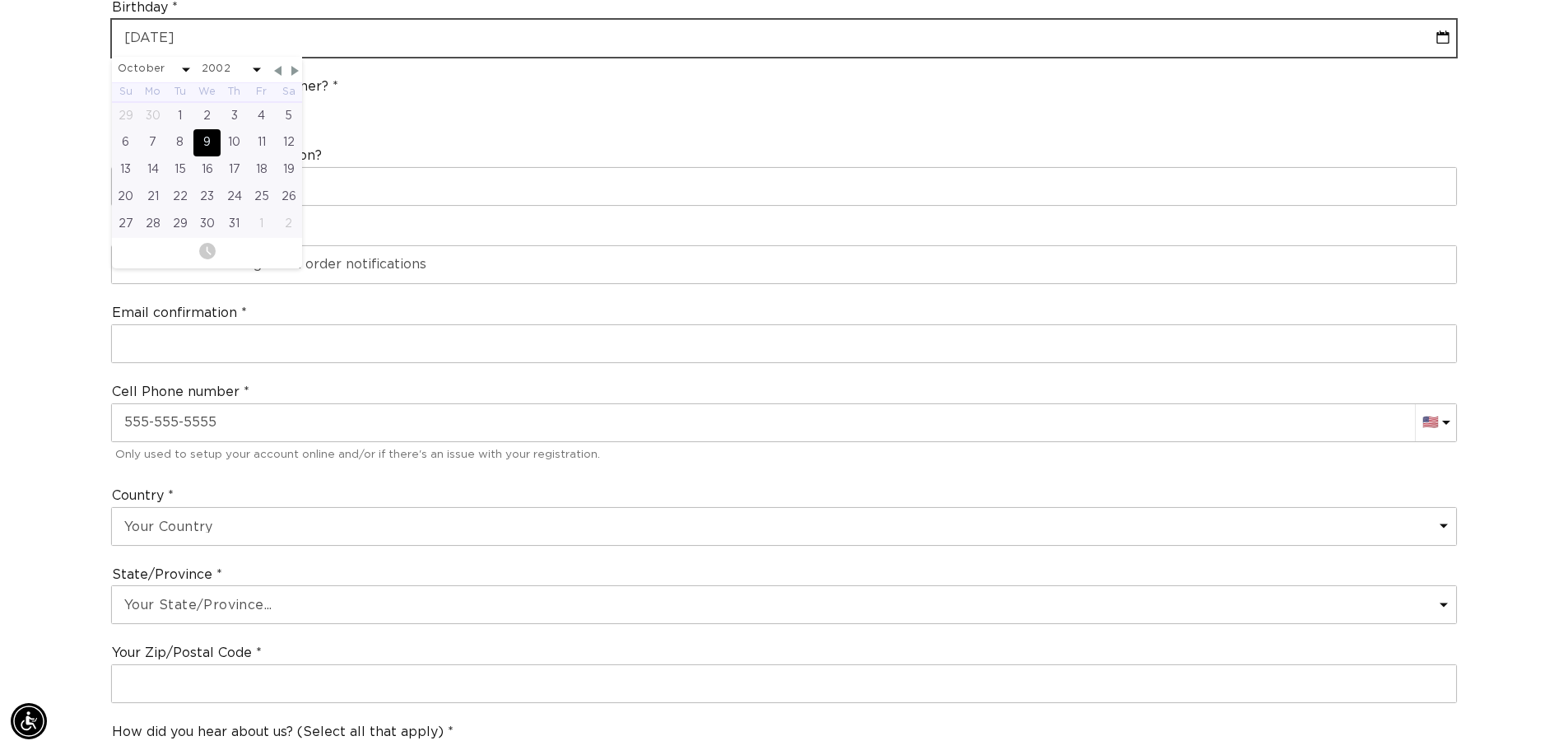
type input "[DATE]"
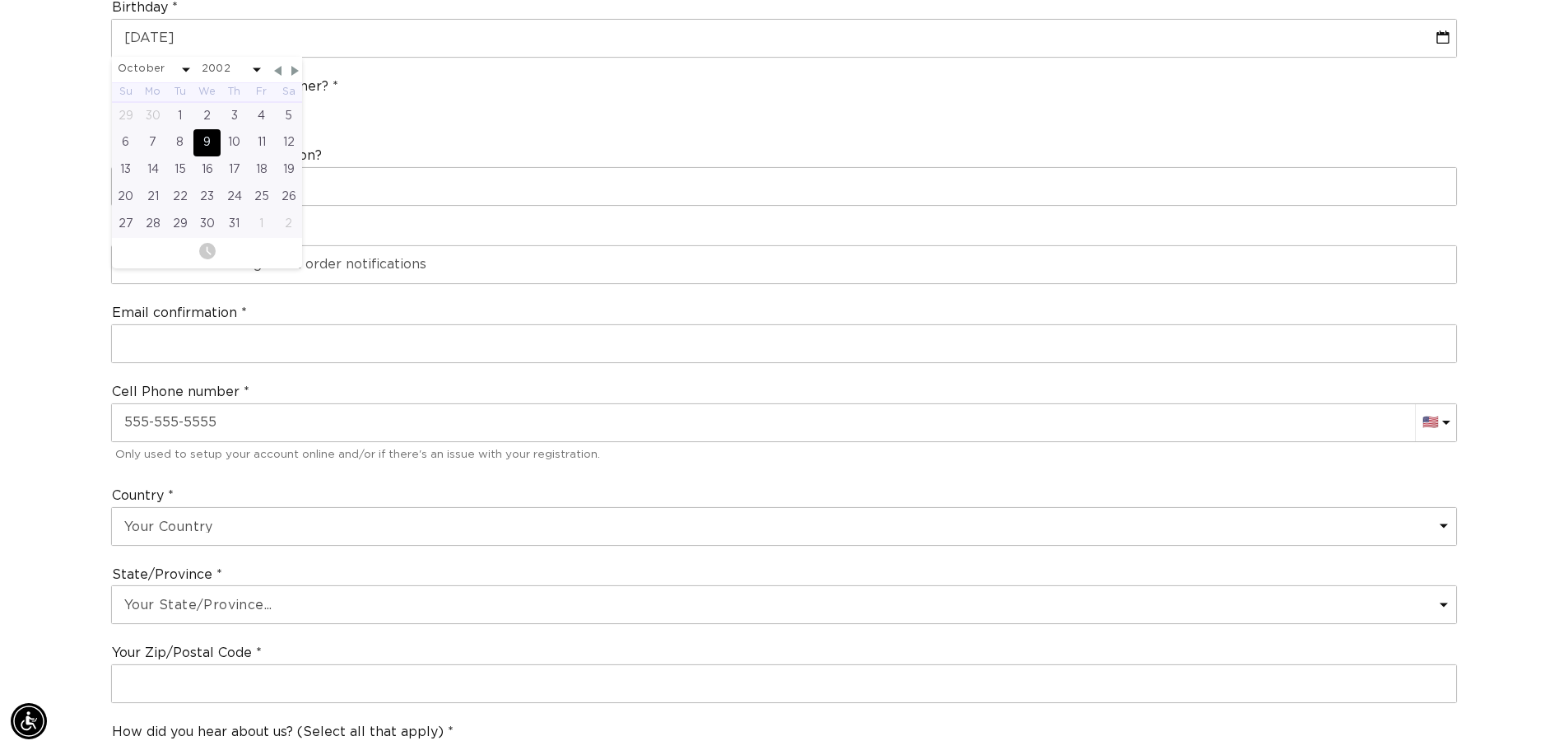
click at [609, 112] on div "Are you a stylist or salon owner? Stylist Salon Owner" at bounding box center [784, 101] width 1358 height 63
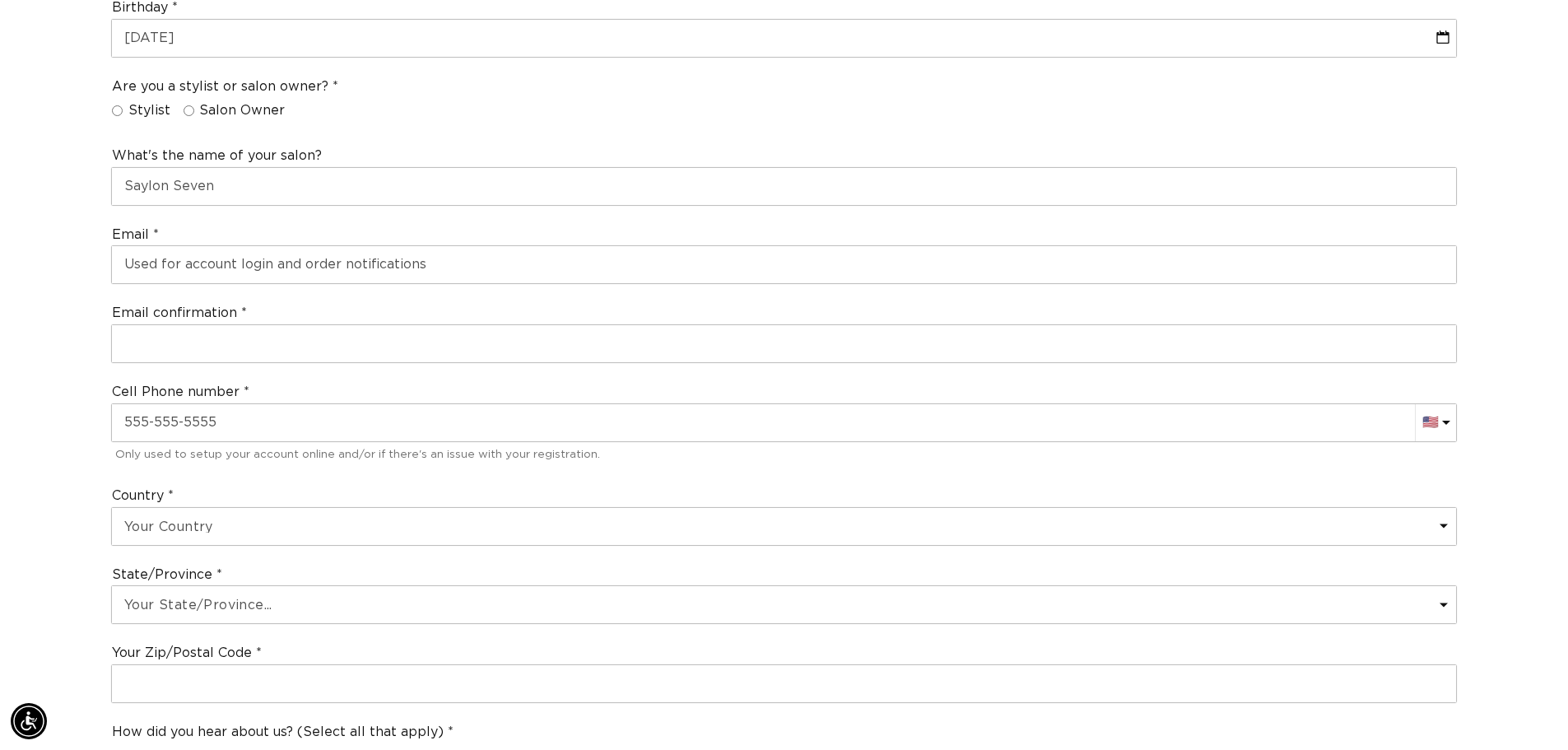
scroll to position [0, 0]
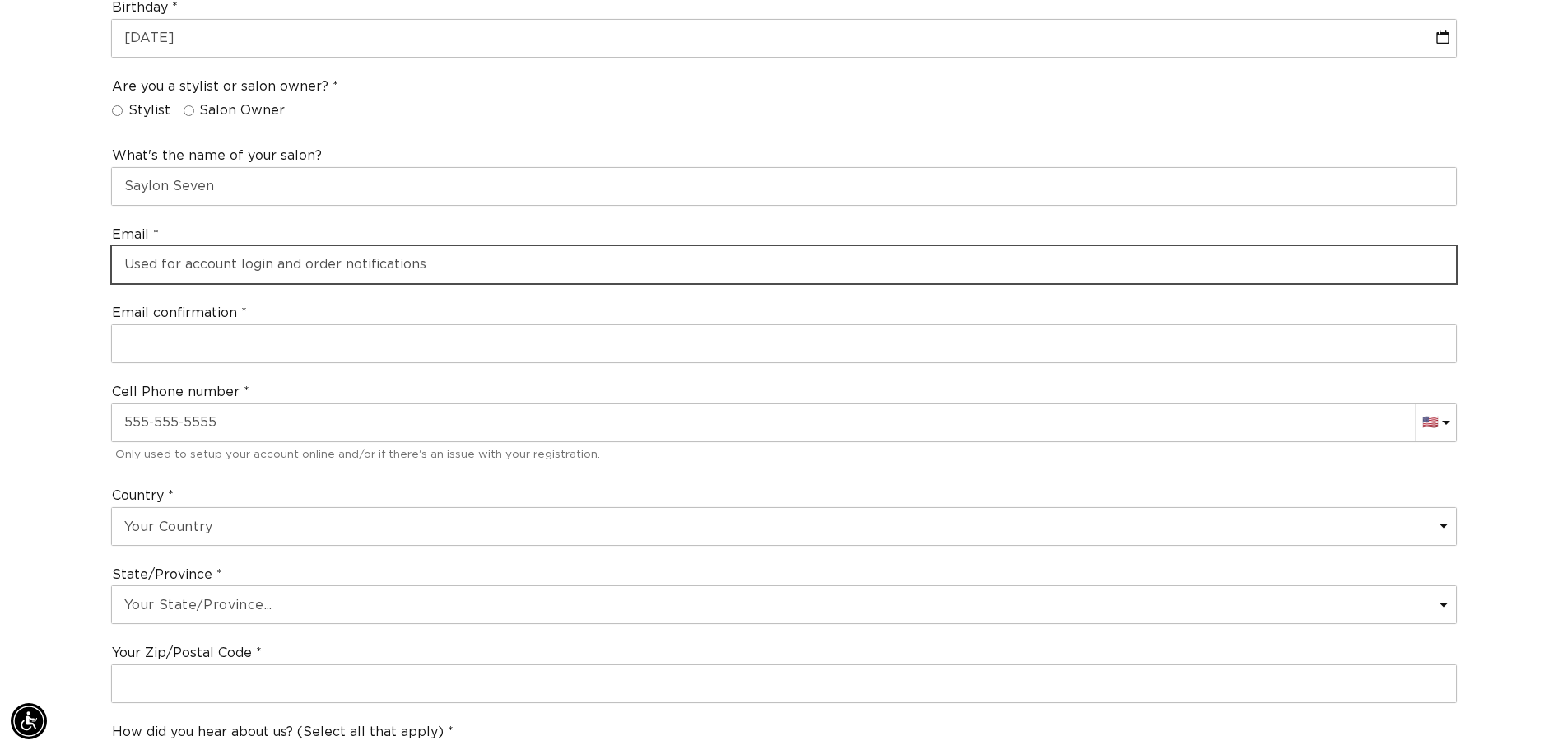
click at [343, 251] on input "email" at bounding box center [784, 264] width 1343 height 37
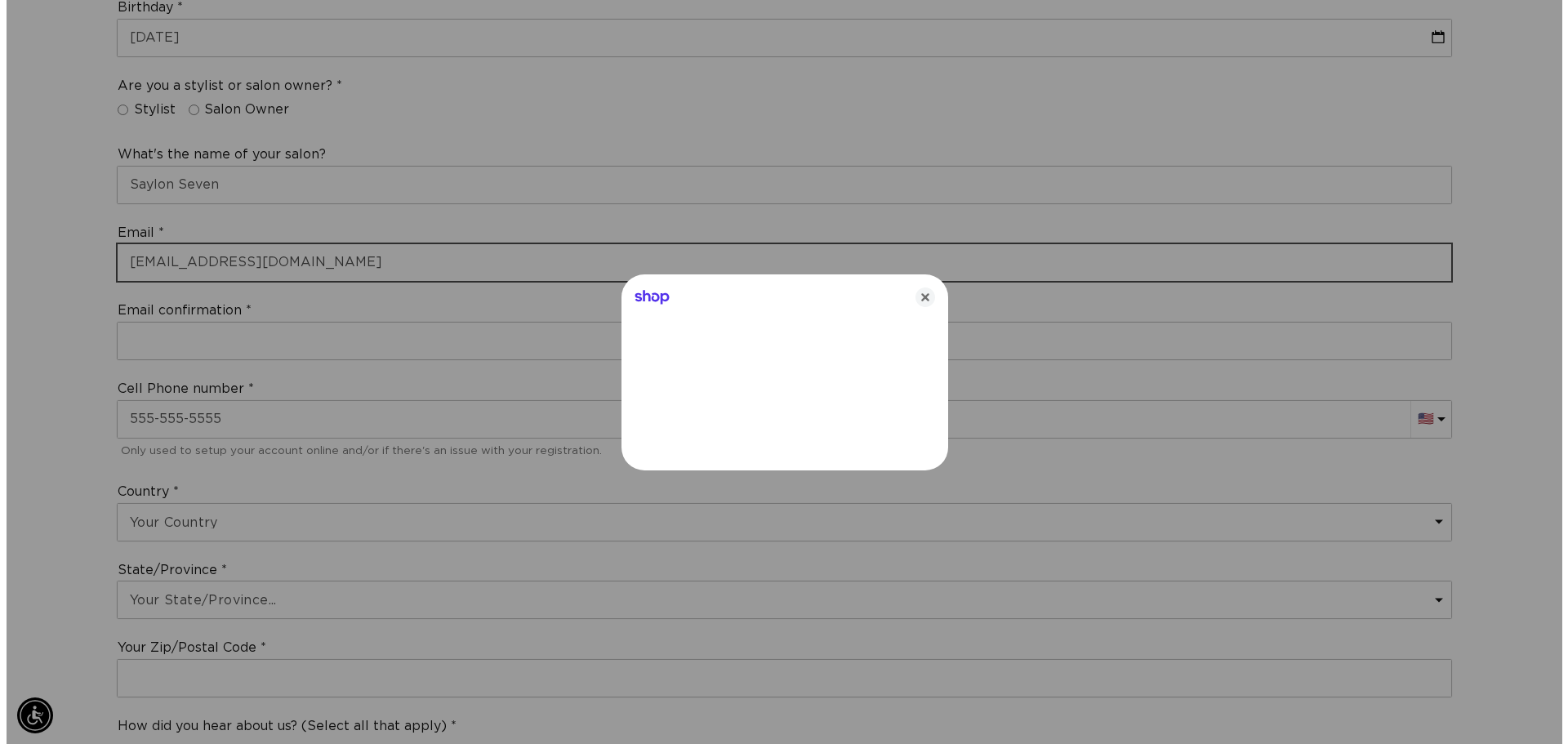
scroll to position [0, 1452]
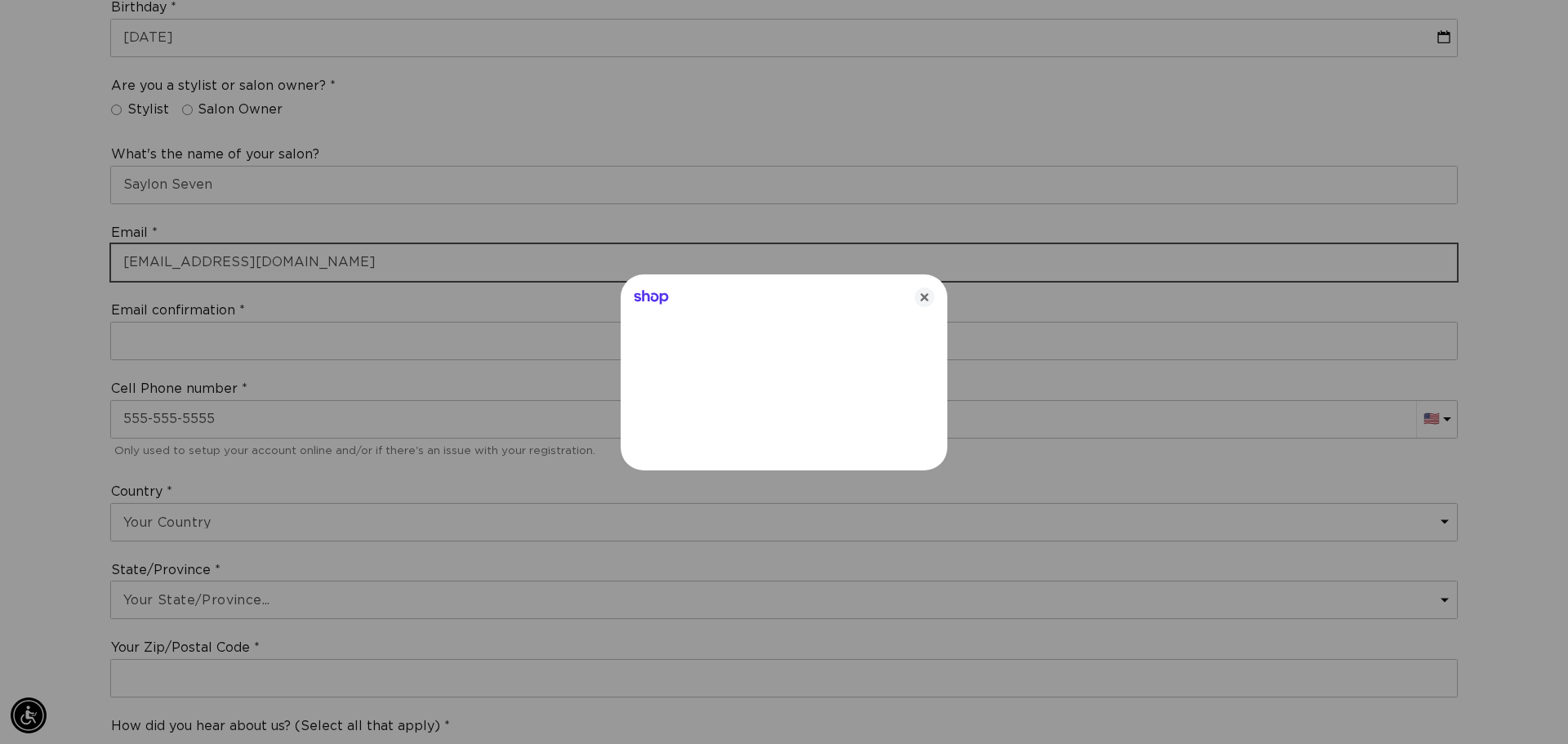
type input "[EMAIL_ADDRESS][DOMAIN_NAME]"
click at [928, 298] on icon "Close" at bounding box center [925, 297] width 20 height 20
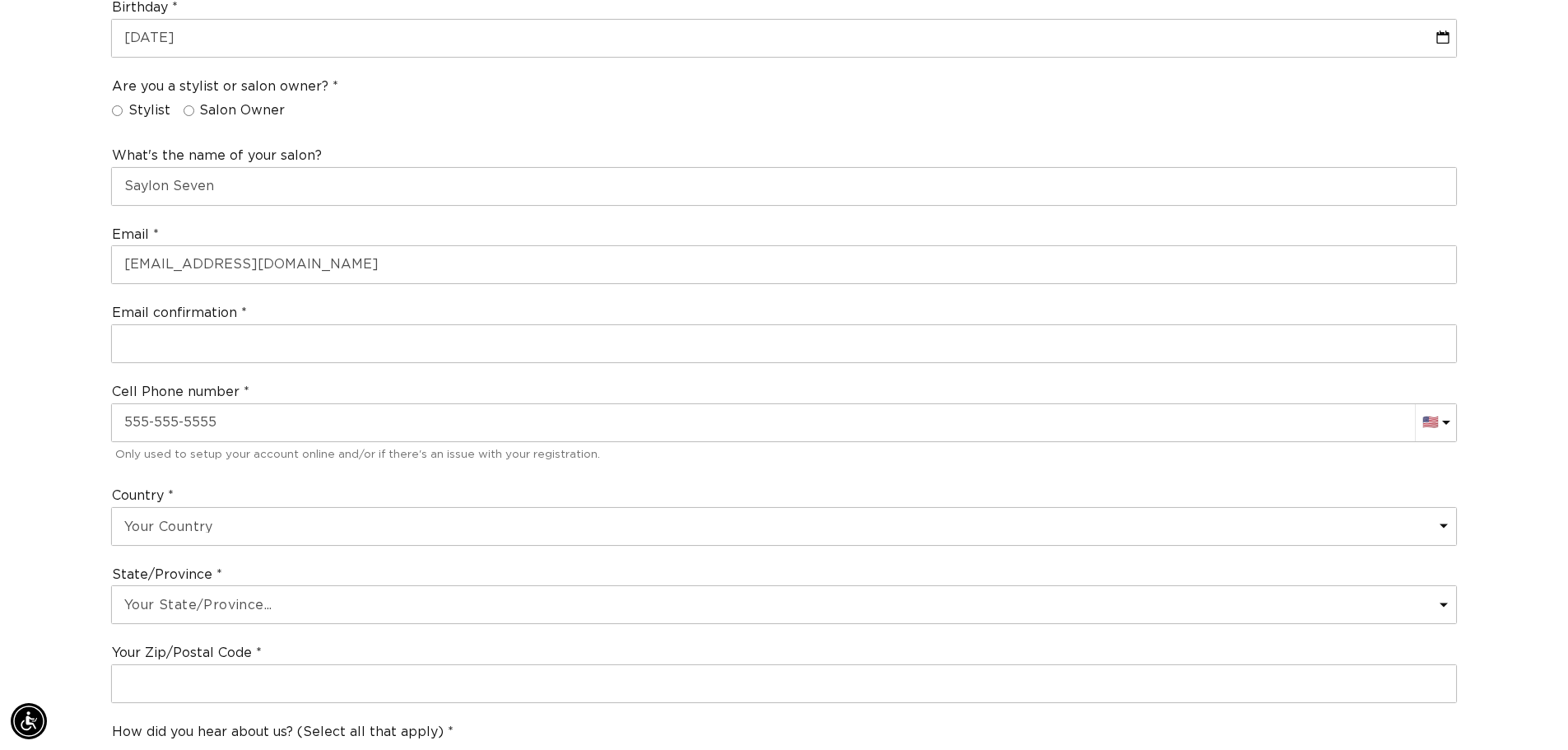
scroll to position [0, 2901]
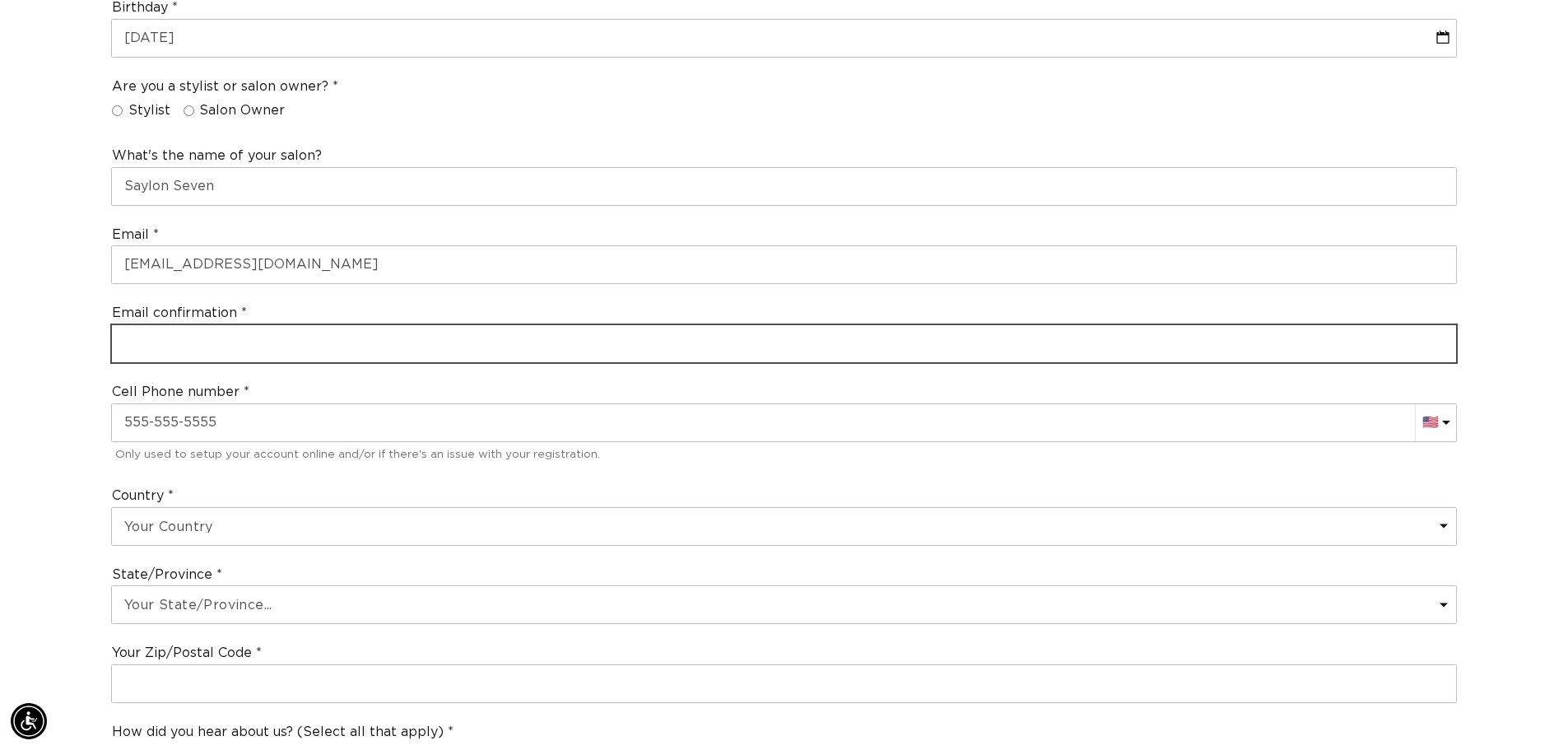
click at [209, 346] on input "email" at bounding box center [784, 343] width 1343 height 37
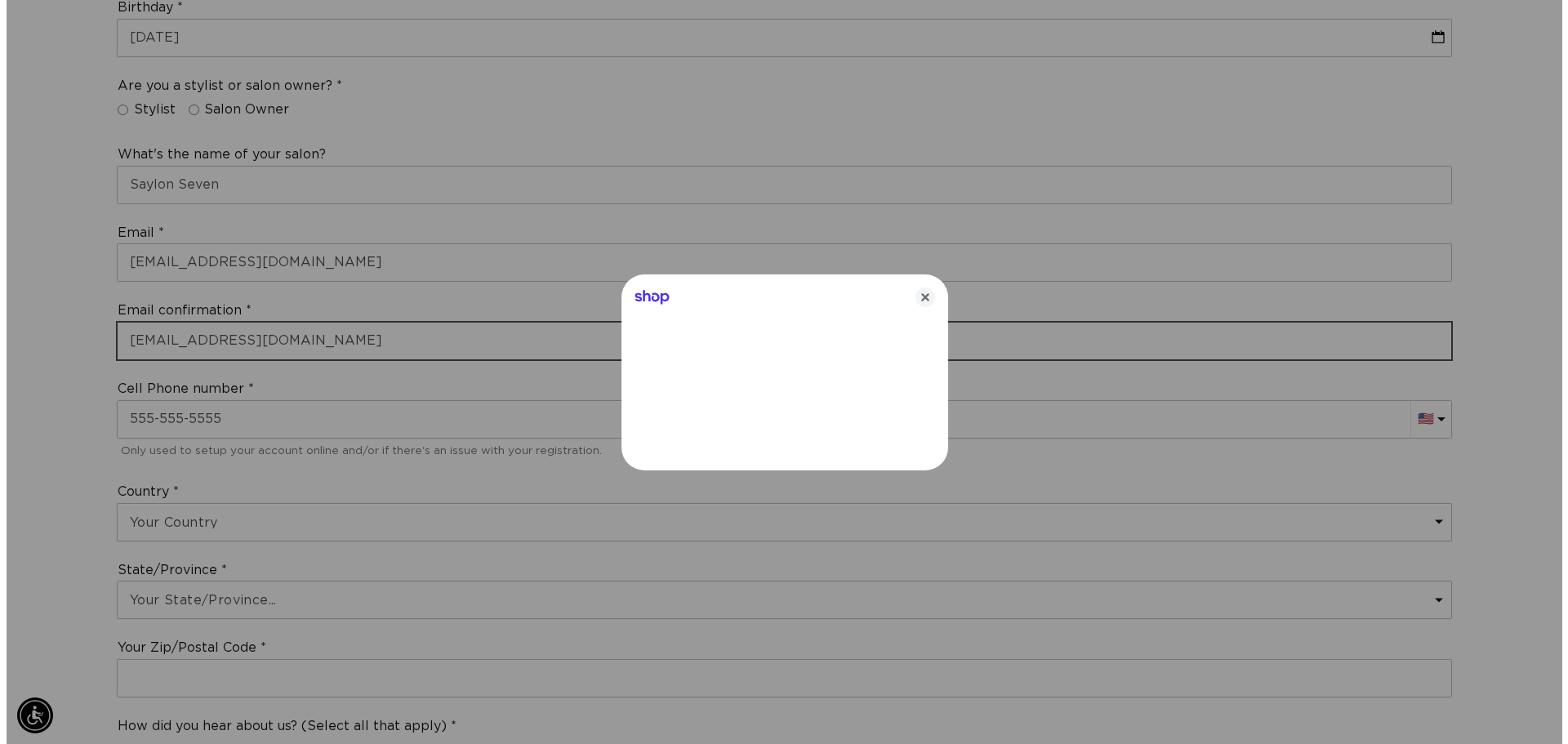
scroll to position [0, 2904]
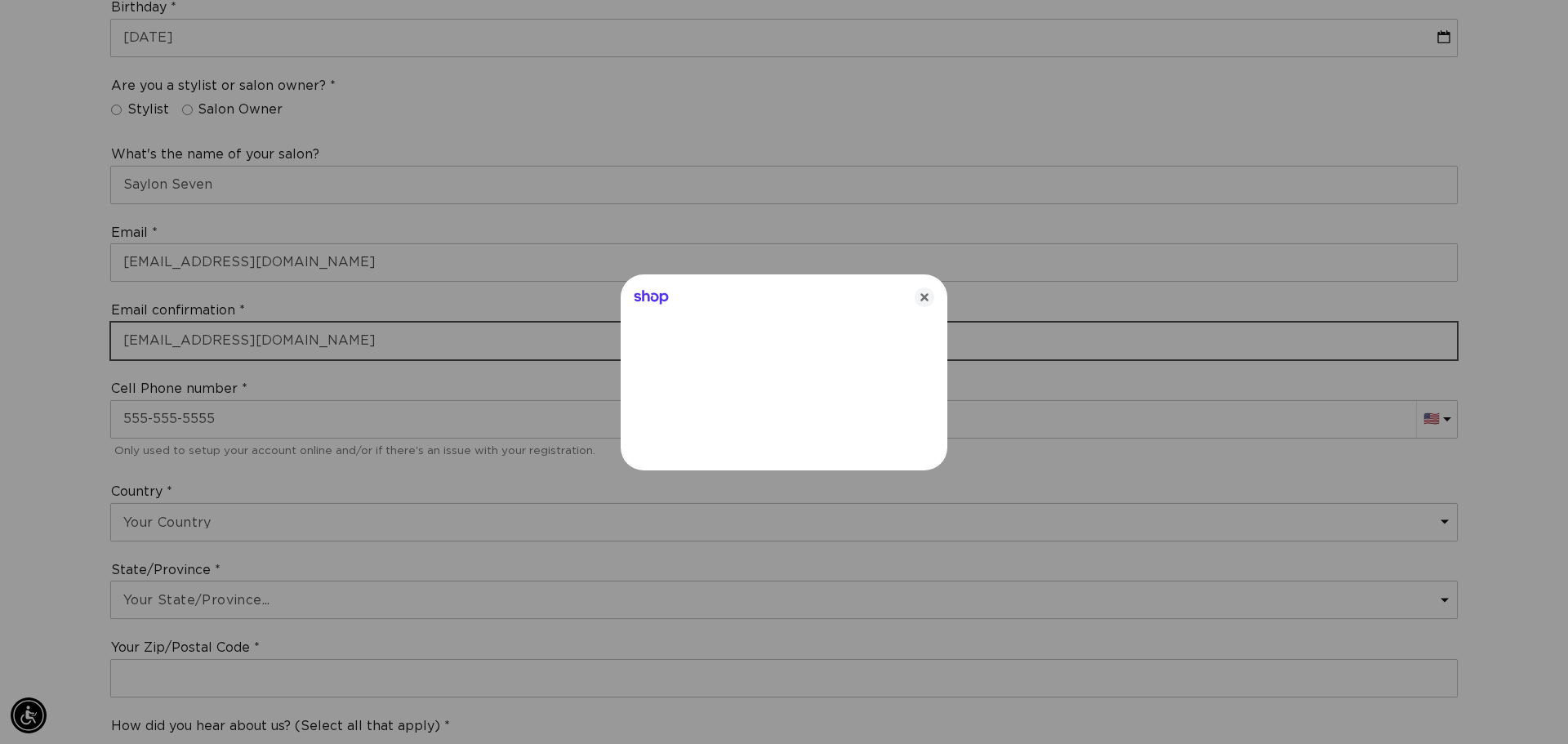
type input "[EMAIL_ADDRESS][DOMAIN_NAME]"
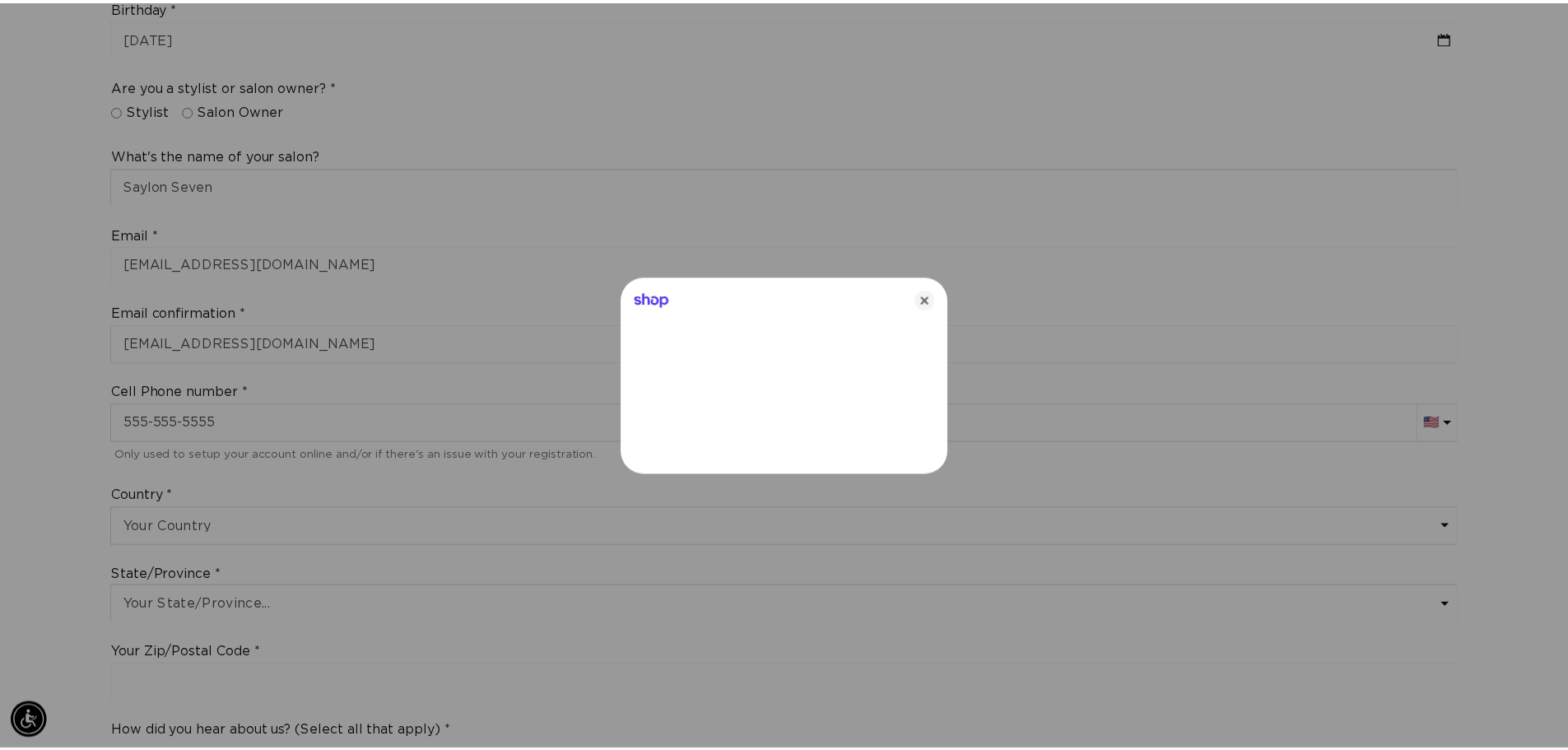
scroll to position [0, 0]
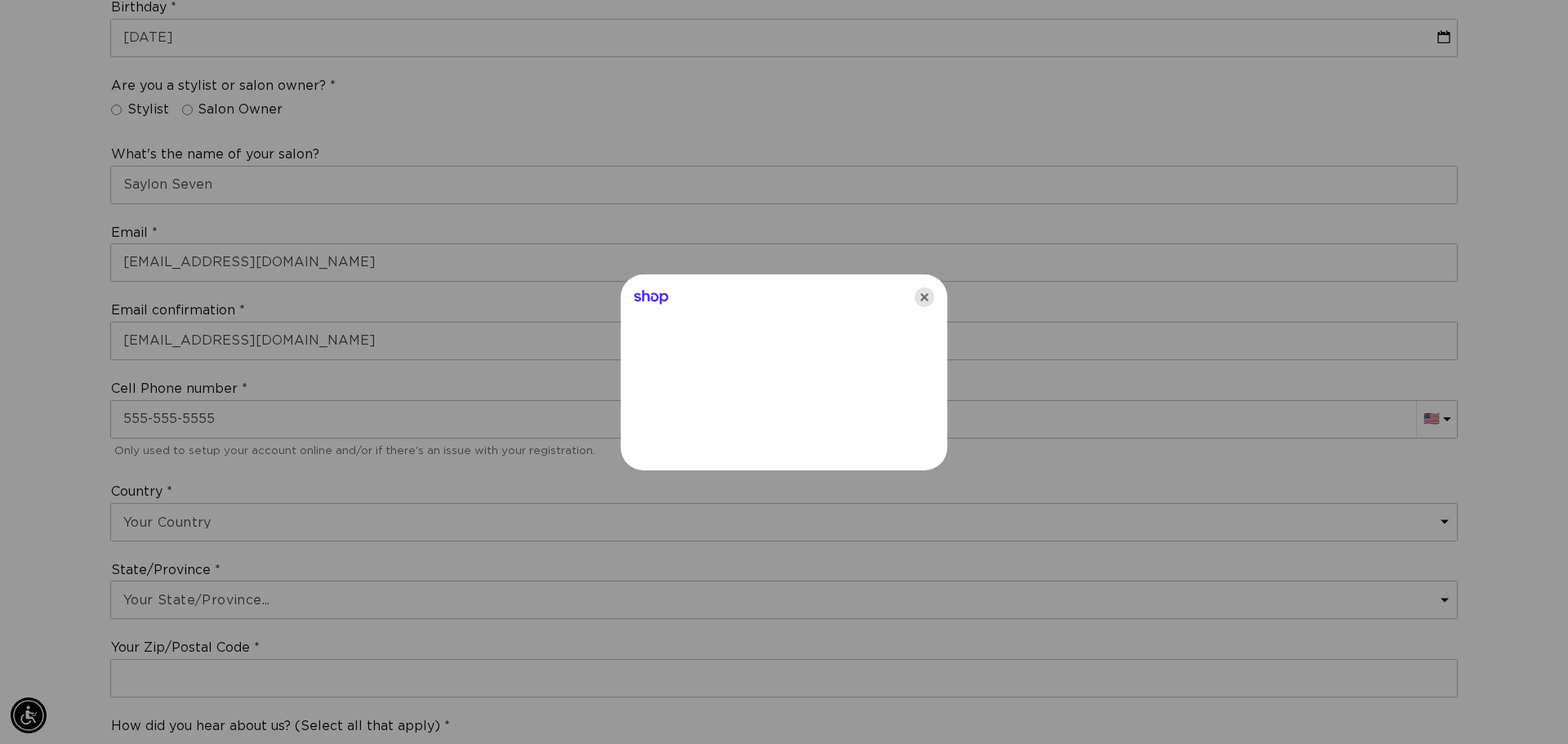
click at [925, 293] on icon "Close" at bounding box center [925, 297] width 20 height 20
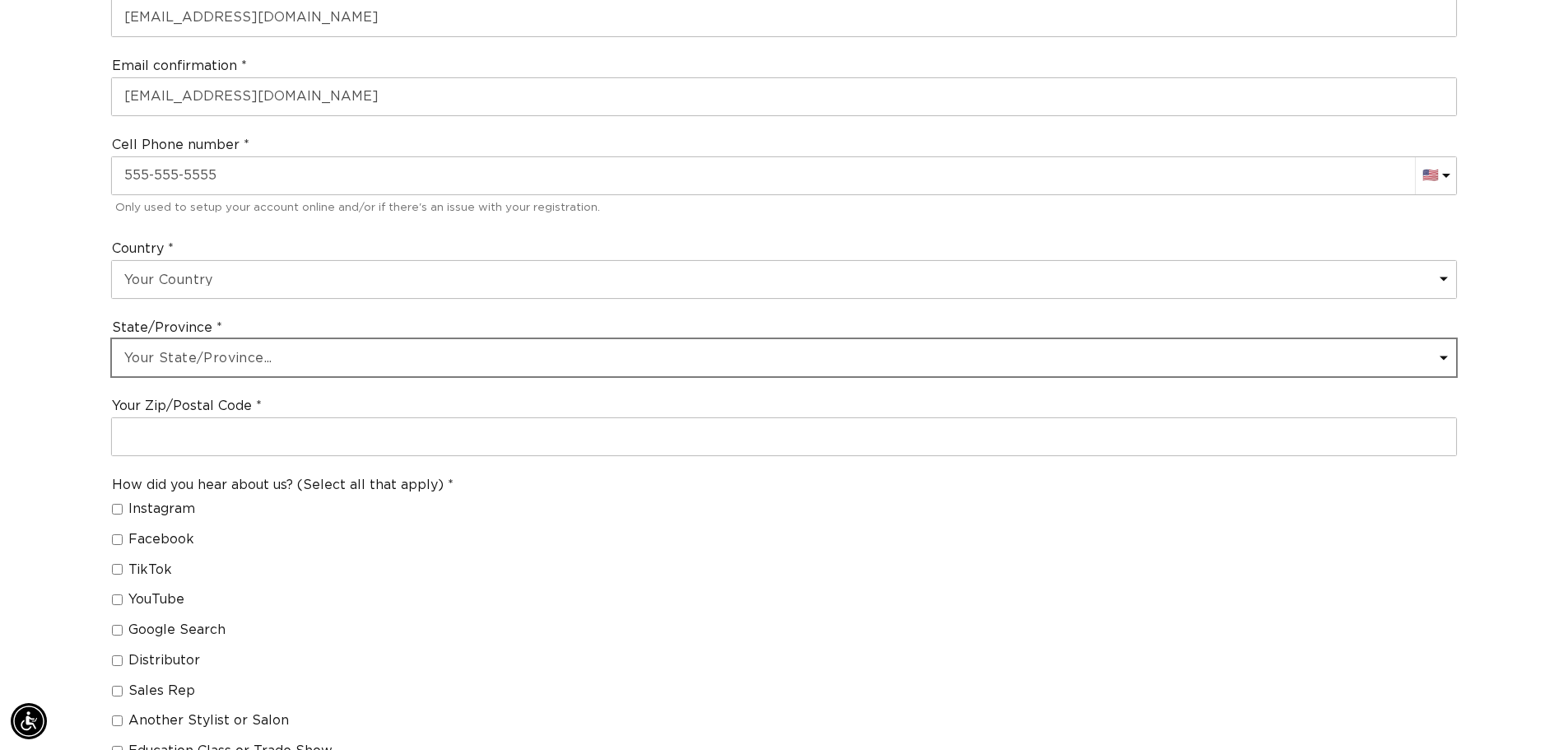
scroll to position [0, 1451]
click at [254, 363] on select "Your State/Province... [US_STATE] [US_STATE] [US_STATE] [US_STATE] [US_STATE] […" at bounding box center [784, 357] width 1343 height 37
select select "[US_STATE]"
click at [112, 339] on select "Your State/Province... [US_STATE] [US_STATE] [US_STATE] [US_STATE] [US_STATE] […" at bounding box center [784, 357] width 1343 height 37
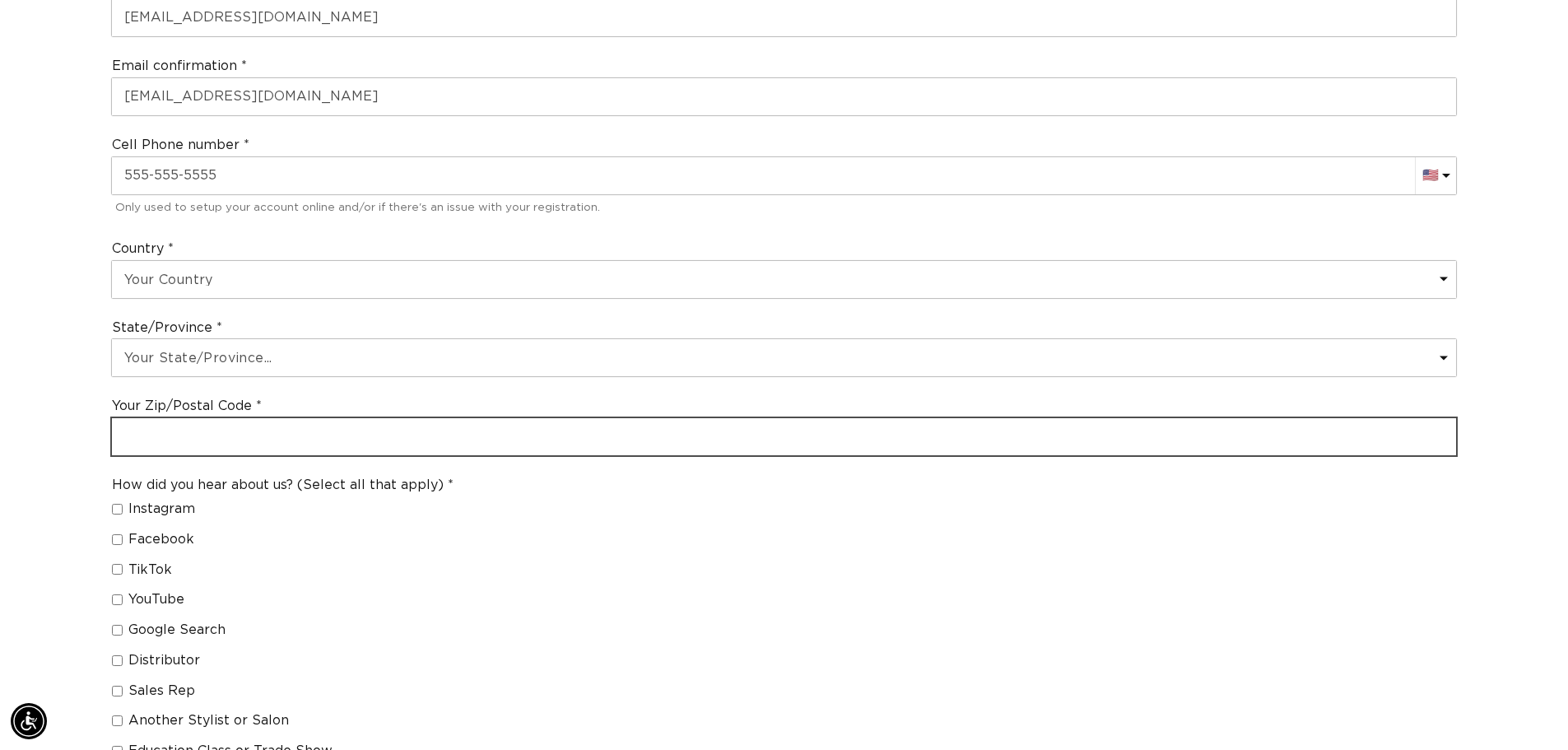
click at [205, 443] on input "text" at bounding box center [784, 436] width 1343 height 37
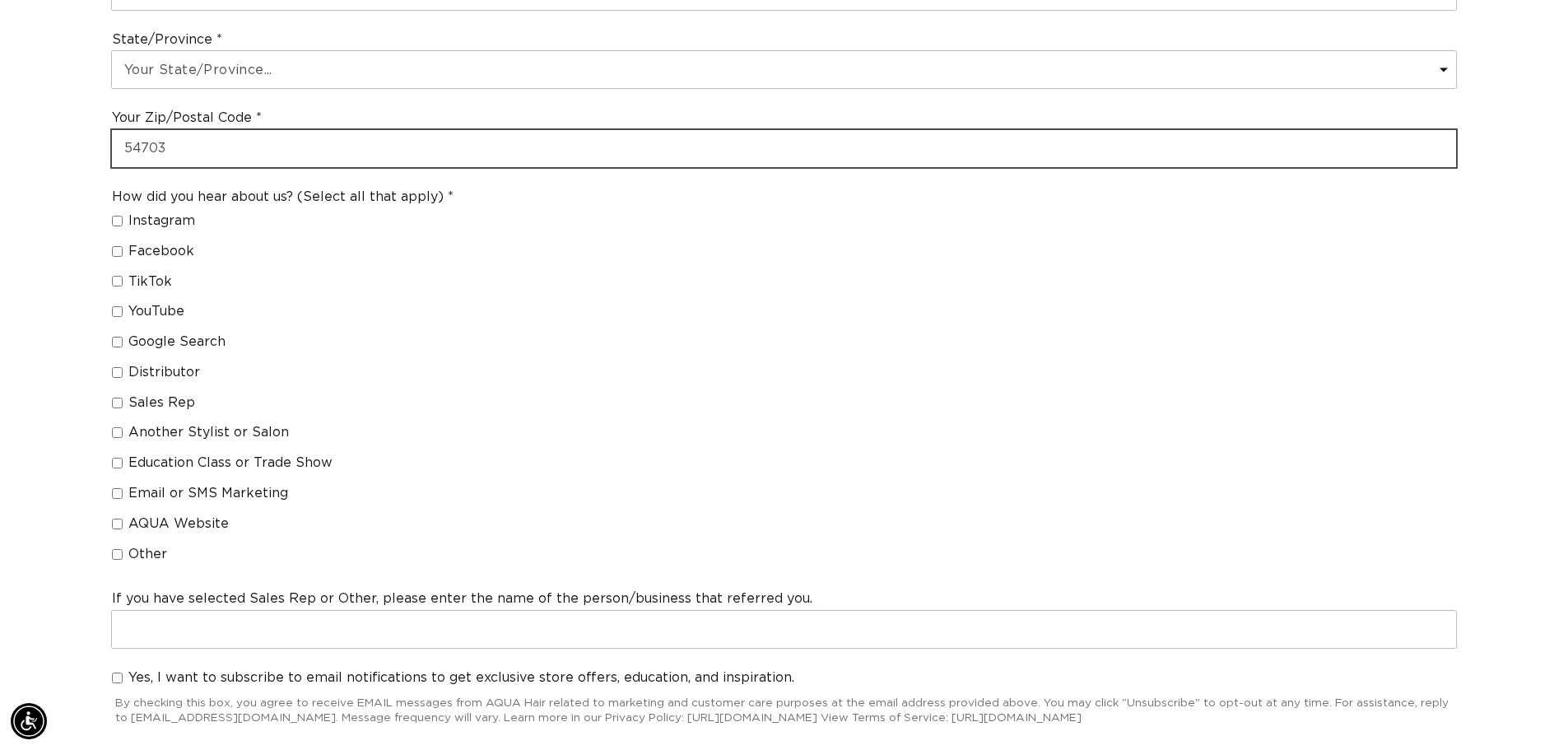
scroll to position [1153, 0]
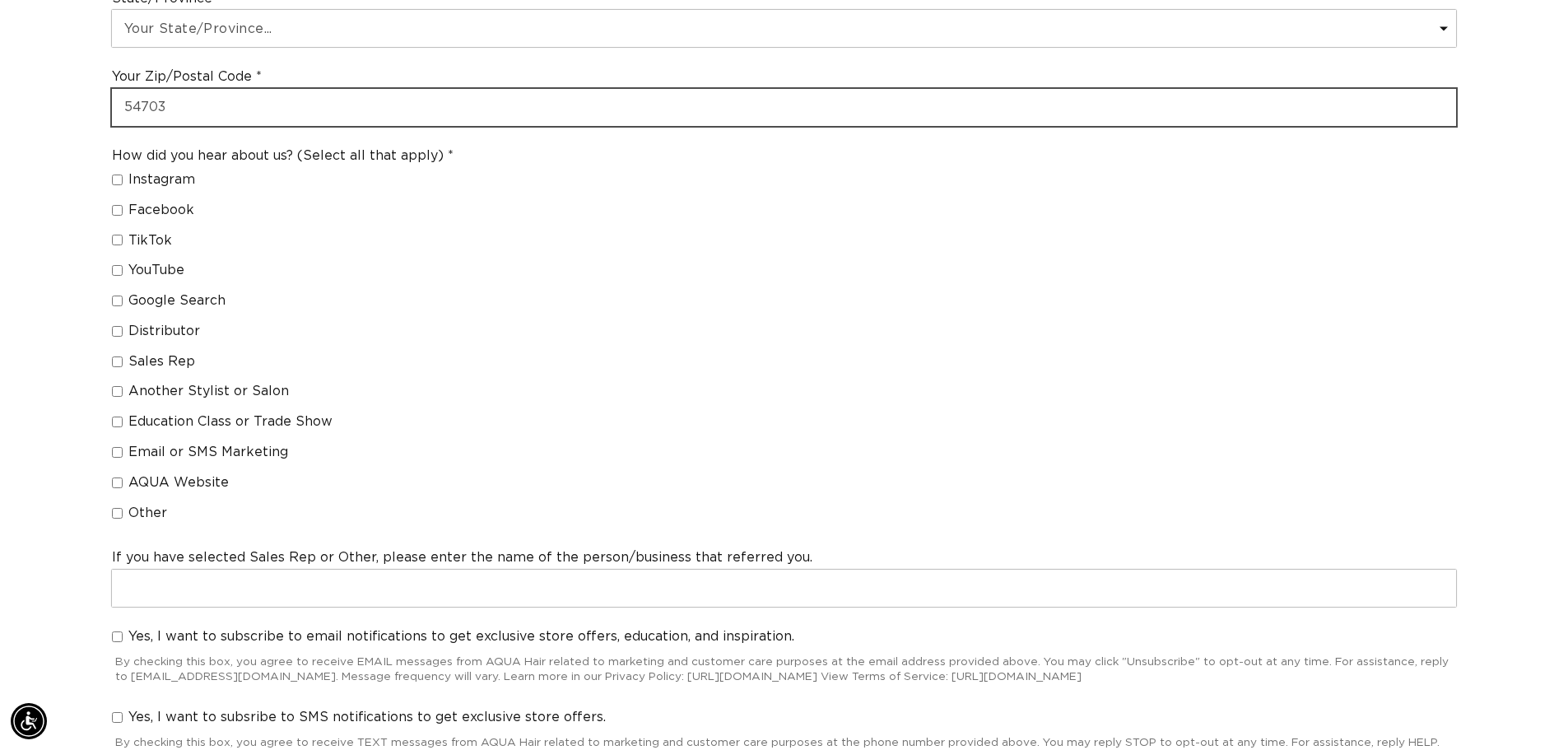
type input "54703"
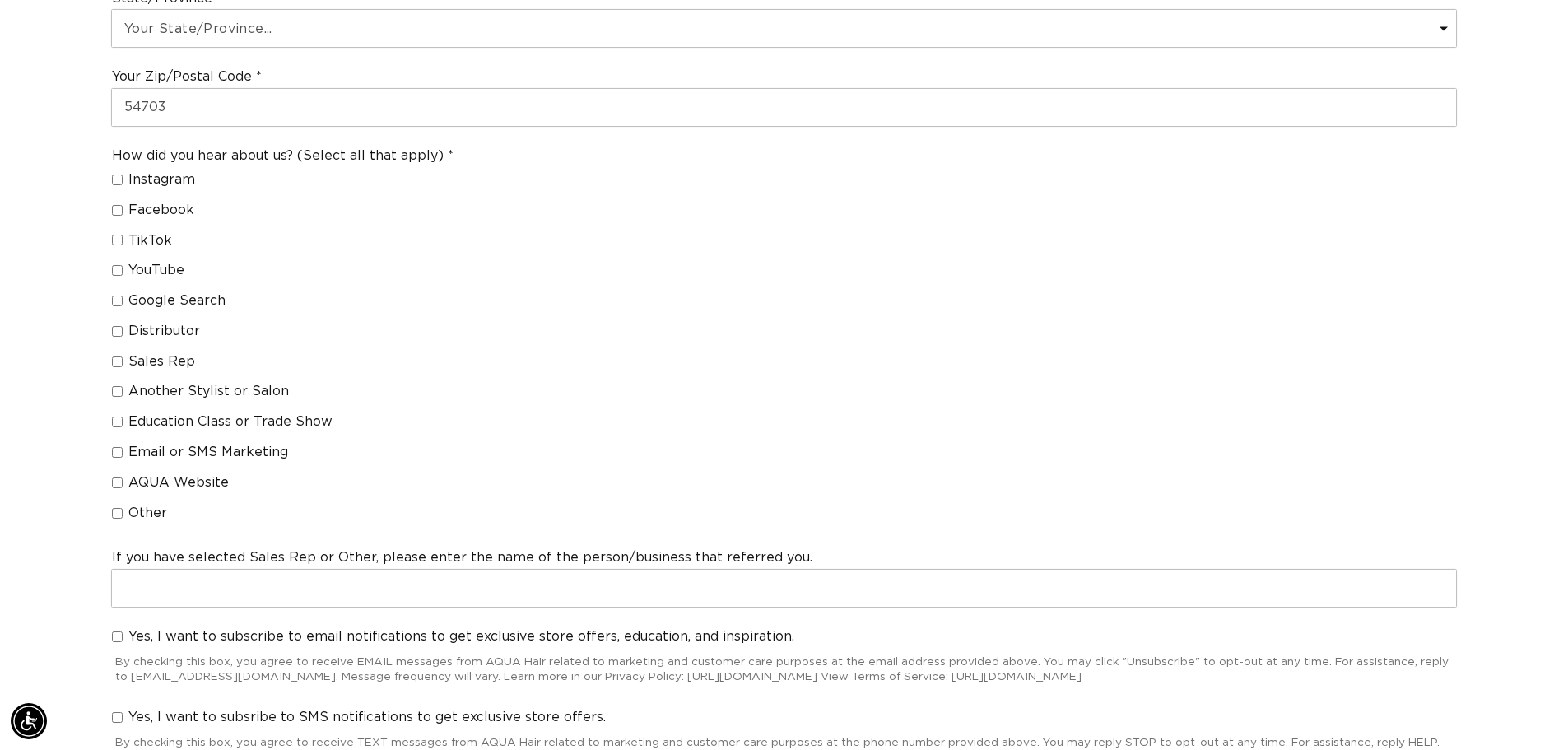
click at [116, 513] on input "Other" at bounding box center [117, 513] width 11 height 11
checkbox input "true"
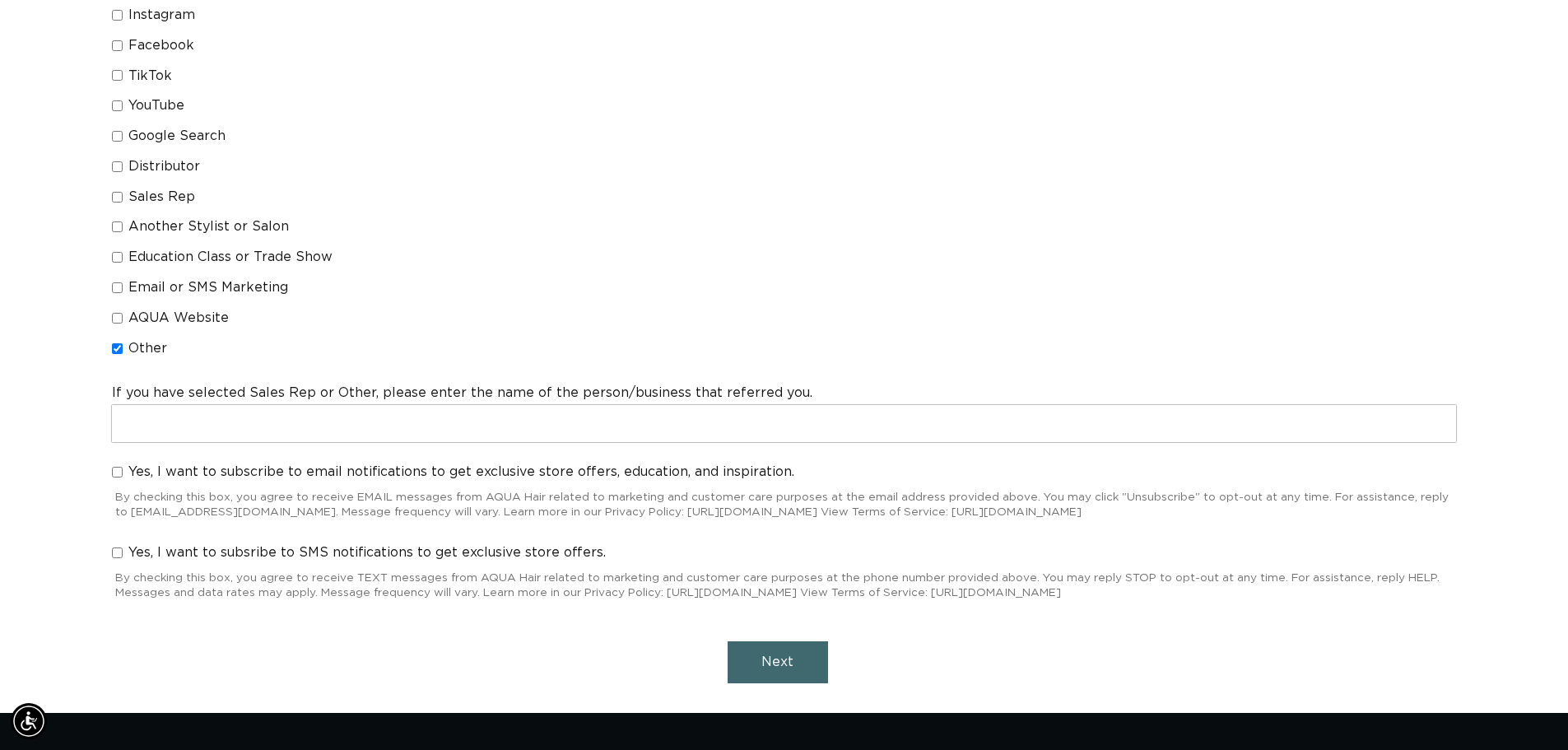
scroll to position [0, 0]
click at [112, 469] on input "Yes, I want to subscribe to email notifications to get exclusive store offers, …" at bounding box center [117, 471] width 11 height 11
checkbox input "true"
click at [762, 662] on span "Next" at bounding box center [778, 661] width 32 height 13
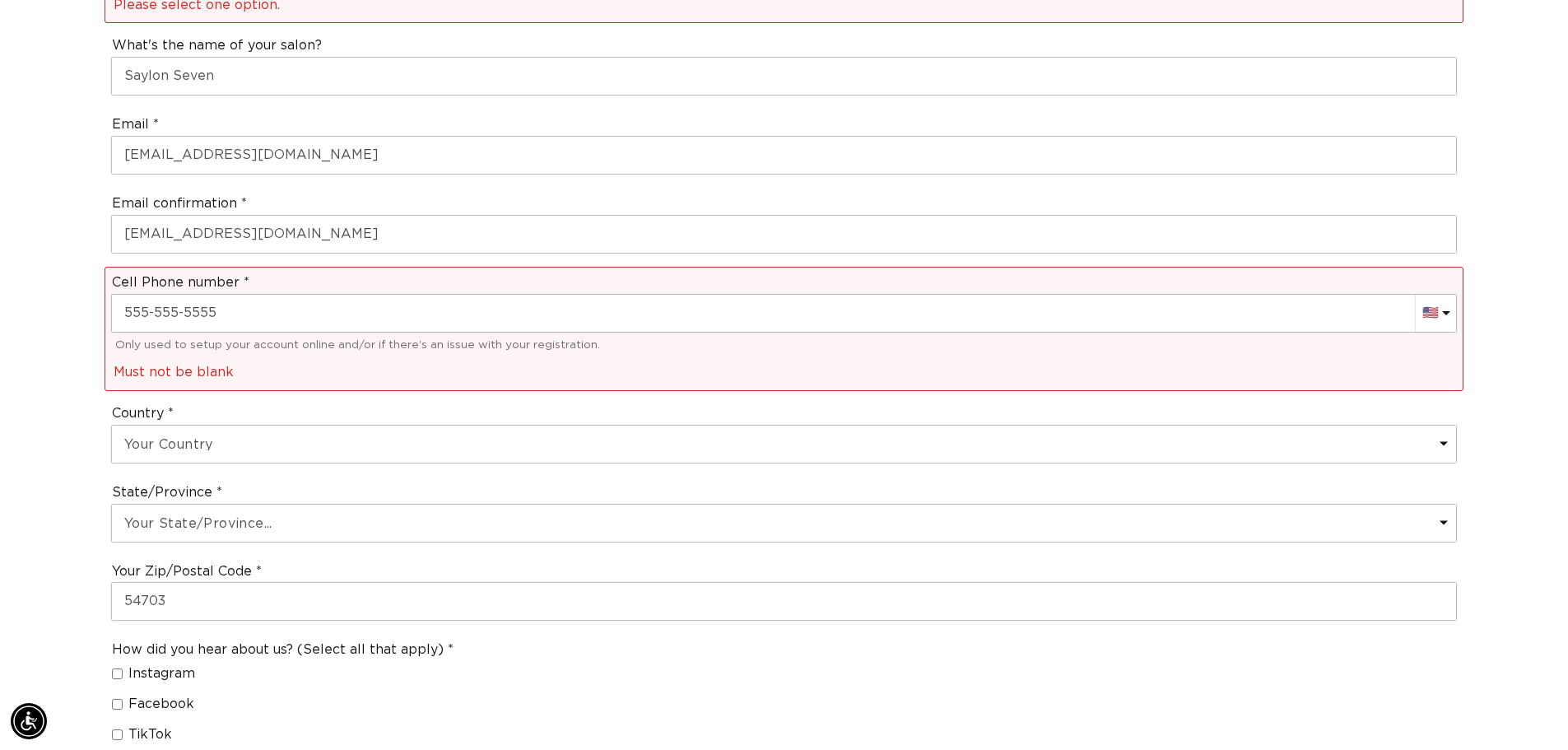
scroll to position [0, 2901]
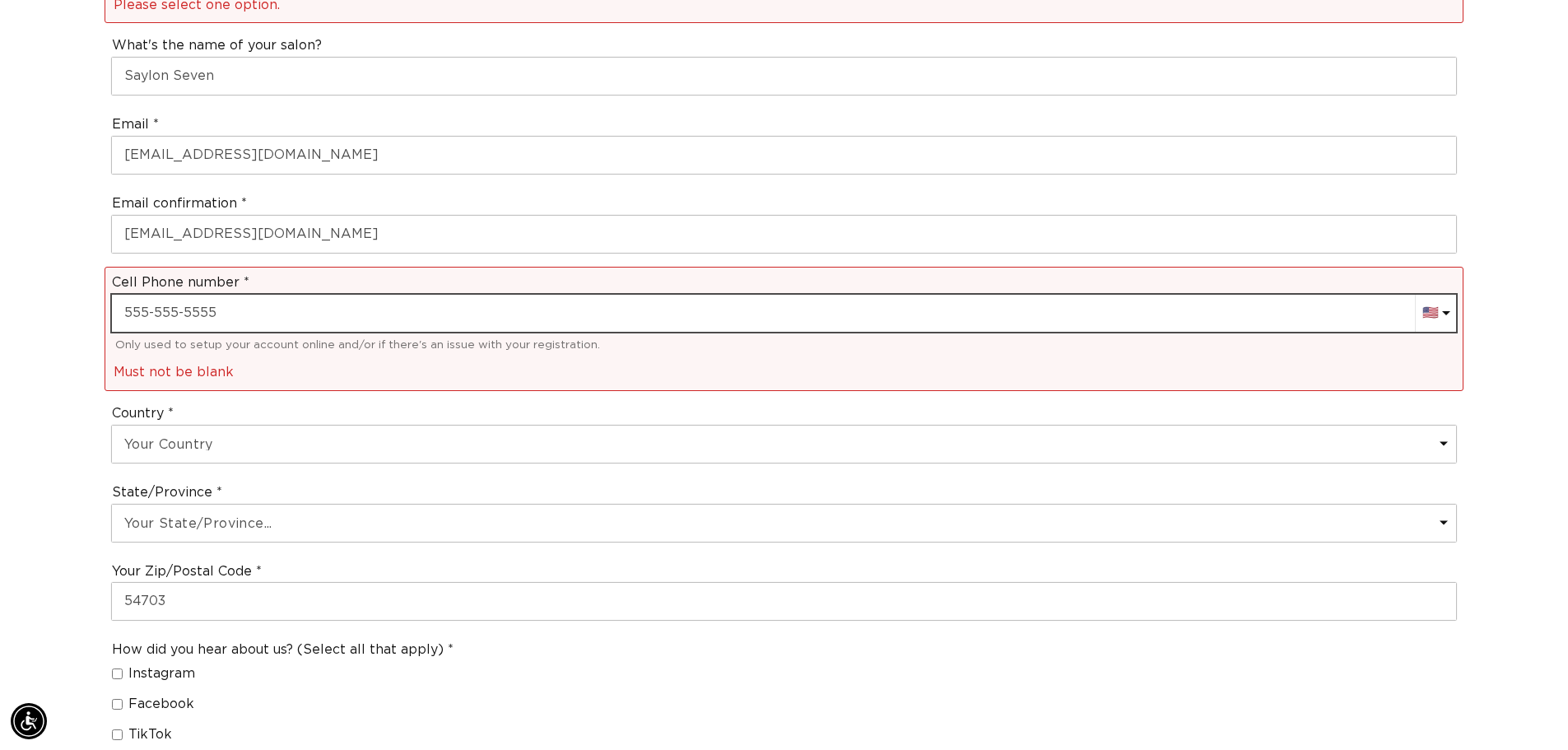
click at [319, 303] on input "text" at bounding box center [784, 312] width 1343 height 37
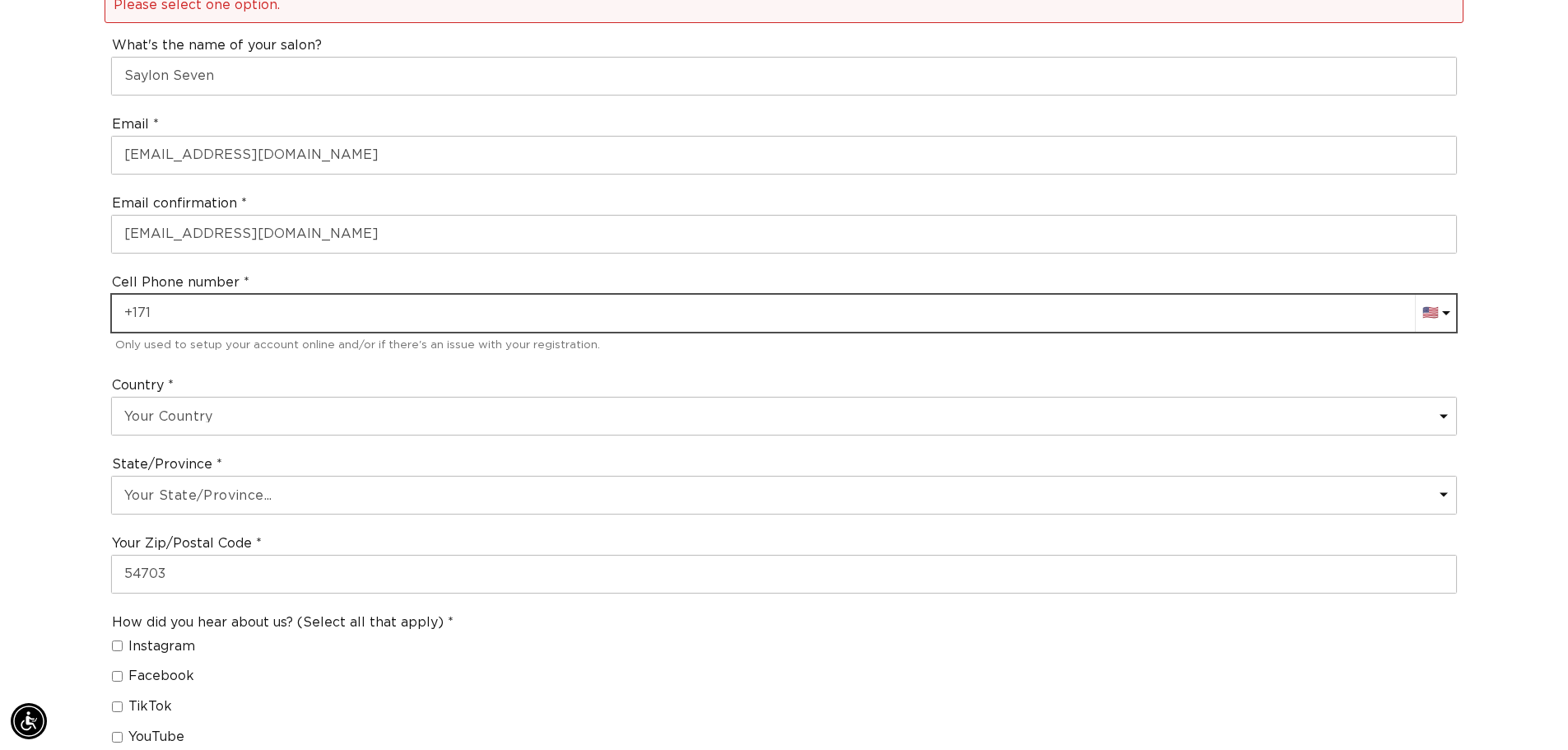
scroll to position [0, 0]
type input "+"
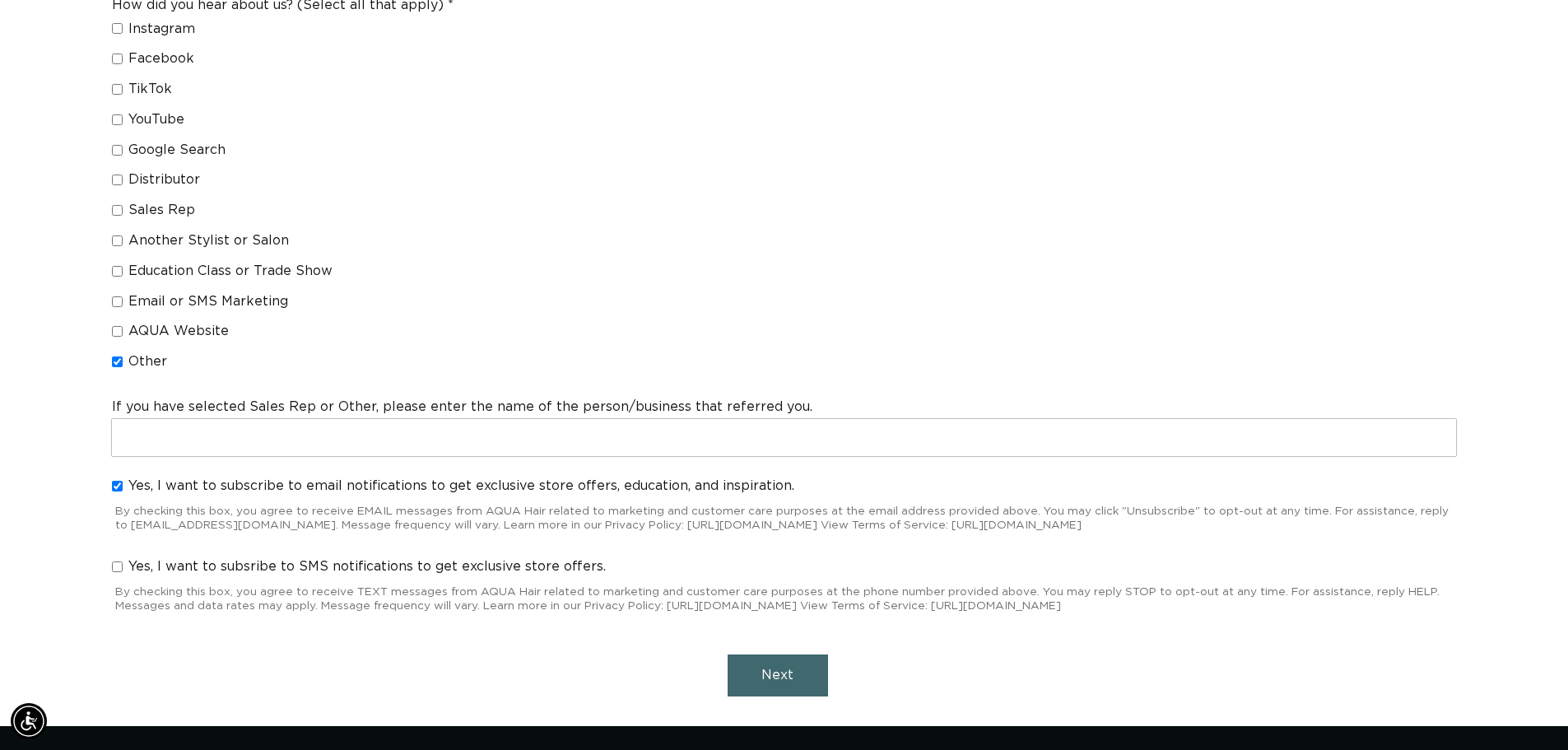
scroll to position [1373, 0]
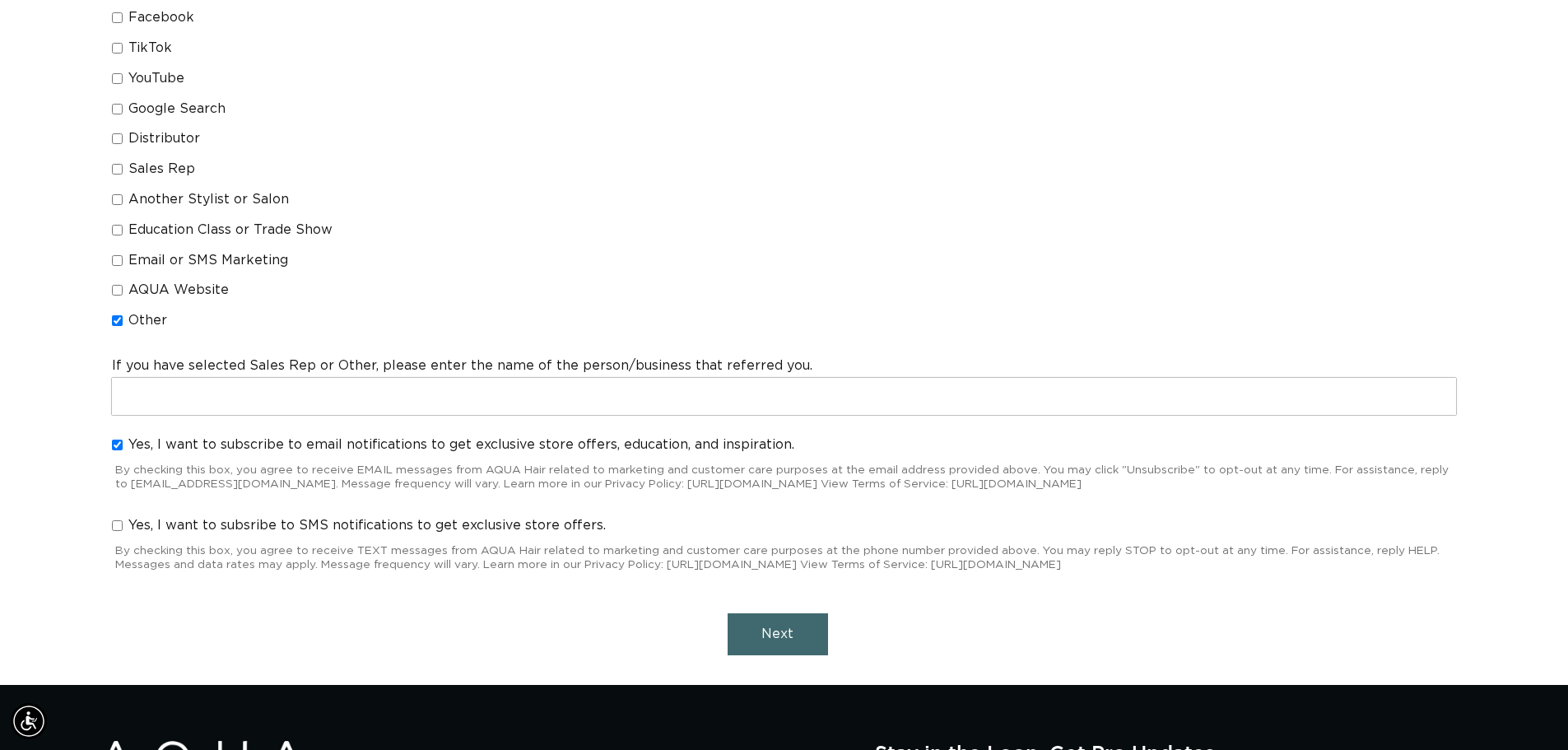
type input "[PHONE_NUMBER]"
click at [774, 630] on span "Next" at bounding box center [778, 634] width 32 height 13
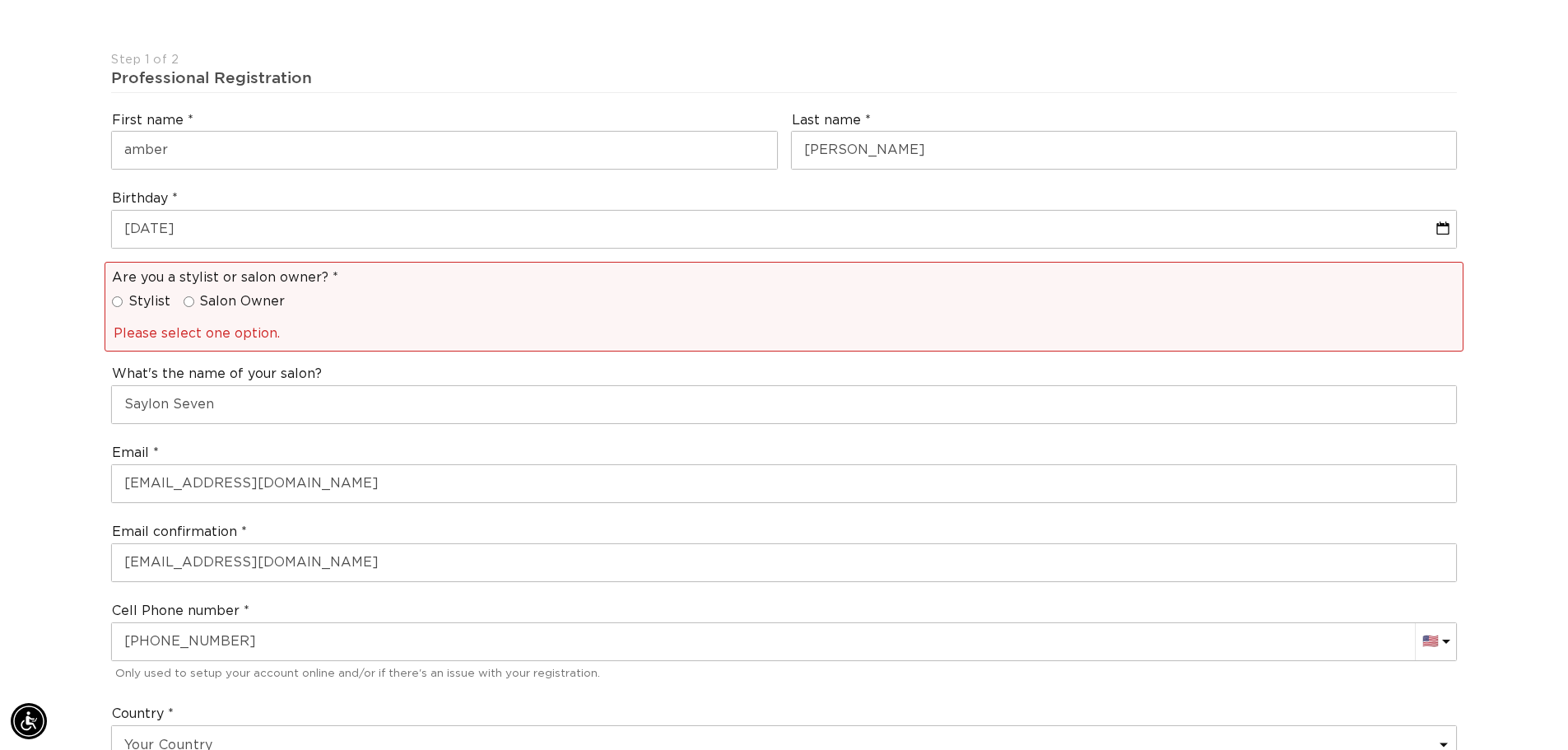
scroll to position [0, 0]
click at [119, 306] on input "Stylist" at bounding box center [117, 302] width 11 height 11
radio input "true"
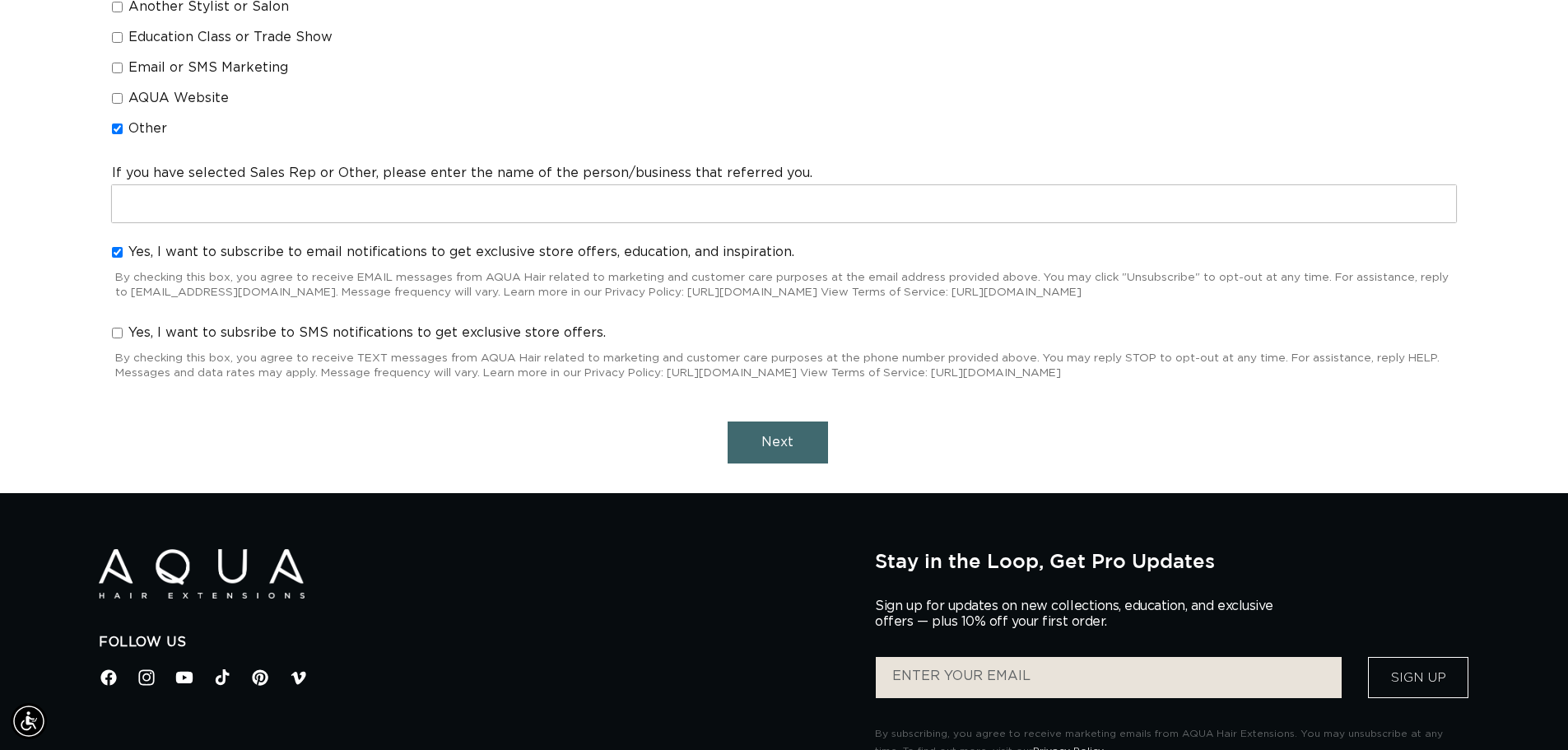
click at [760, 452] on button "Next" at bounding box center [778, 443] width 100 height 42
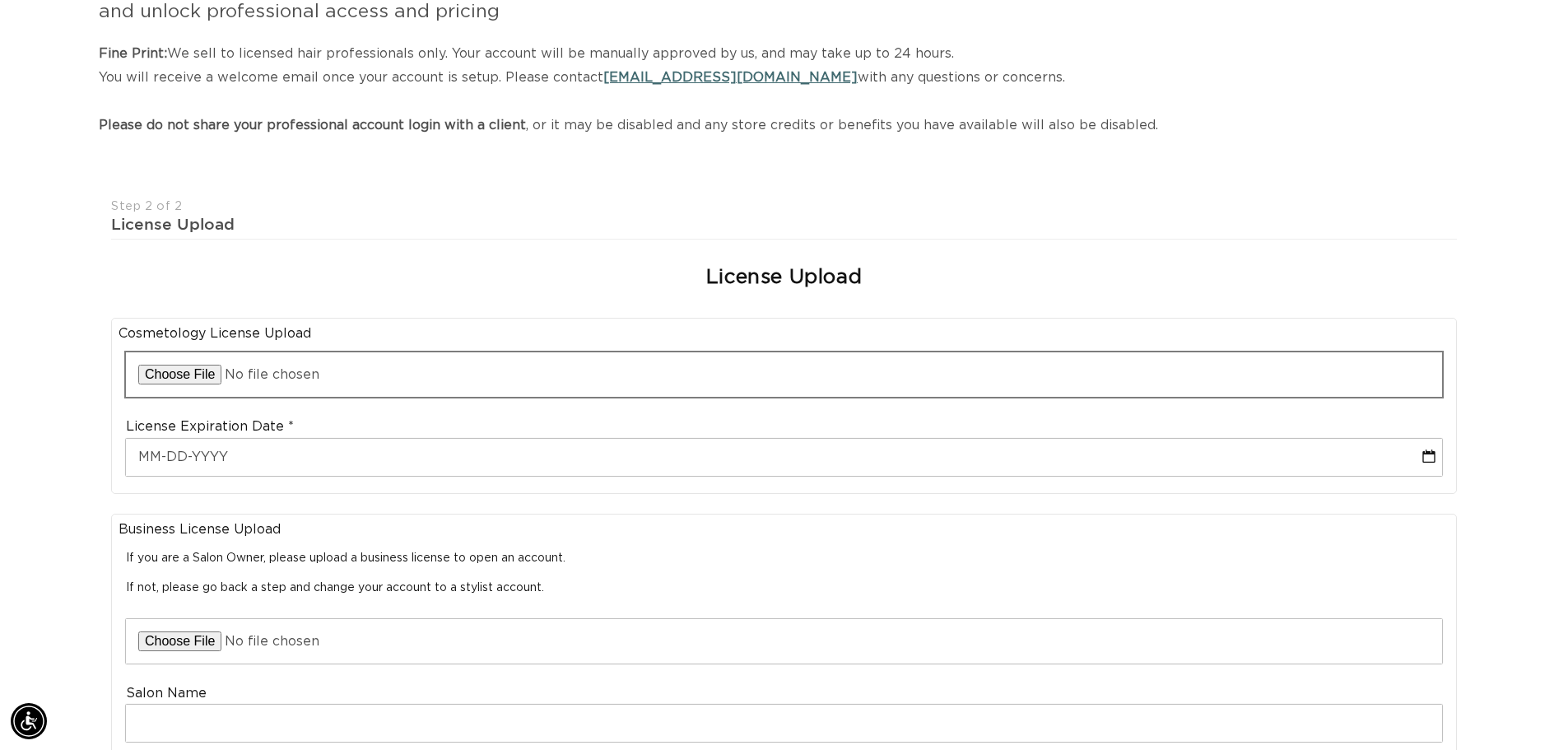
click at [190, 378] on input "file" at bounding box center [784, 374] width 1315 height 45
